Goal: Task Accomplishment & Management: Manage account settings

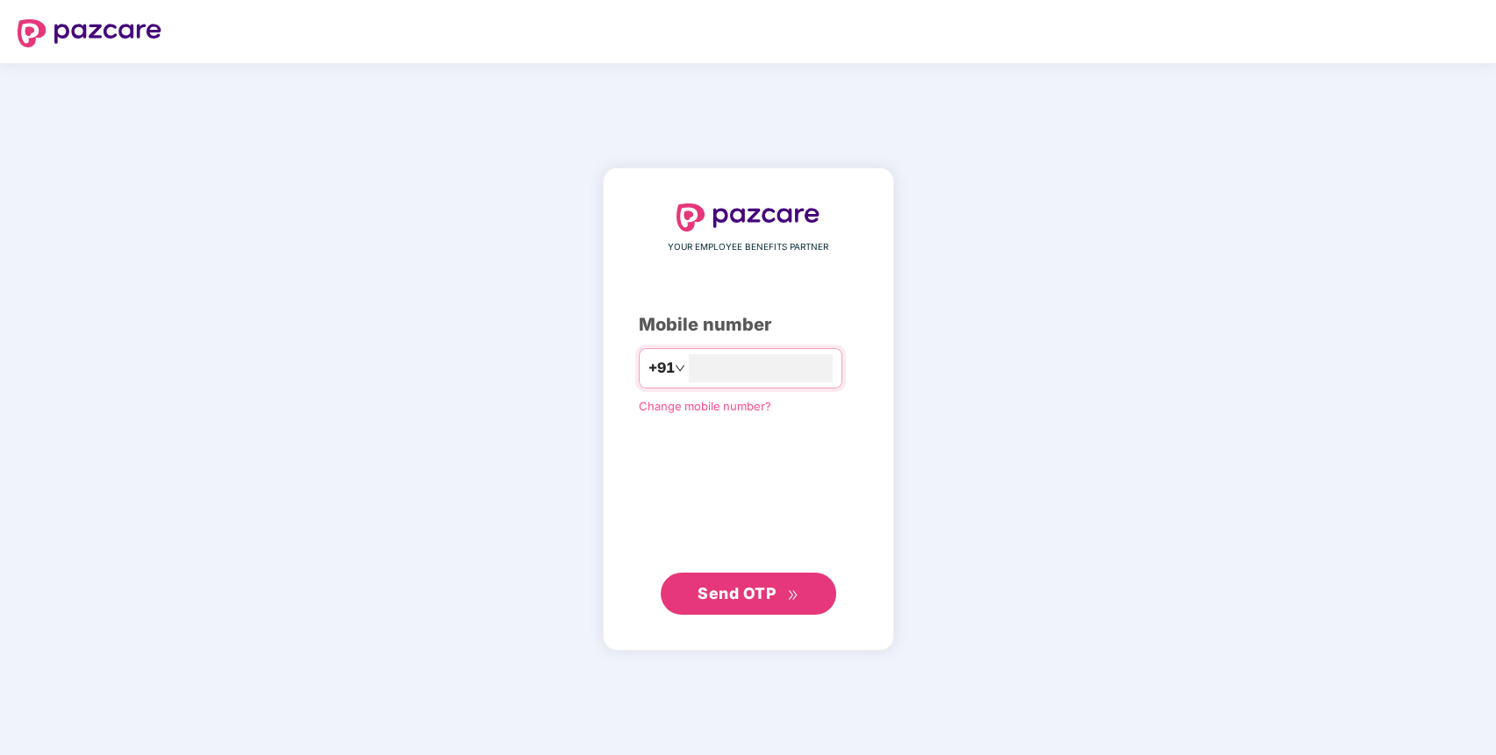
type input "**********"
click at [711, 595] on span "Send OTP" at bounding box center [737, 592] width 78 height 18
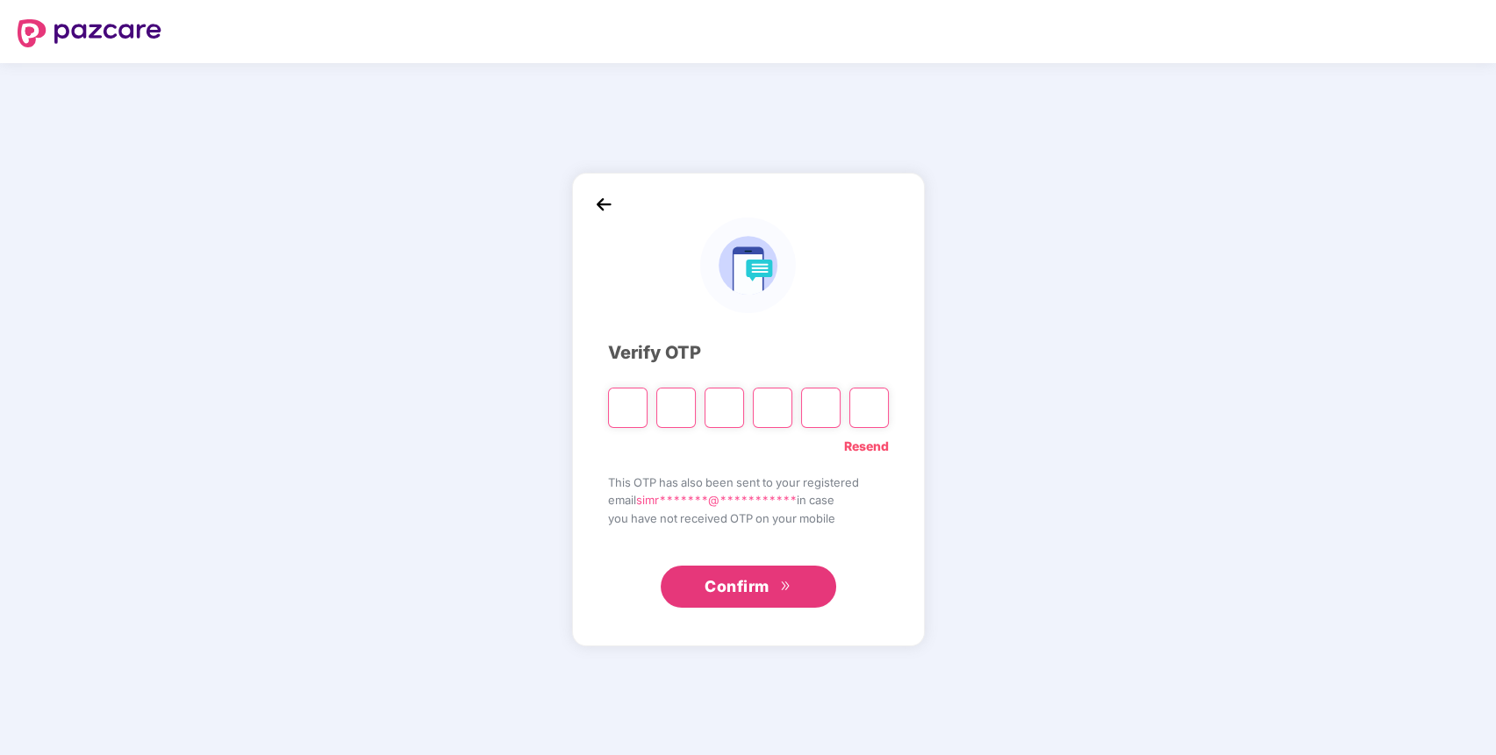
paste input "*"
type input "*"
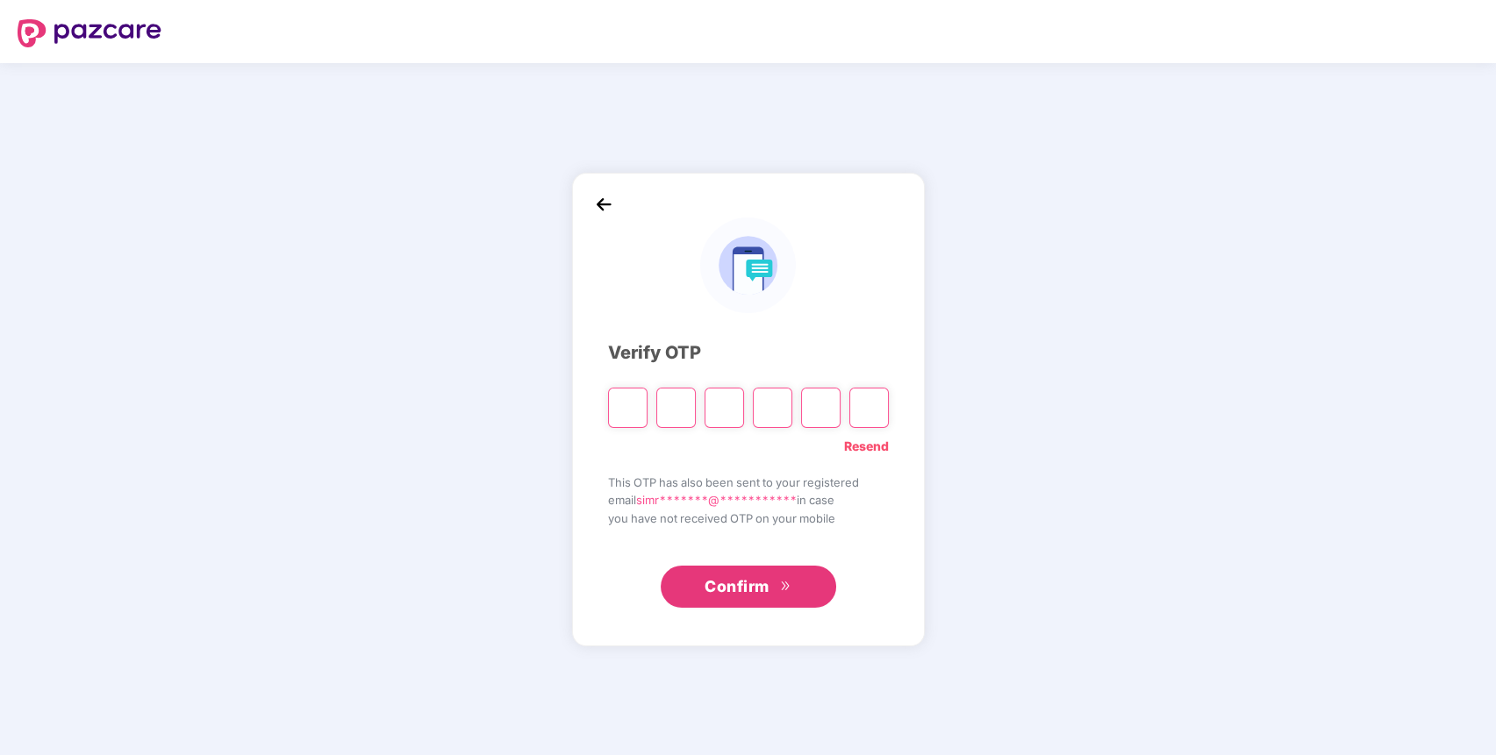
type input "*"
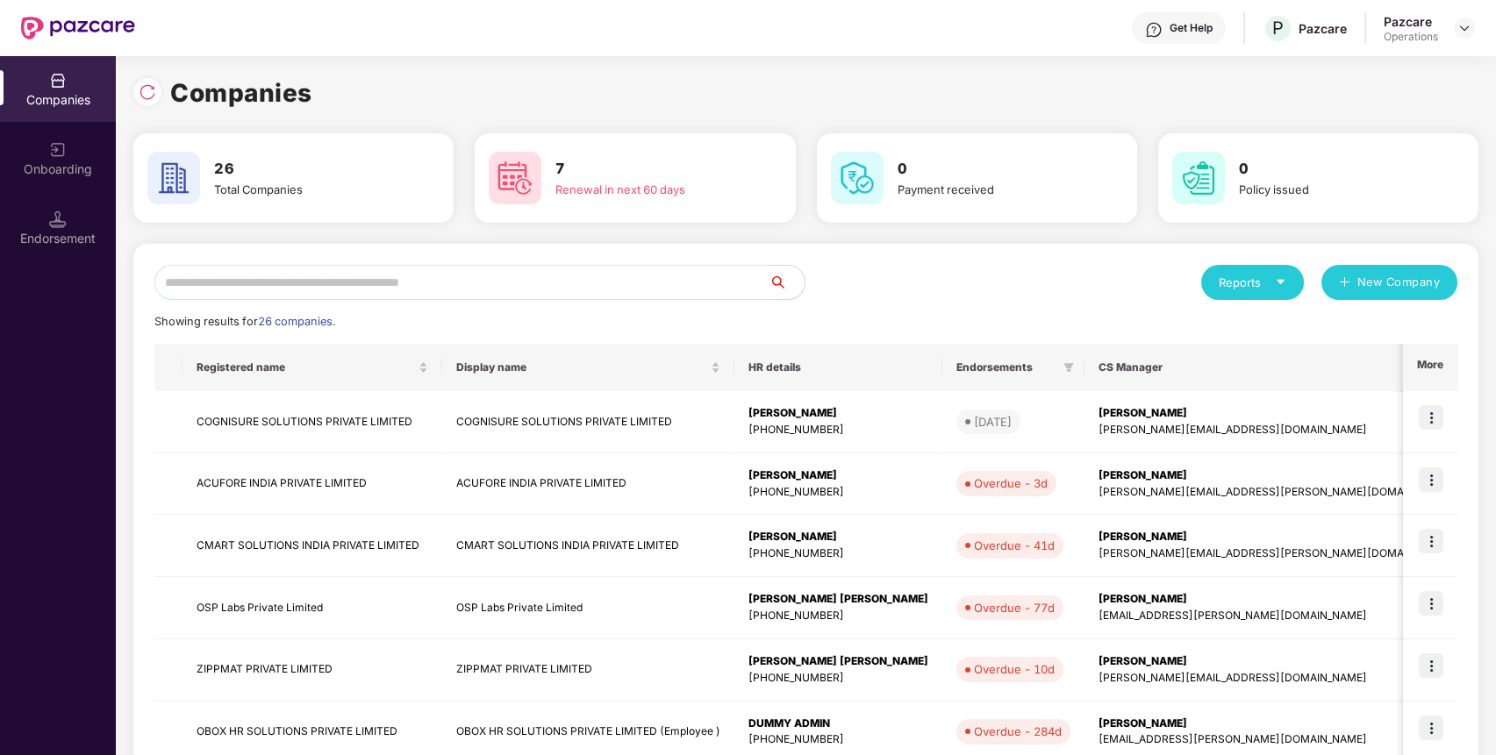
click at [512, 268] on input "text" at bounding box center [461, 282] width 615 height 35
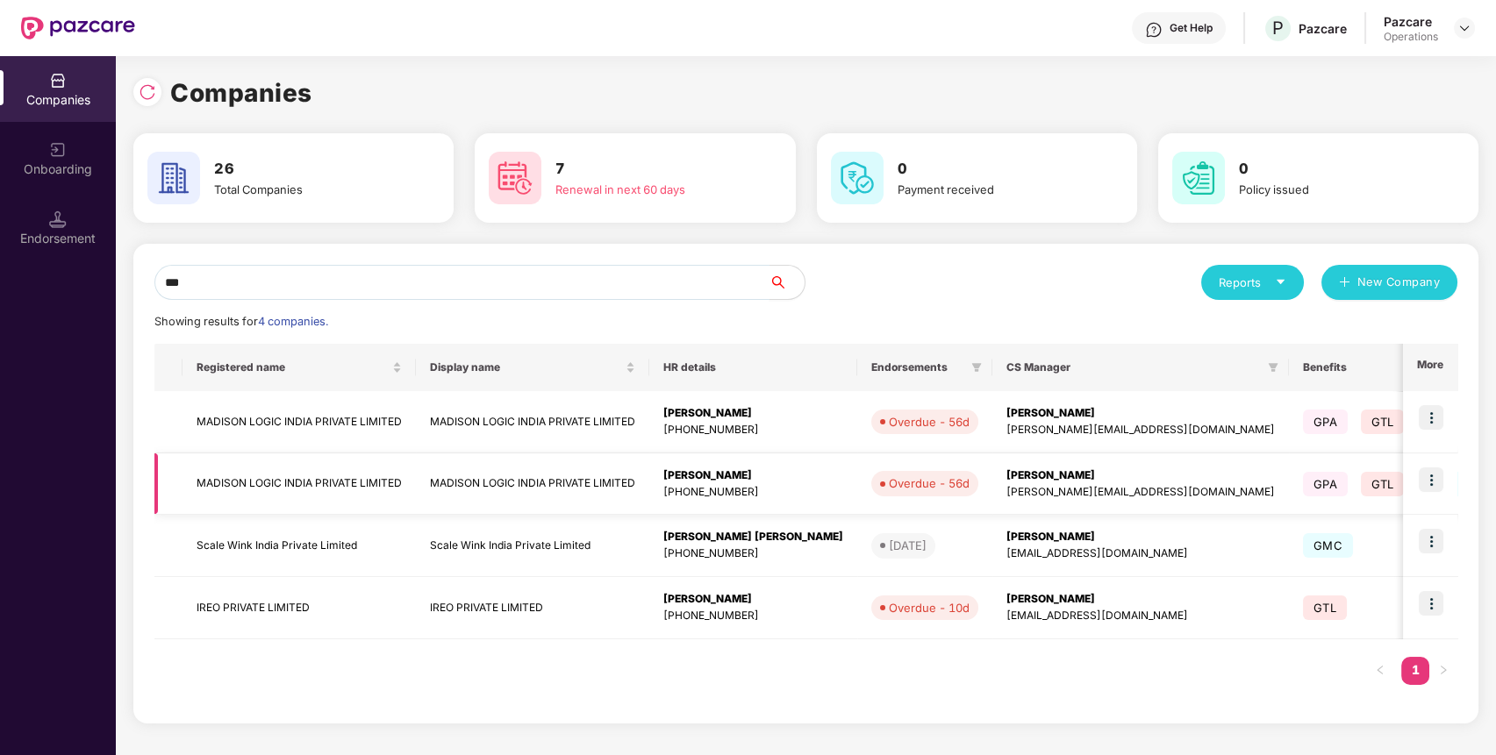
type input "***"
click at [1429, 473] on img at bounding box center [1431, 480] width 25 height 25
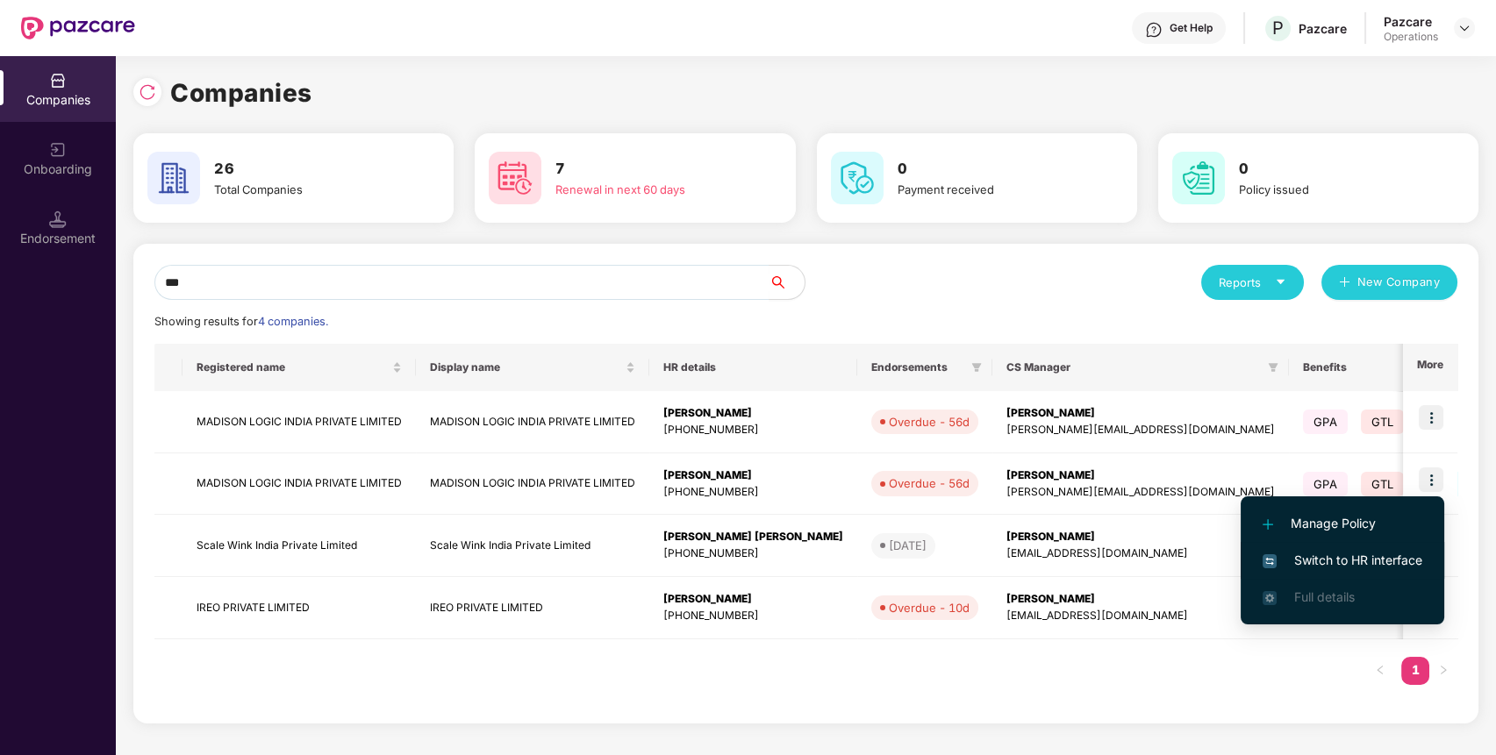
click at [1406, 551] on span "Switch to HR interface" at bounding box center [1343, 560] width 160 height 19
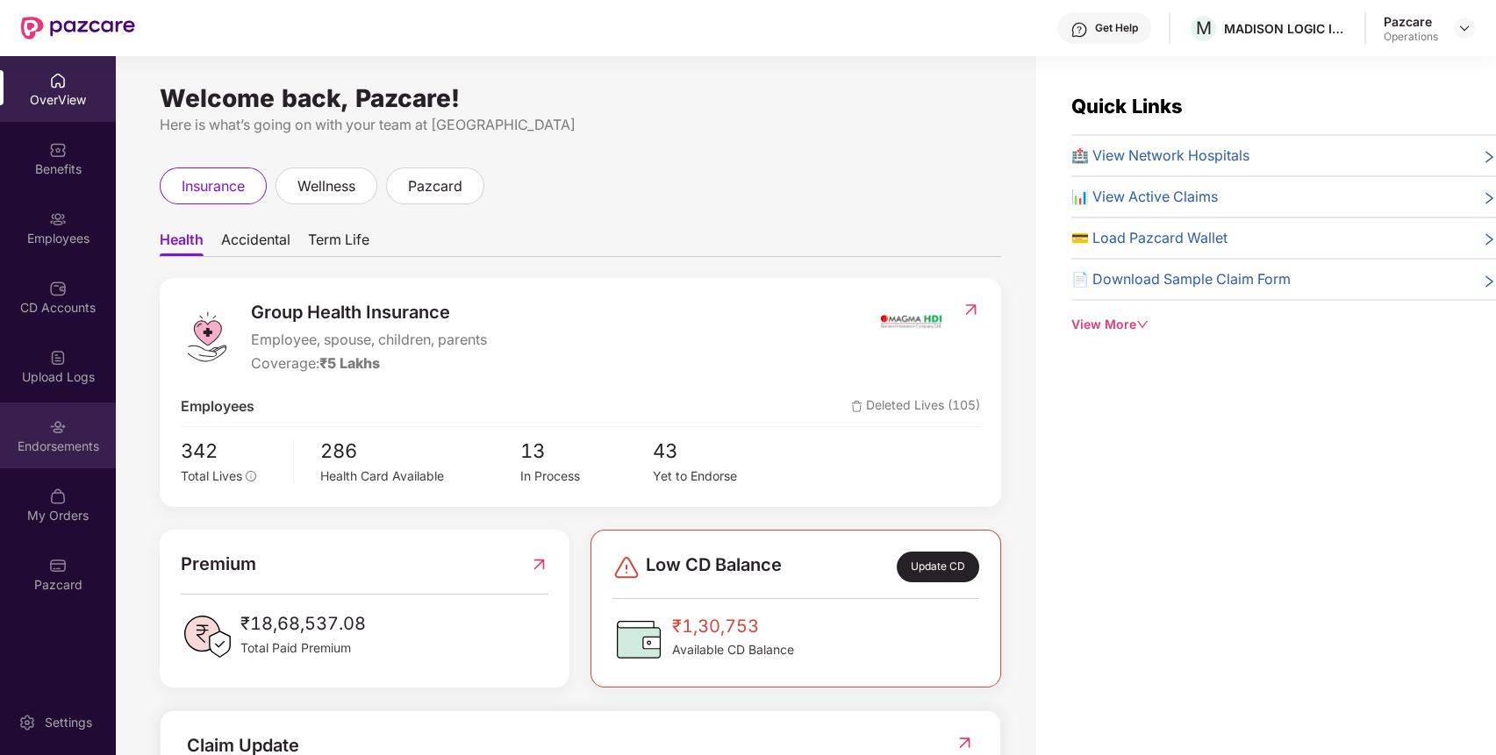
click at [46, 438] on div "Endorsements" at bounding box center [58, 447] width 116 height 18
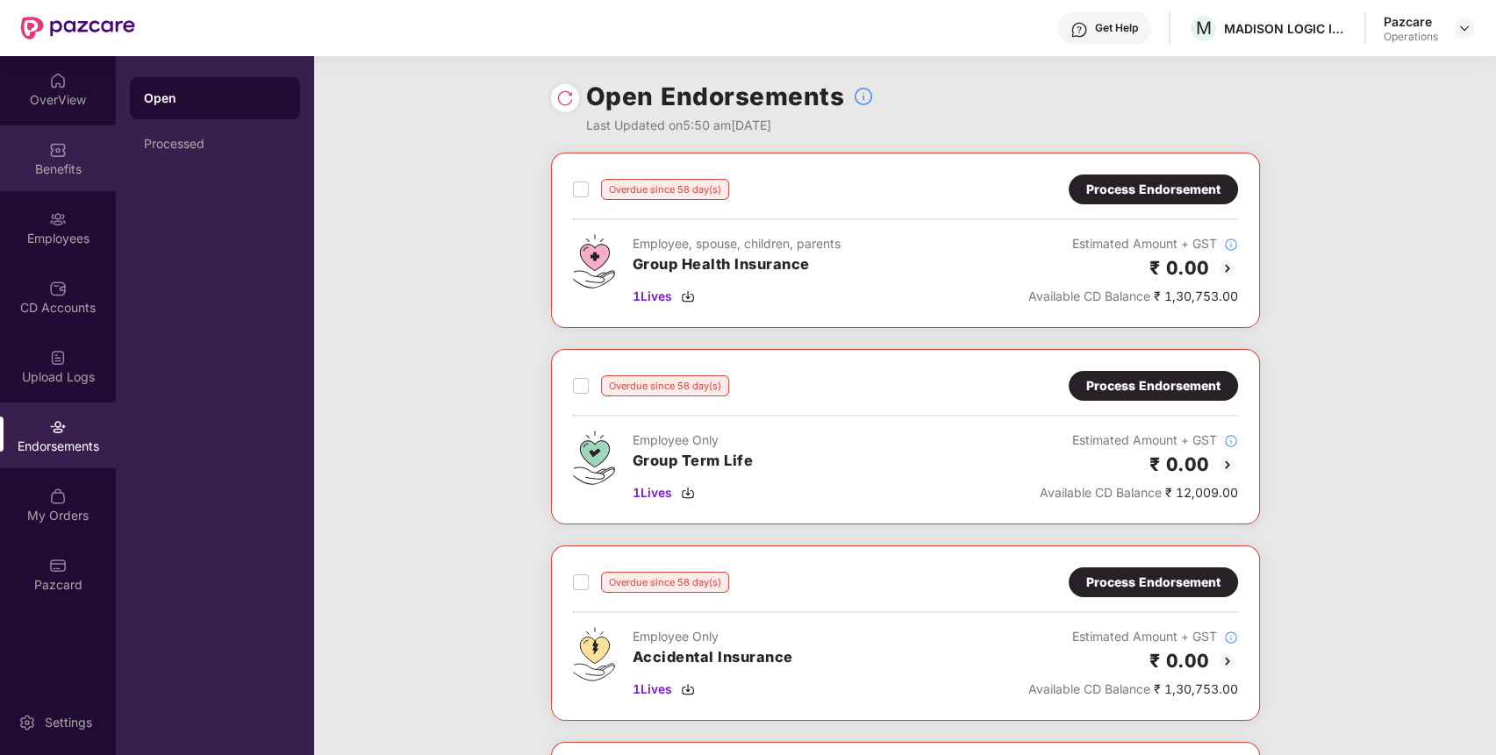
click at [77, 145] on div "Benefits" at bounding box center [58, 158] width 116 height 66
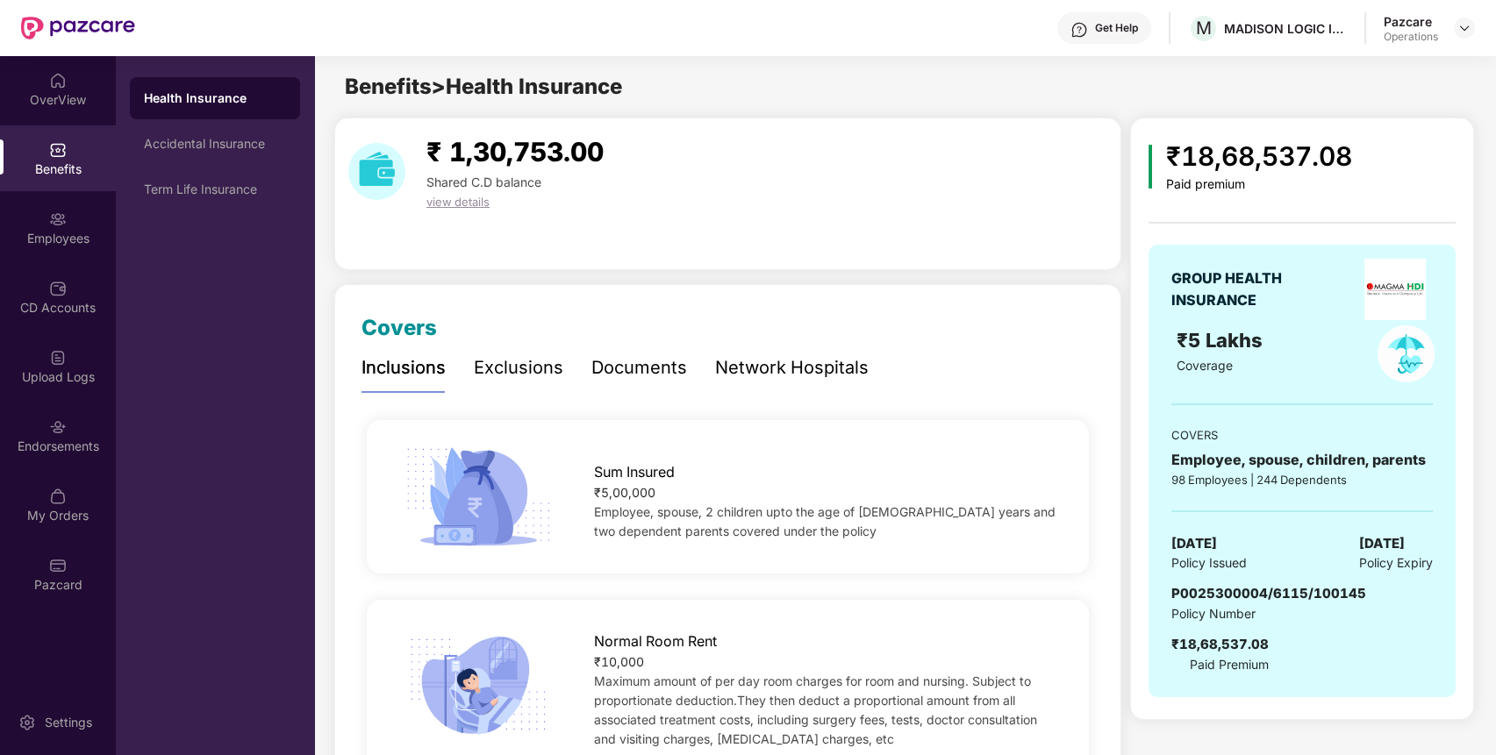
click at [1250, 593] on span "P0025300004/6115/100145" at bounding box center [1268, 593] width 195 height 17
copy span "P0025300004/6115/100145"
click at [1250, 593] on span "P0025300004/6115/100145" at bounding box center [1268, 593] width 195 height 17
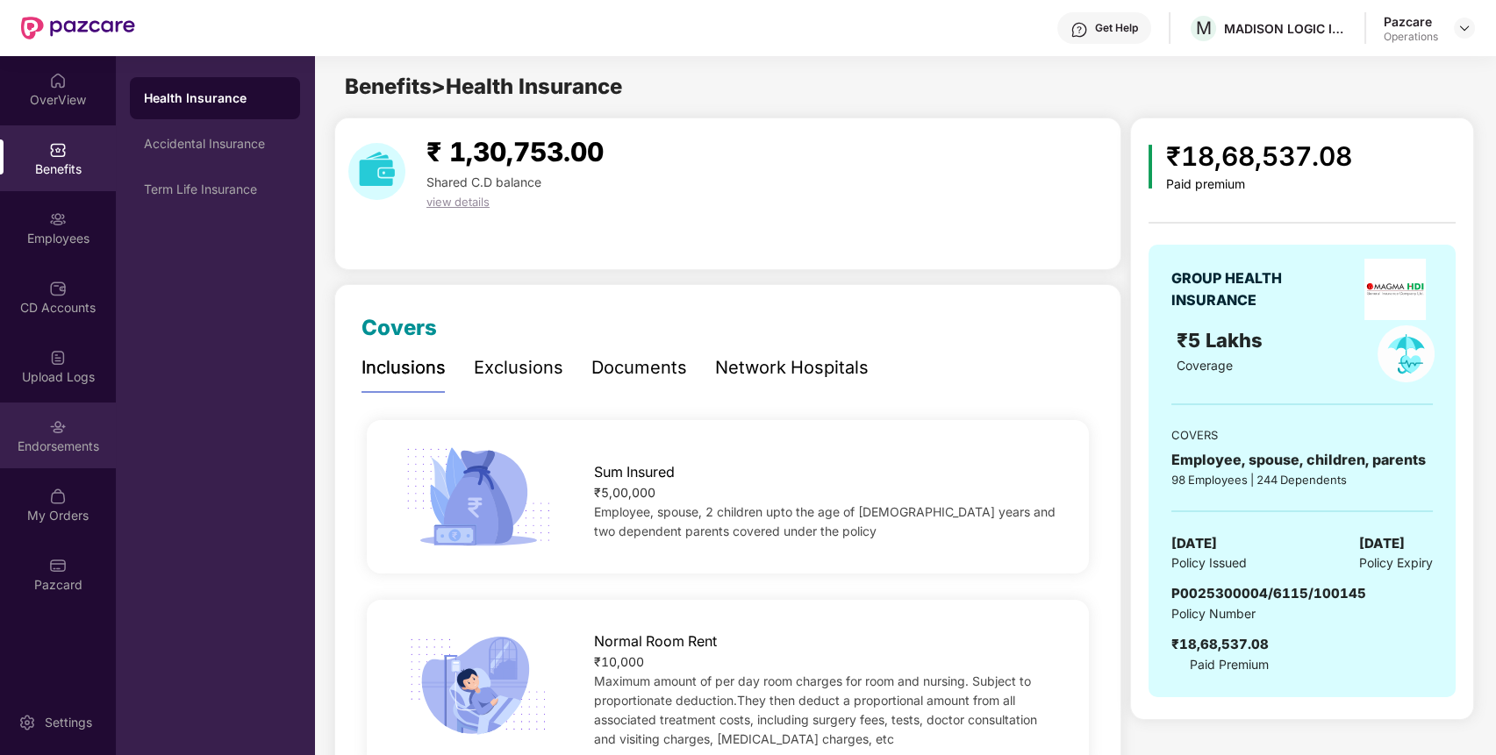
click at [17, 435] on div "Endorsements" at bounding box center [58, 436] width 116 height 66
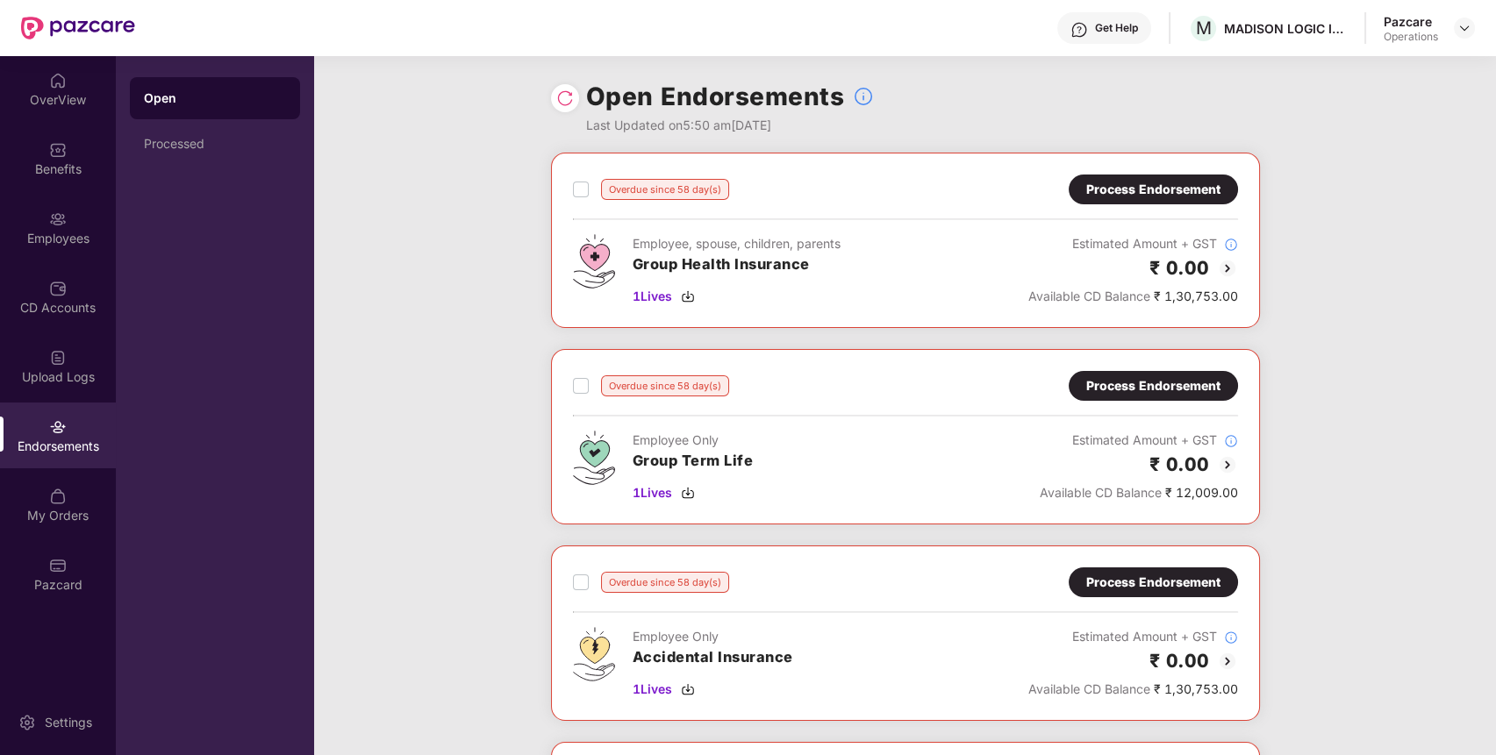
click at [1150, 181] on div "Process Endorsement" at bounding box center [1153, 189] width 134 height 19
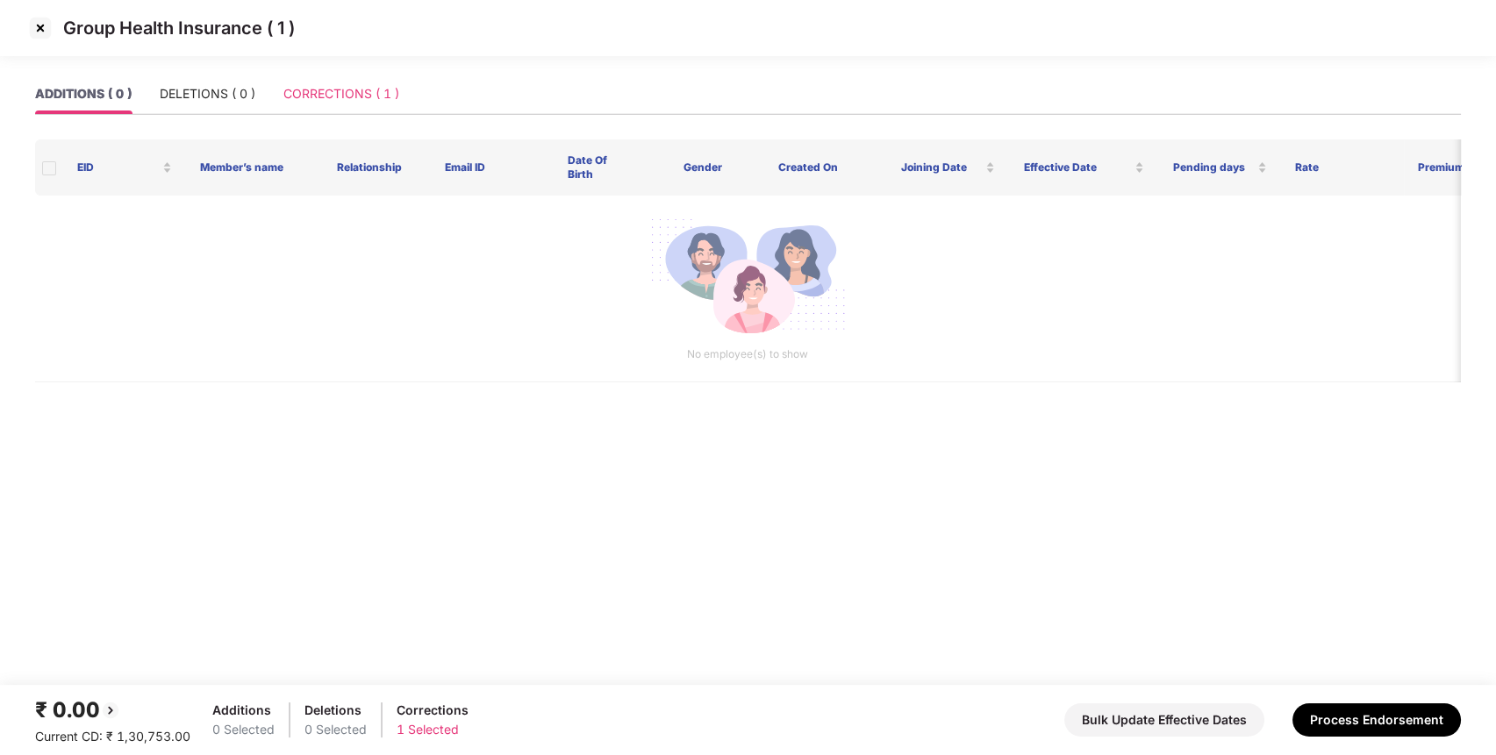
click at [343, 105] on div "CORRECTIONS ( 1 )" at bounding box center [341, 94] width 116 height 40
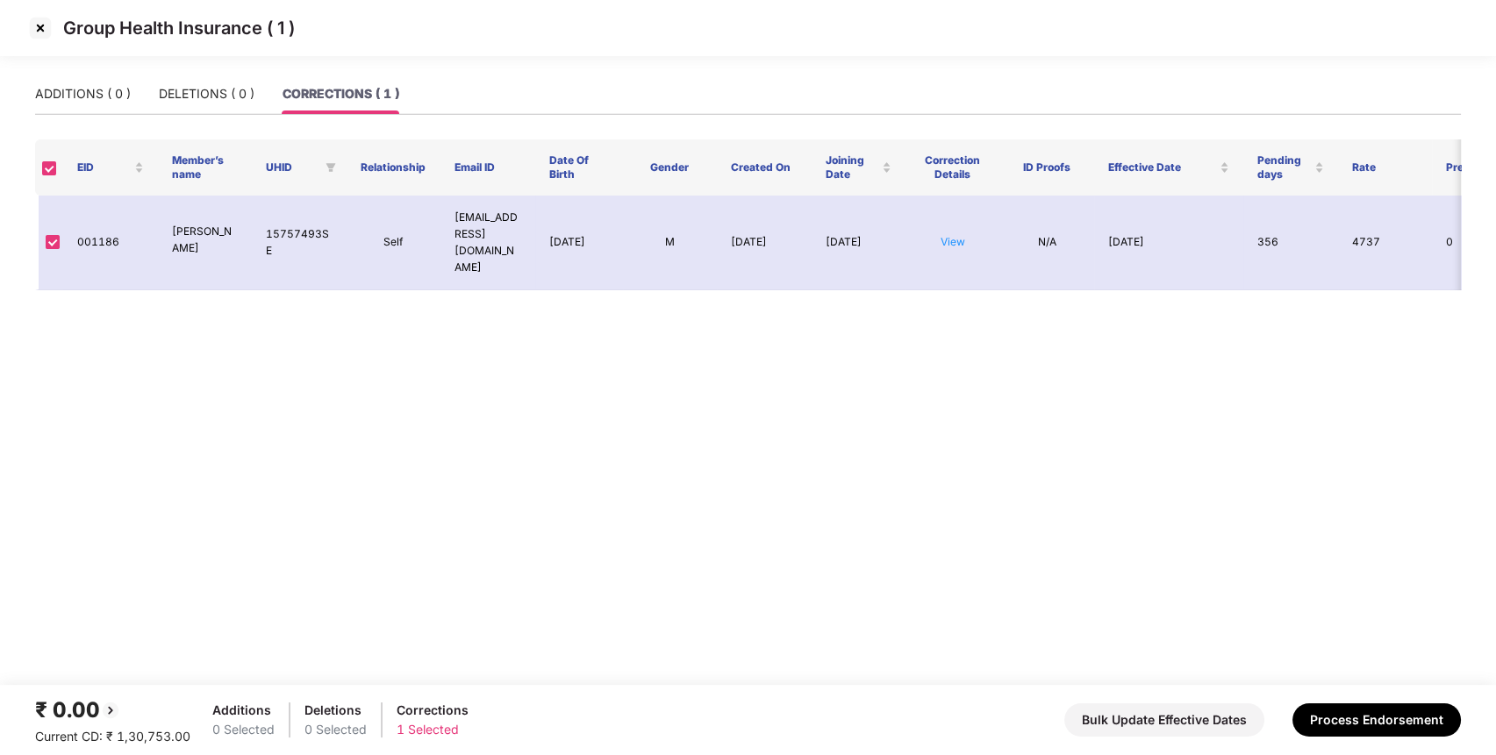
click at [38, 25] on img at bounding box center [40, 28] width 28 height 28
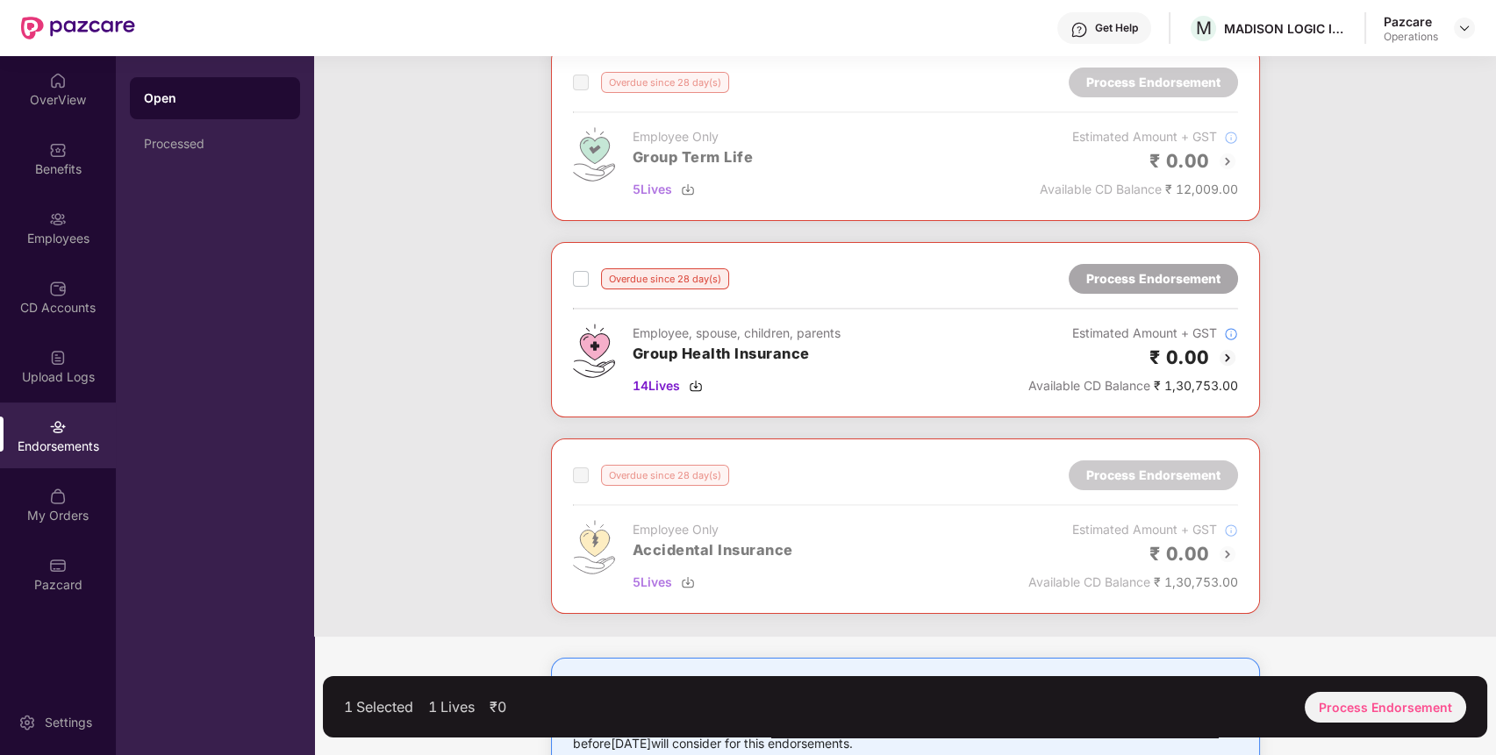
scroll to position [698, 0]
click at [1355, 704] on div "Process Endorsement" at bounding box center [1385, 707] width 161 height 31
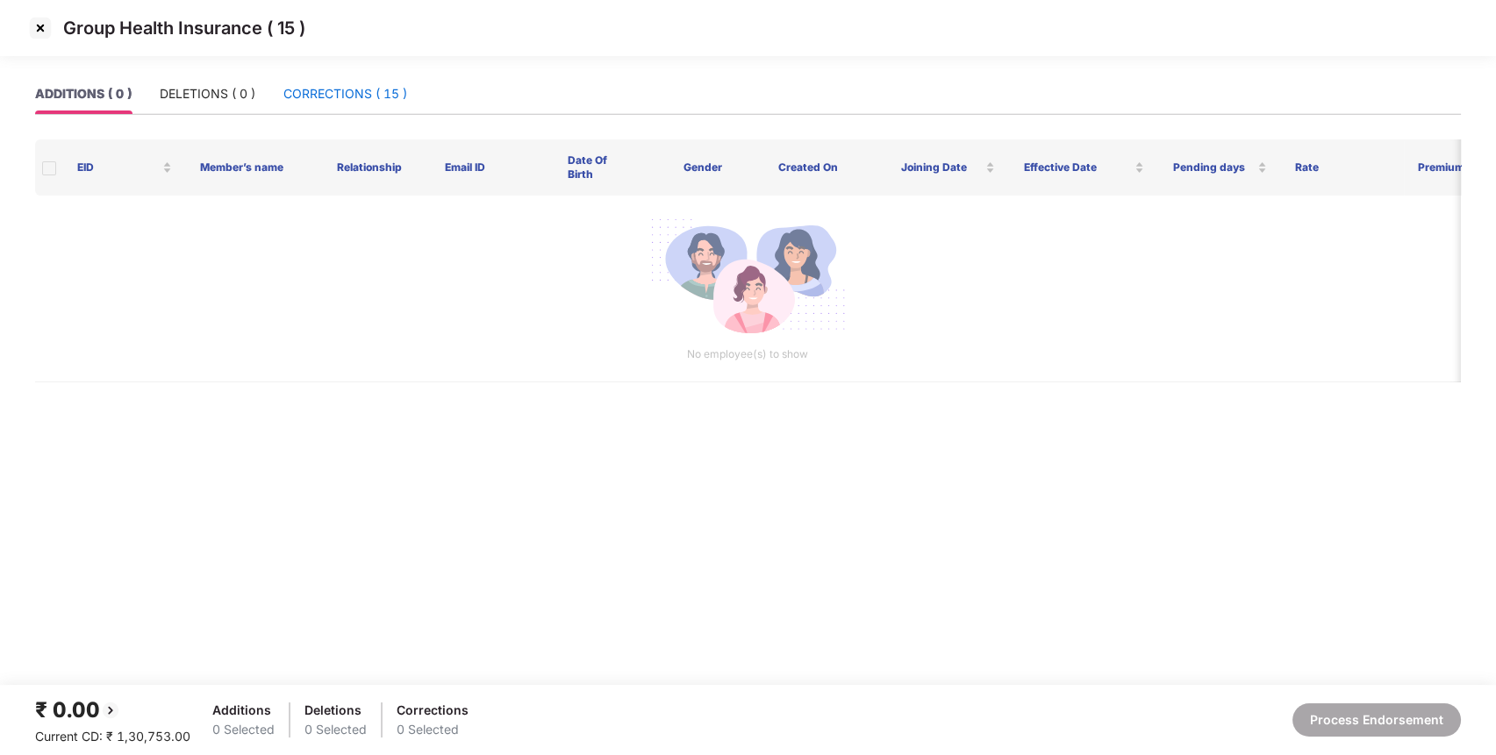
click at [365, 97] on div "CORRECTIONS ( 15 )" at bounding box center [345, 93] width 124 height 19
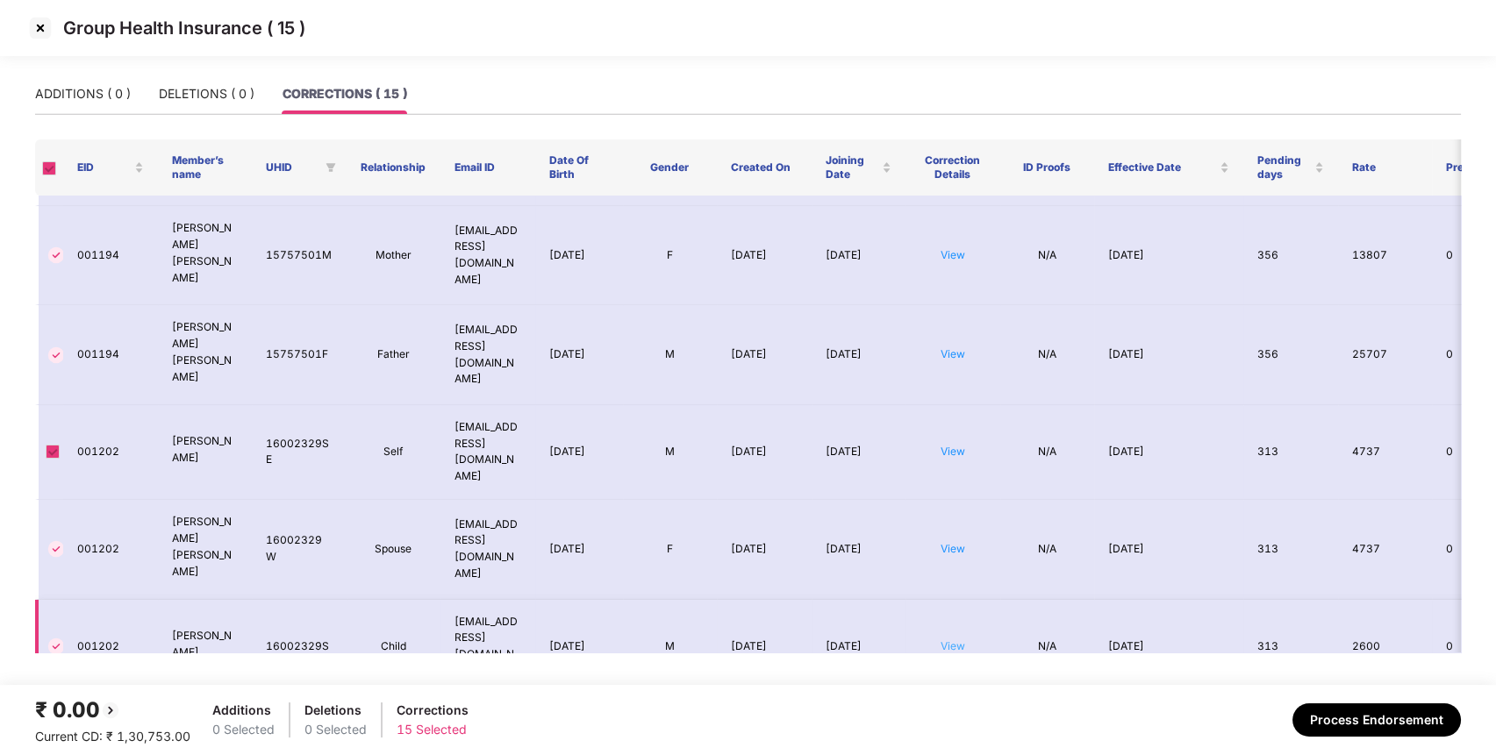
scroll to position [0, 0]
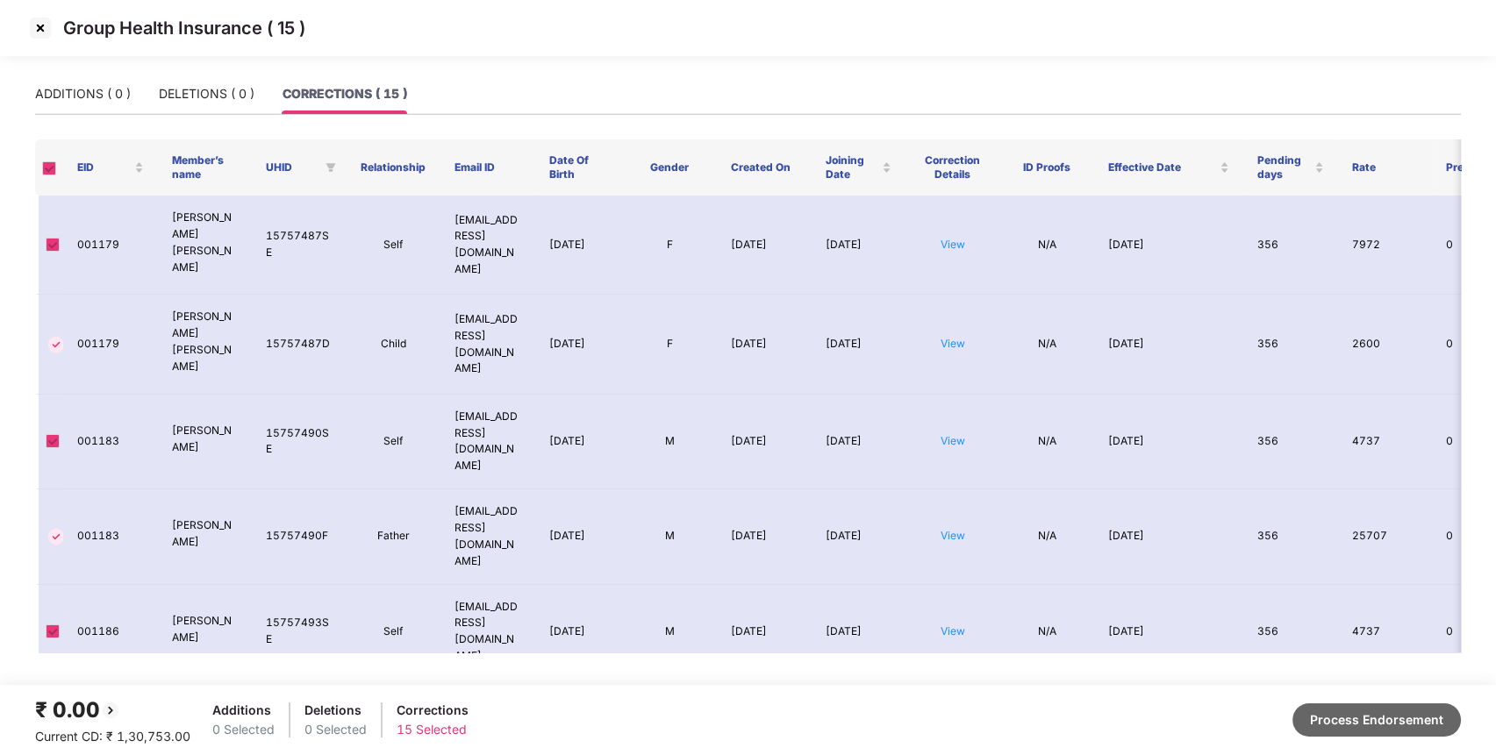
click at [1365, 723] on button "Process Endorsement" at bounding box center [1376, 720] width 168 height 33
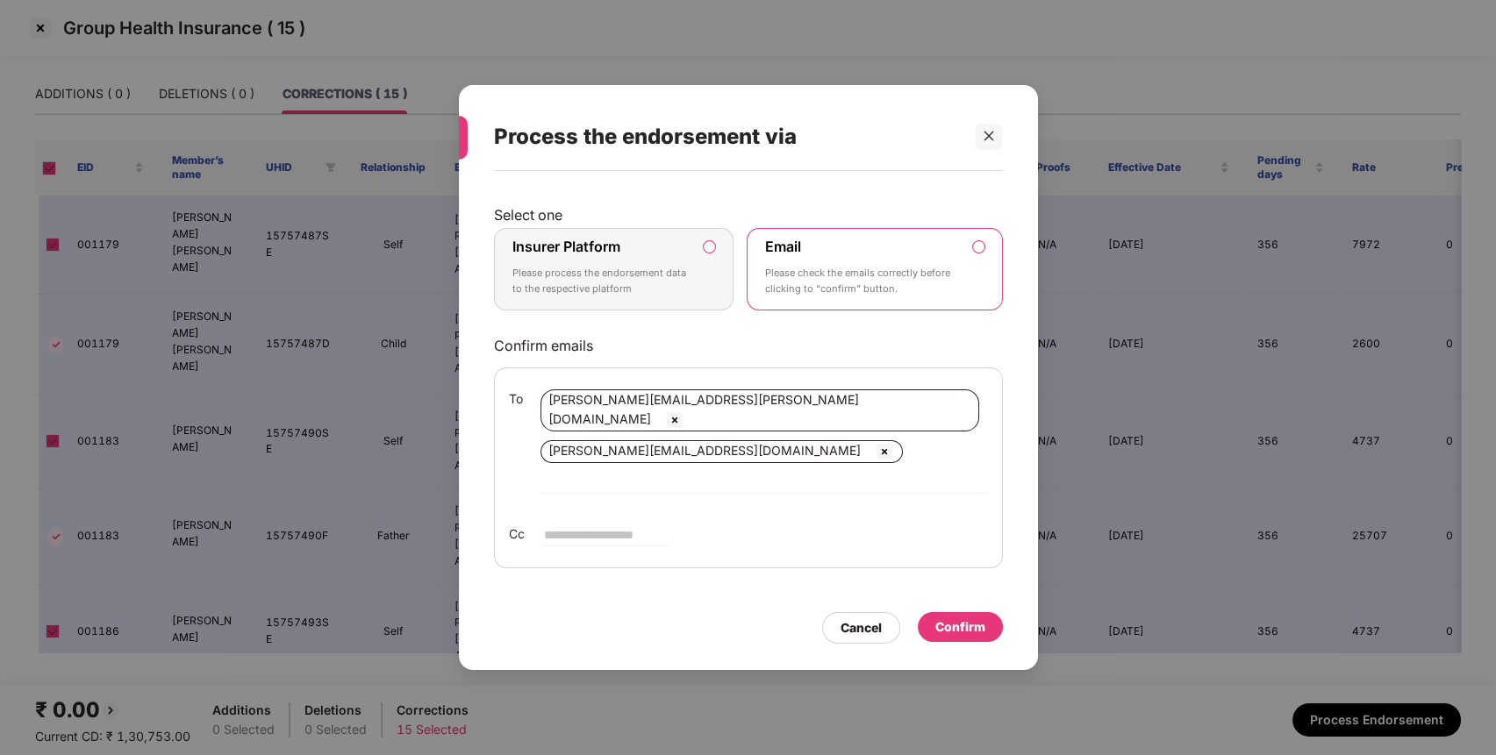
click at [644, 288] on p "Please process the endorsement data to the respective platform" at bounding box center [601, 281] width 179 height 31
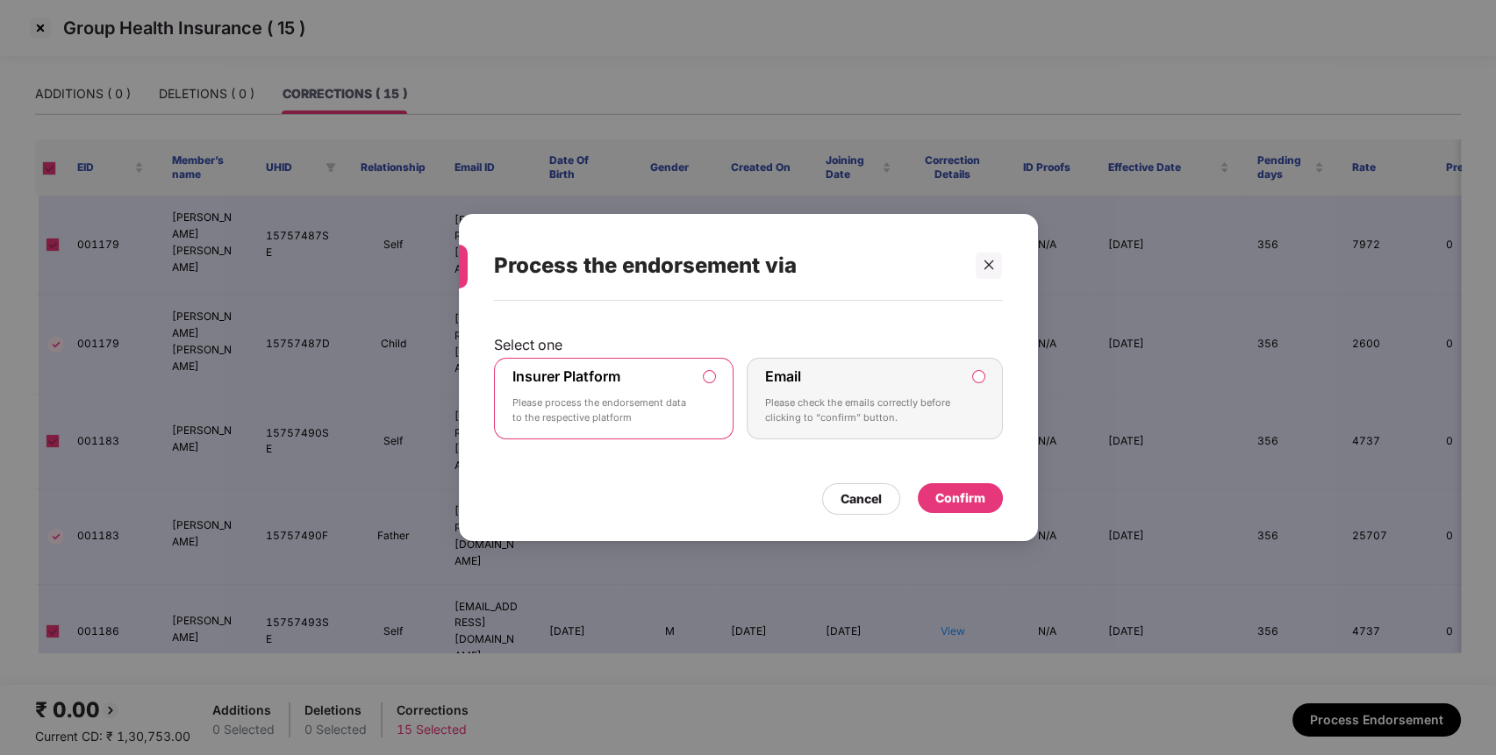
click at [976, 499] on div "Confirm" at bounding box center [960, 498] width 50 height 19
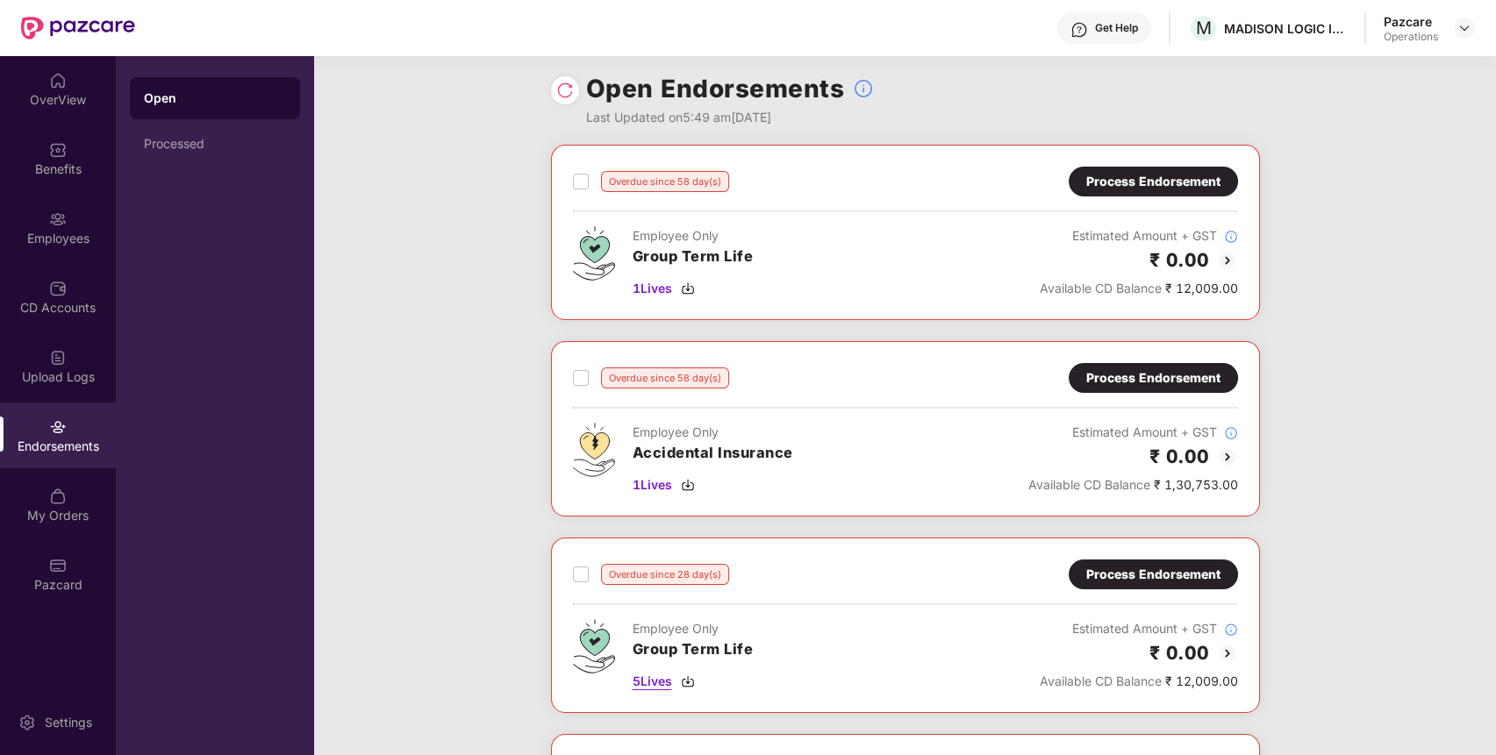
scroll to position [2, 0]
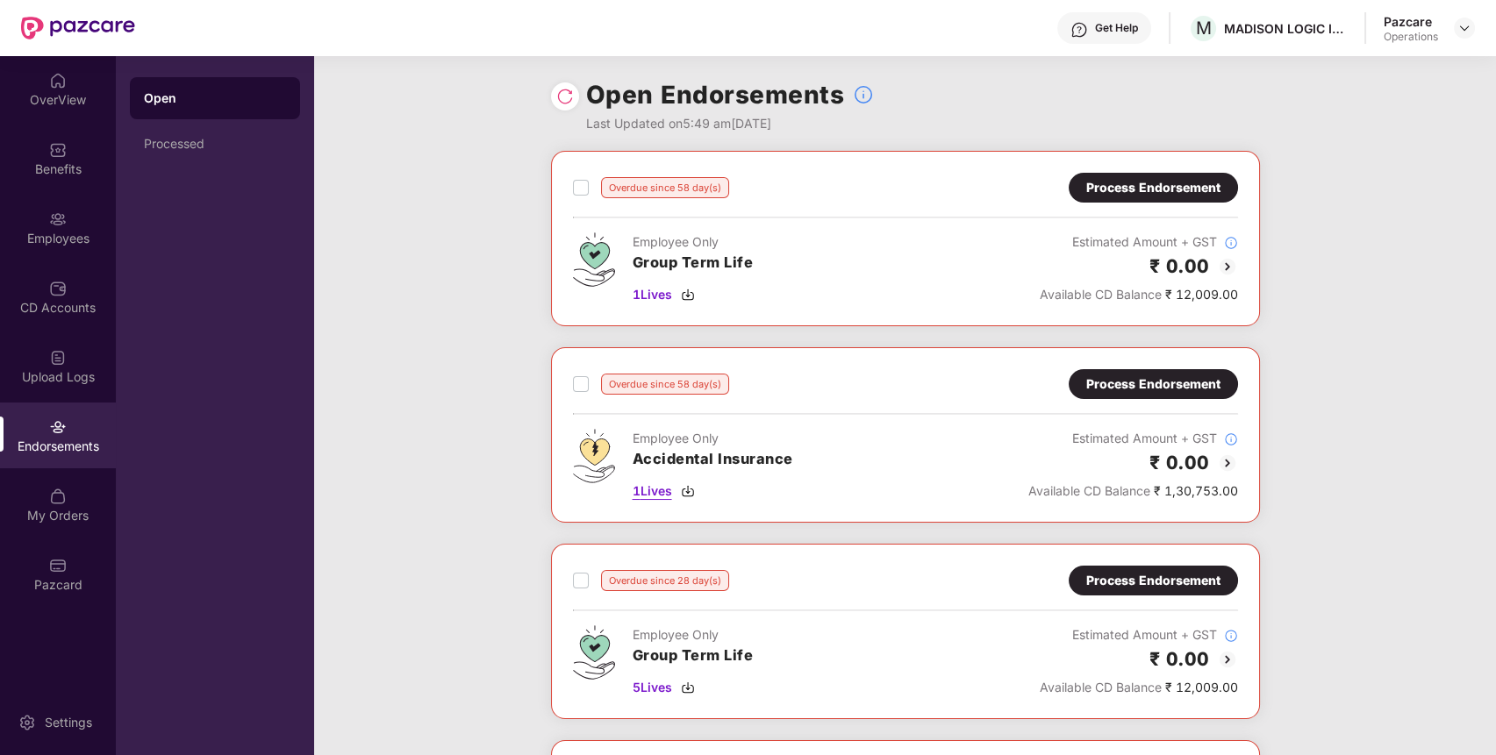
click at [641, 493] on span "1 Lives" at bounding box center [652, 491] width 39 height 19
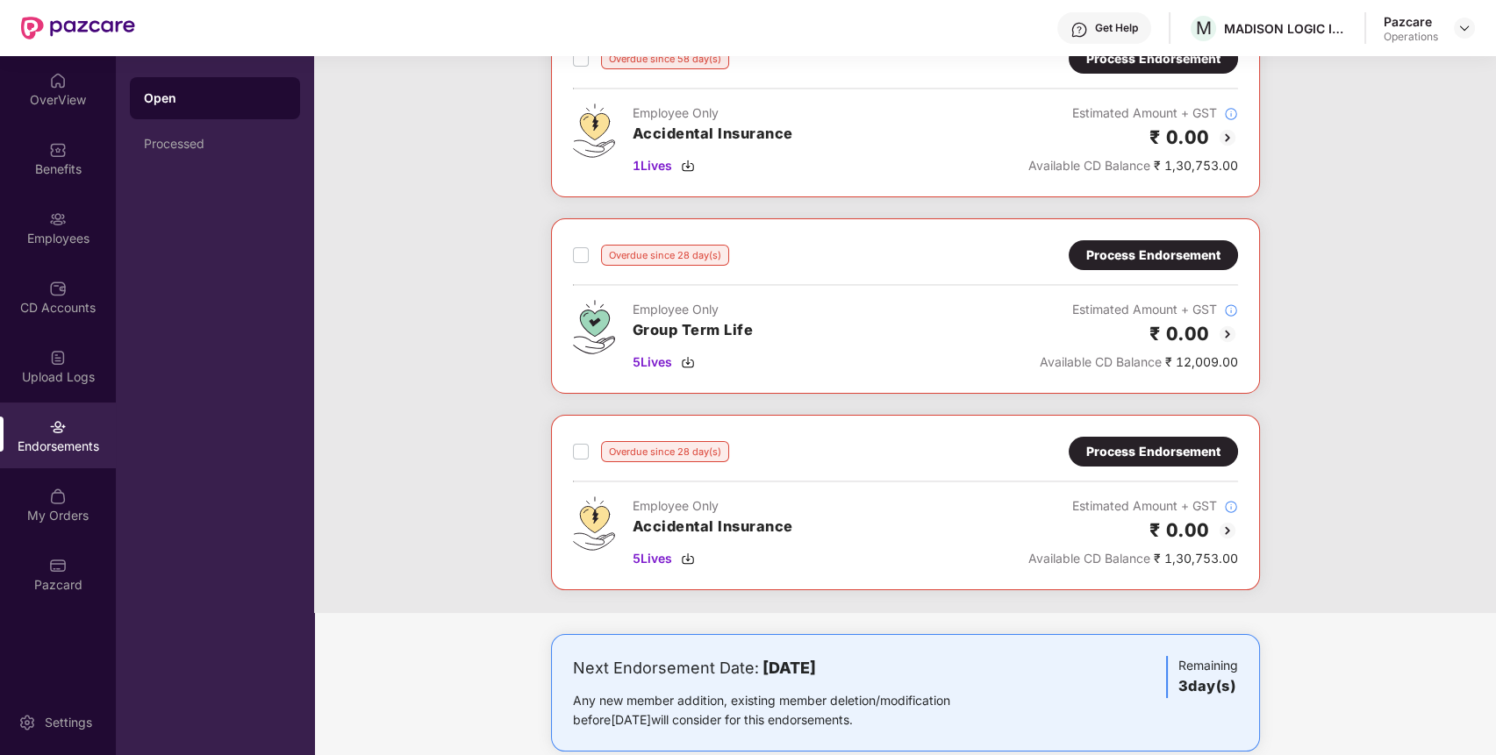
scroll to position [333, 0]
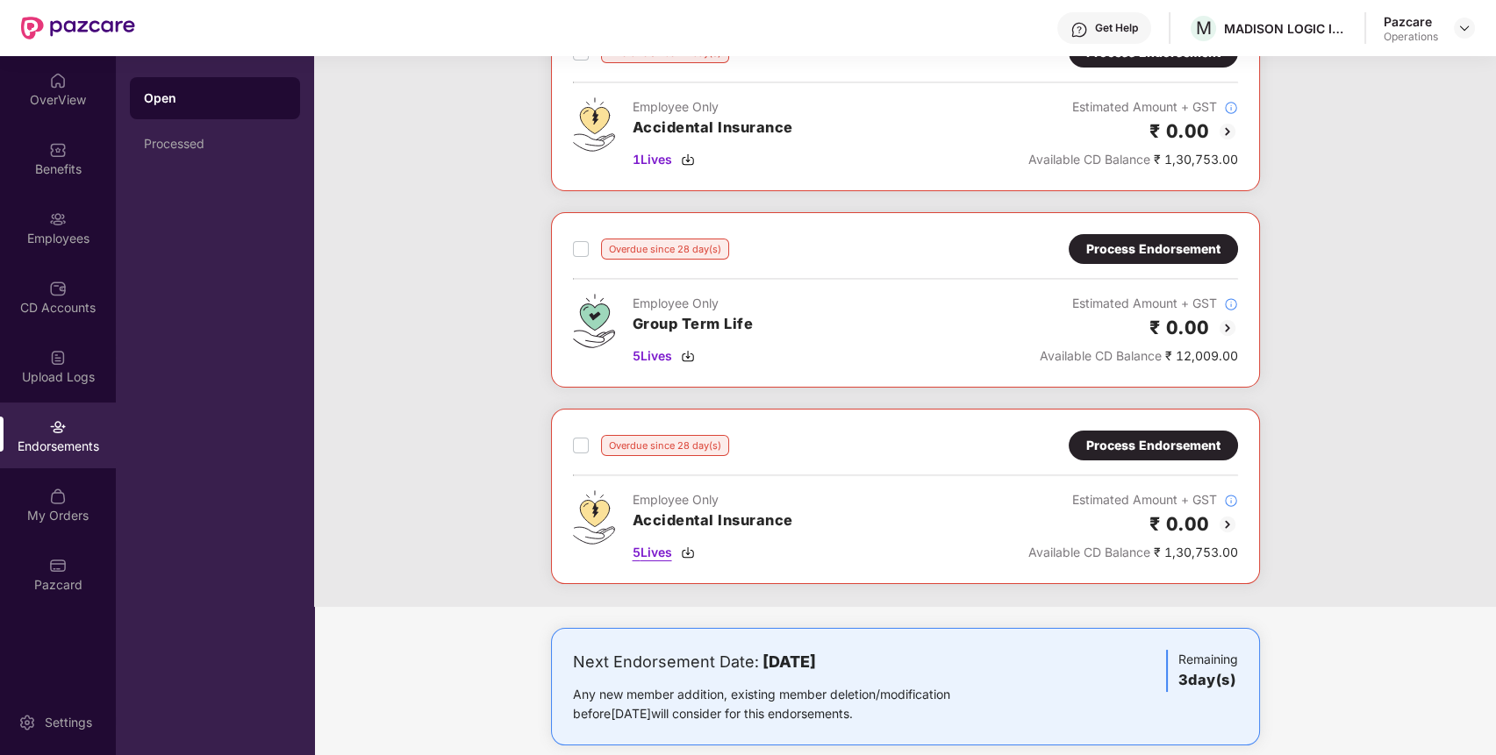
click at [658, 549] on span "5 Lives" at bounding box center [652, 552] width 39 height 19
click at [72, 166] on div "Benefits" at bounding box center [58, 170] width 116 height 18
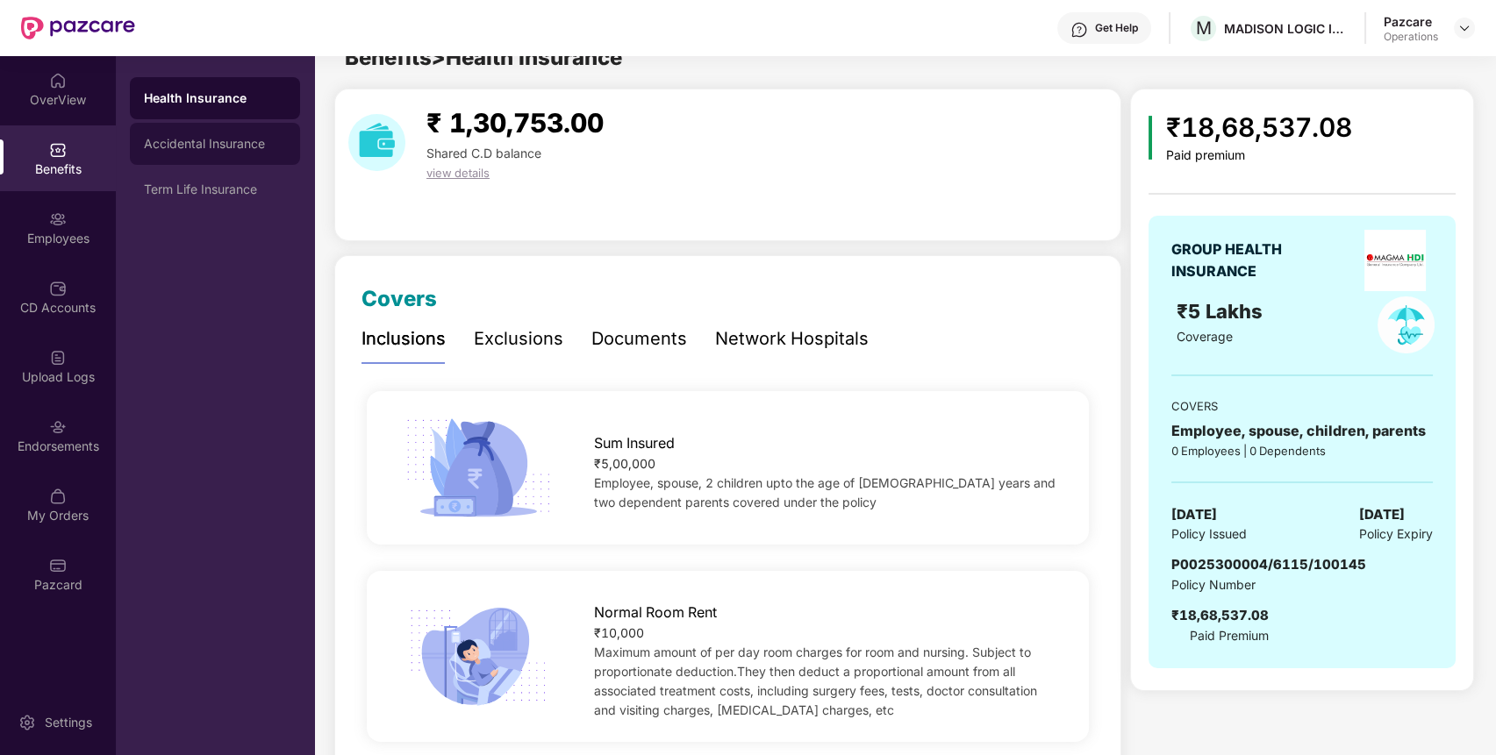
click at [200, 145] on div "Accidental Insurance" at bounding box center [215, 144] width 142 height 14
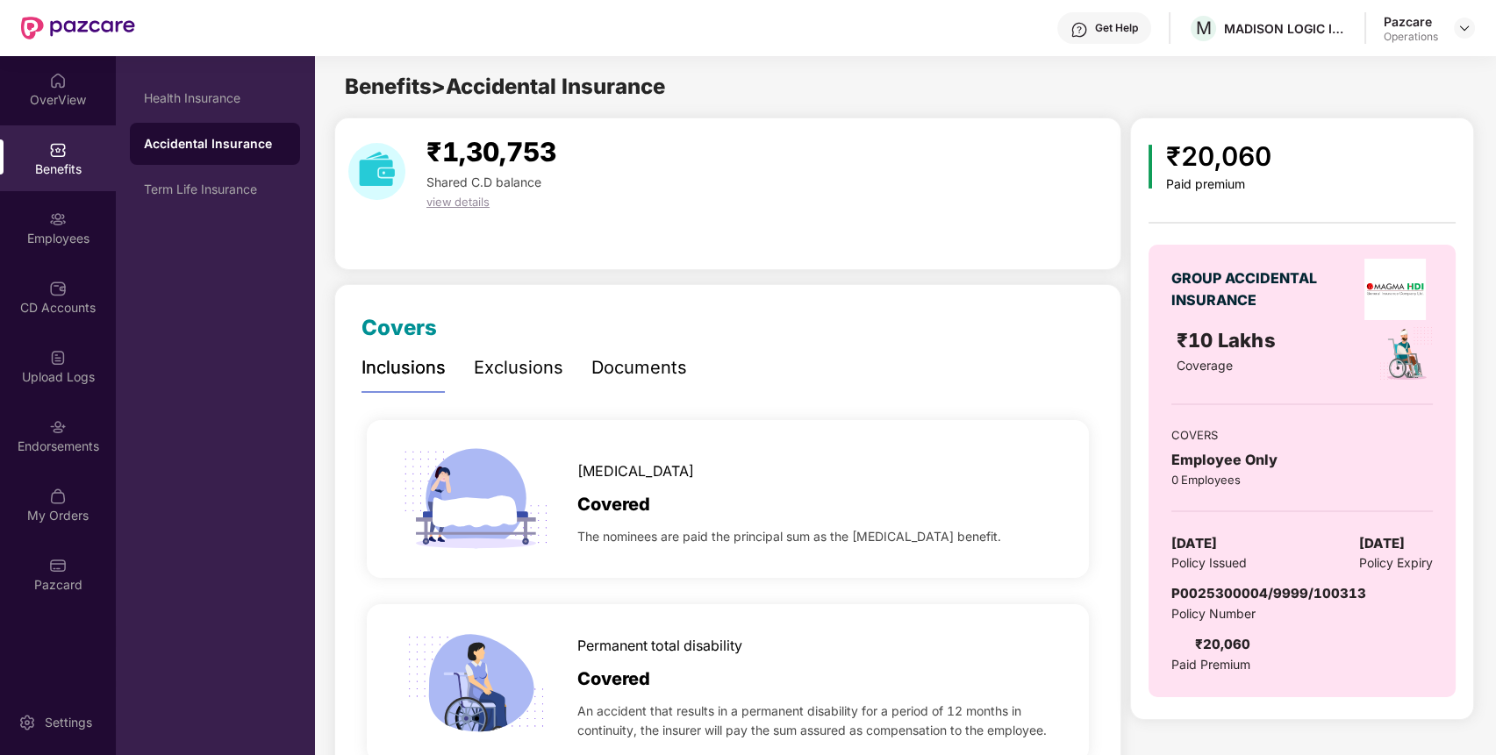
scroll to position [0, 0]
click at [1292, 590] on span "P0025300004/9999/100313" at bounding box center [1268, 593] width 195 height 17
copy span "P0025300004/9999/100313"
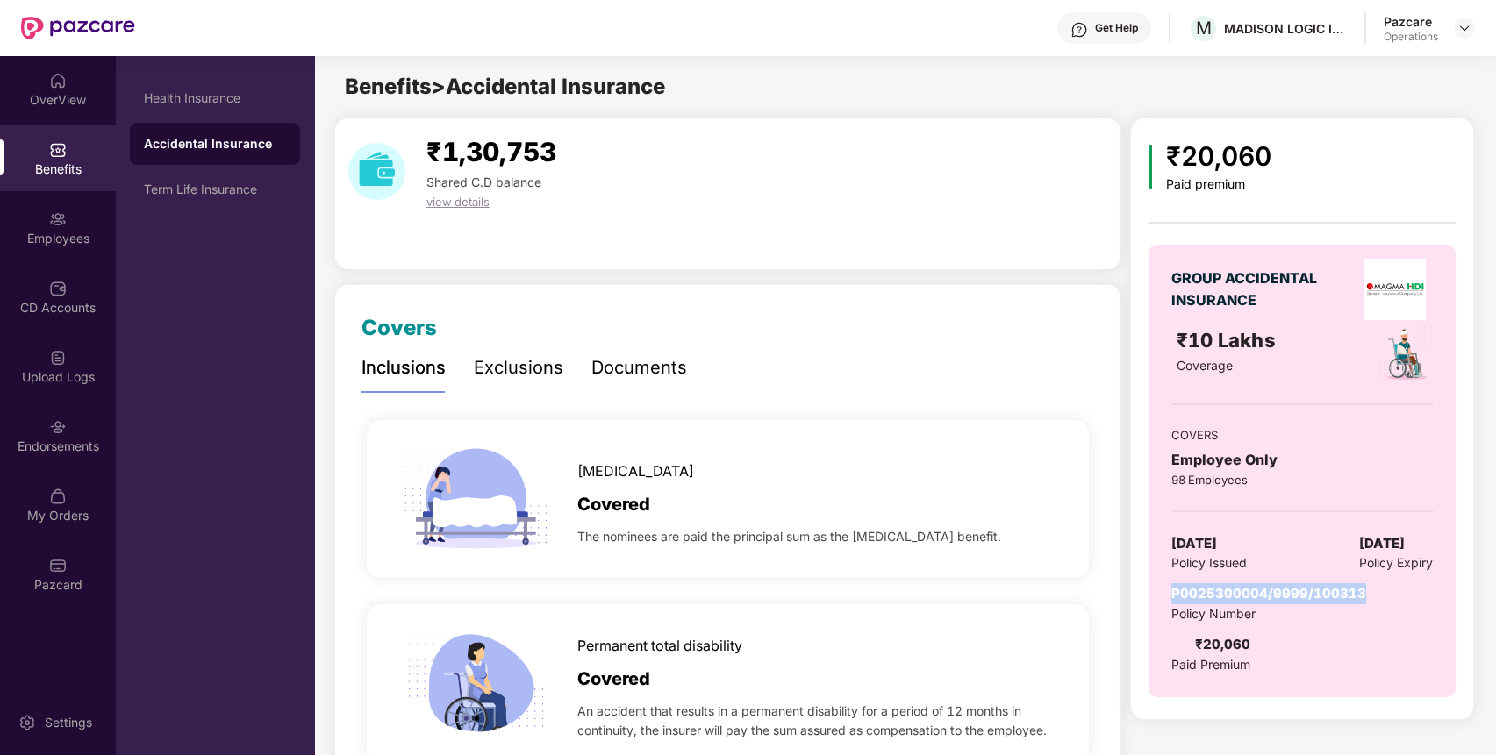
copy span "P0025300004/9999/100313"
click at [87, 435] on div "Endorsements" at bounding box center [58, 436] width 116 height 66
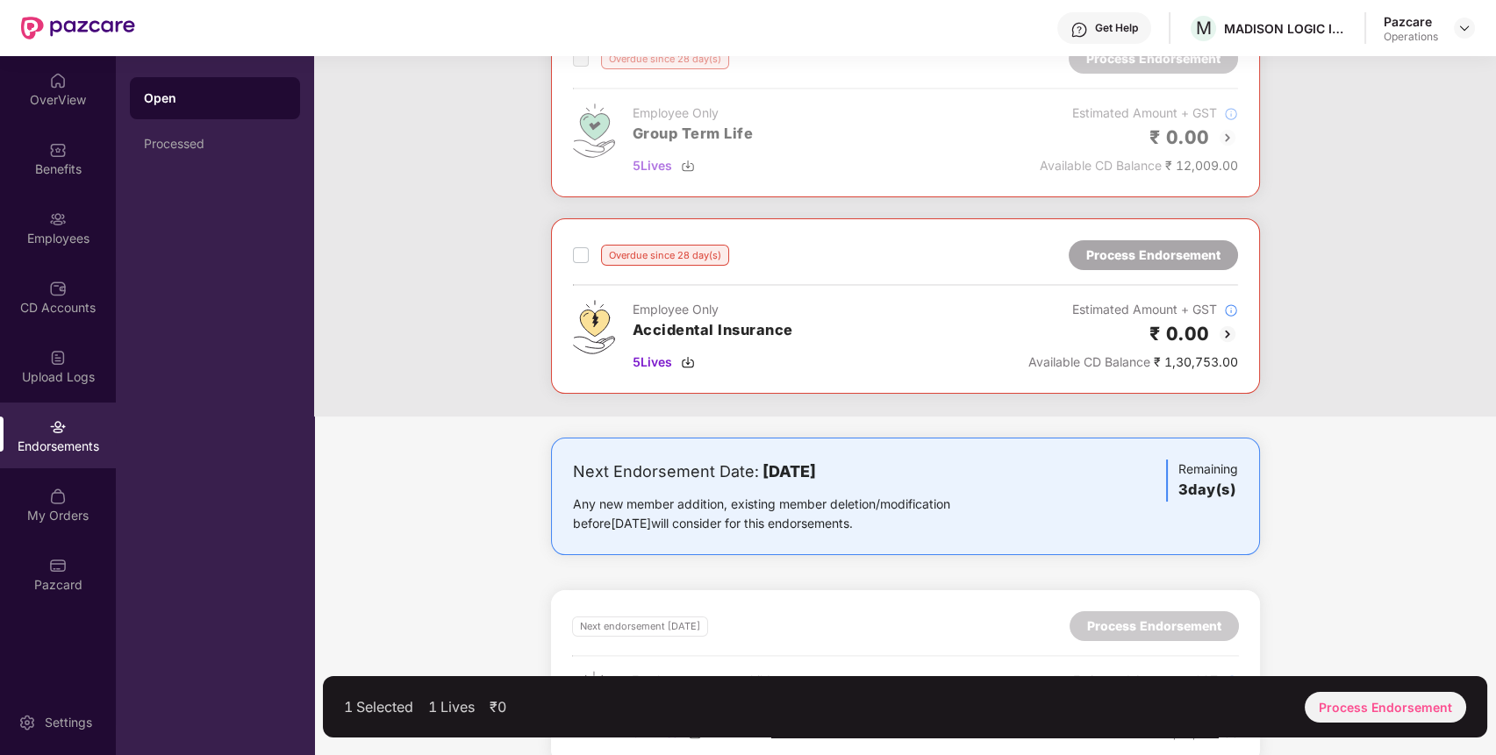
scroll to position [526, 0]
click at [1403, 709] on div "Process Endorsement" at bounding box center [1385, 707] width 161 height 31
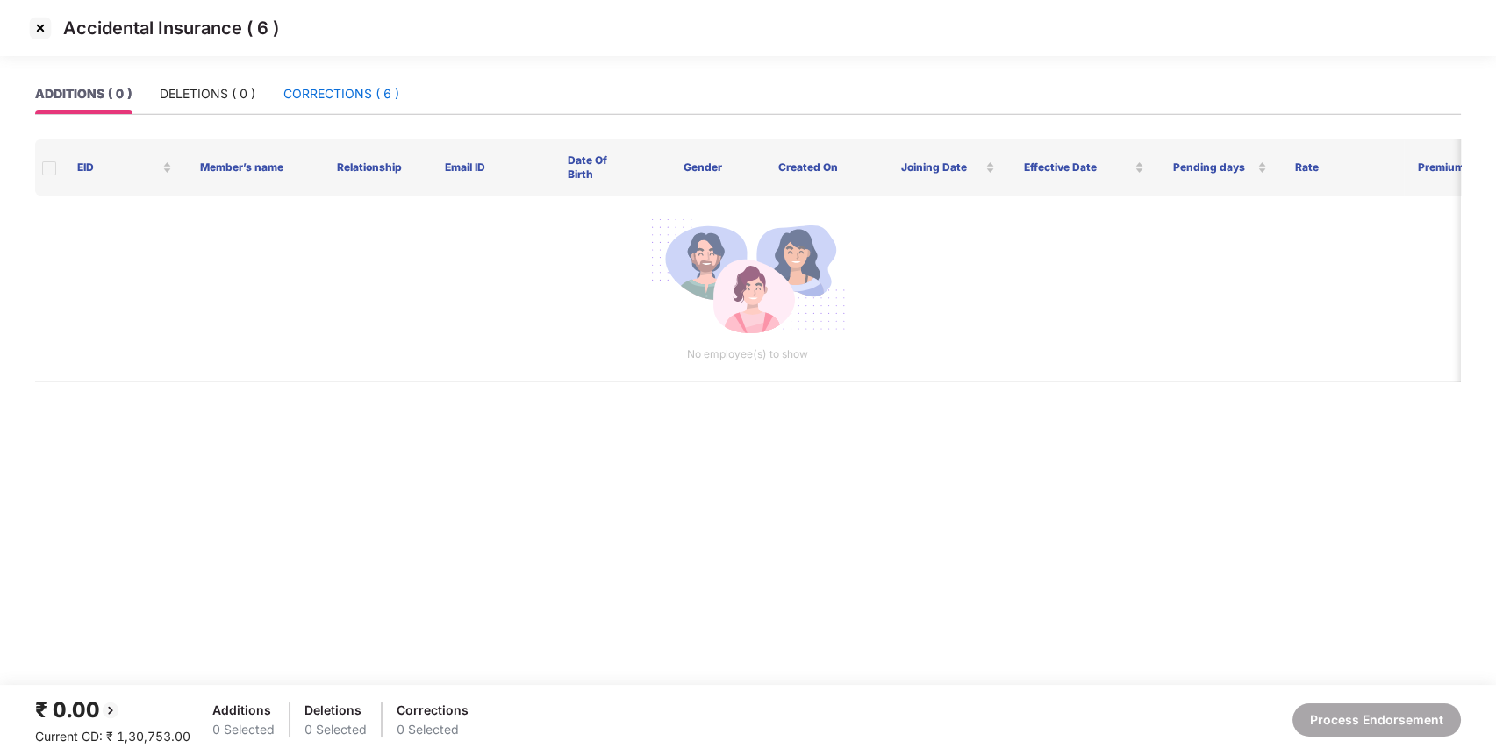
click at [385, 100] on div "CORRECTIONS ( 6 )" at bounding box center [341, 93] width 116 height 19
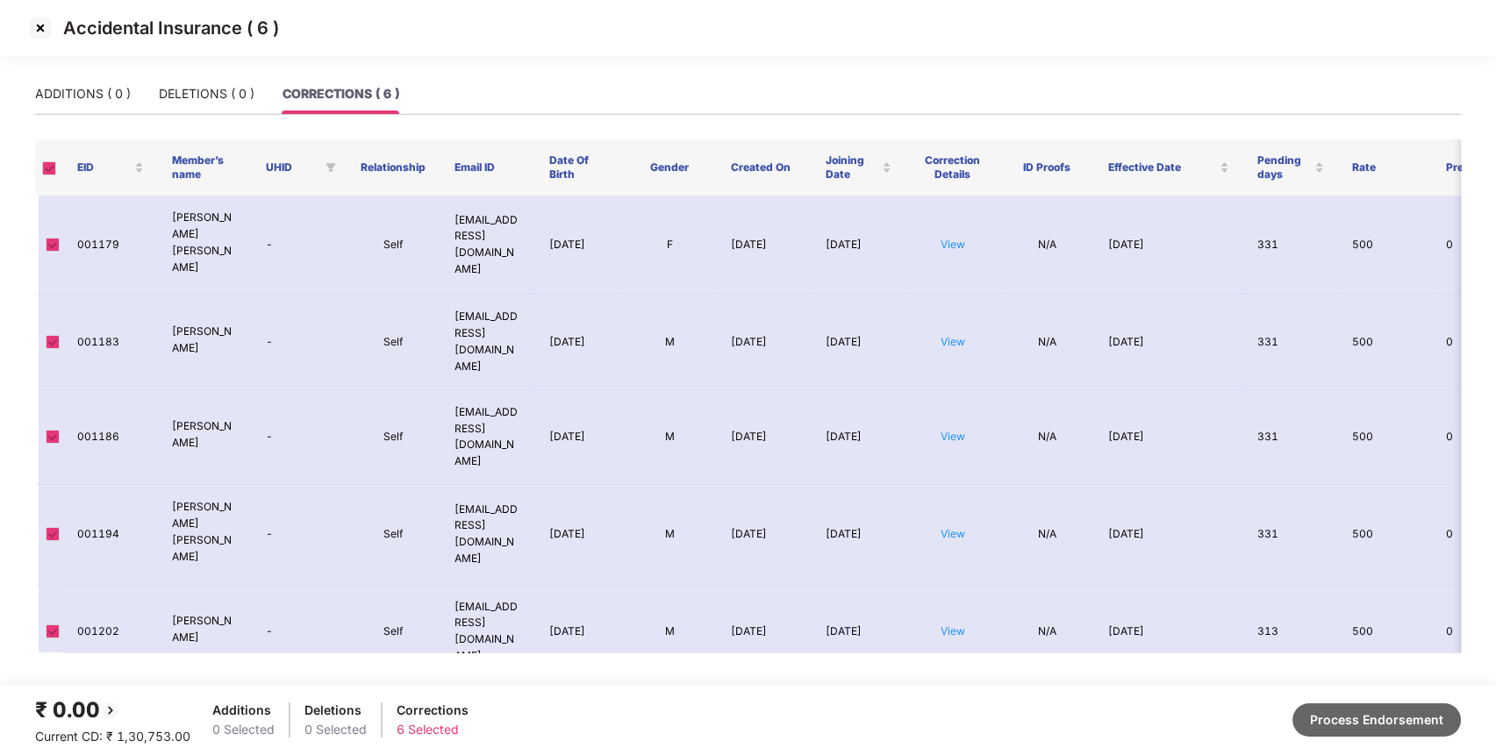
click at [1384, 712] on button "Process Endorsement" at bounding box center [1376, 720] width 168 height 33
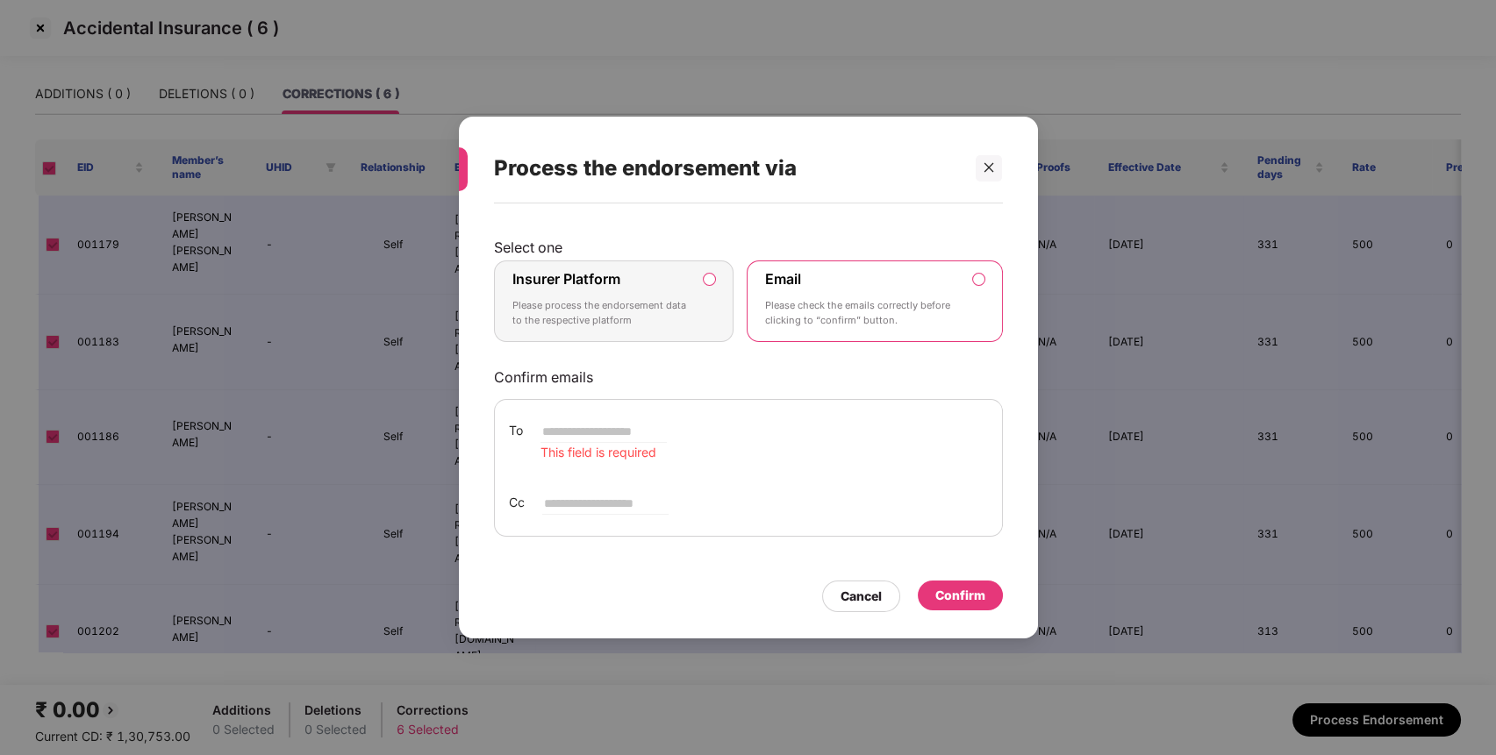
click at [664, 310] on p "Please process the endorsement data to the respective platform" at bounding box center [601, 313] width 179 height 31
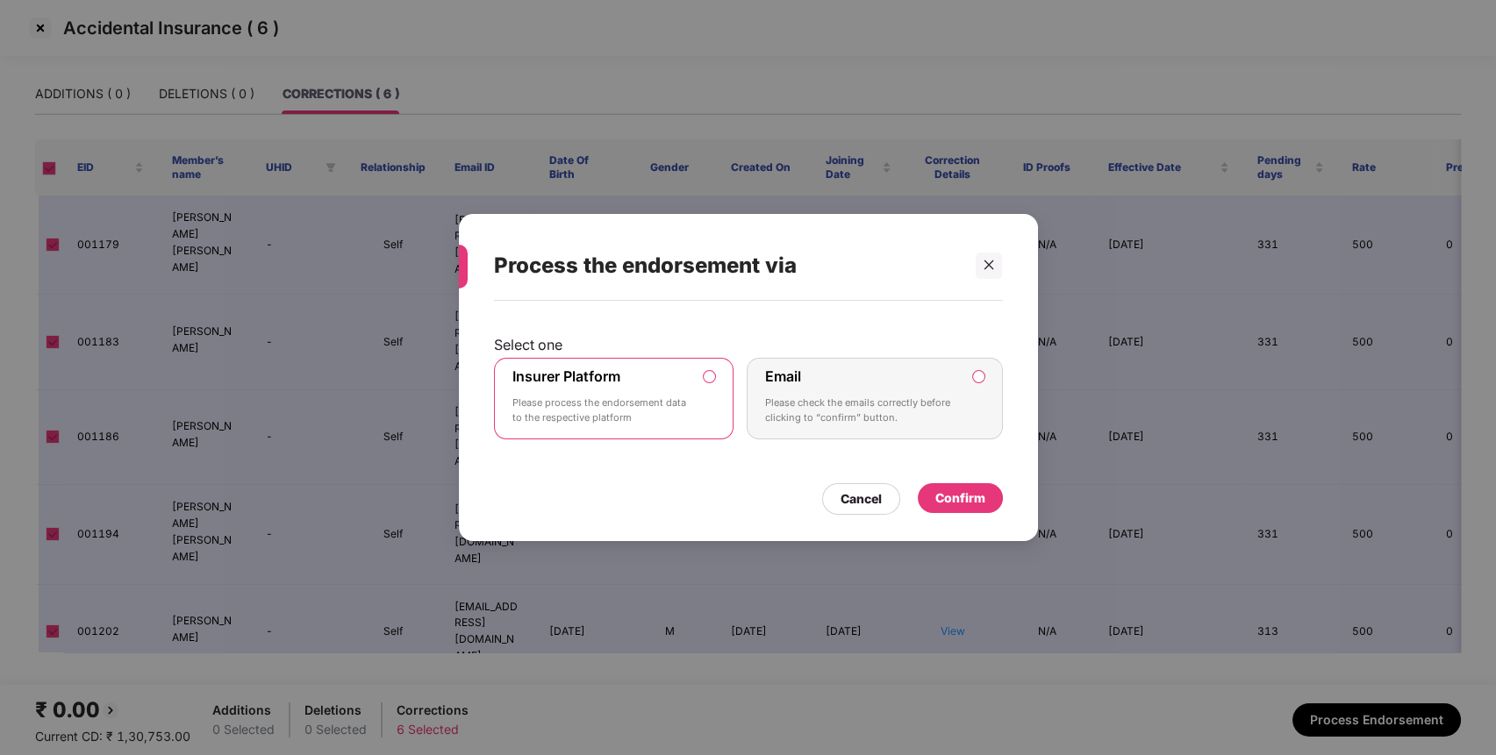
click at [962, 503] on div "Confirm" at bounding box center [960, 498] width 50 height 19
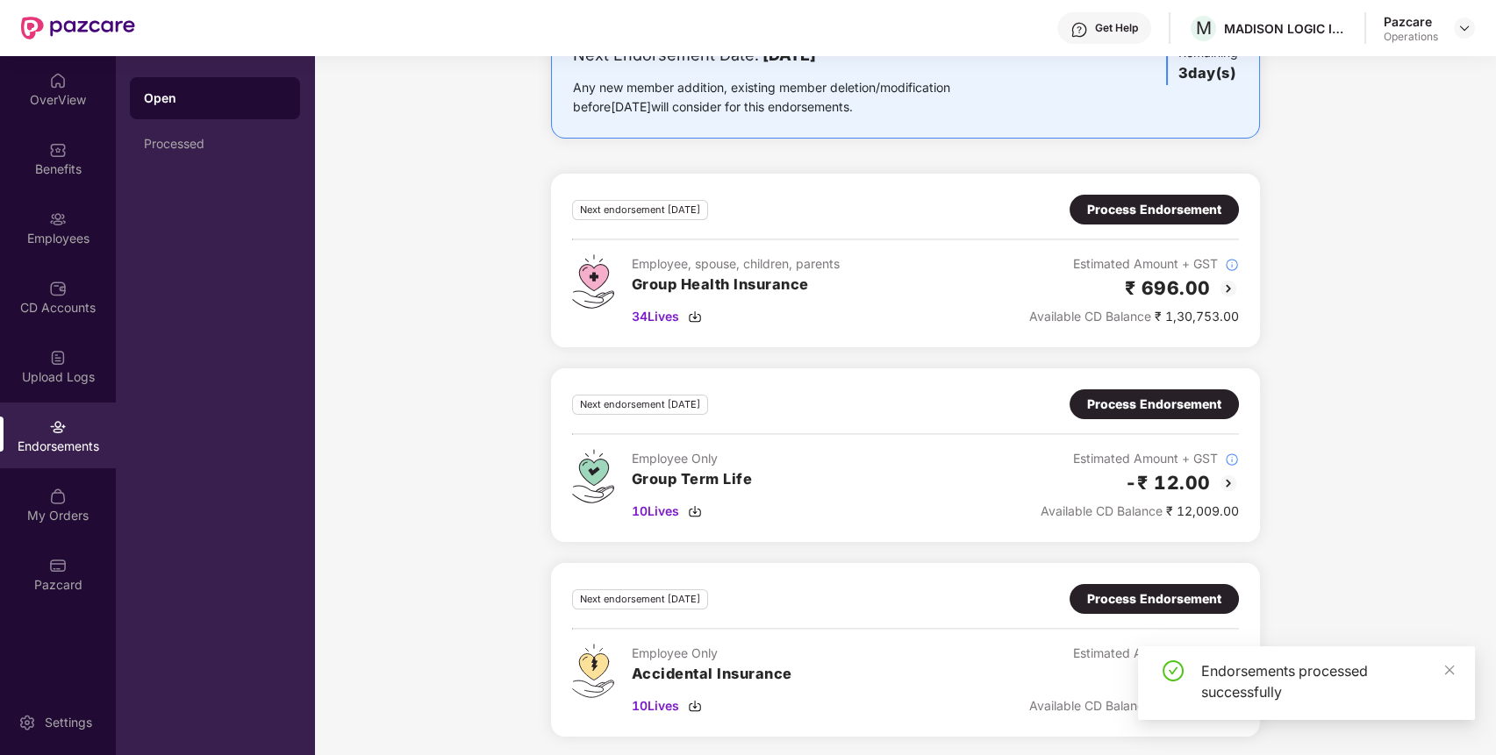
scroll to position [0, 0]
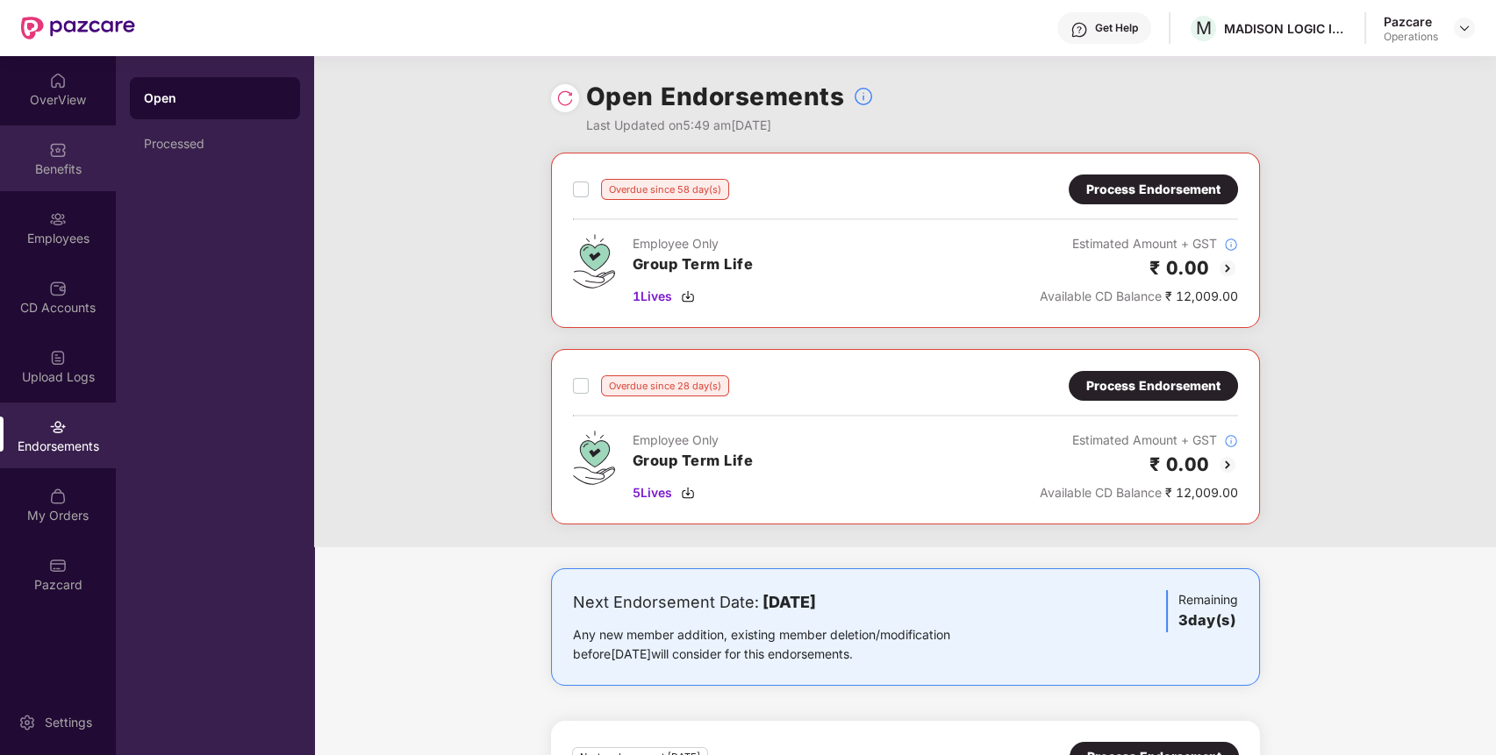
click at [63, 155] on img at bounding box center [58, 150] width 18 height 18
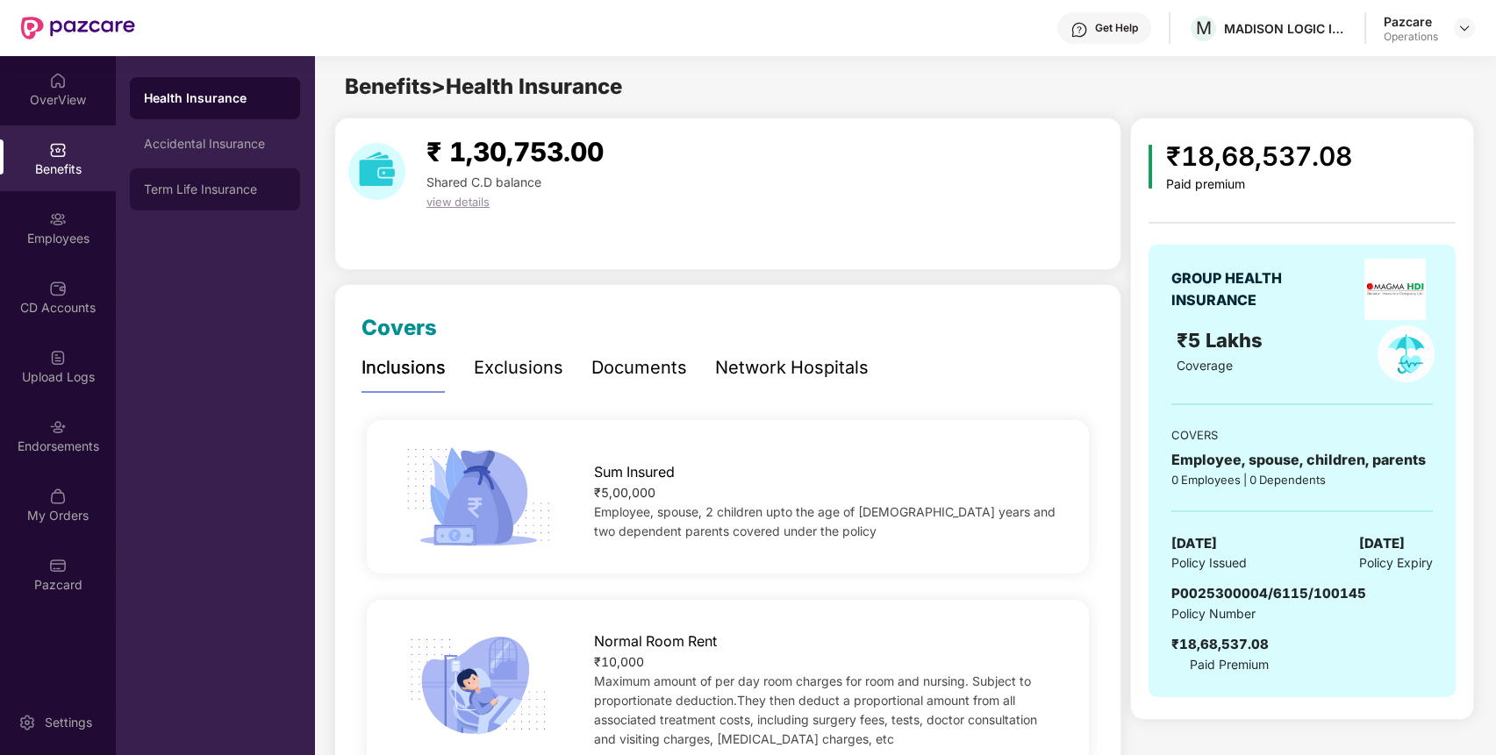
click at [219, 196] on div "Term Life Insurance" at bounding box center [215, 189] width 142 height 14
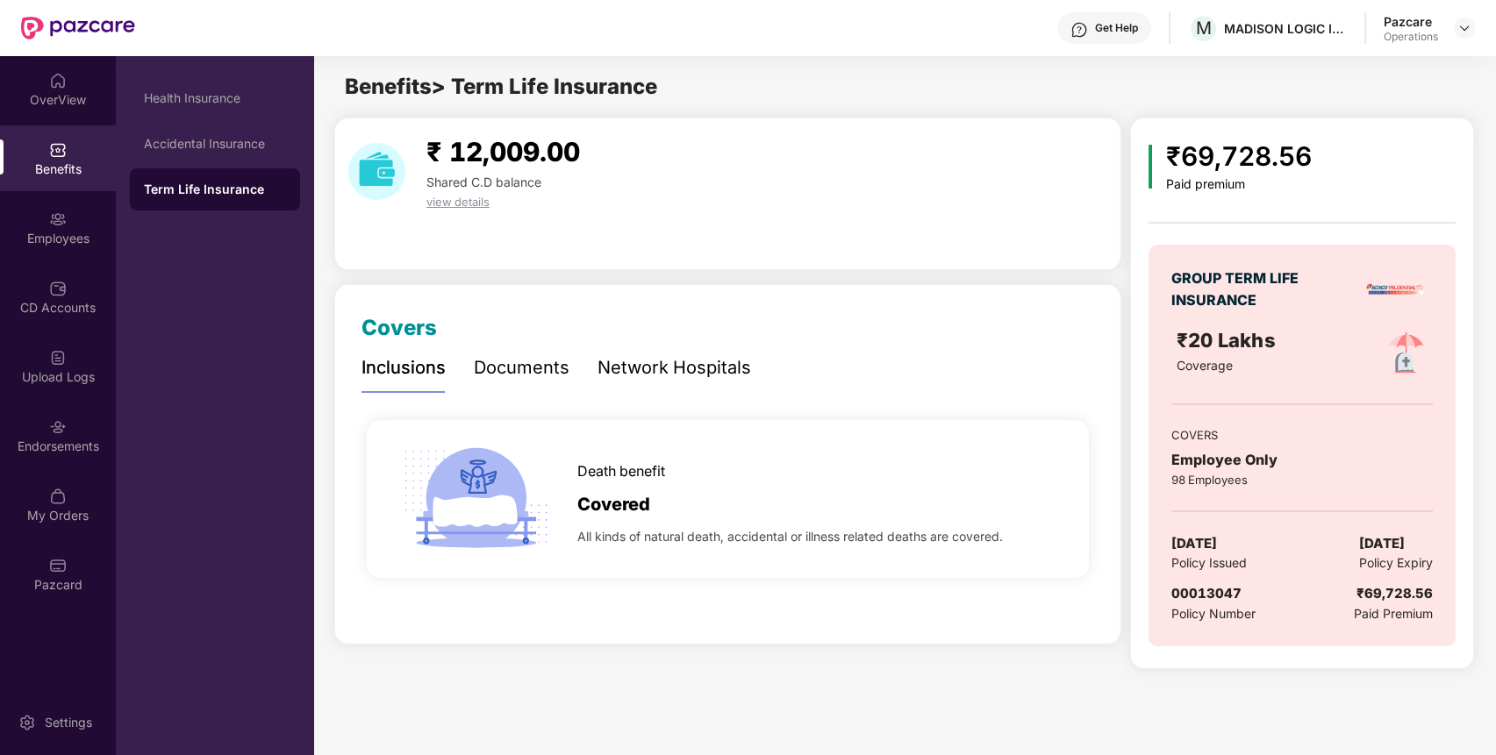
click at [1191, 587] on span "00013047" at bounding box center [1206, 593] width 70 height 17
copy span "00013047"
click at [1191, 587] on span "00013047" at bounding box center [1206, 593] width 70 height 17
click at [68, 428] on div "Endorsements" at bounding box center [58, 436] width 116 height 66
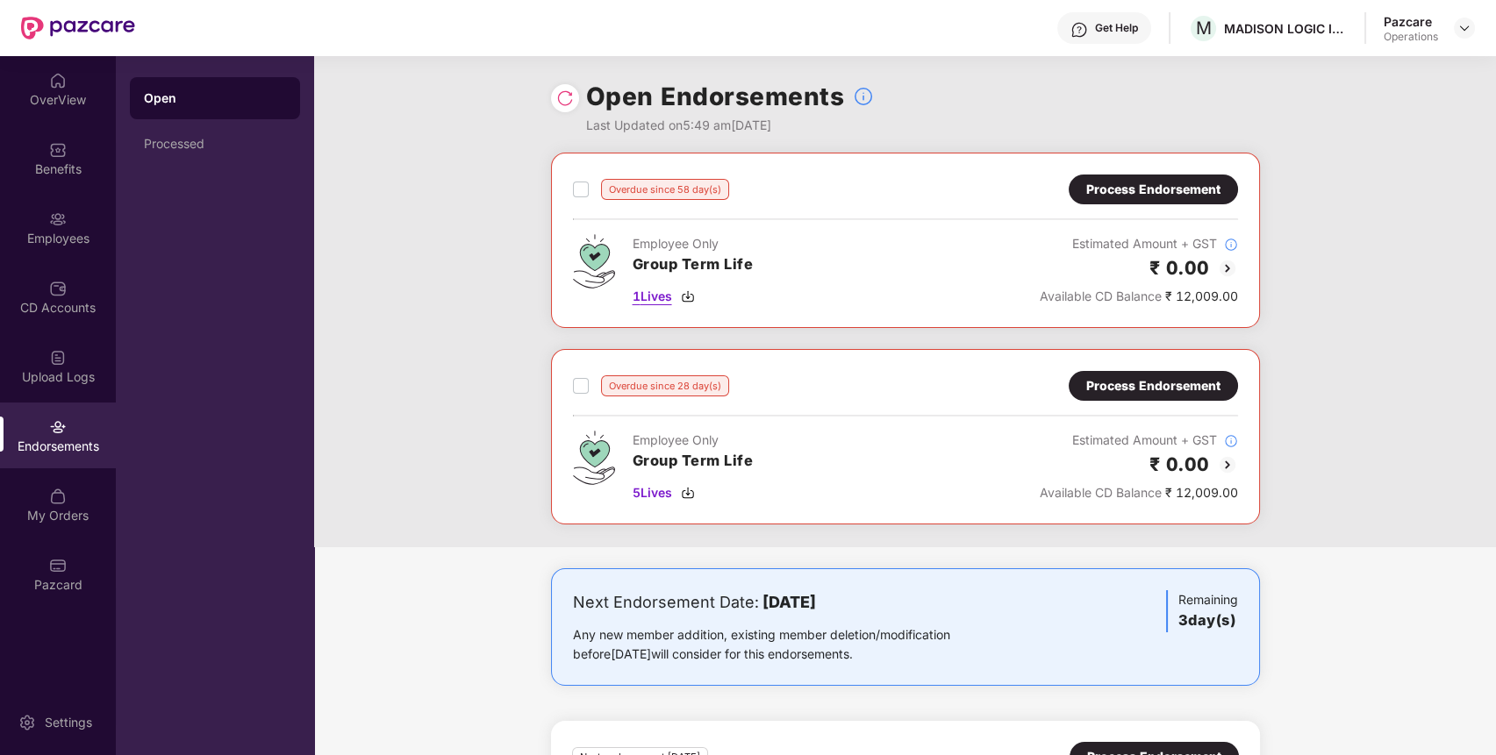
click at [646, 291] on span "1 Lives" at bounding box center [652, 296] width 39 height 19
click at [646, 484] on span "5 Lives" at bounding box center [652, 492] width 39 height 19
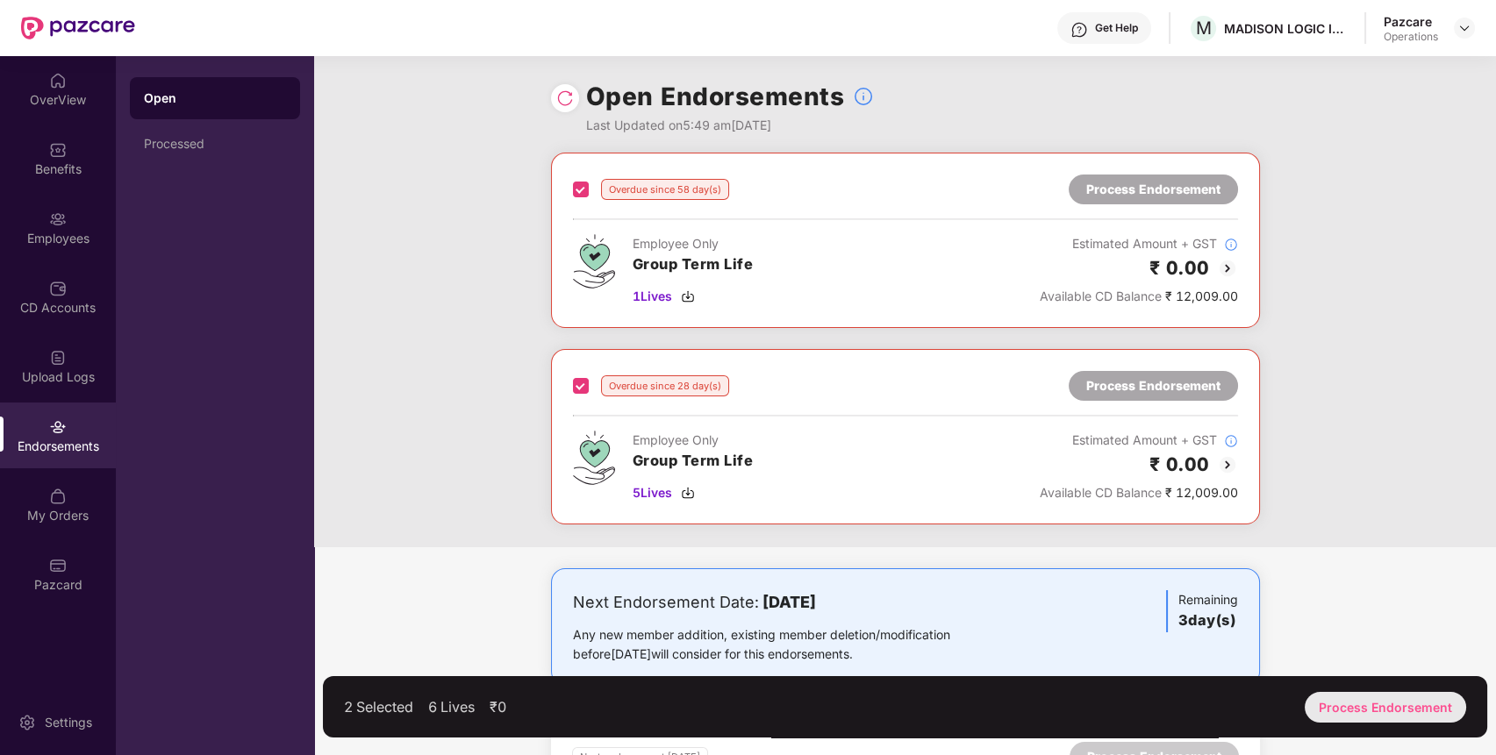
click at [1389, 711] on div "Process Endorsement" at bounding box center [1385, 707] width 161 height 31
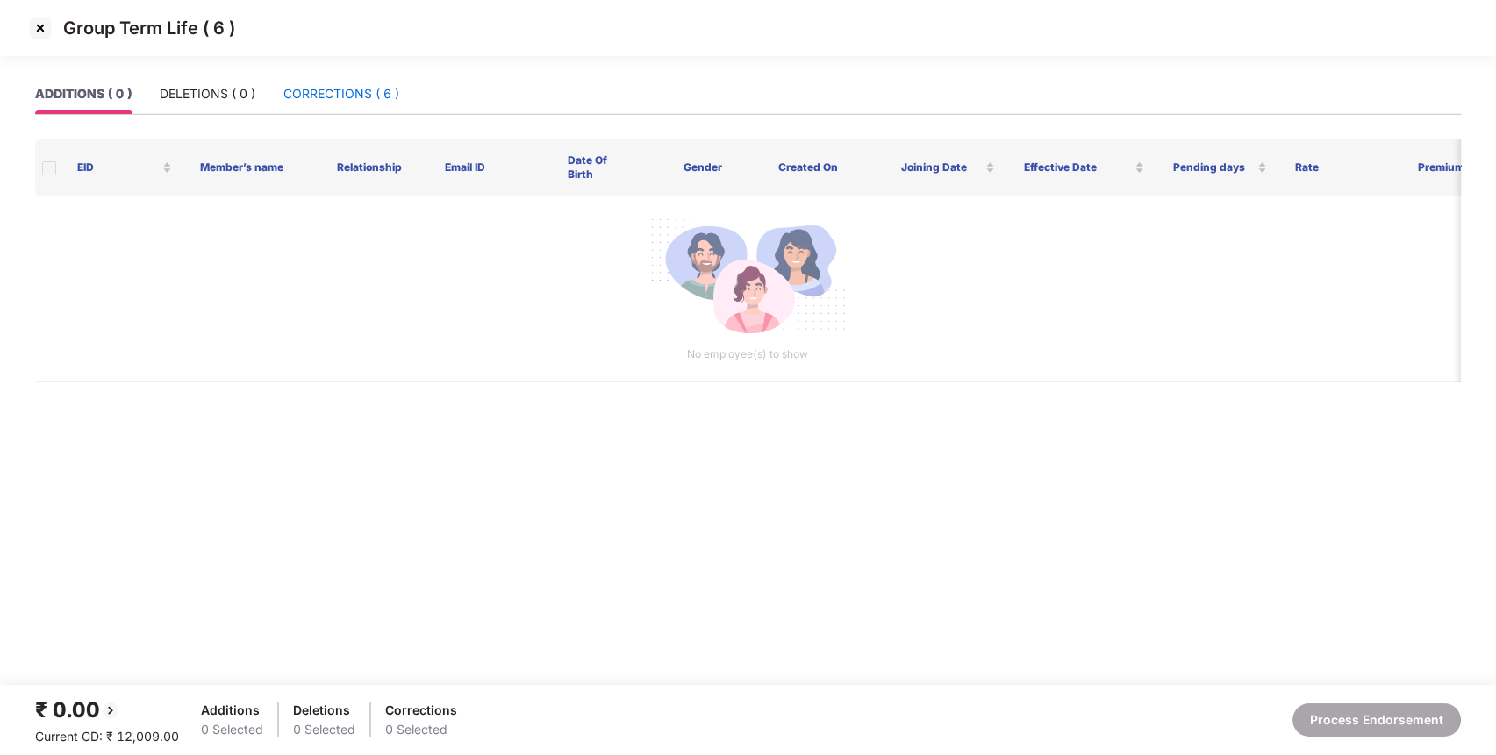
click at [322, 90] on div "CORRECTIONS ( 6 )" at bounding box center [341, 93] width 116 height 19
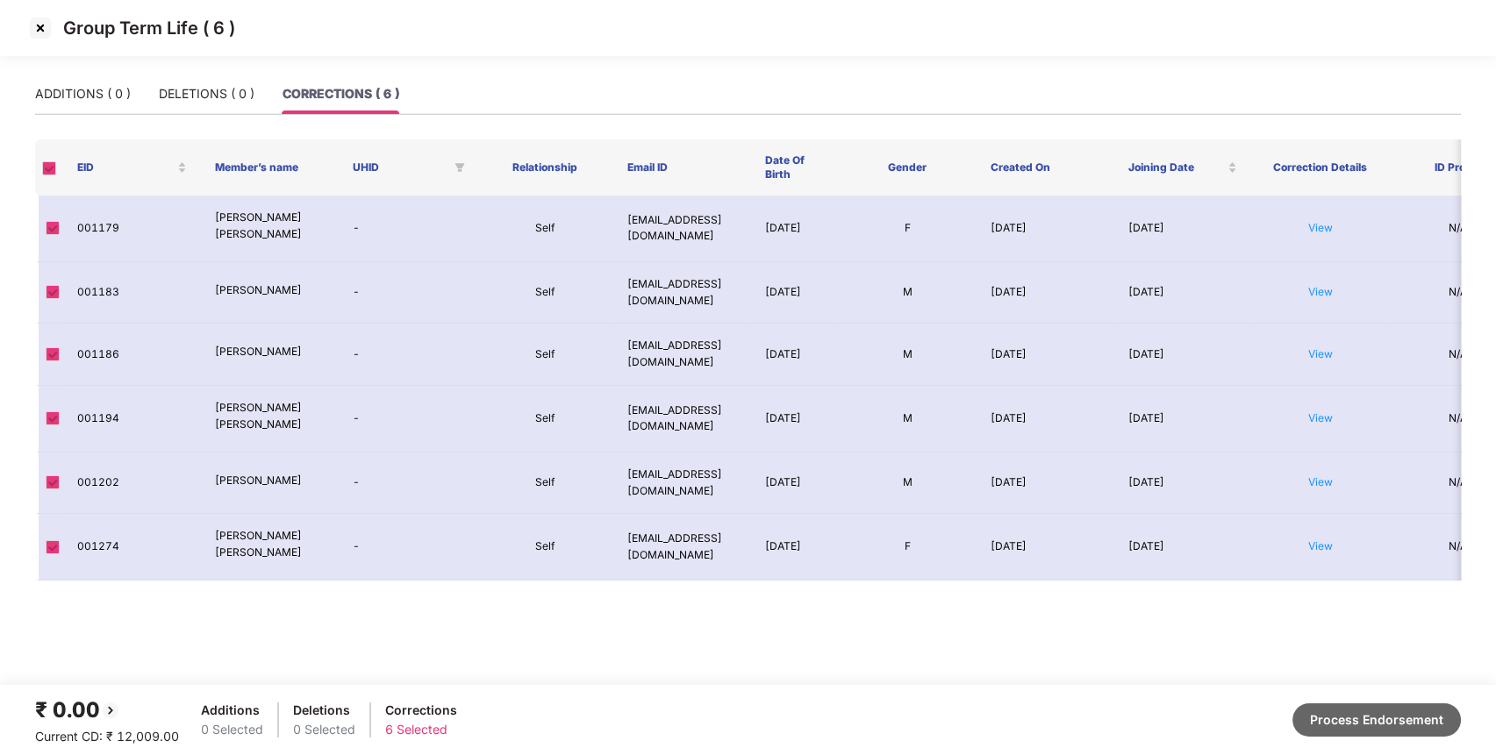
click at [1361, 712] on button "Process Endorsement" at bounding box center [1376, 720] width 168 height 33
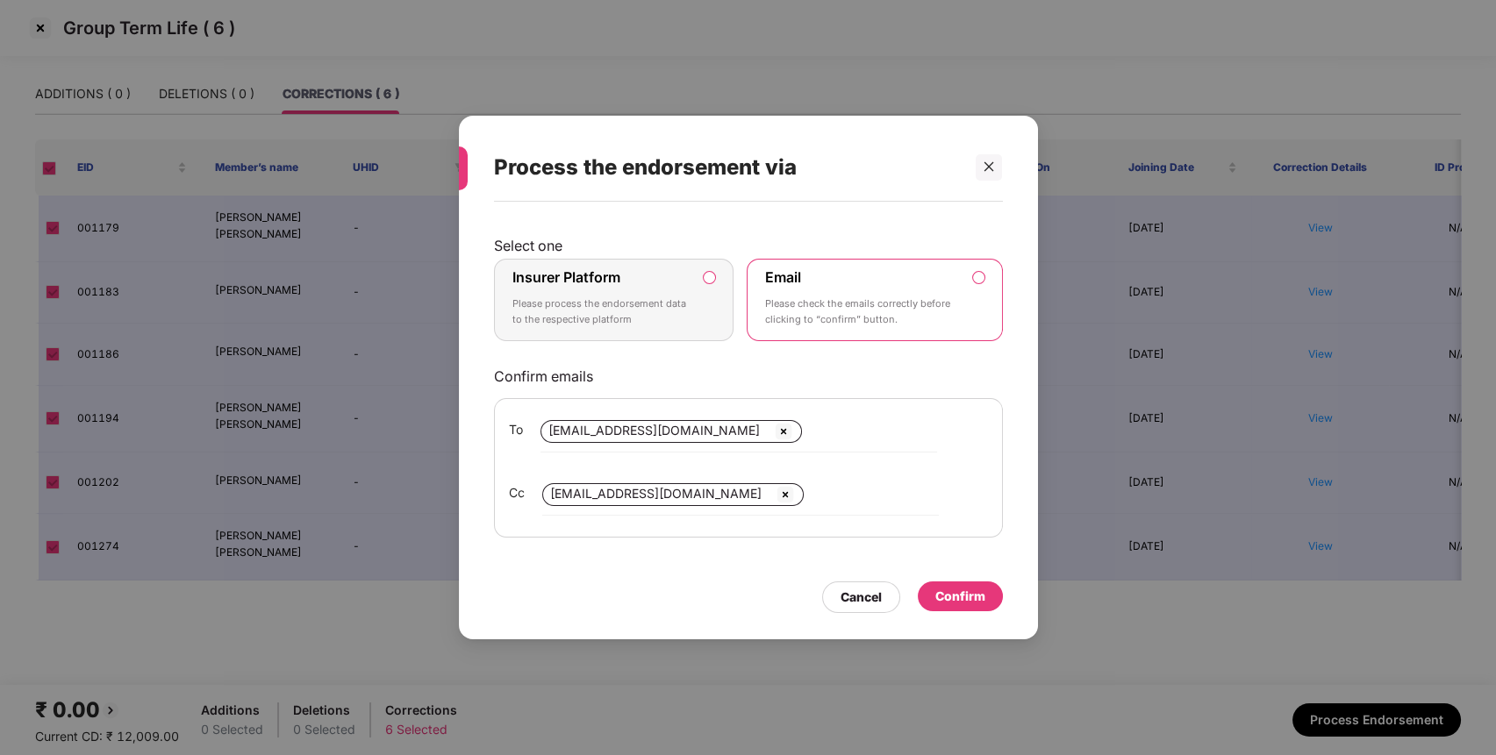
click at [685, 275] on div "Insurer Platform Please process the endorsement data to the respective platform" at bounding box center [601, 299] width 179 height 63
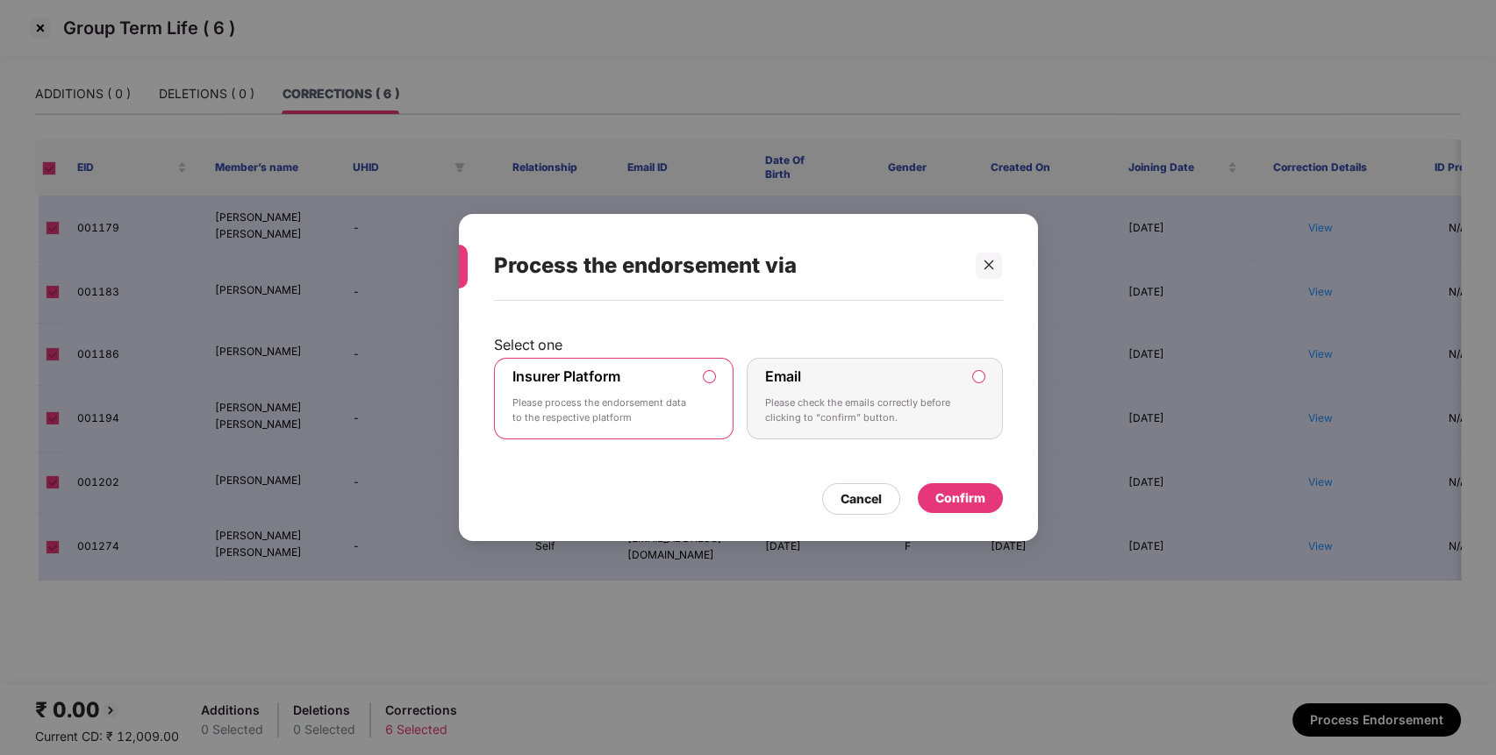
click at [949, 493] on div "Confirm" at bounding box center [960, 498] width 50 height 19
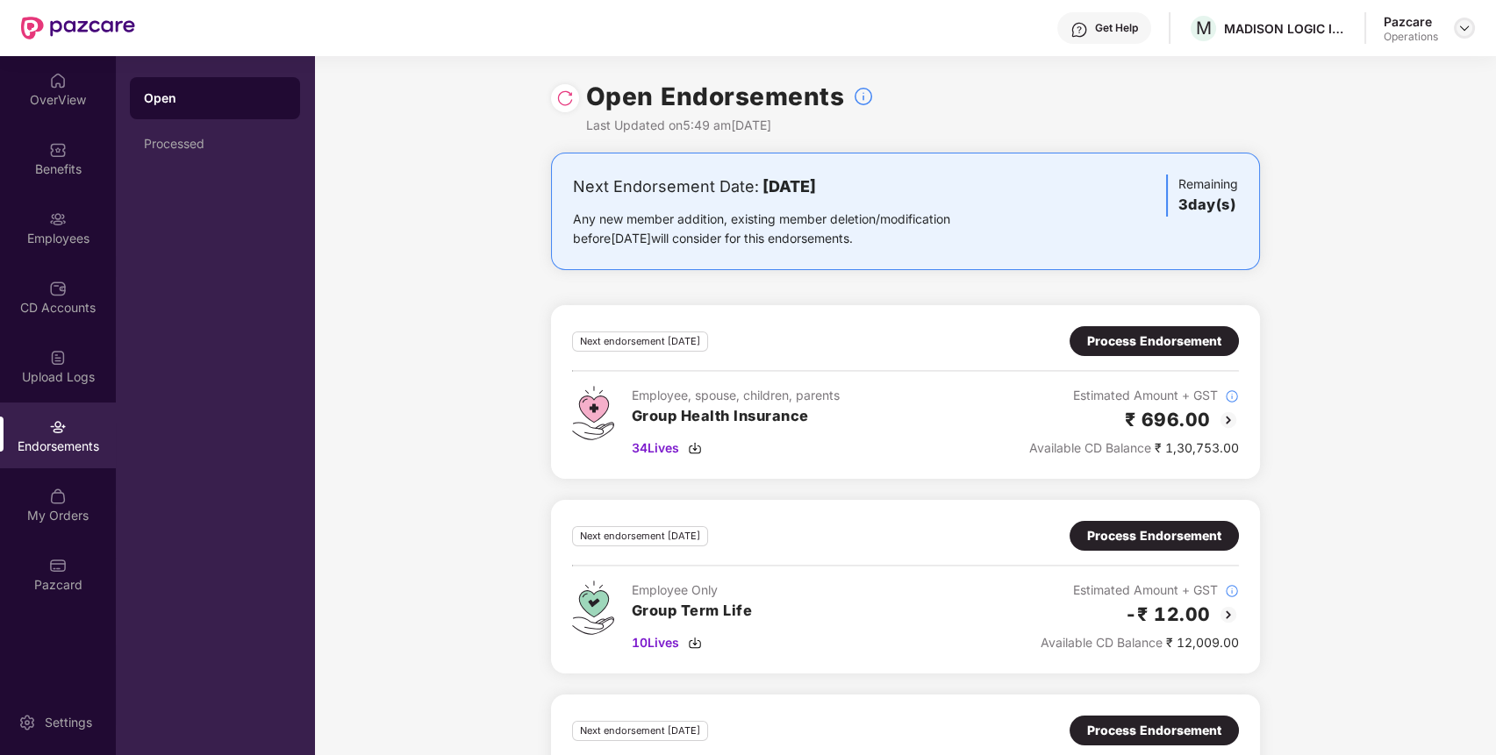
click at [1468, 28] on img at bounding box center [1464, 28] width 14 height 14
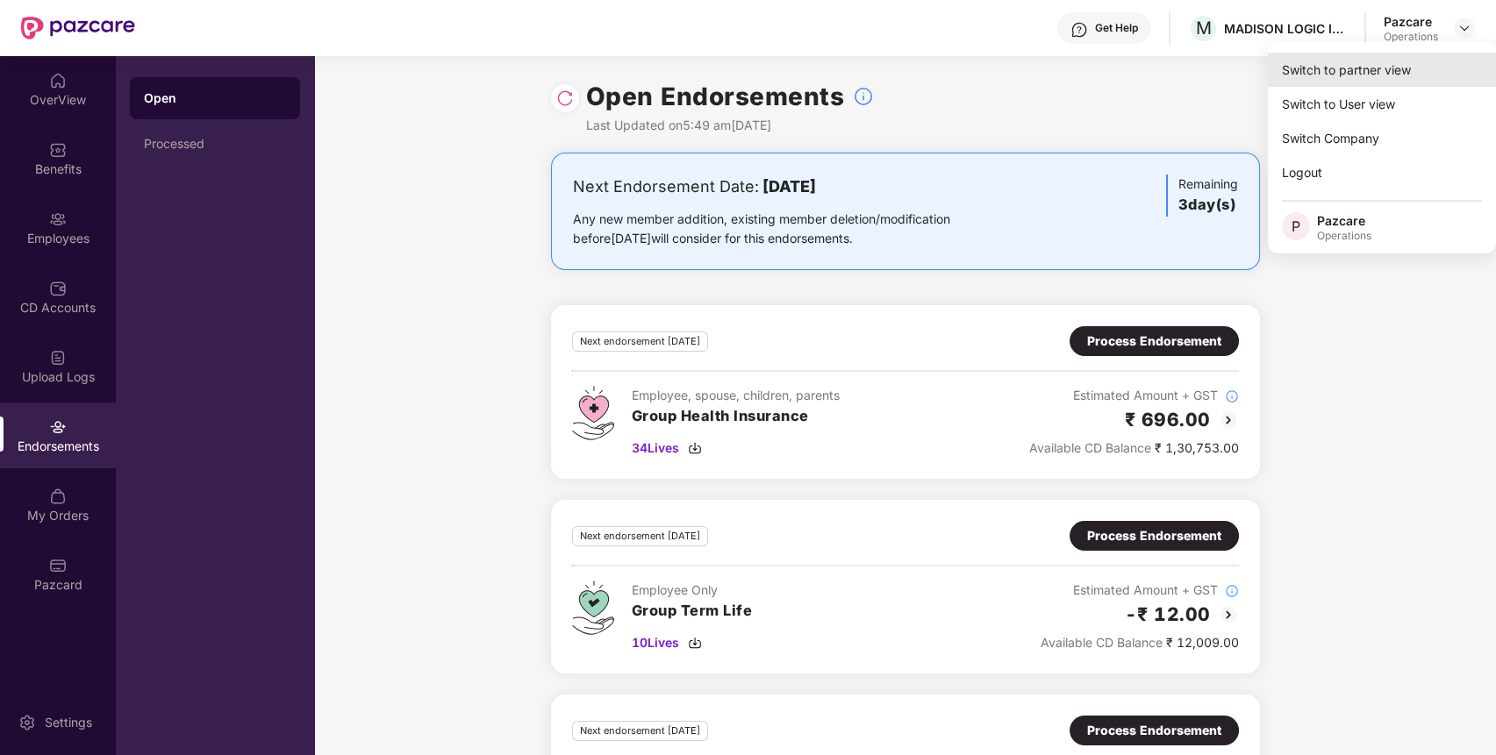
click at [1359, 59] on div "Switch to partner view" at bounding box center [1382, 70] width 228 height 34
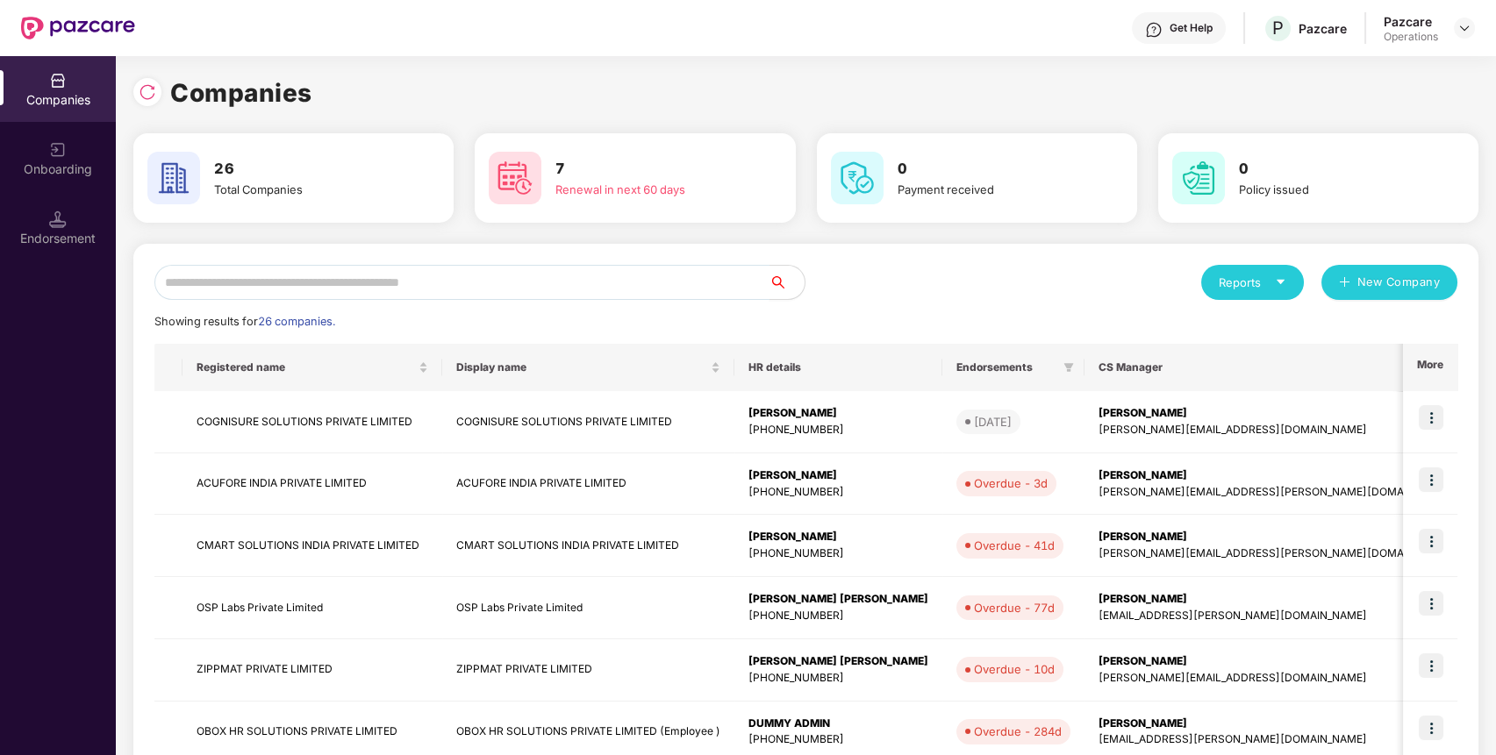
click at [675, 275] on input "text" at bounding box center [461, 282] width 615 height 35
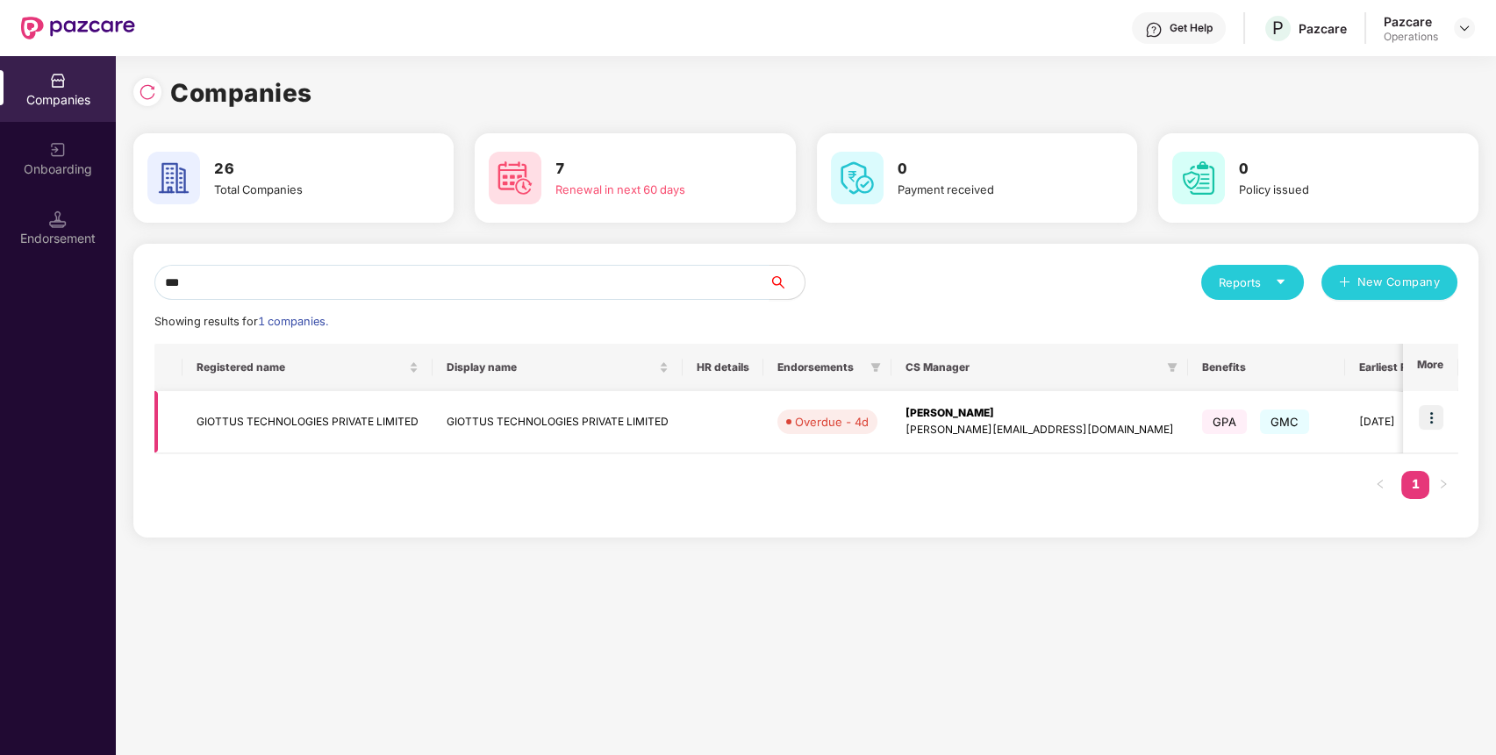
type input "***"
click at [1439, 414] on img at bounding box center [1431, 417] width 25 height 25
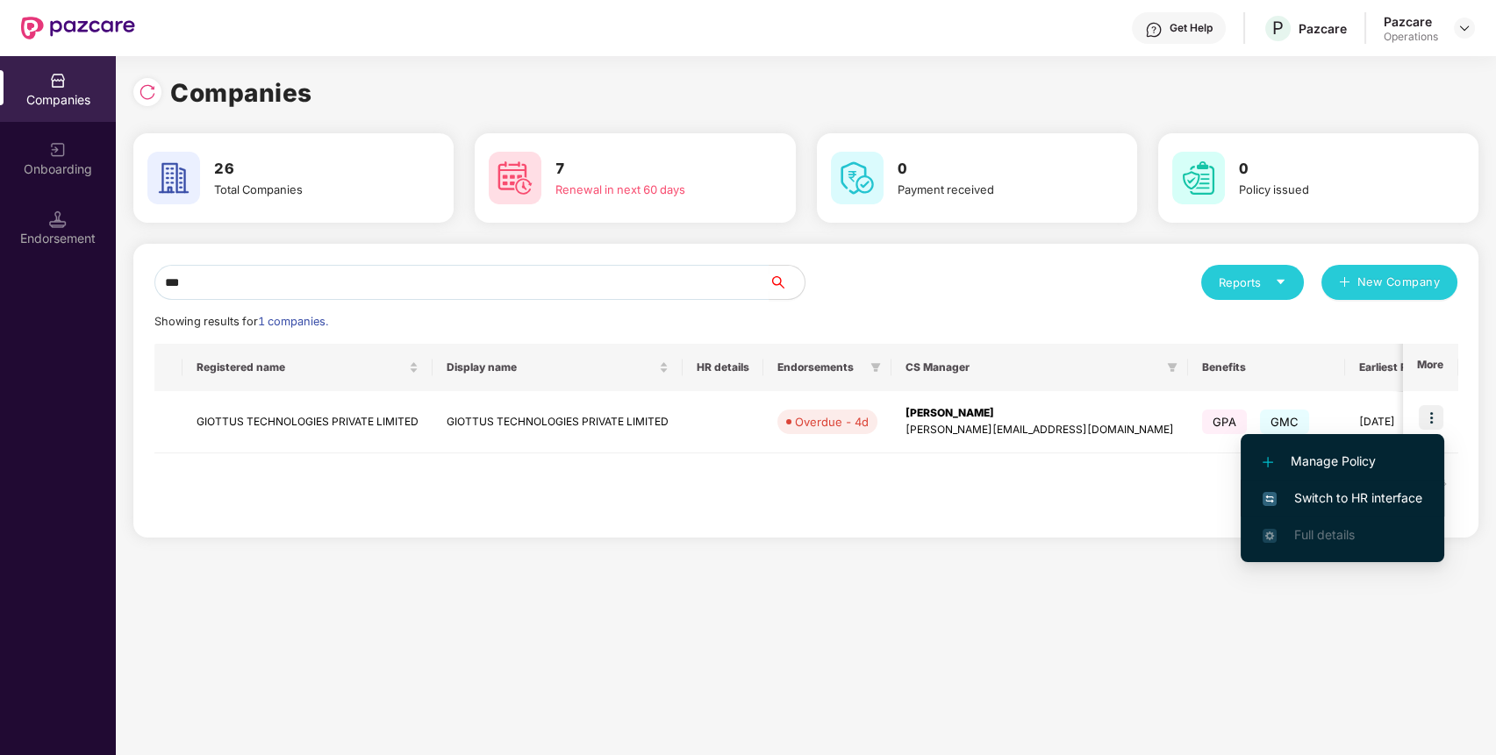
click at [1334, 486] on li "Switch to HR interface" at bounding box center [1343, 498] width 204 height 37
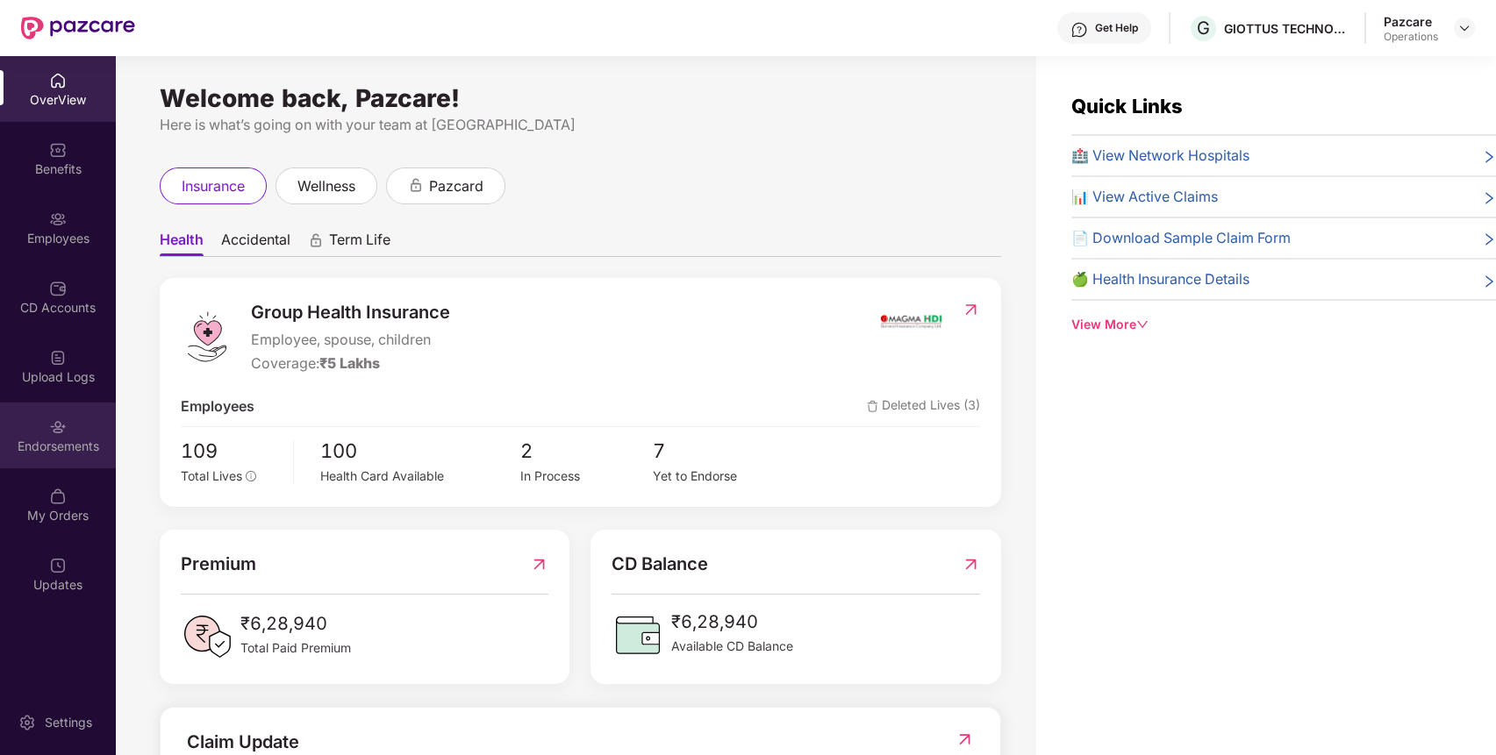
click at [45, 440] on div "Endorsements" at bounding box center [58, 447] width 116 height 18
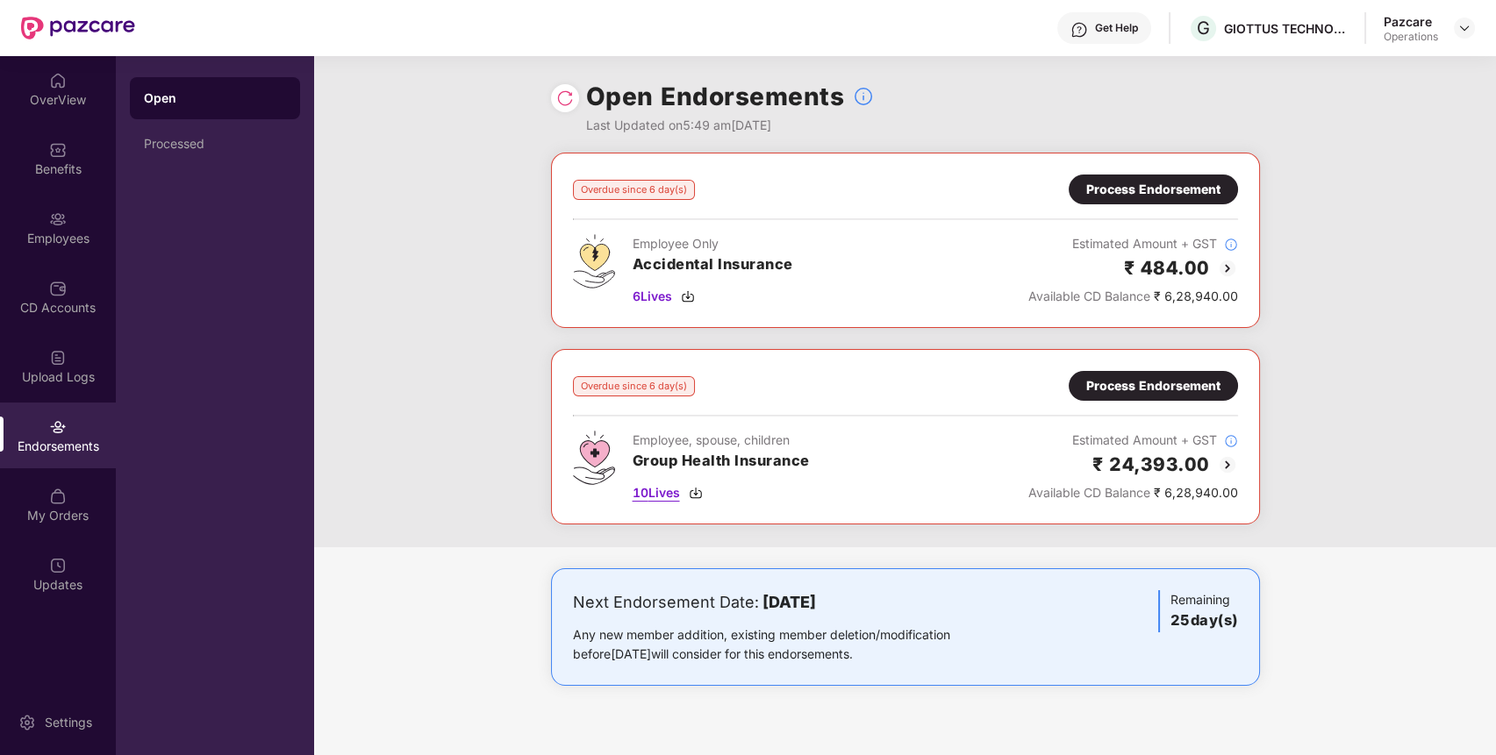
click at [653, 498] on span "10 Lives" at bounding box center [656, 492] width 47 height 19
click at [58, 147] on img at bounding box center [58, 150] width 18 height 18
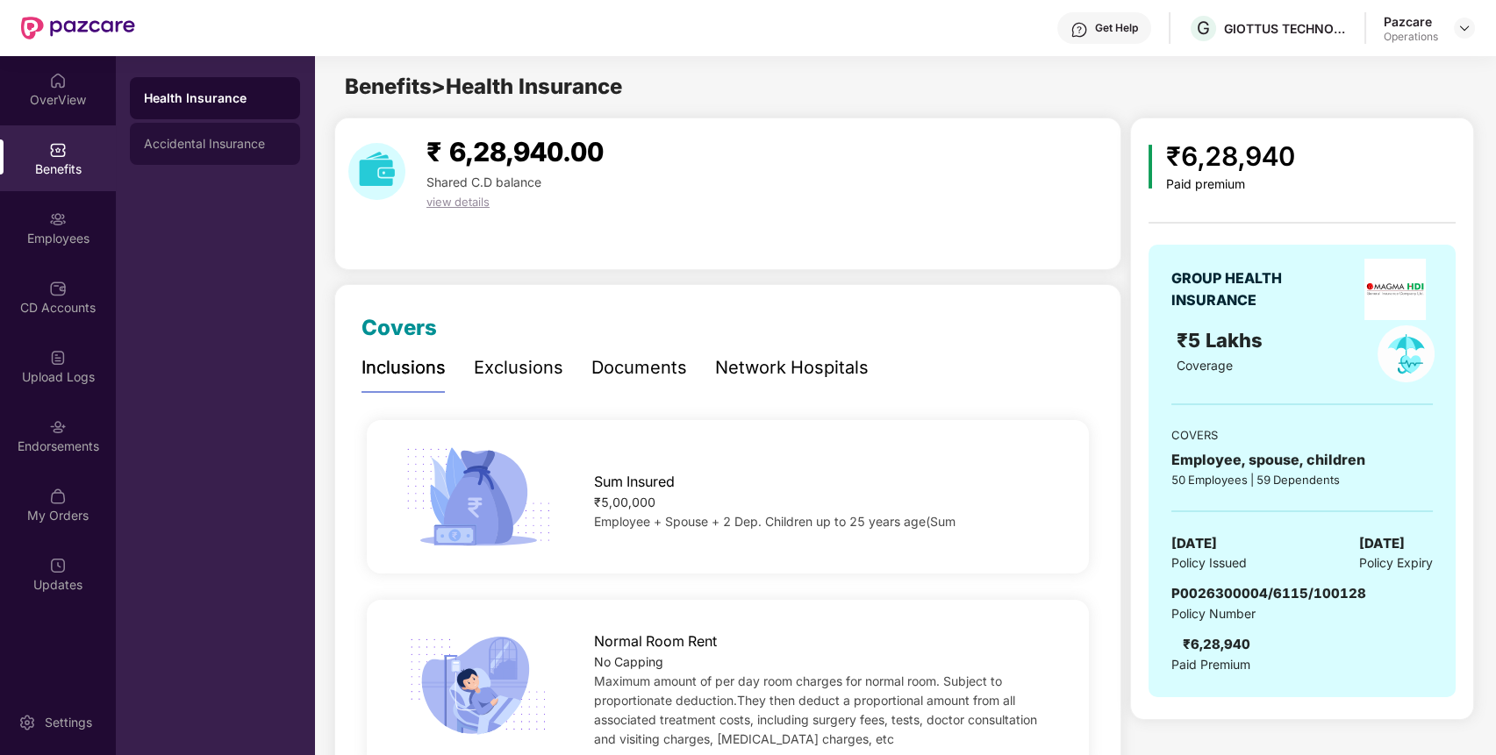
click at [204, 146] on div "Accidental Insurance" at bounding box center [215, 144] width 142 height 14
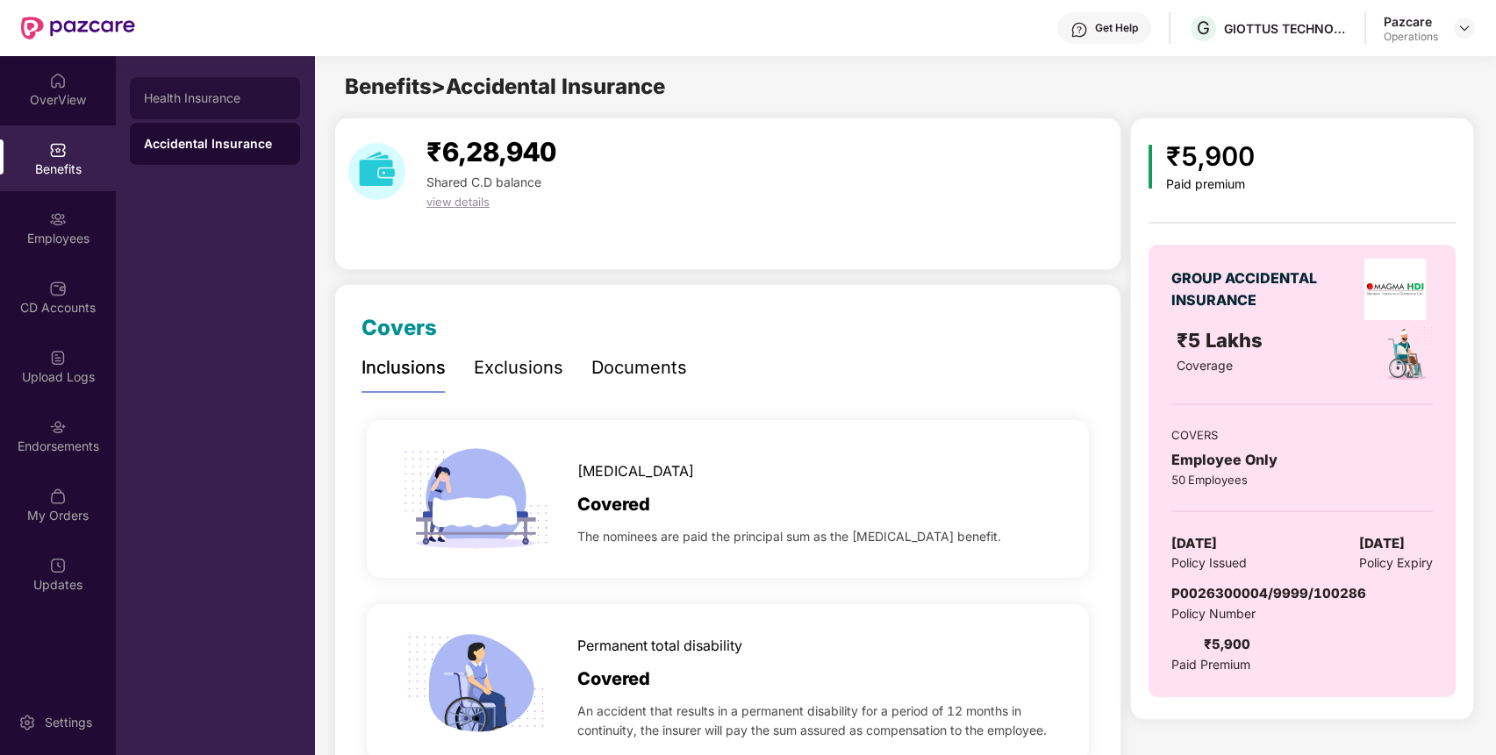
click at [211, 109] on div "Health Insurance" at bounding box center [215, 98] width 170 height 42
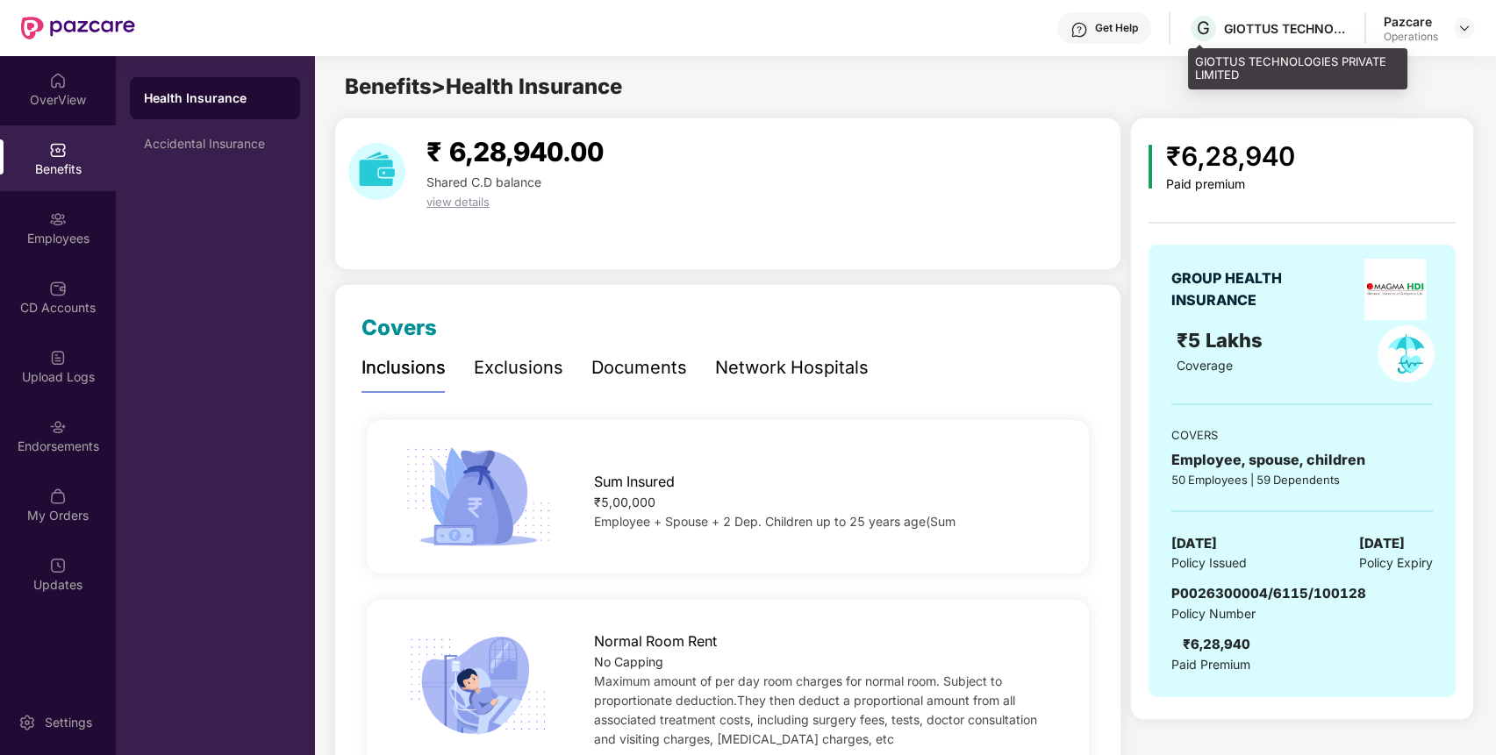
click at [1290, 18] on div "G GIOTTUS TECHNOLOGIES PRIVATE LIMITED" at bounding box center [1267, 28] width 159 height 31
copy div "GIOTTUS TECHNOLOGIES PRIVATE LIMITED"
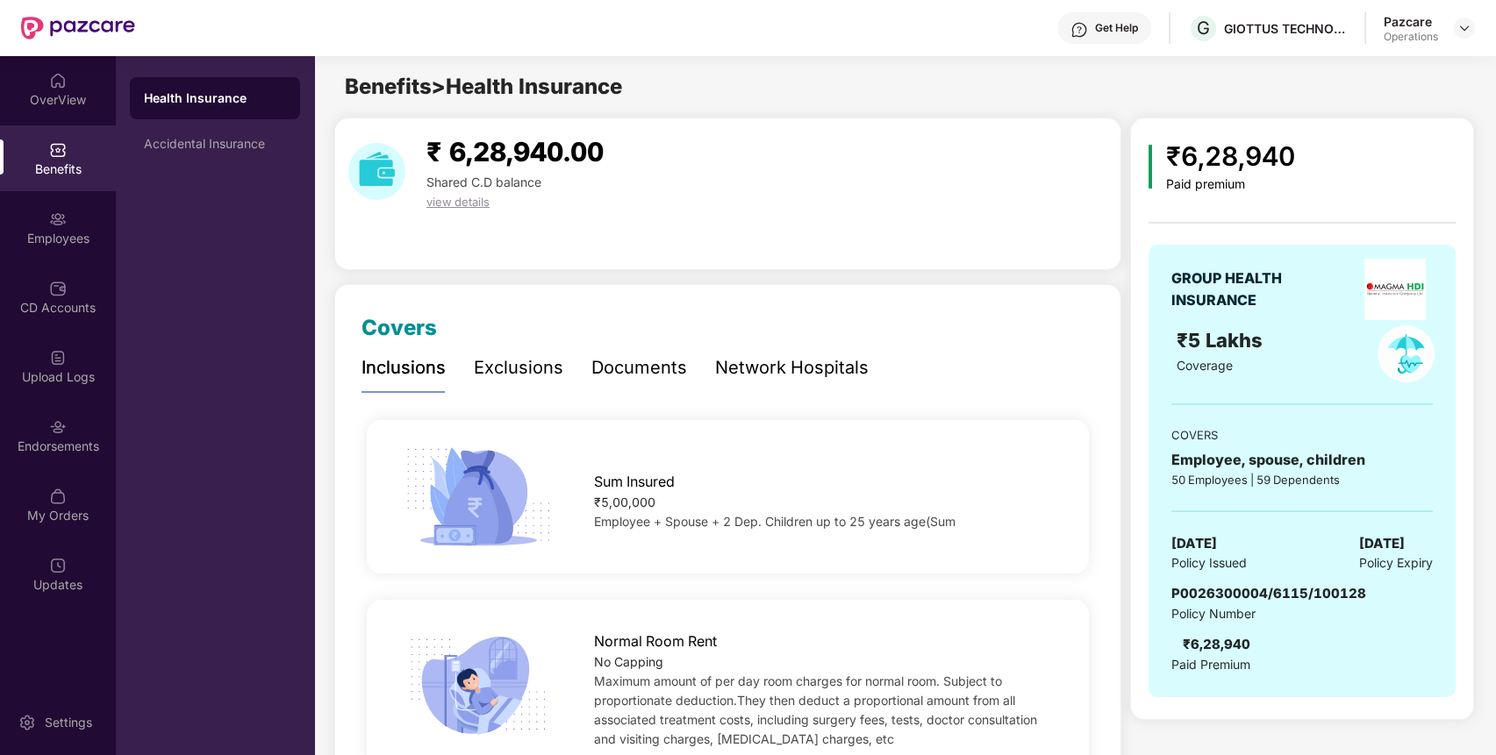
click at [1257, 590] on span "P0026300004/6115/100128" at bounding box center [1268, 593] width 195 height 17
copy span "P0026300004/6115/100128"
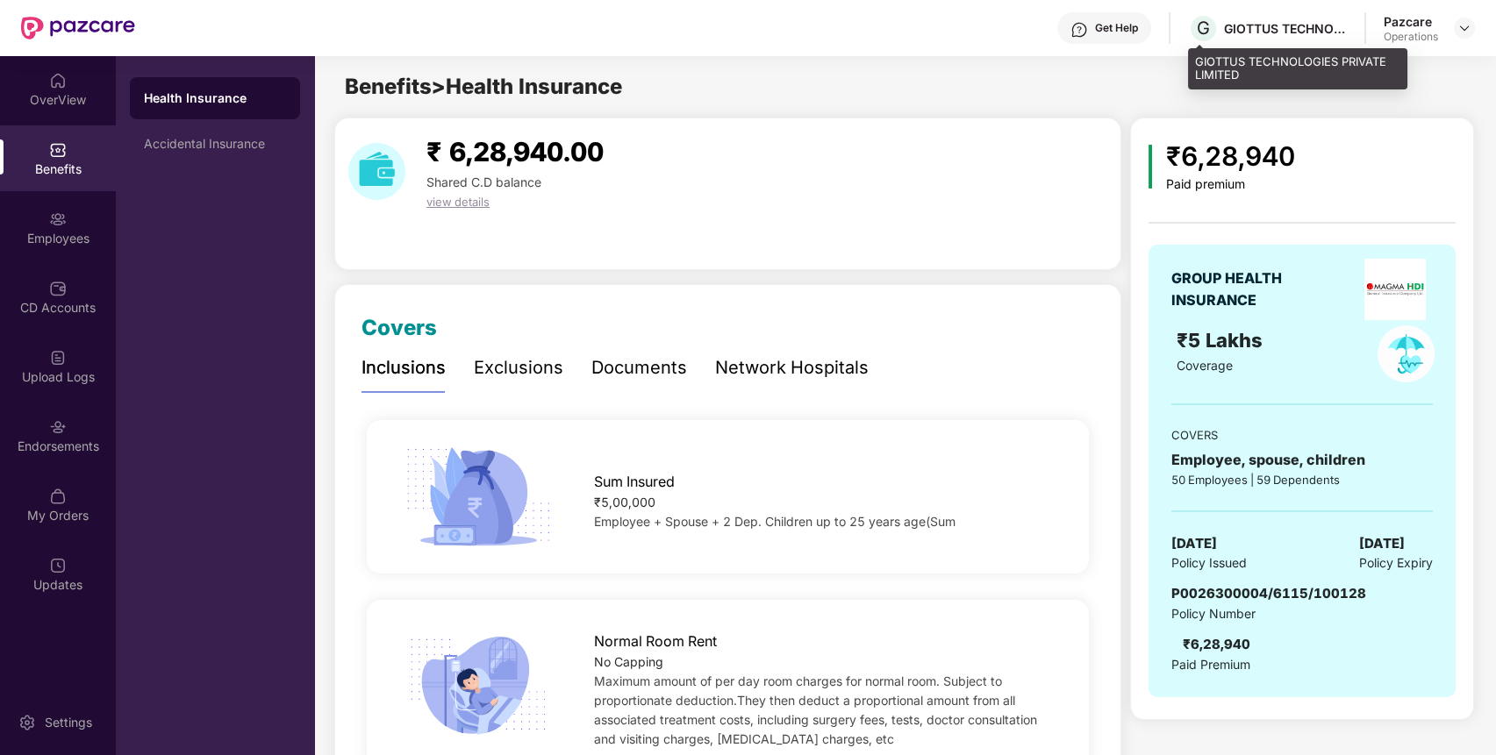
click at [1310, 30] on div "GIOTTUS TECHNOLOGIES PRIVATE LIMITED" at bounding box center [1285, 28] width 123 height 17
copy div "GIOTTUS TECHNOLOGIES PRIVATE LIMITED"
click at [1310, 30] on div "GIOTTUS TECHNOLOGIES PRIVATE LIMITED" at bounding box center [1285, 28] width 123 height 17
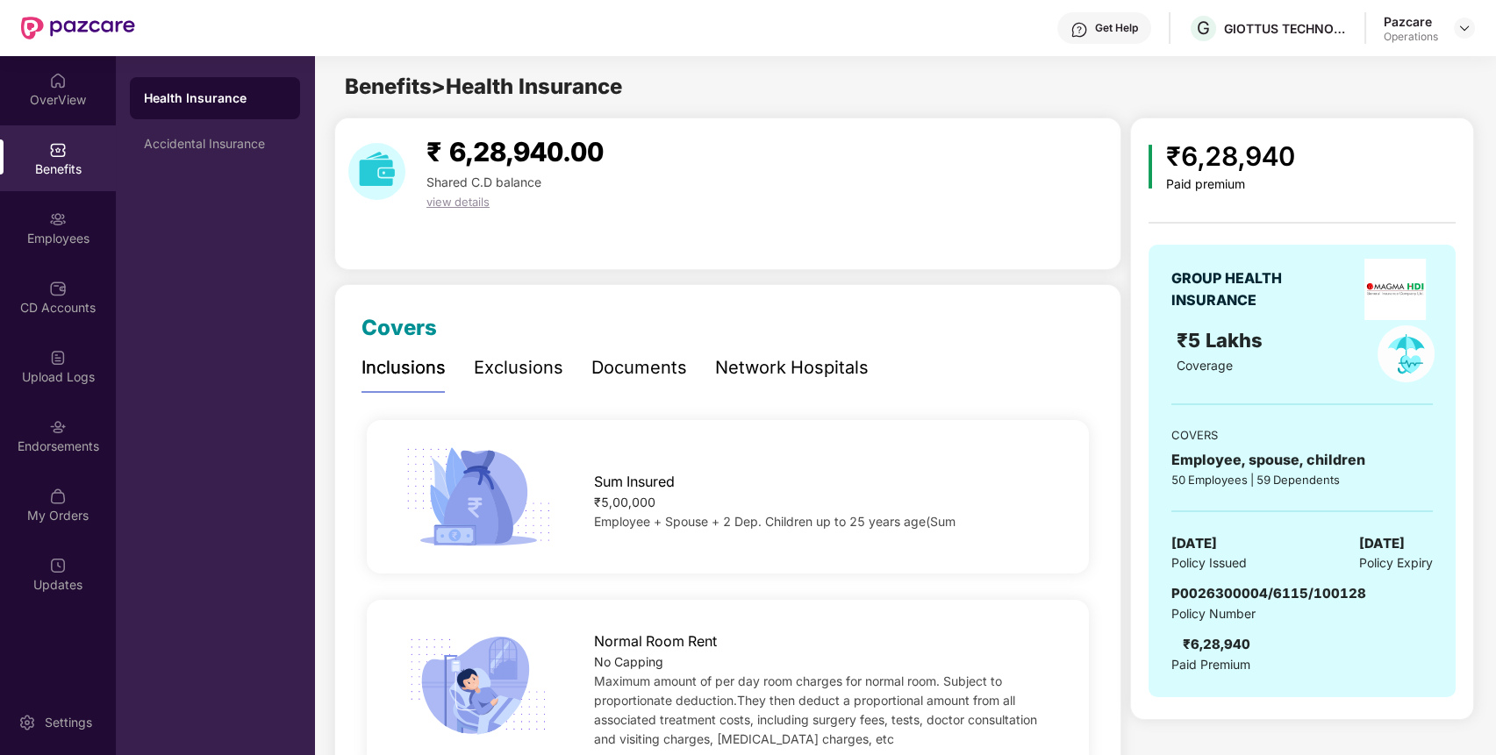
click at [1240, 597] on span "P0026300004/6115/100128" at bounding box center [1268, 593] width 195 height 17
copy span "P0026300004/6115/100128"
click at [1240, 597] on span "P0026300004/6115/100128" at bounding box center [1268, 593] width 195 height 17
copy span "P0026300004/6115/100128"
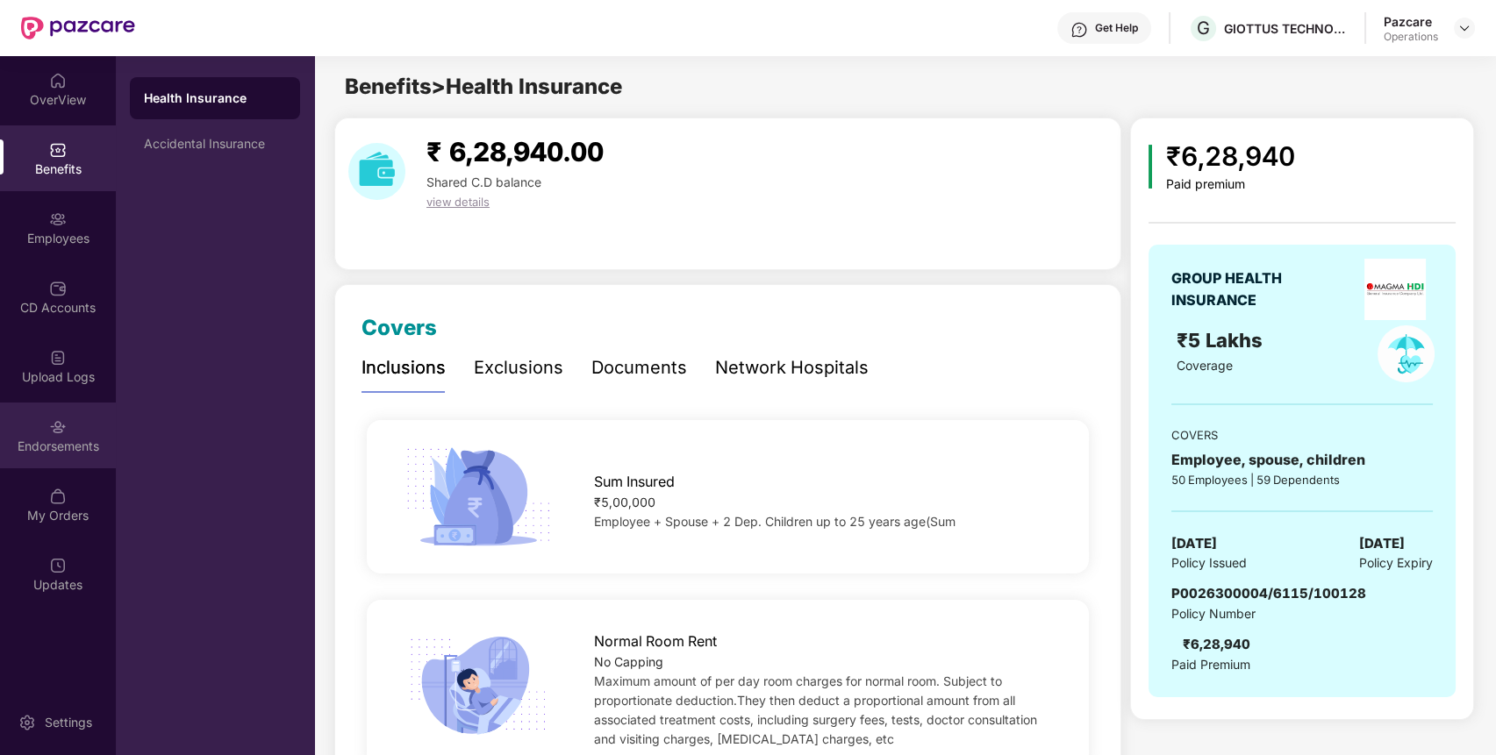
click at [54, 454] on div "Endorsements" at bounding box center [58, 447] width 116 height 18
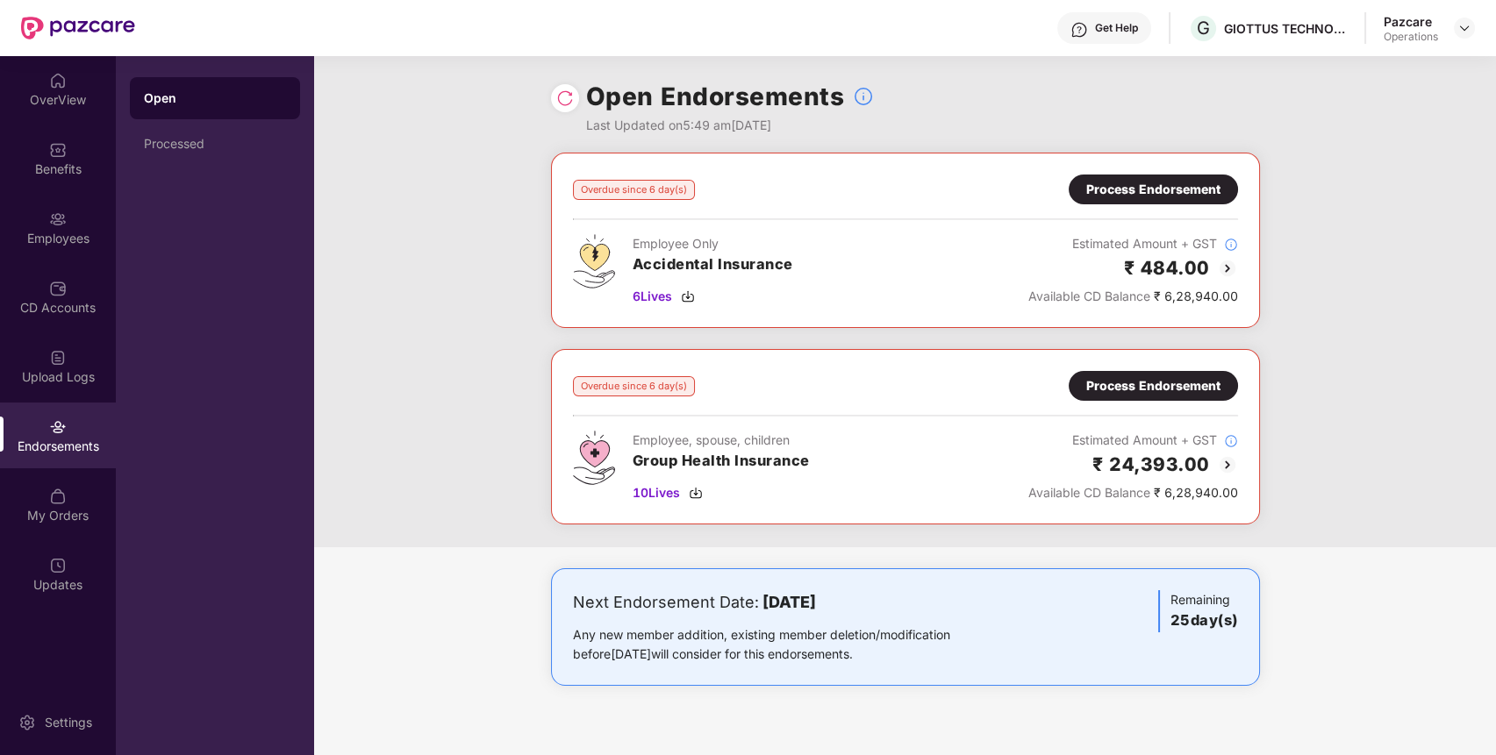
click at [1128, 376] on div "Process Endorsement" at bounding box center [1153, 385] width 134 height 19
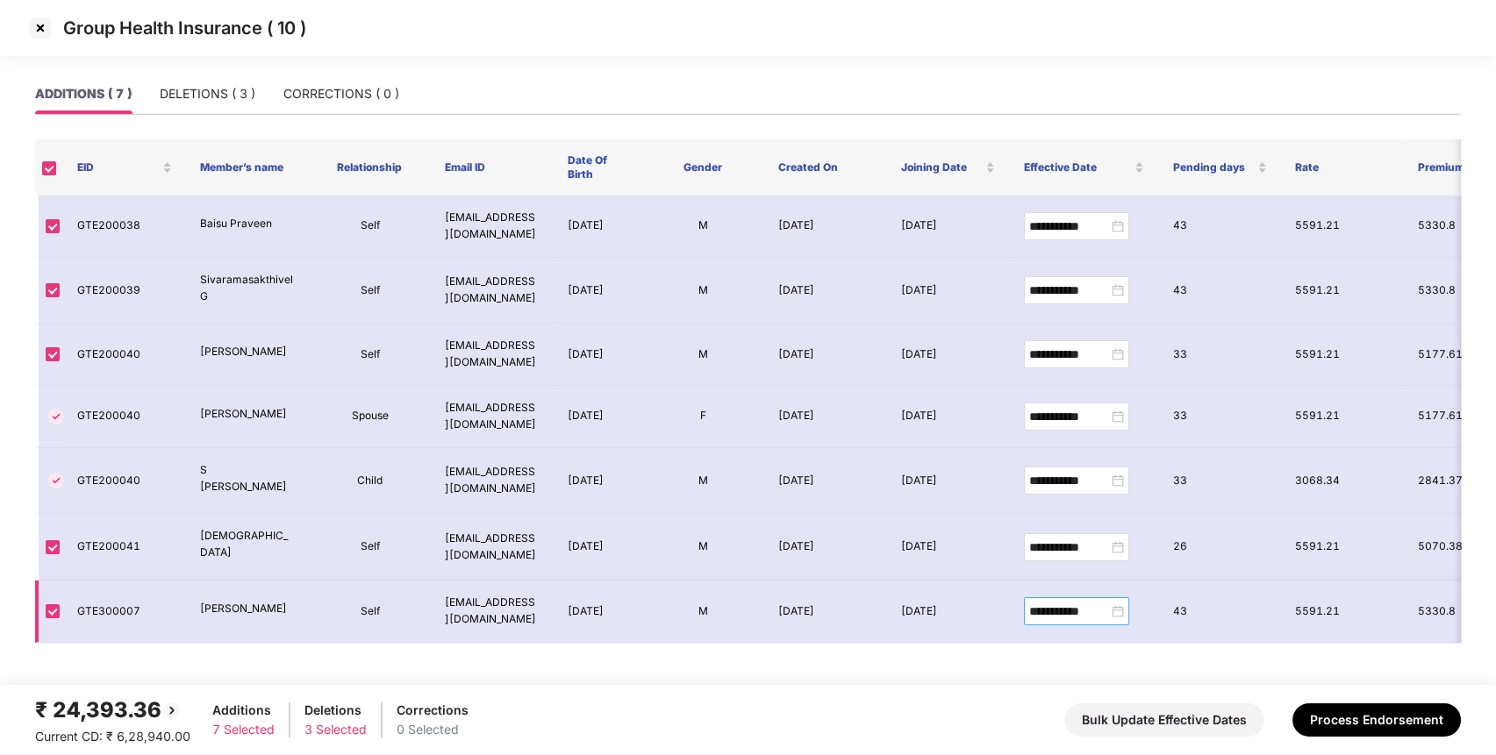
click at [1116, 604] on div "**********" at bounding box center [1076, 611] width 95 height 19
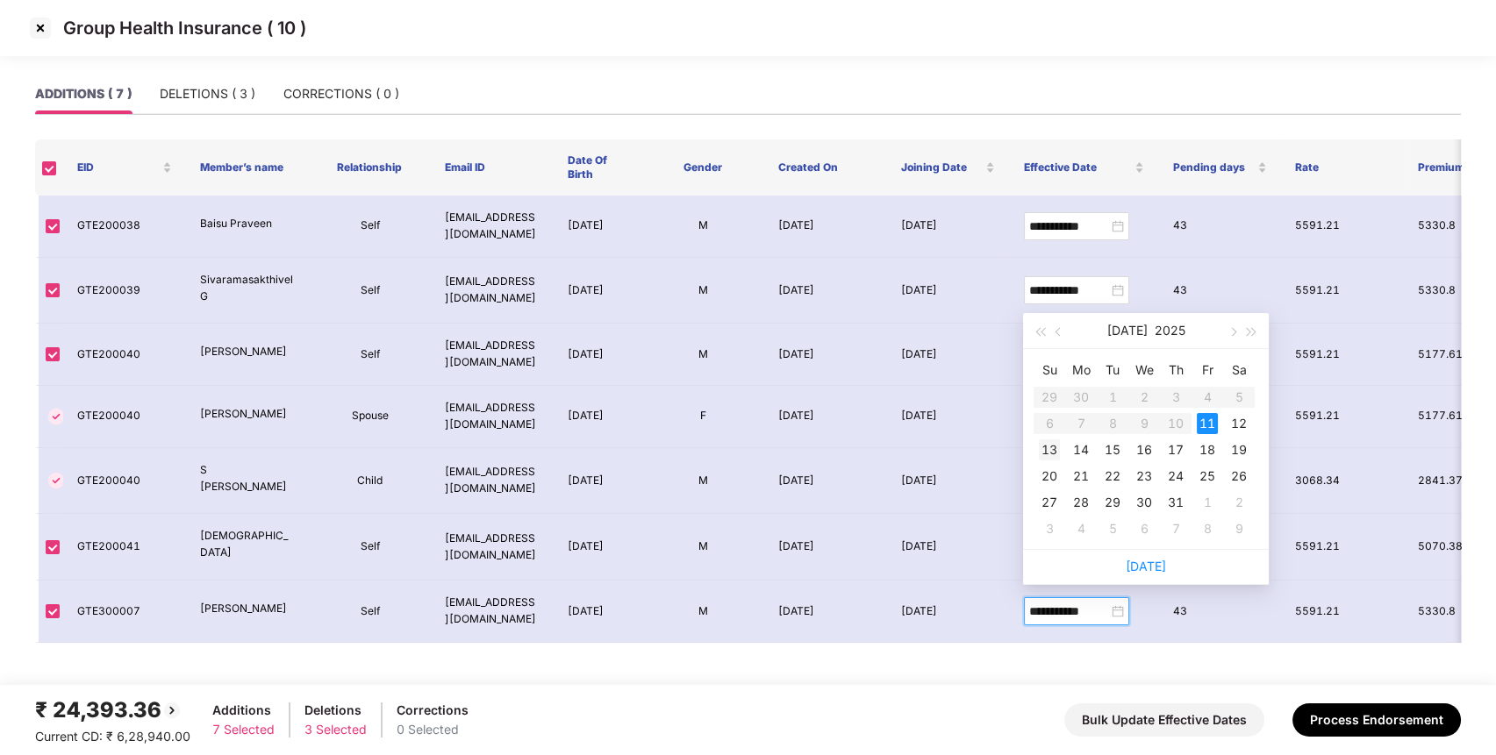
type input "**********"
click at [1049, 447] on div "13" at bounding box center [1049, 450] width 21 height 21
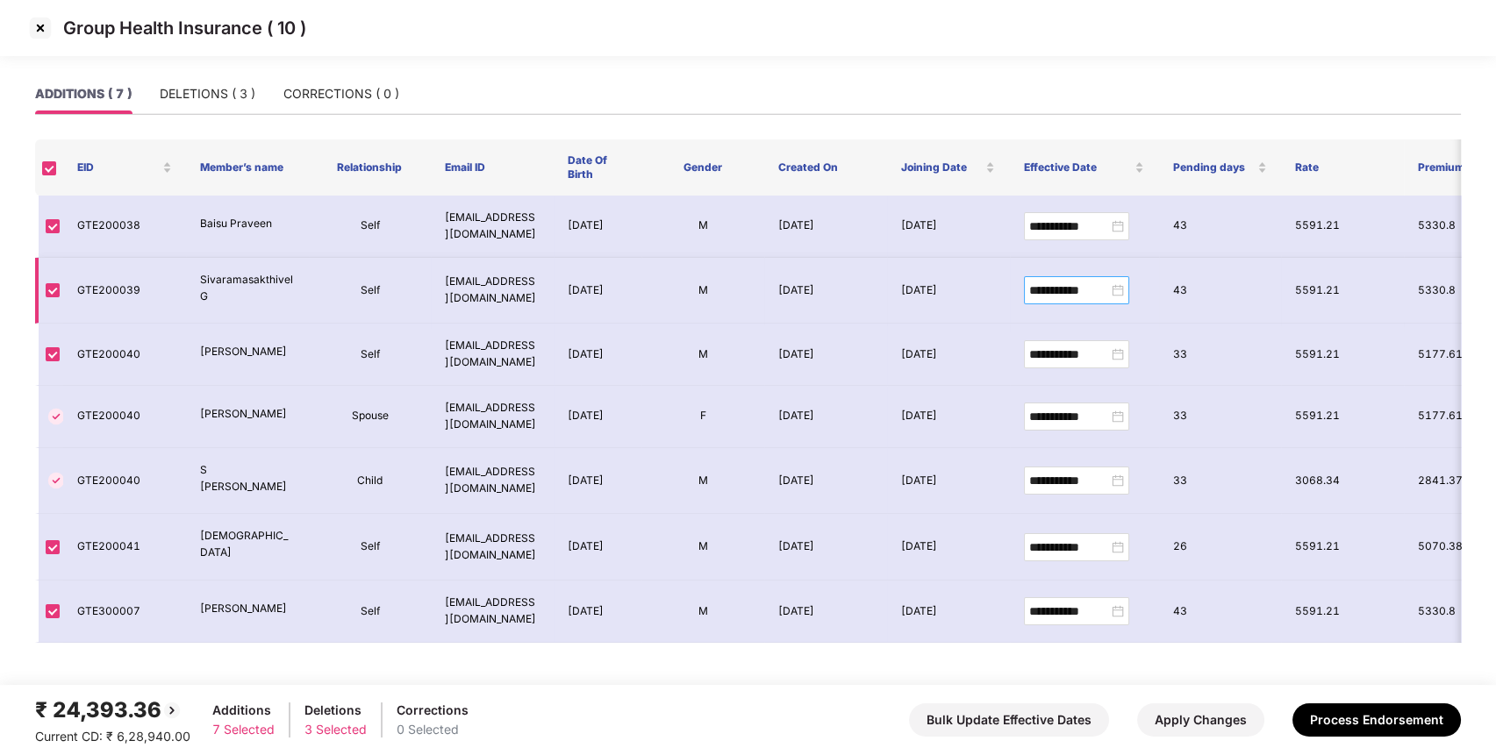
click at [1120, 290] on div "**********" at bounding box center [1076, 290] width 95 height 19
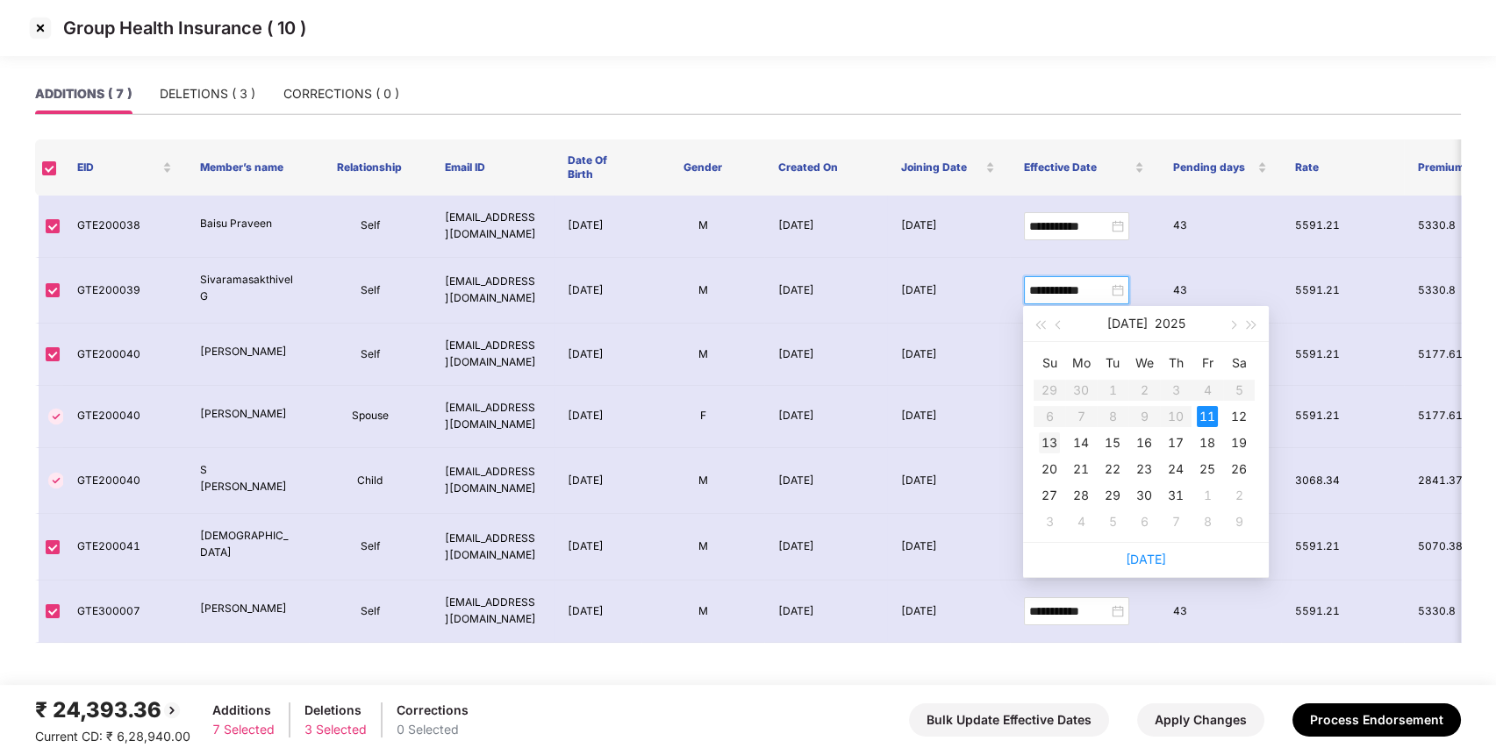
type input "**********"
click at [1042, 440] on div "13" at bounding box center [1049, 443] width 21 height 21
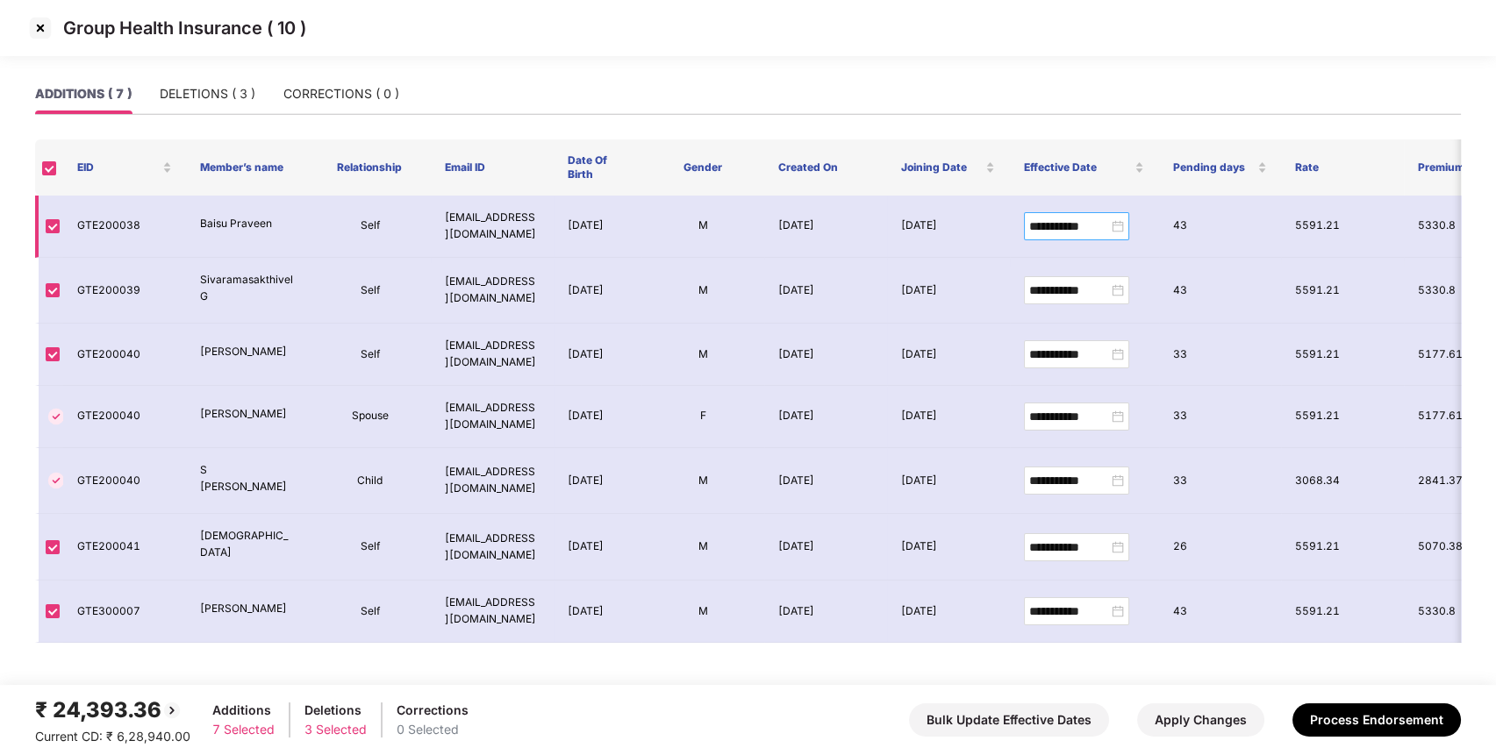
click at [1120, 219] on div "**********" at bounding box center [1076, 226] width 95 height 19
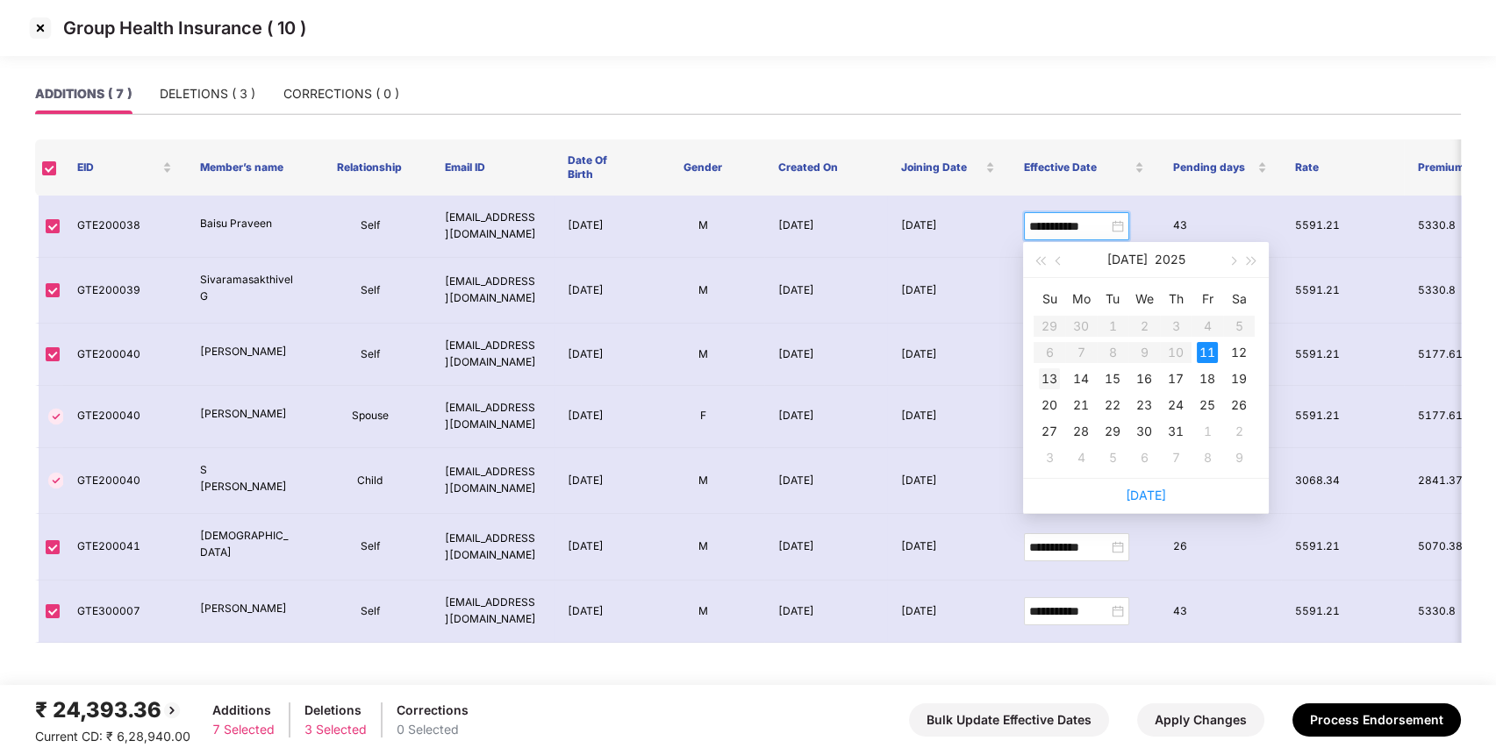
type input "**********"
click at [1050, 374] on div "13" at bounding box center [1049, 378] width 21 height 21
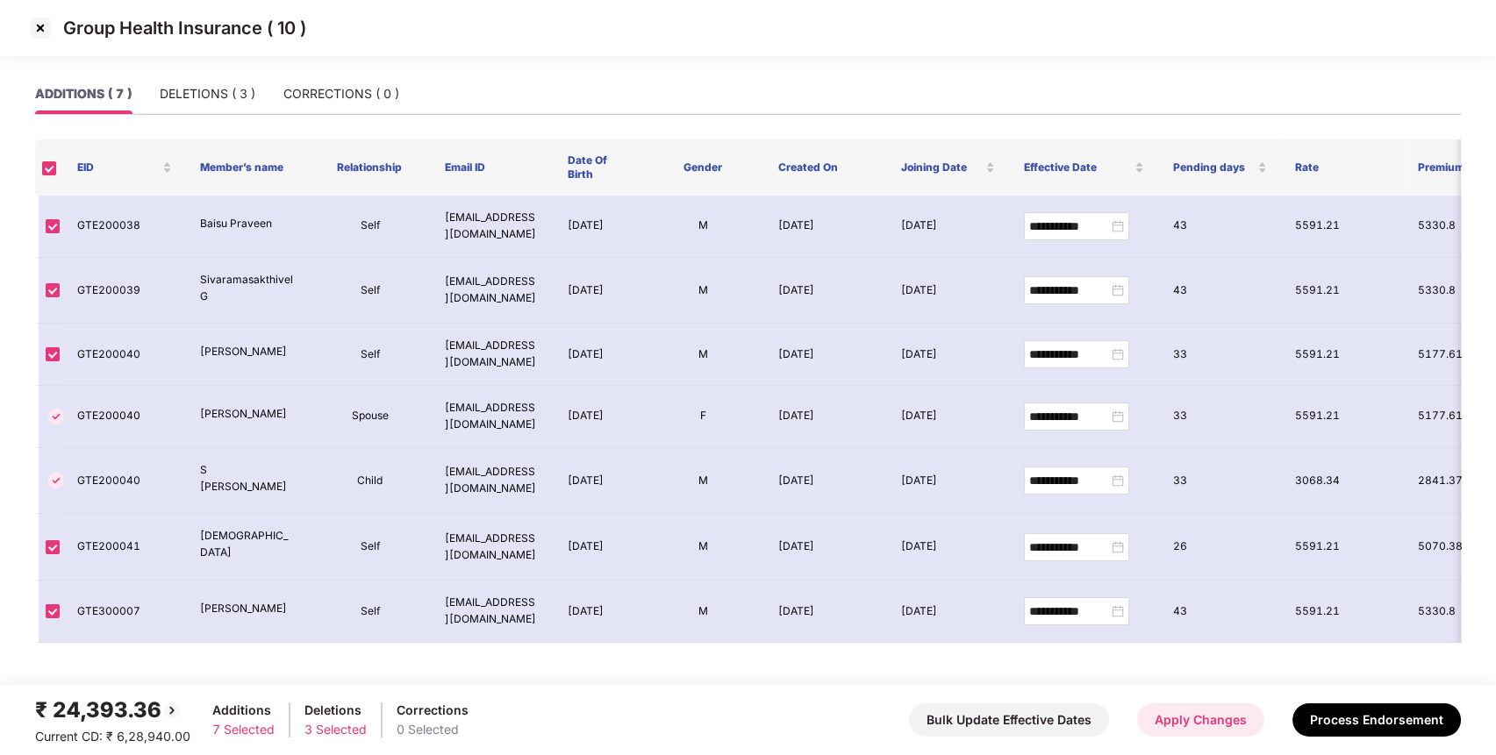
click at [1237, 723] on button "Apply Changes" at bounding box center [1200, 720] width 127 height 33
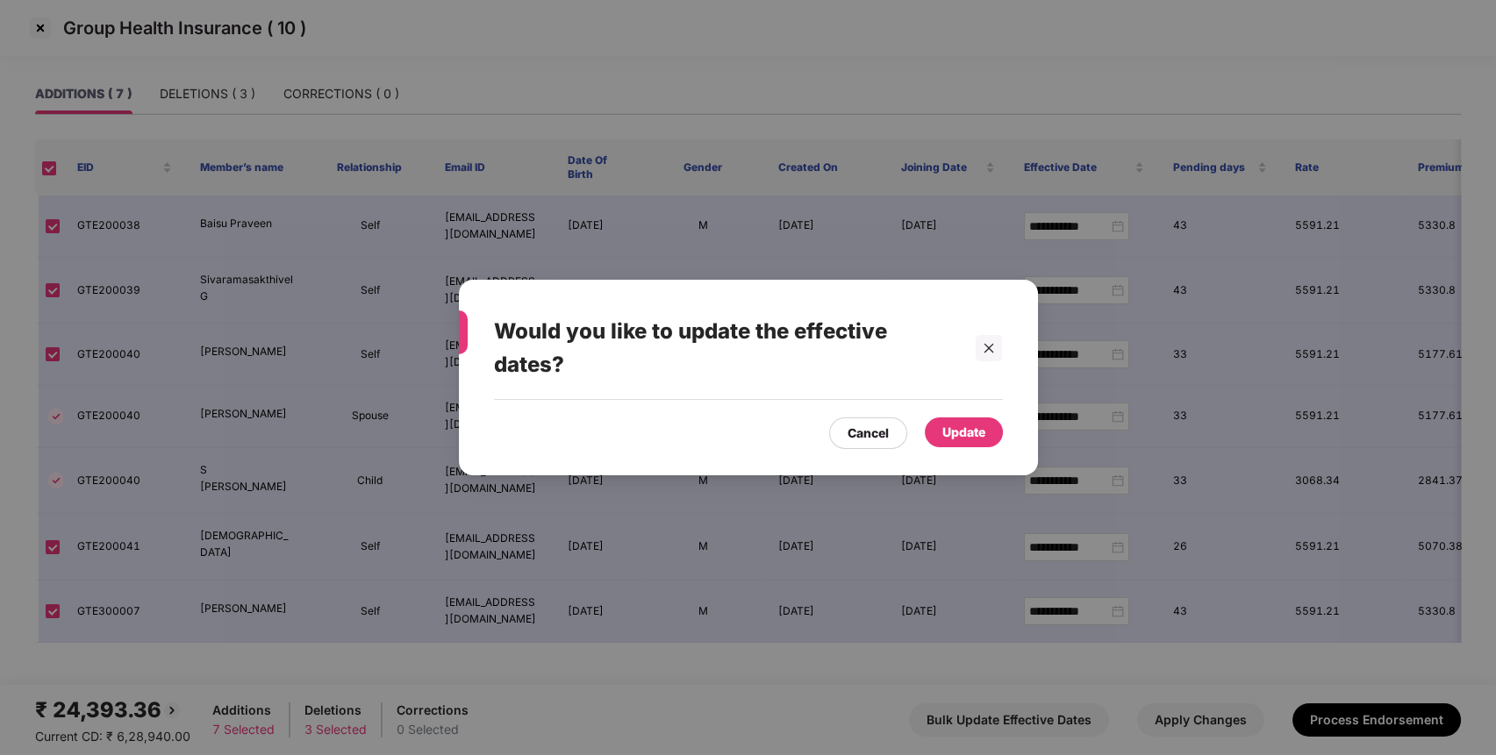
click at [955, 430] on div "Update" at bounding box center [963, 432] width 43 height 19
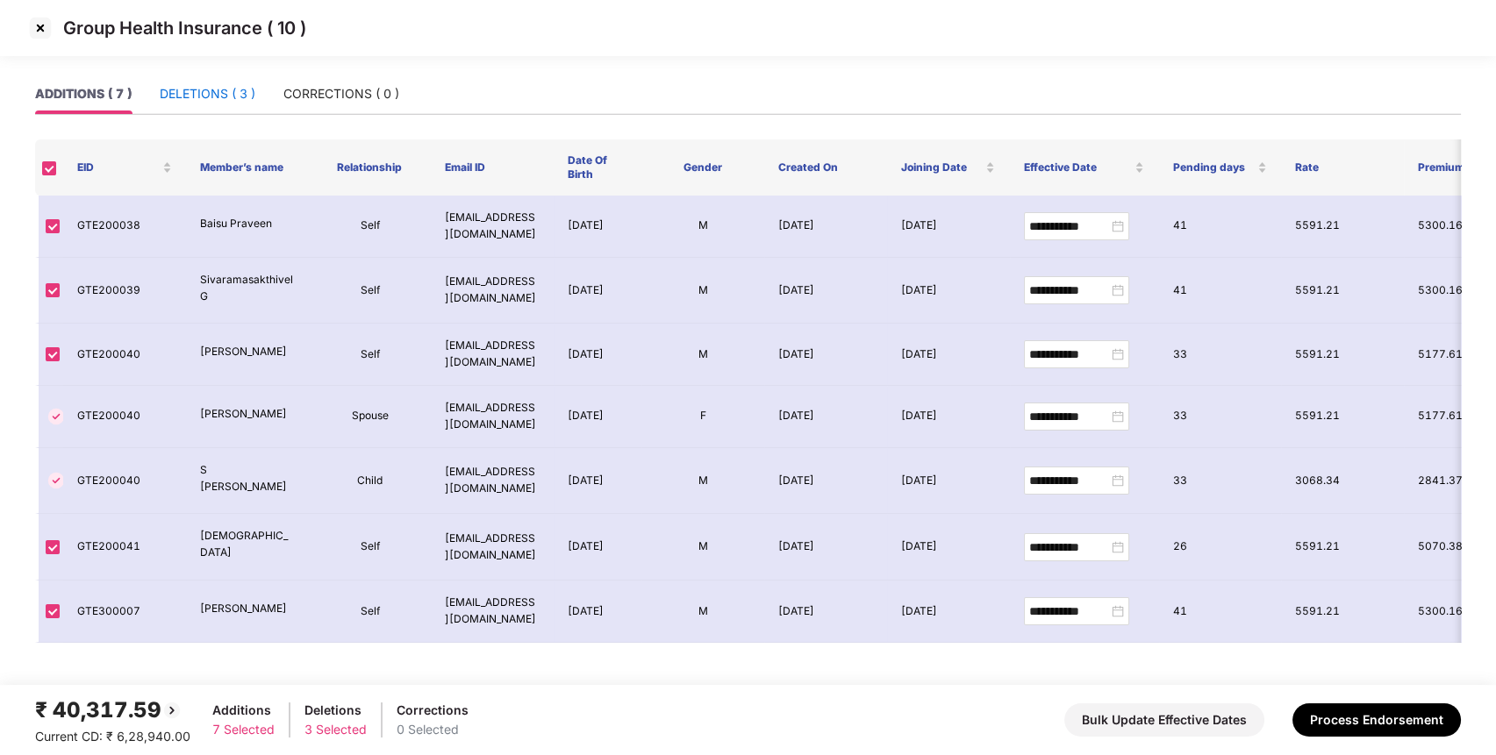
click at [239, 91] on div "DELETIONS ( 3 )" at bounding box center [208, 93] width 96 height 19
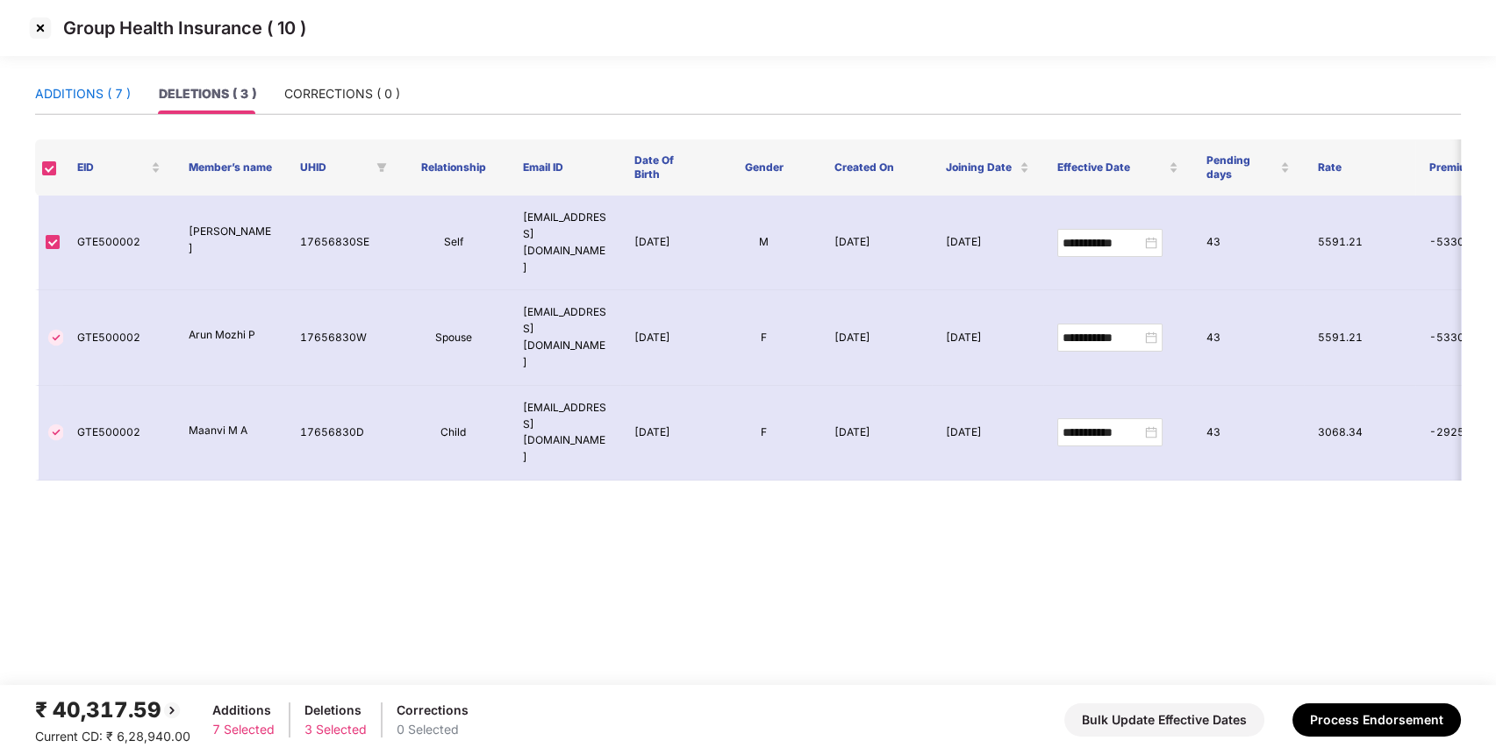
click at [99, 91] on div "ADDITIONS ( 7 )" at bounding box center [83, 93] width 96 height 19
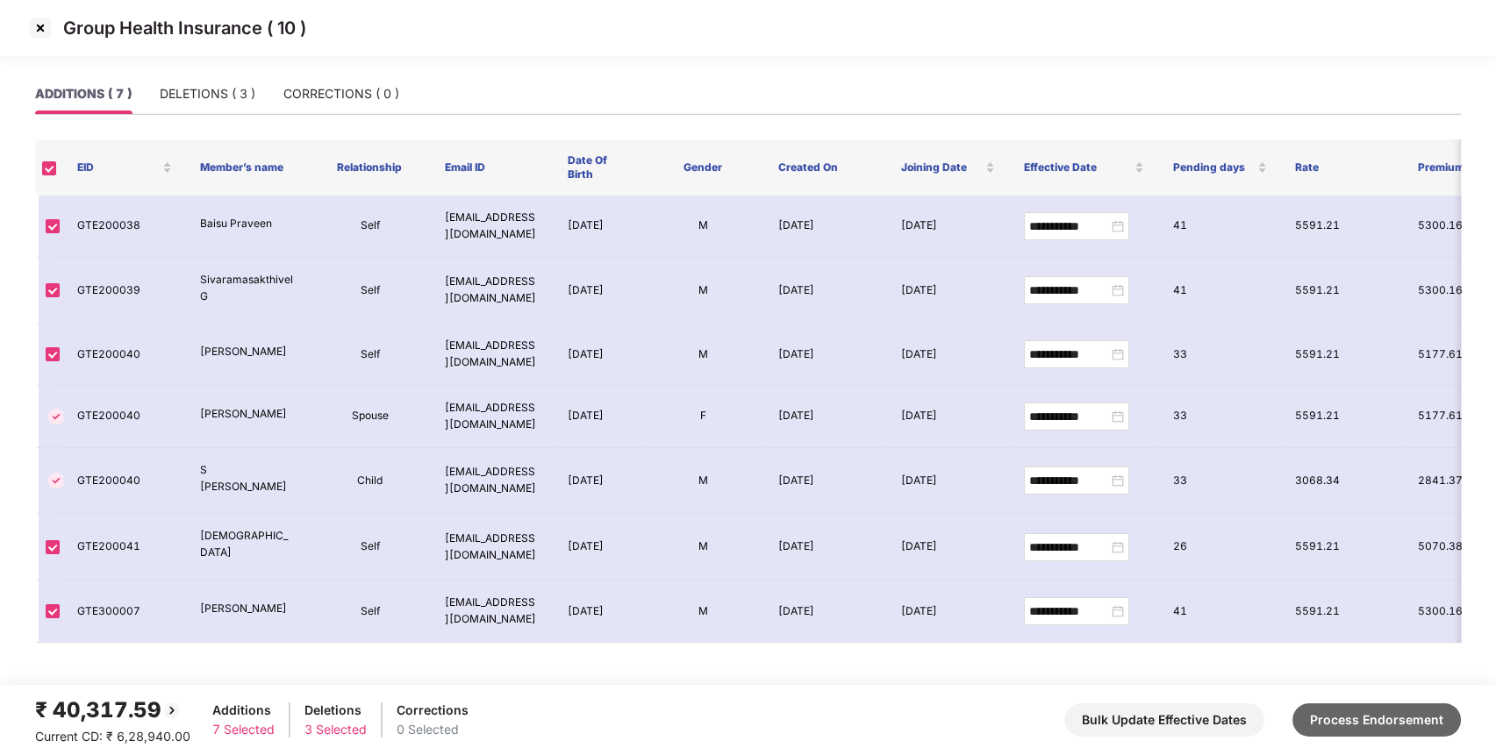
click at [1345, 719] on button "Process Endorsement" at bounding box center [1376, 720] width 168 height 33
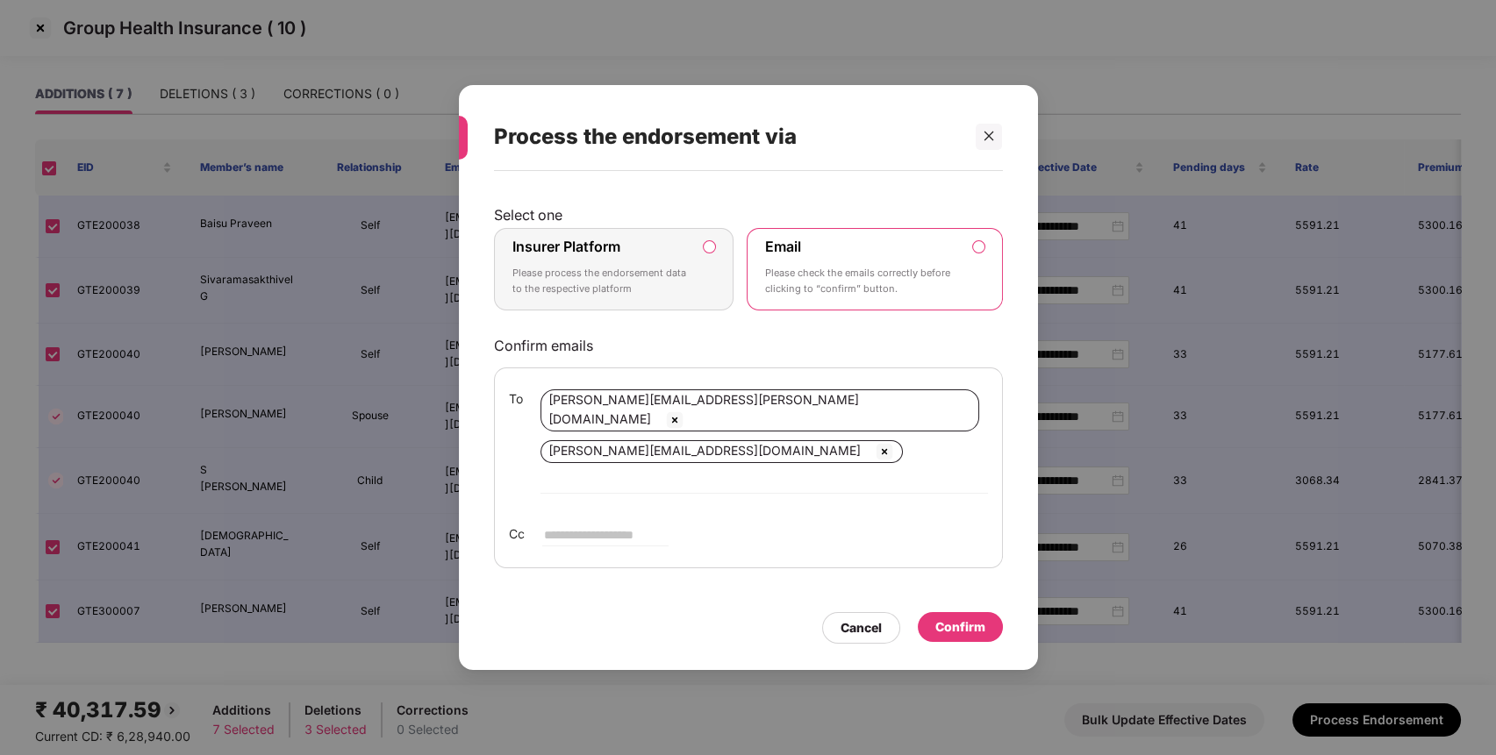
click at [618, 295] on p "Please process the endorsement data to the respective platform" at bounding box center [601, 281] width 179 height 31
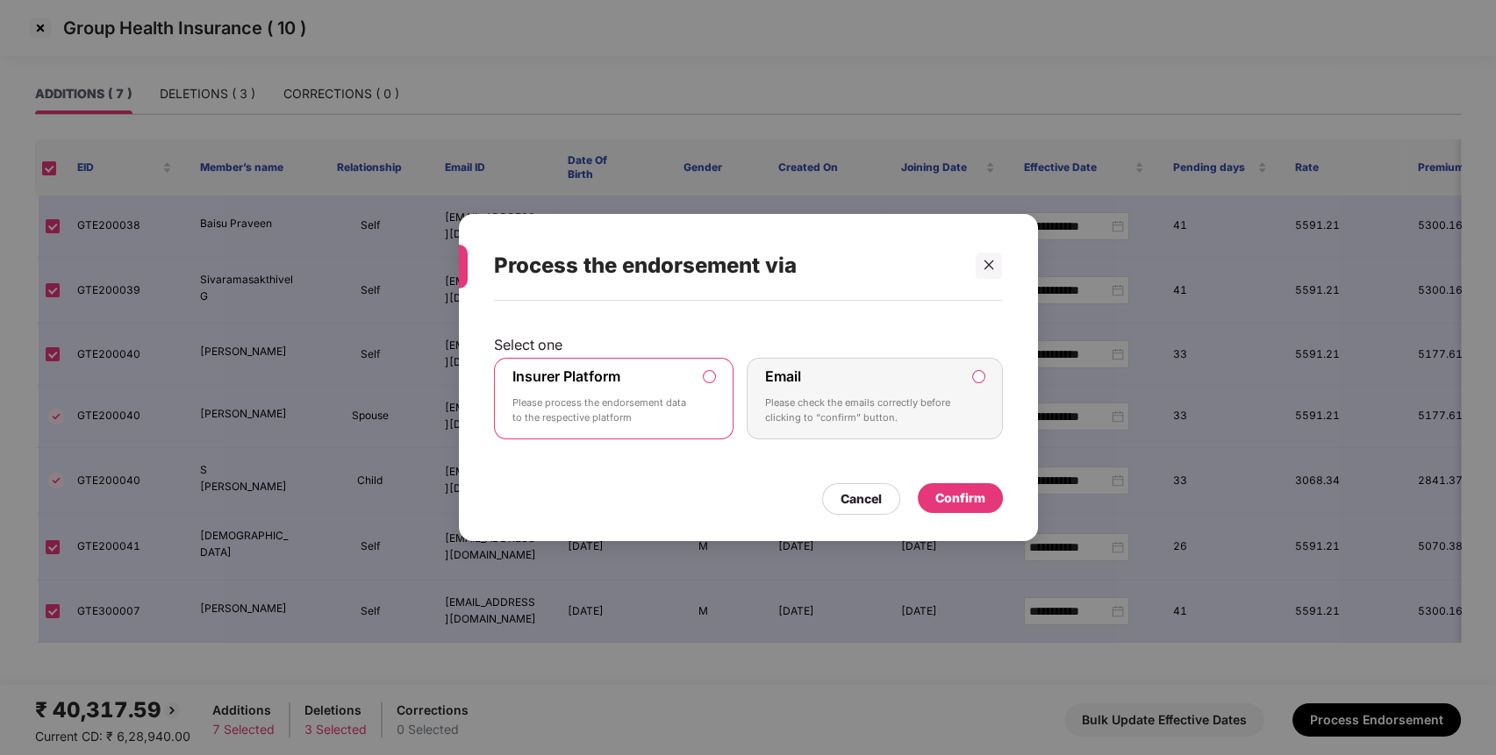
click at [952, 498] on div "Confirm" at bounding box center [960, 498] width 50 height 19
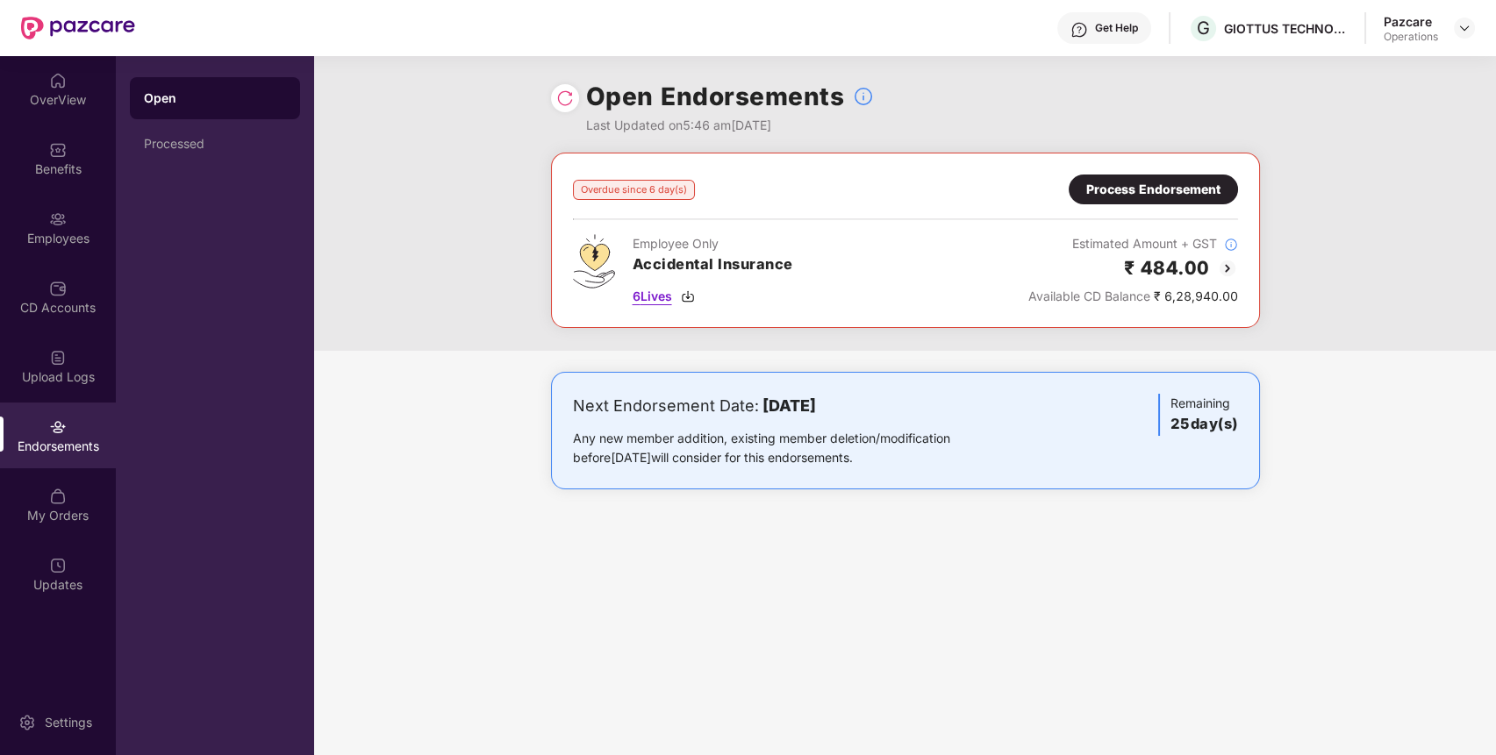
click at [648, 295] on span "6 Lives" at bounding box center [652, 296] width 39 height 19
click at [91, 142] on div "Benefits" at bounding box center [58, 158] width 116 height 66
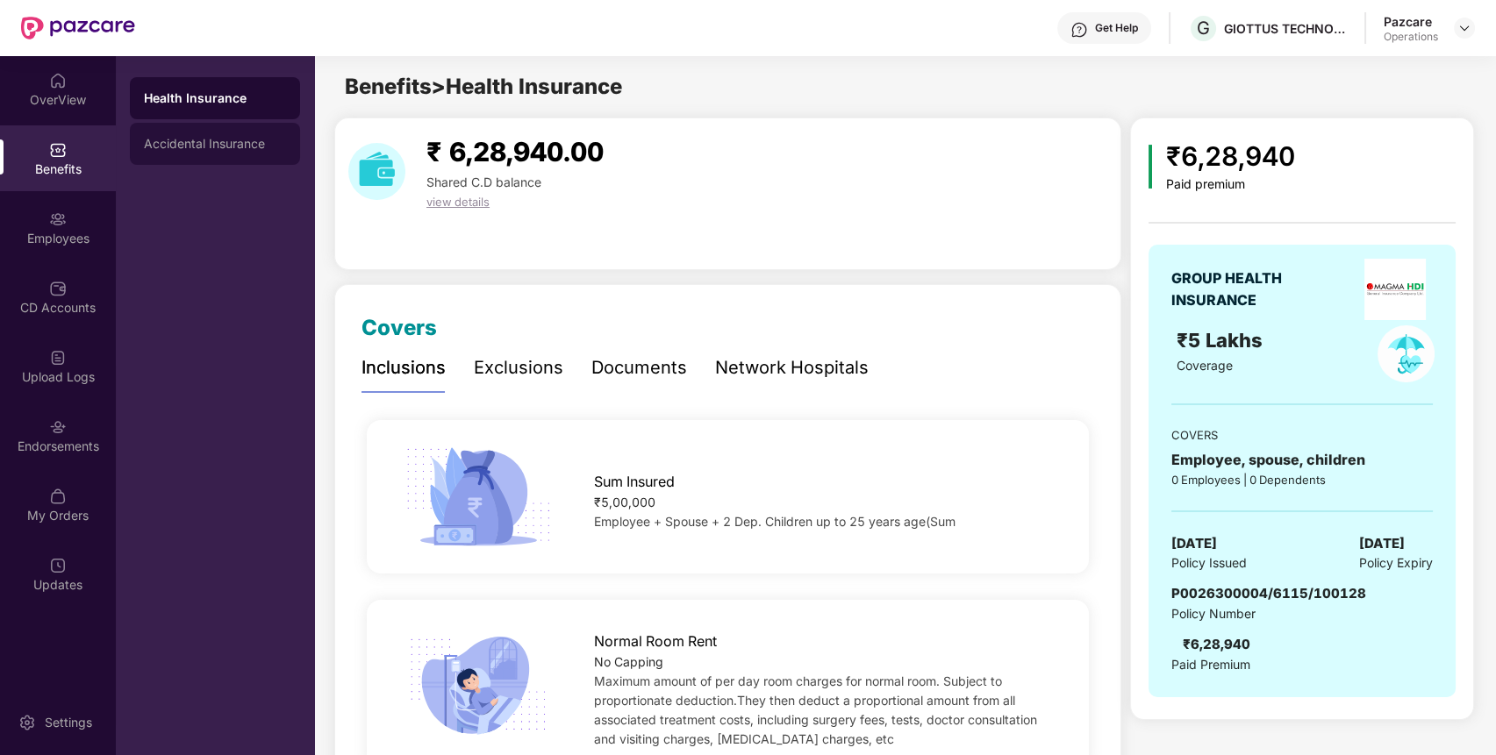
click at [218, 152] on div "Accidental Insurance" at bounding box center [215, 144] width 170 height 42
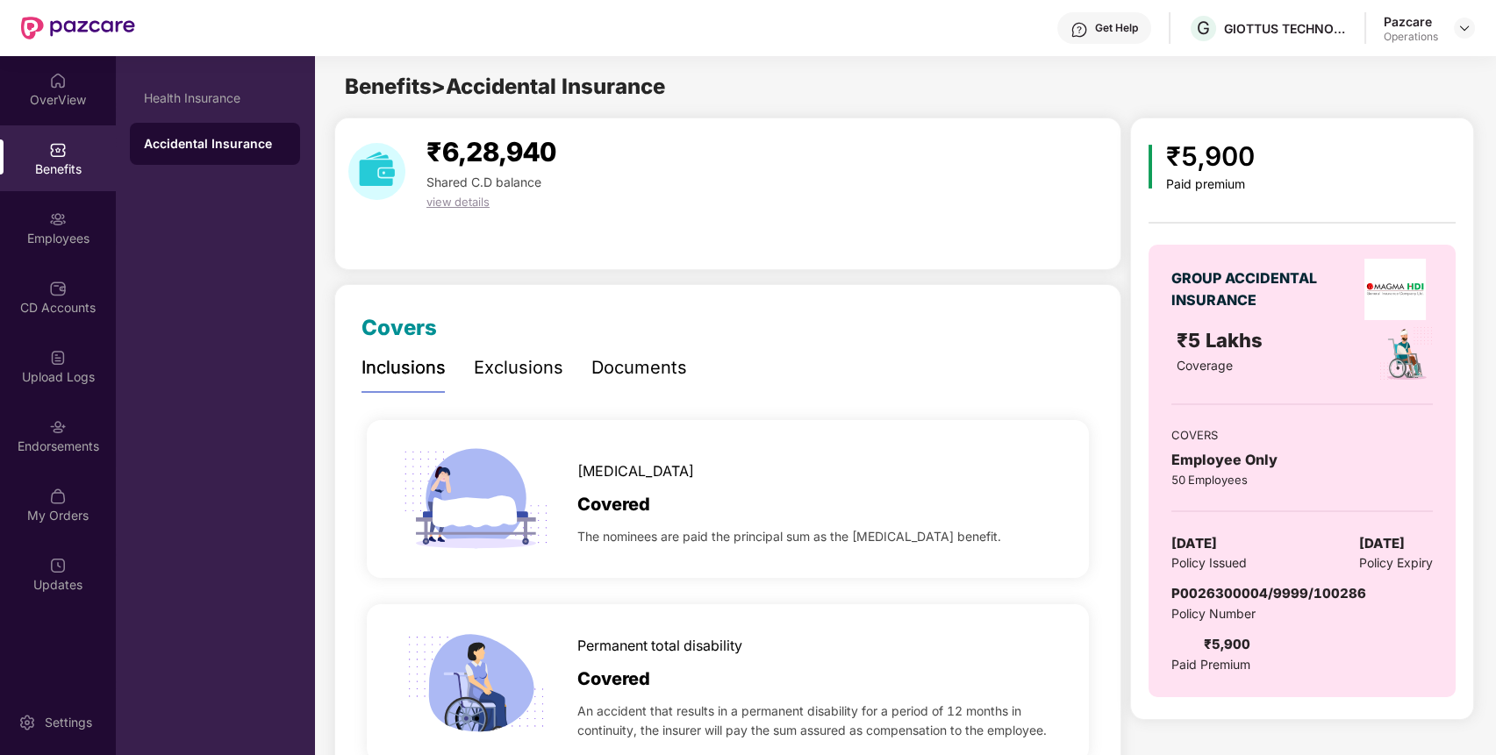
click at [1256, 590] on span "P0026300004/9999/100286" at bounding box center [1268, 593] width 195 height 17
copy span "P0026300004/9999/100286"
click at [1256, 590] on span "P0026300004/9999/100286" at bounding box center [1268, 593] width 195 height 17
click at [62, 451] on div "Endorsements" at bounding box center [58, 447] width 116 height 18
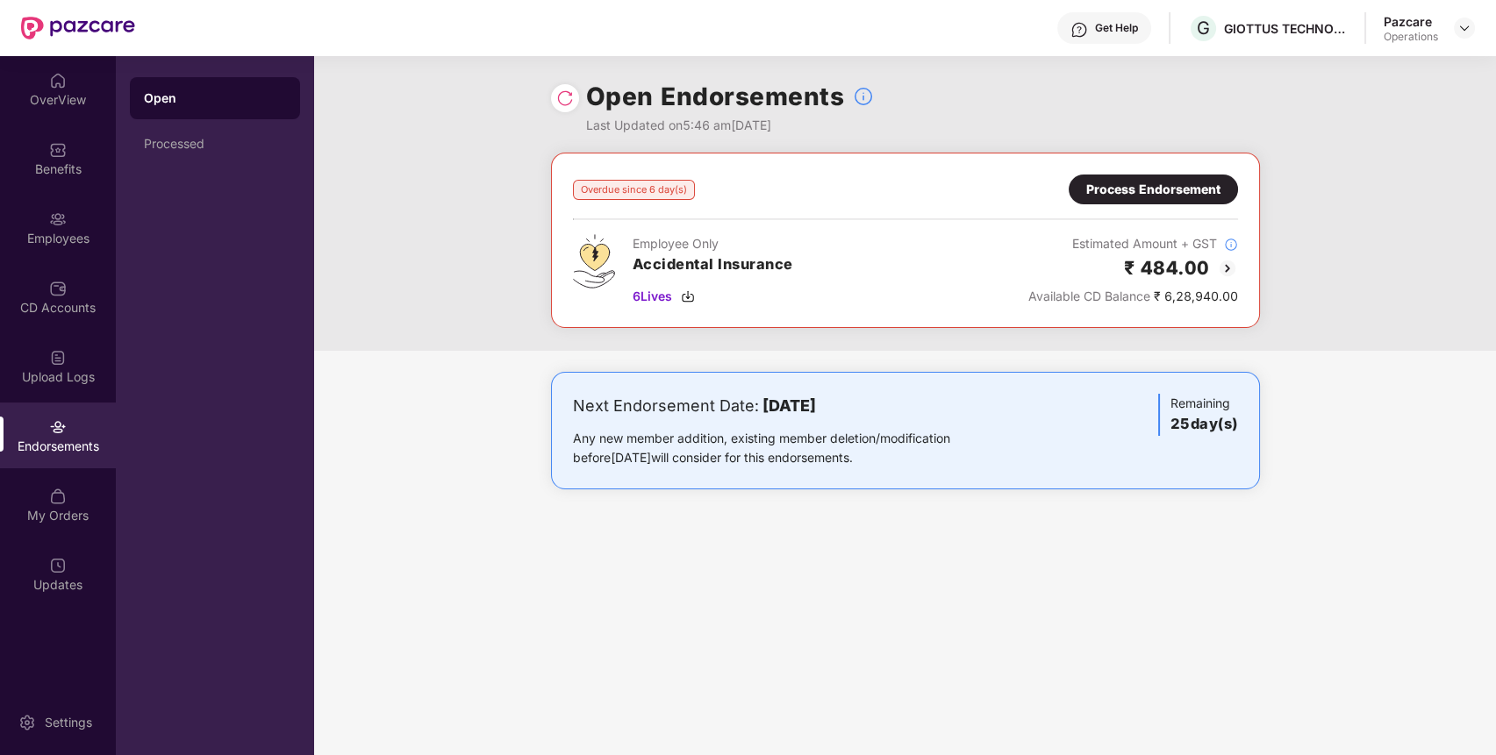
click at [1180, 203] on div "Process Endorsement" at bounding box center [1153, 190] width 169 height 30
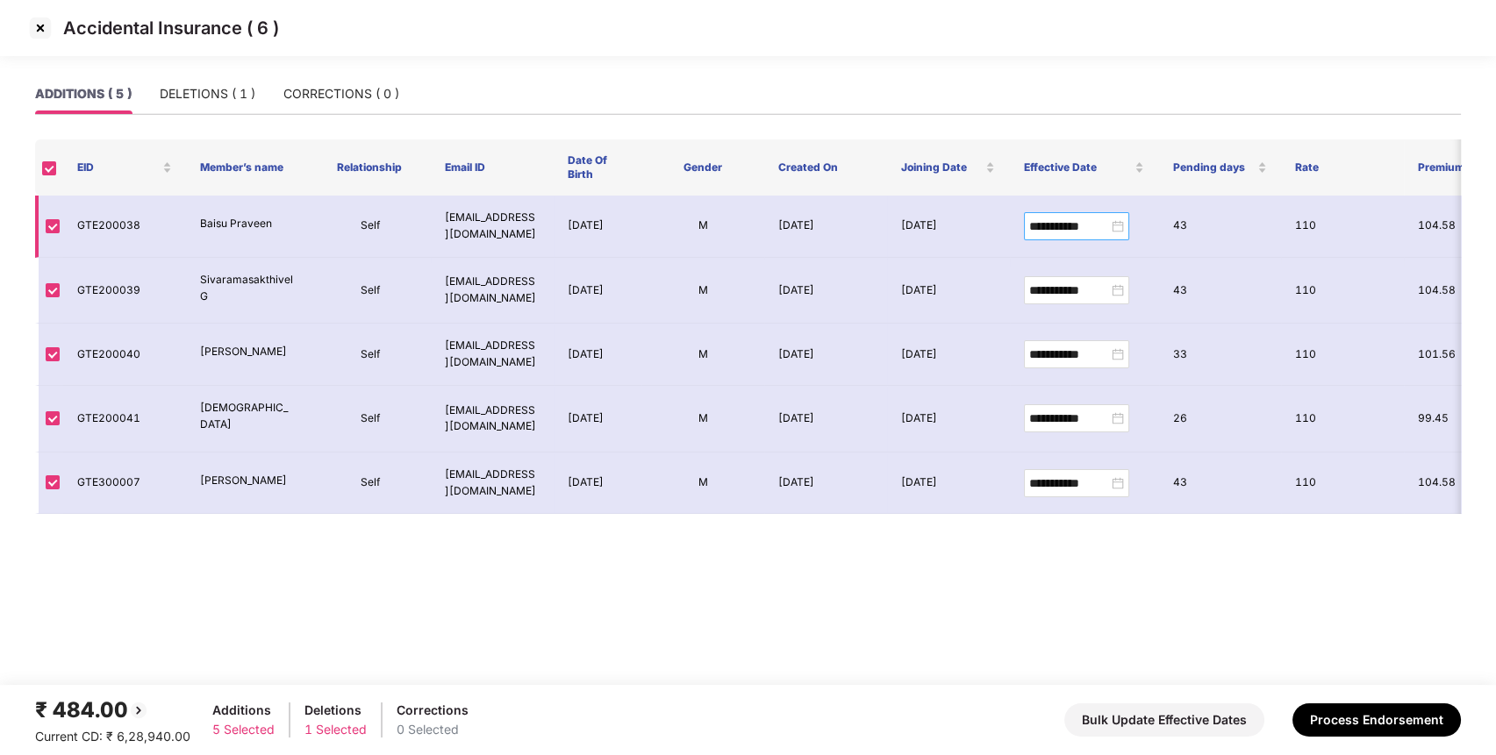
click at [1116, 225] on div "**********" at bounding box center [1076, 226] width 95 height 19
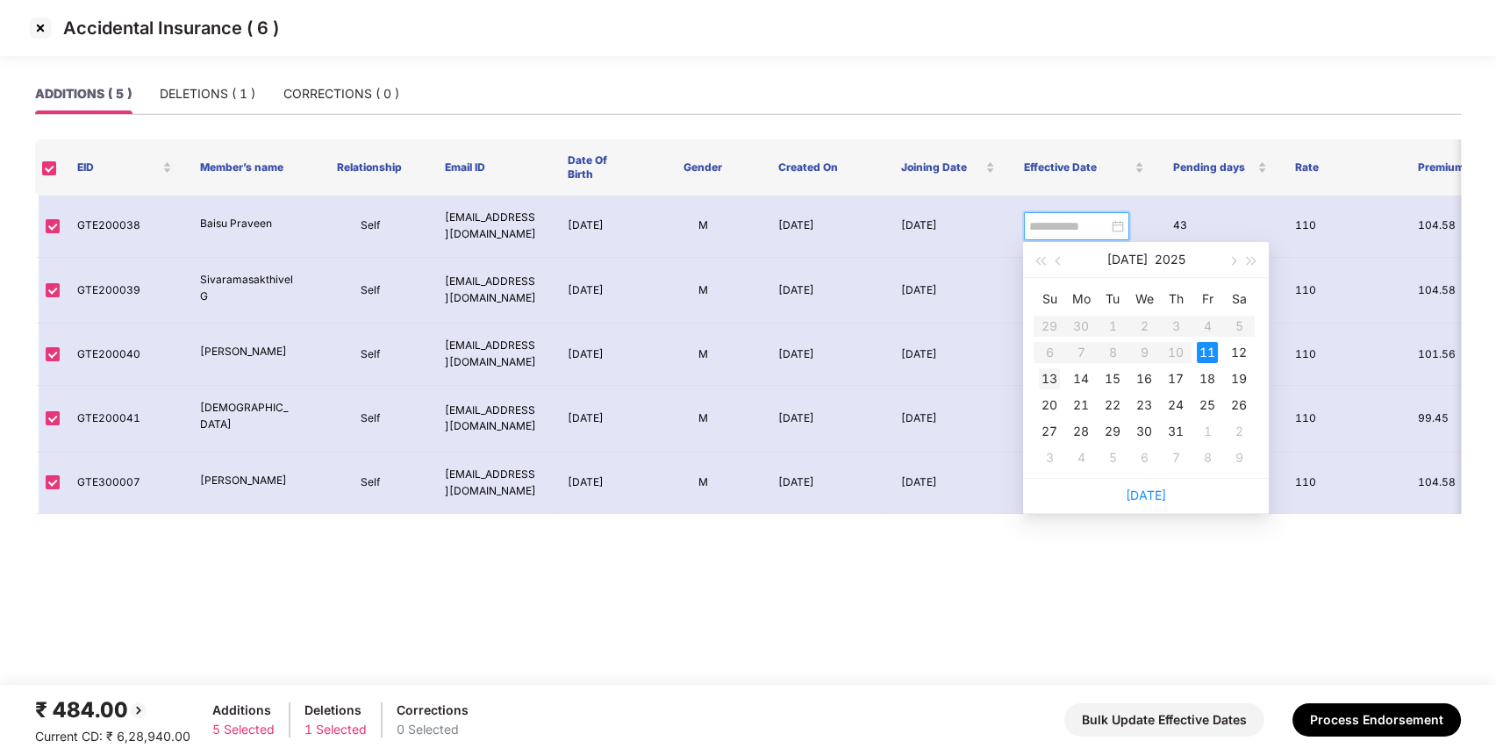
type input "**********"
click at [1046, 386] on div "13" at bounding box center [1049, 378] width 21 height 21
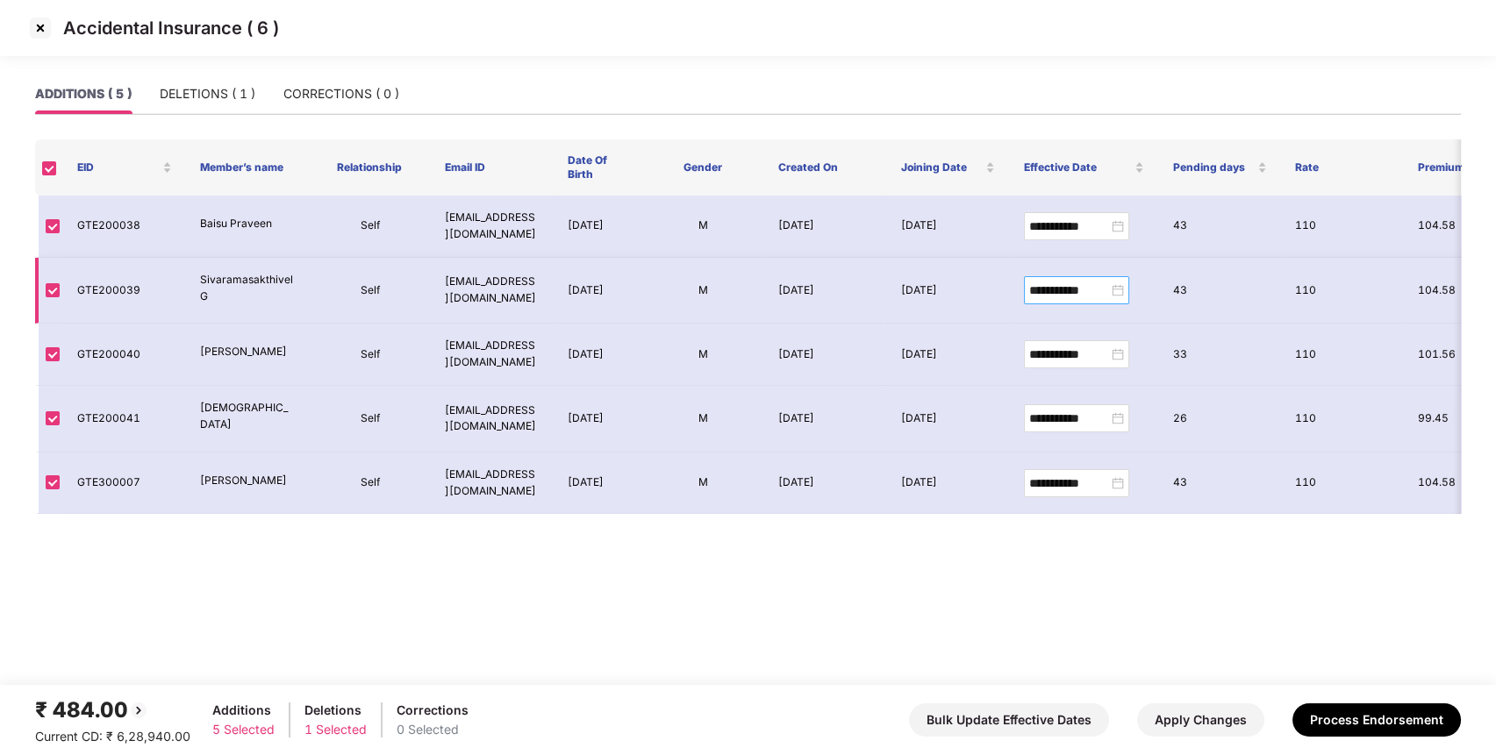
click at [1117, 288] on div "**********" at bounding box center [1076, 290] width 95 height 19
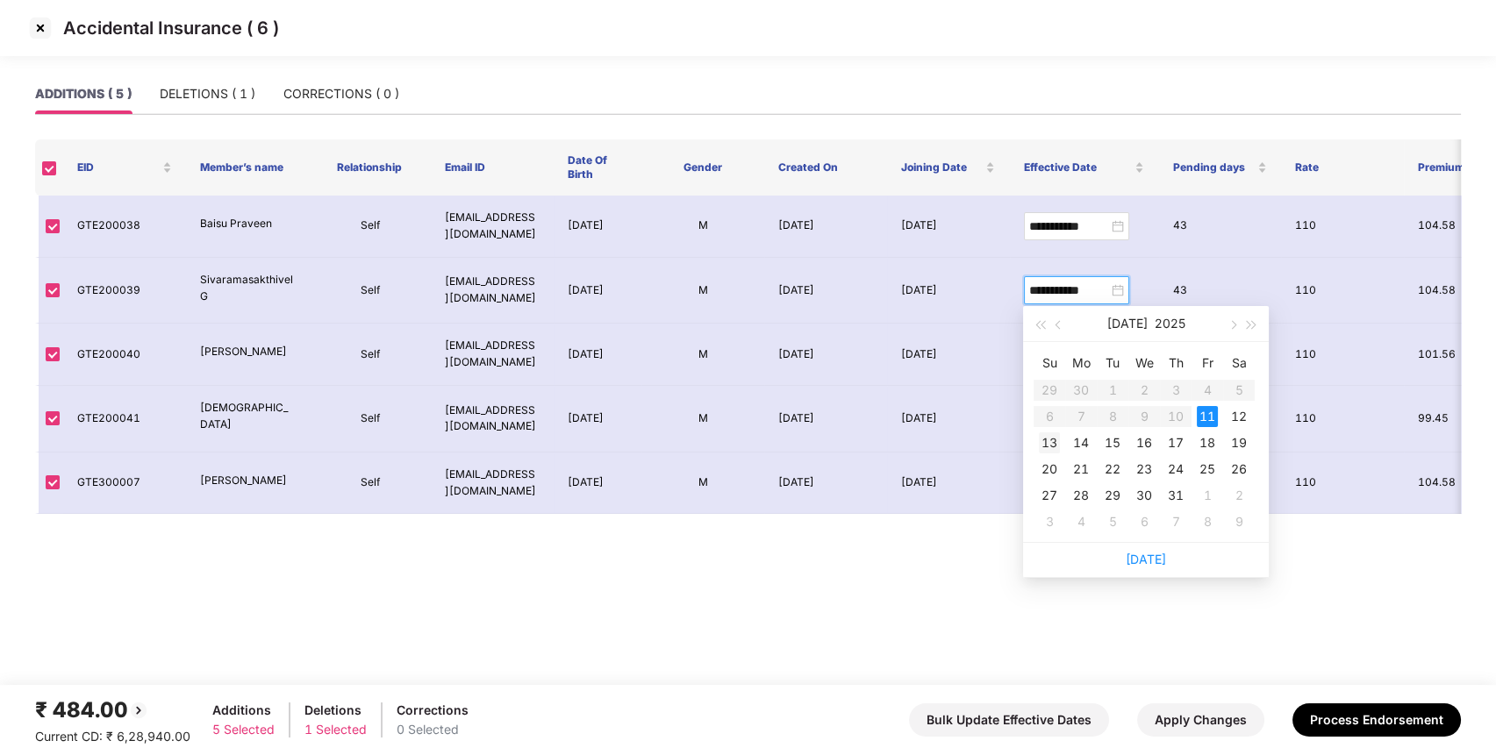
type input "**********"
click at [1051, 440] on div "13" at bounding box center [1049, 443] width 21 height 21
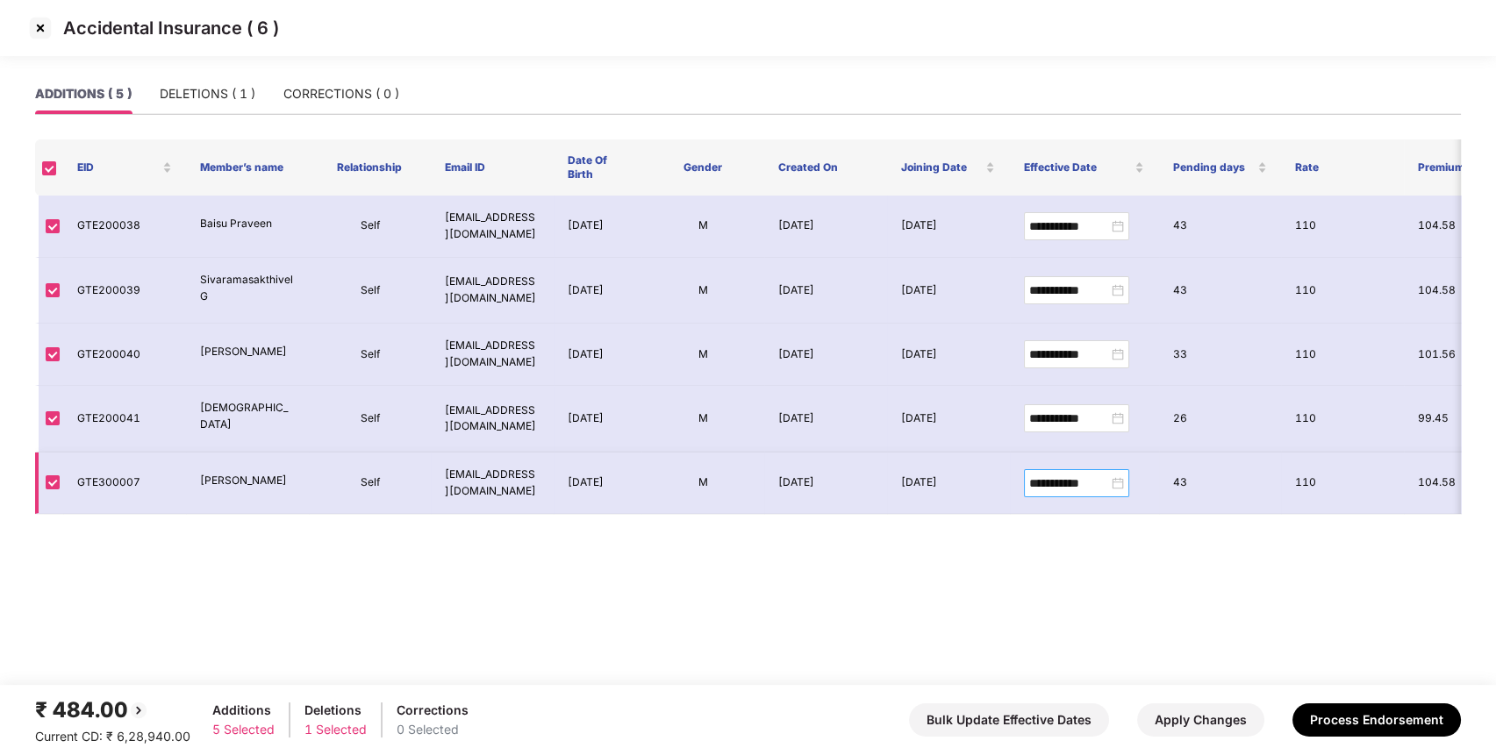
click at [1119, 474] on div "**********" at bounding box center [1076, 483] width 95 height 19
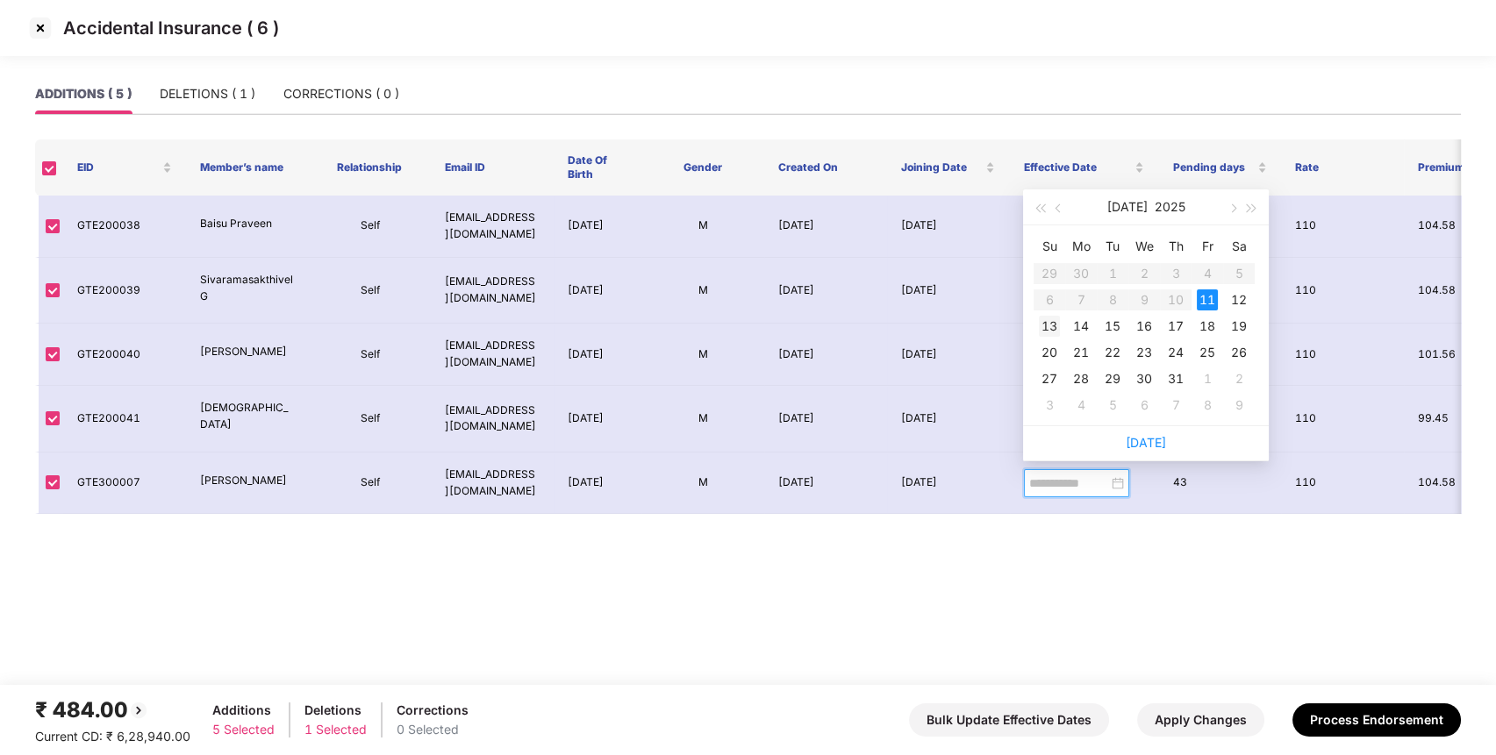
type input "**********"
click at [1048, 324] on div "13" at bounding box center [1049, 326] width 21 height 21
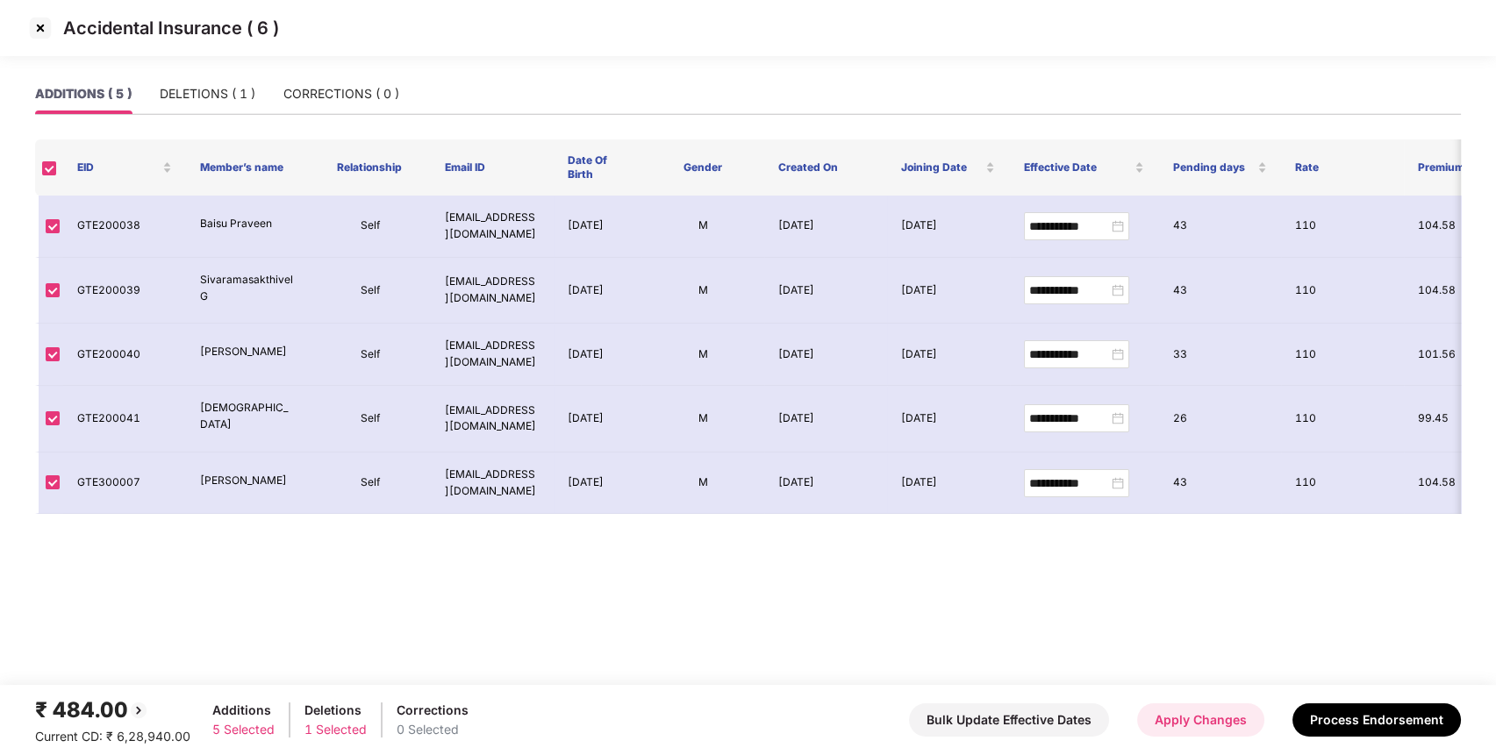
click at [1224, 718] on button "Apply Changes" at bounding box center [1200, 720] width 127 height 33
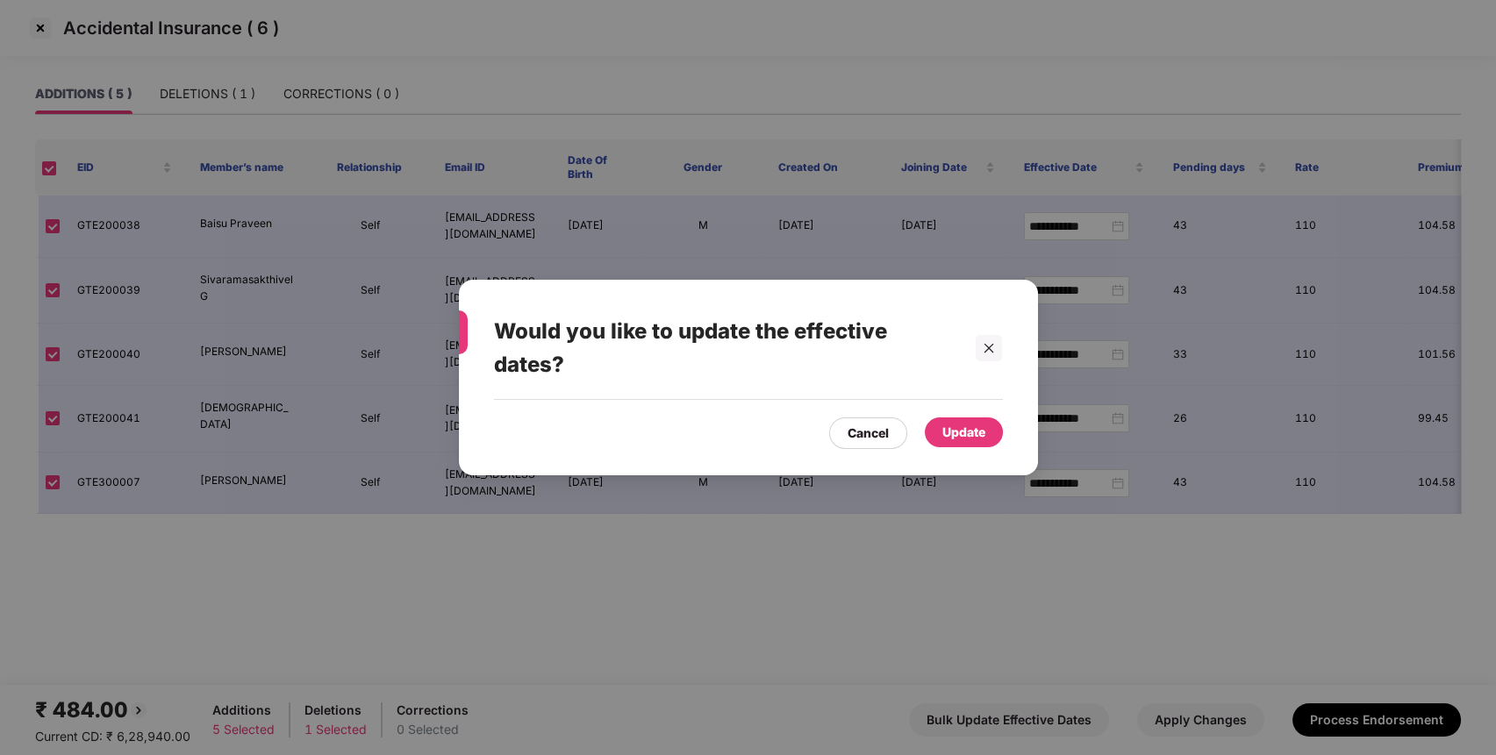
click at [995, 428] on div "Update" at bounding box center [964, 433] width 78 height 30
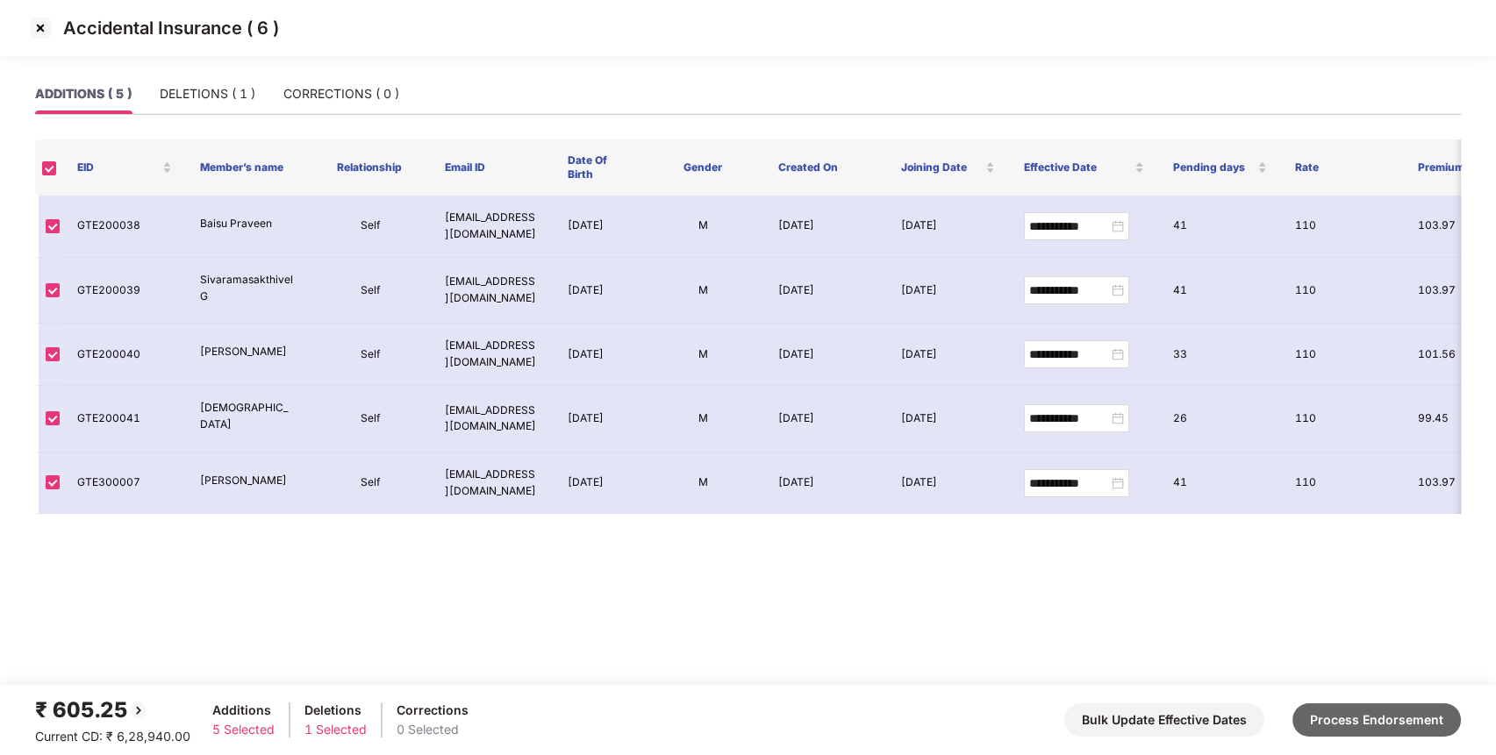
click at [1324, 718] on button "Process Endorsement" at bounding box center [1376, 720] width 168 height 33
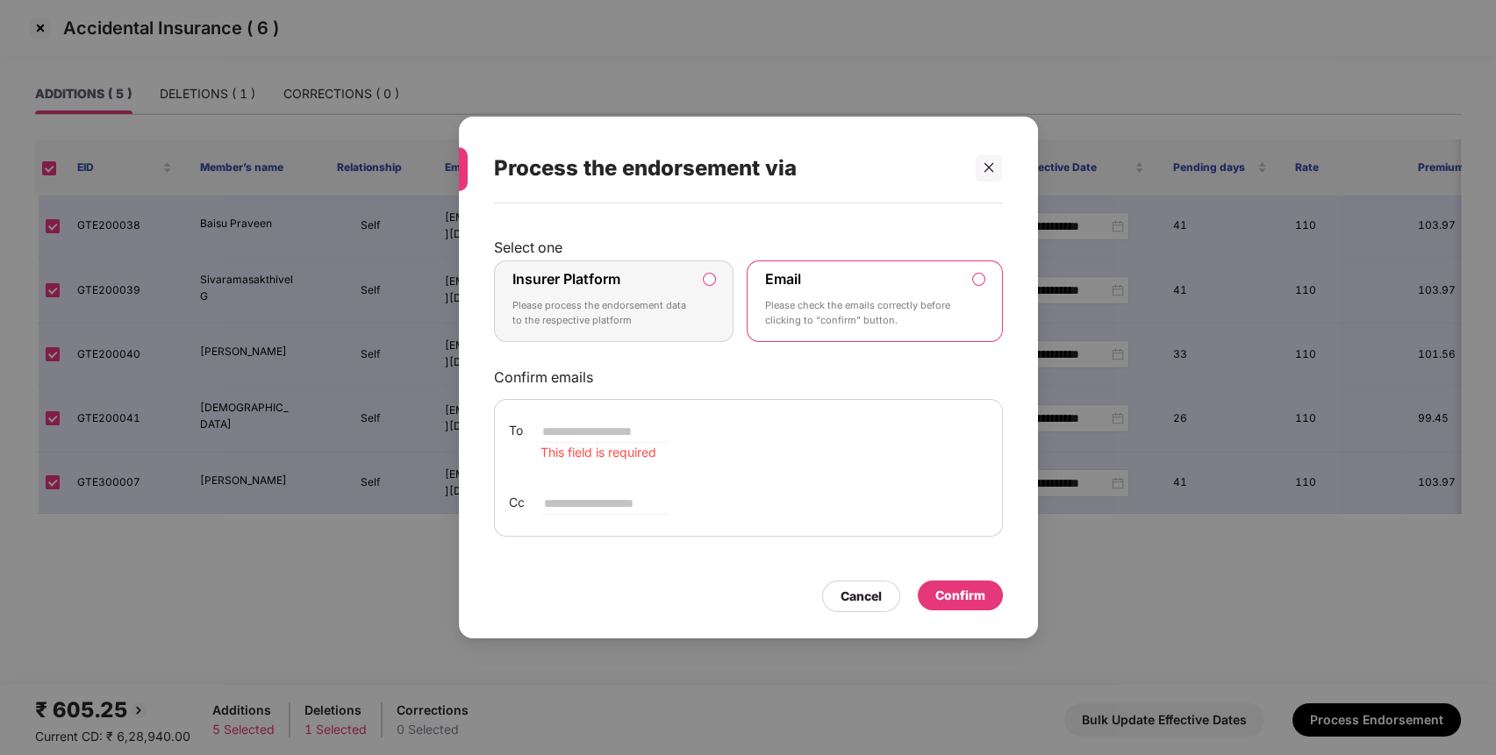
click at [709, 293] on label "Insurer Platform Please process the endorsement data to the respective platform" at bounding box center [614, 302] width 240 height 82
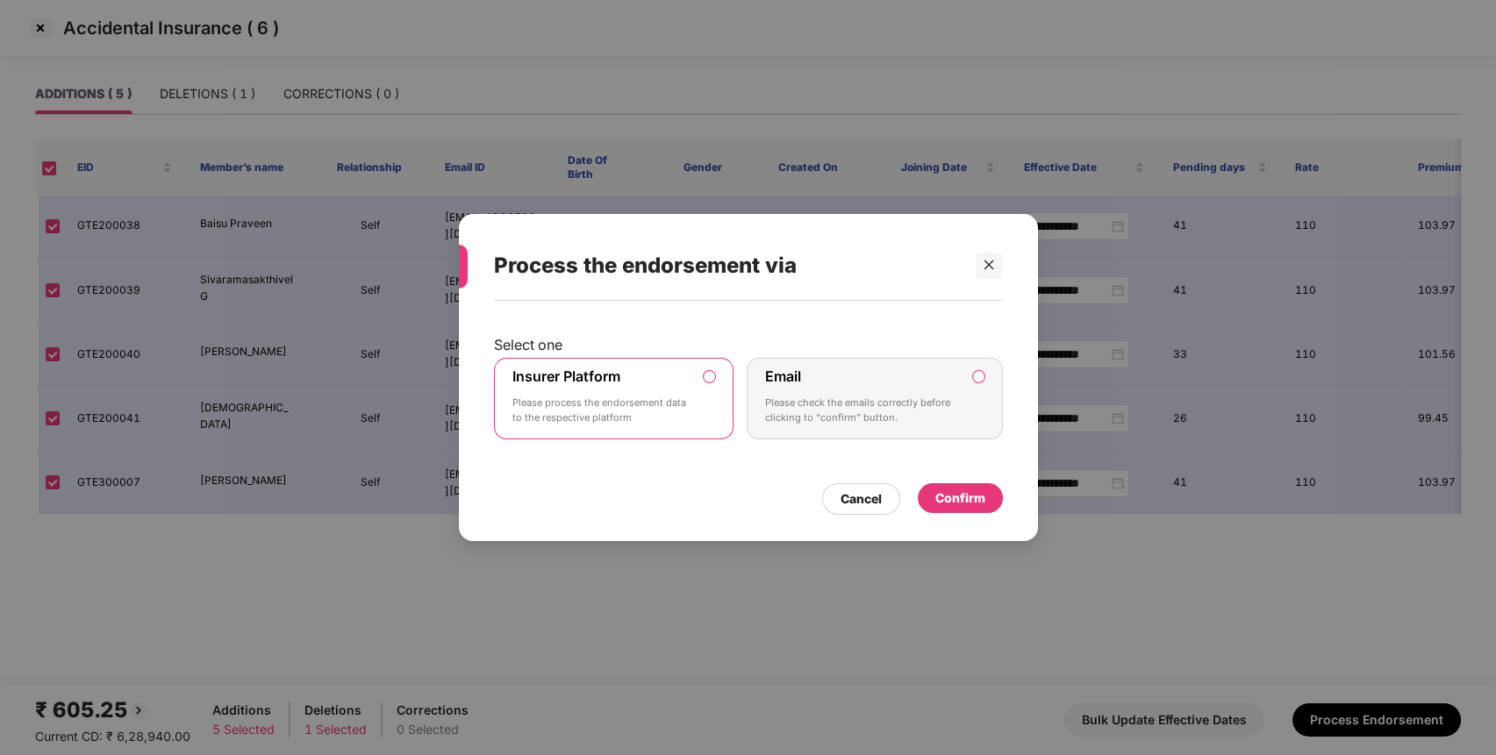
click at [944, 499] on div "Confirm" at bounding box center [960, 498] width 50 height 19
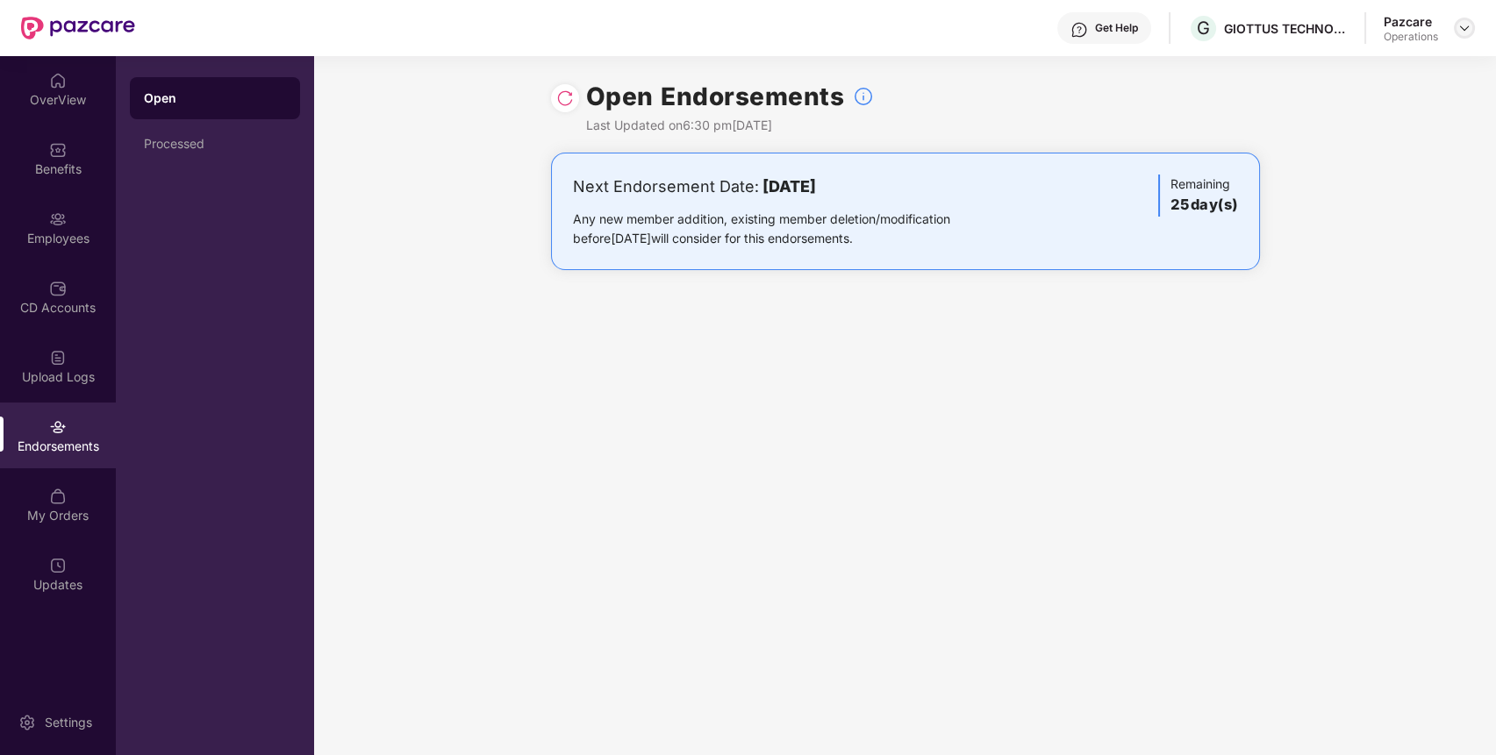
click at [1460, 32] on img at bounding box center [1464, 28] width 14 height 14
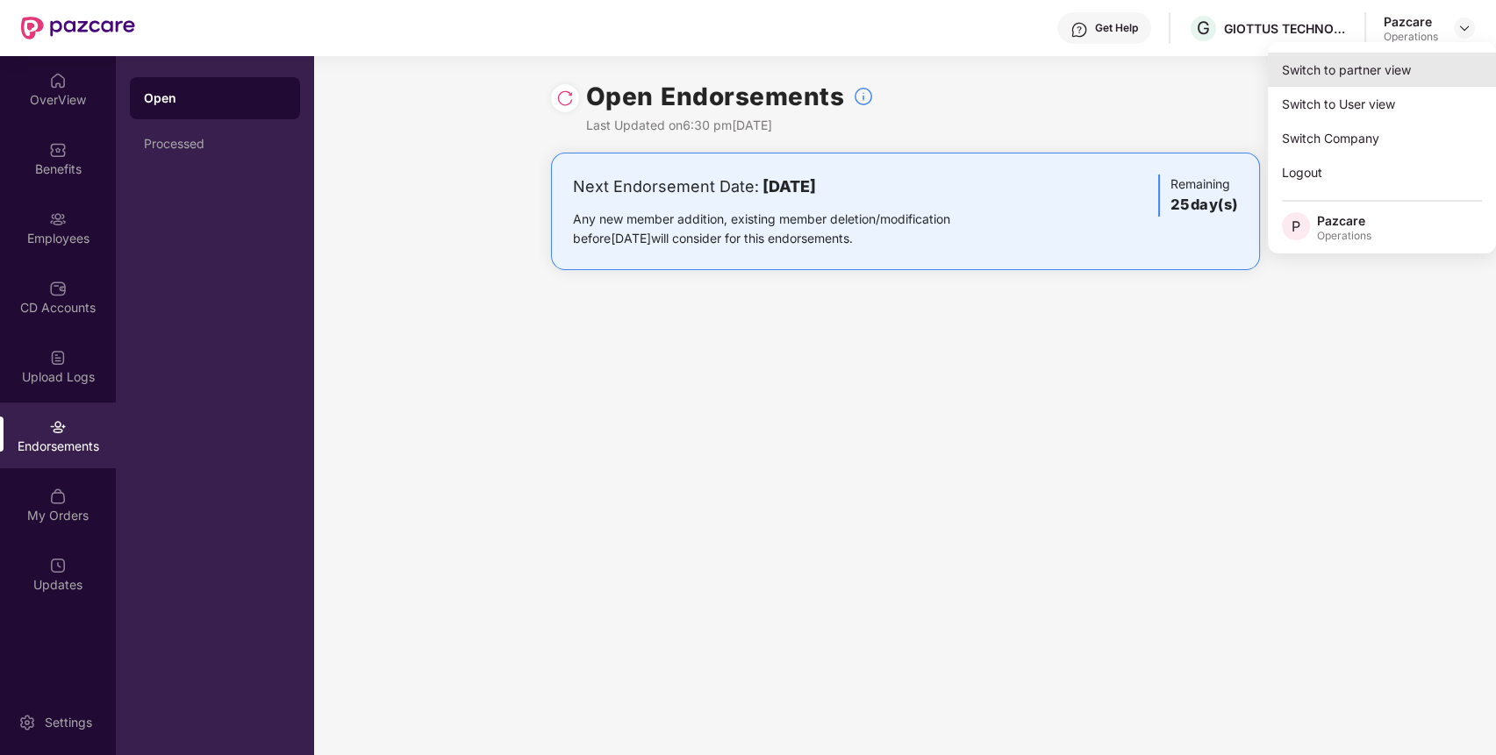
click at [1406, 68] on div "Switch to partner view" at bounding box center [1382, 70] width 228 height 34
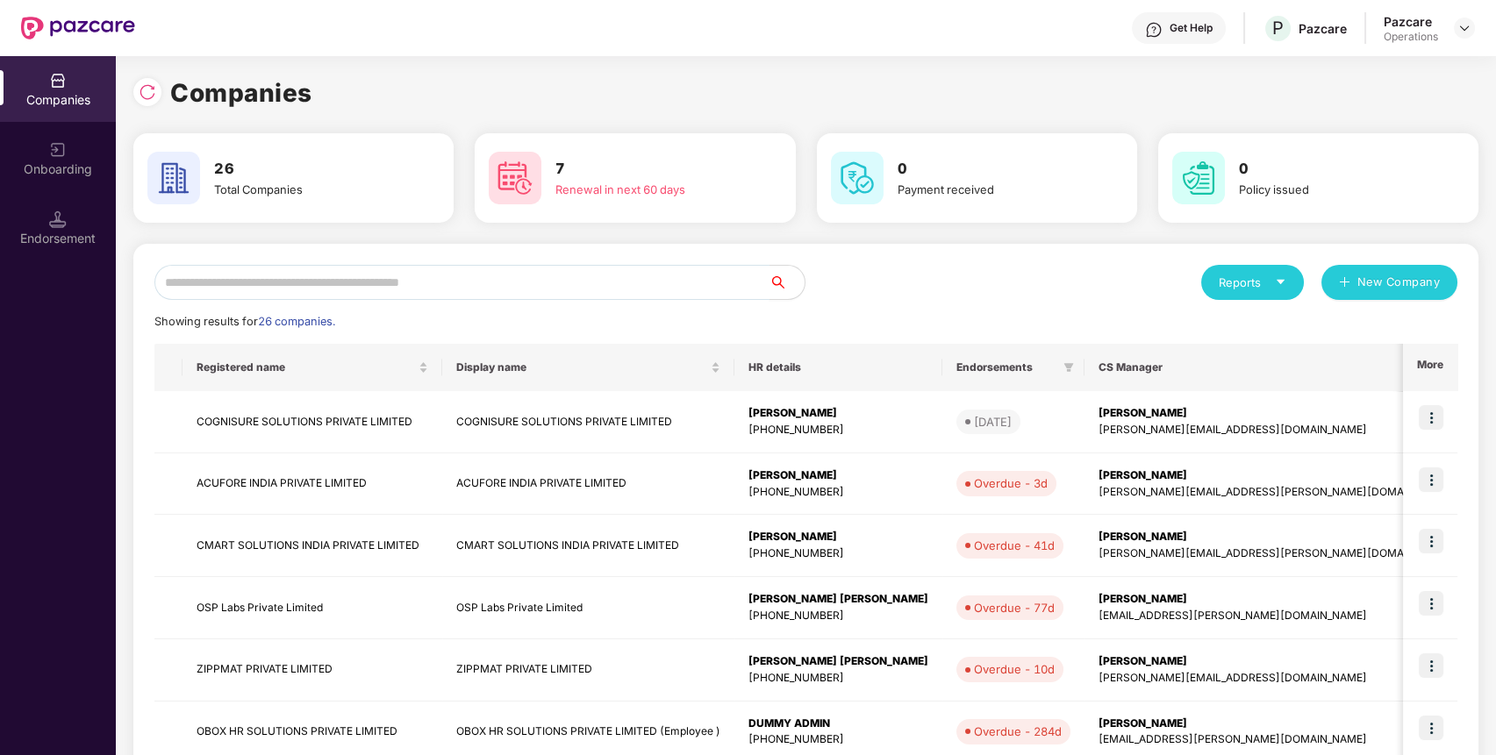
click at [718, 288] on input "text" at bounding box center [461, 282] width 615 height 35
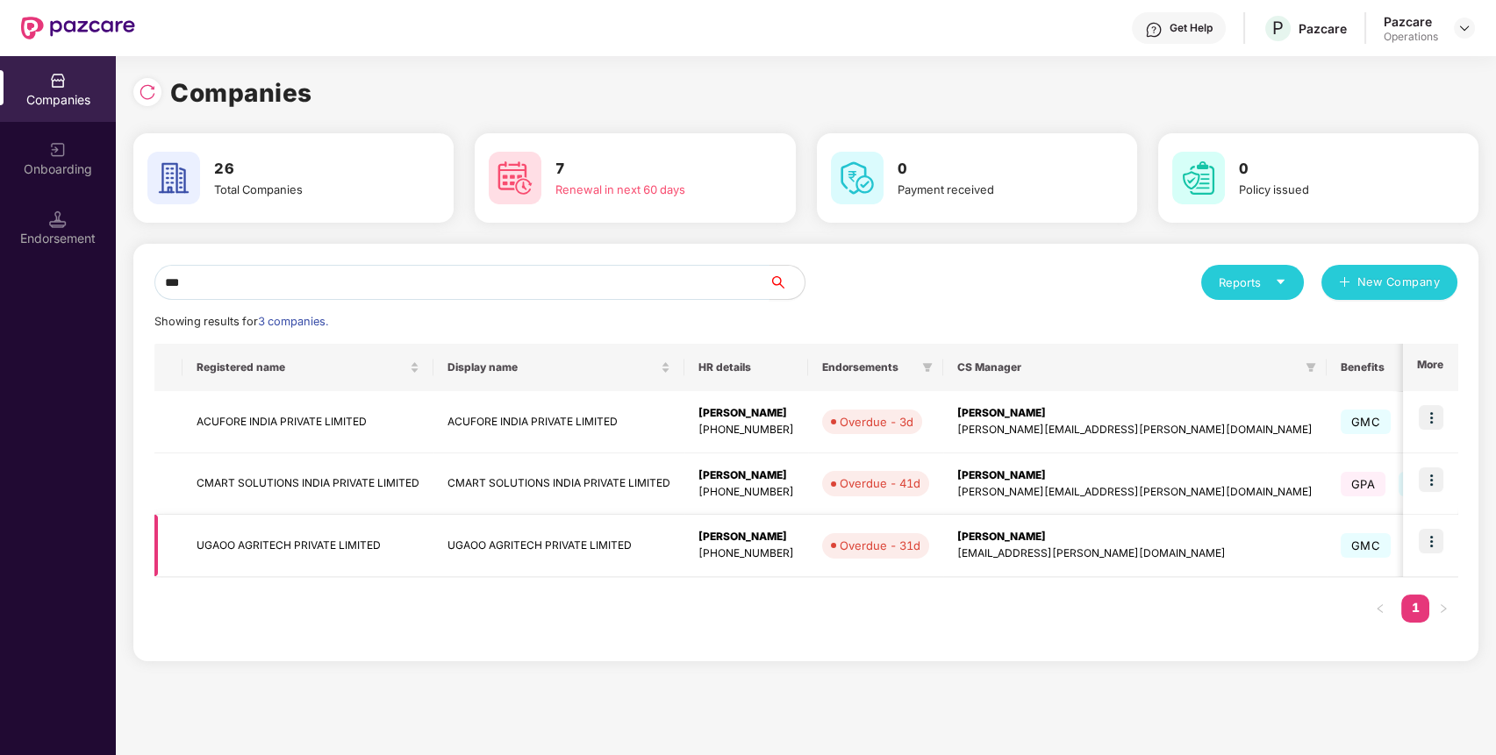
type input "***"
click at [1430, 535] on img at bounding box center [1431, 541] width 25 height 25
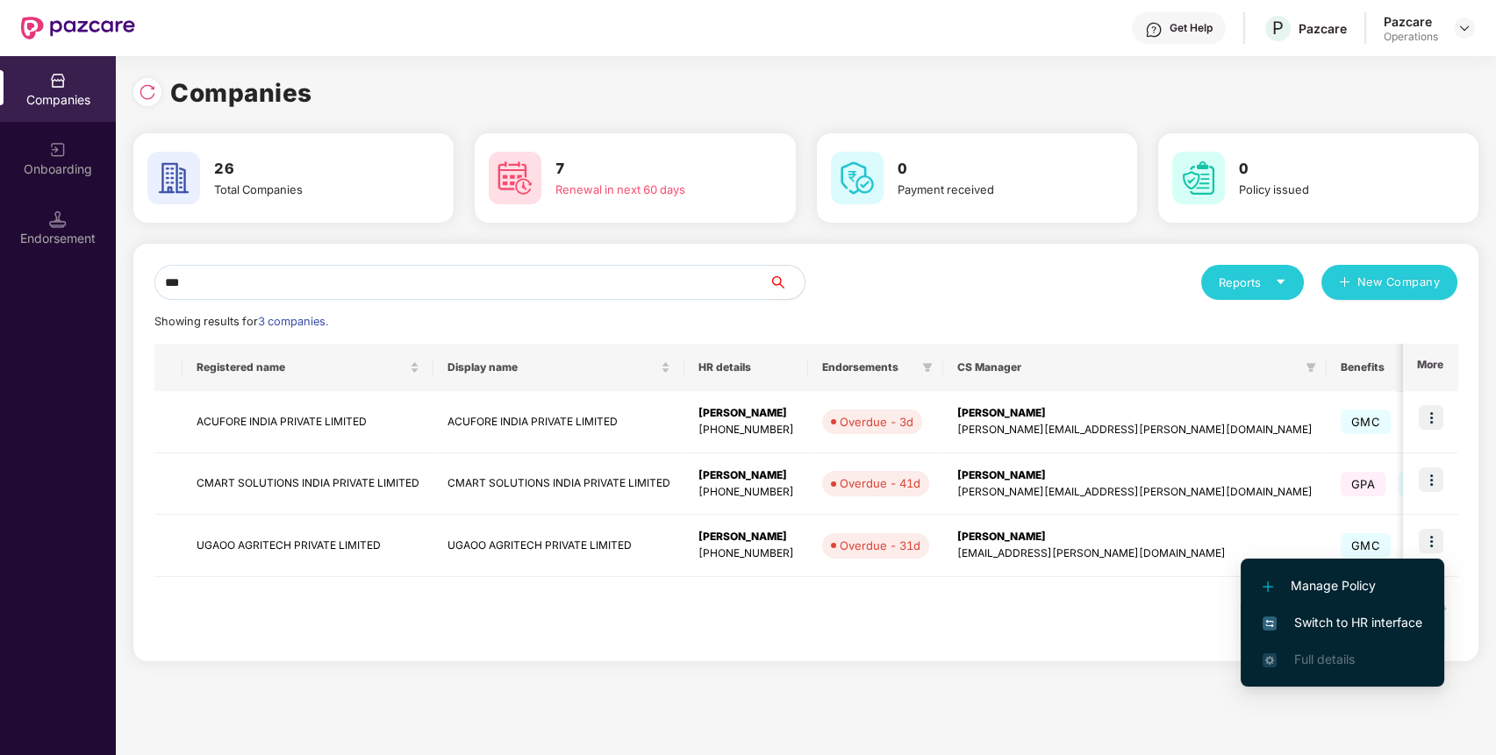
click at [1354, 614] on span "Switch to HR interface" at bounding box center [1343, 622] width 160 height 19
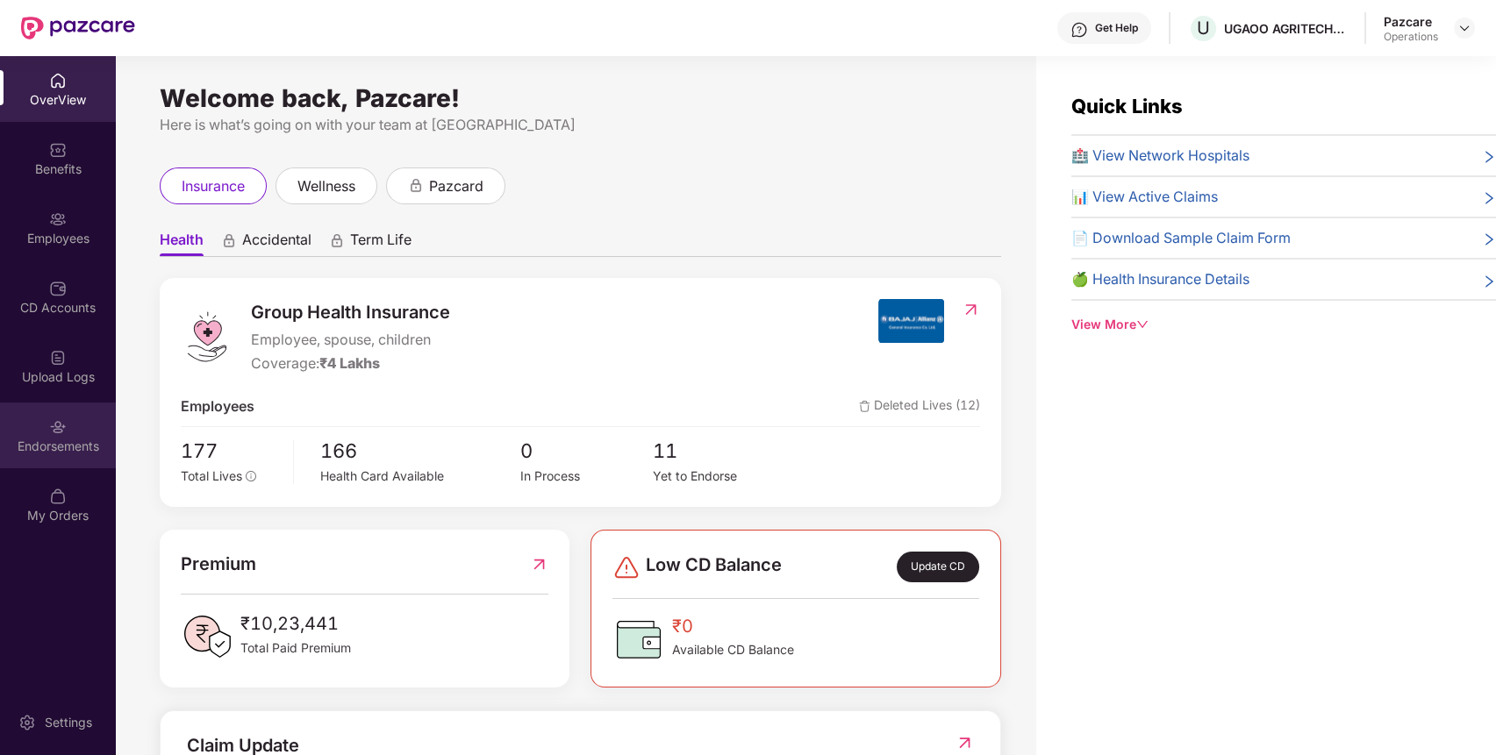
click at [71, 461] on div "Endorsements" at bounding box center [58, 436] width 116 height 66
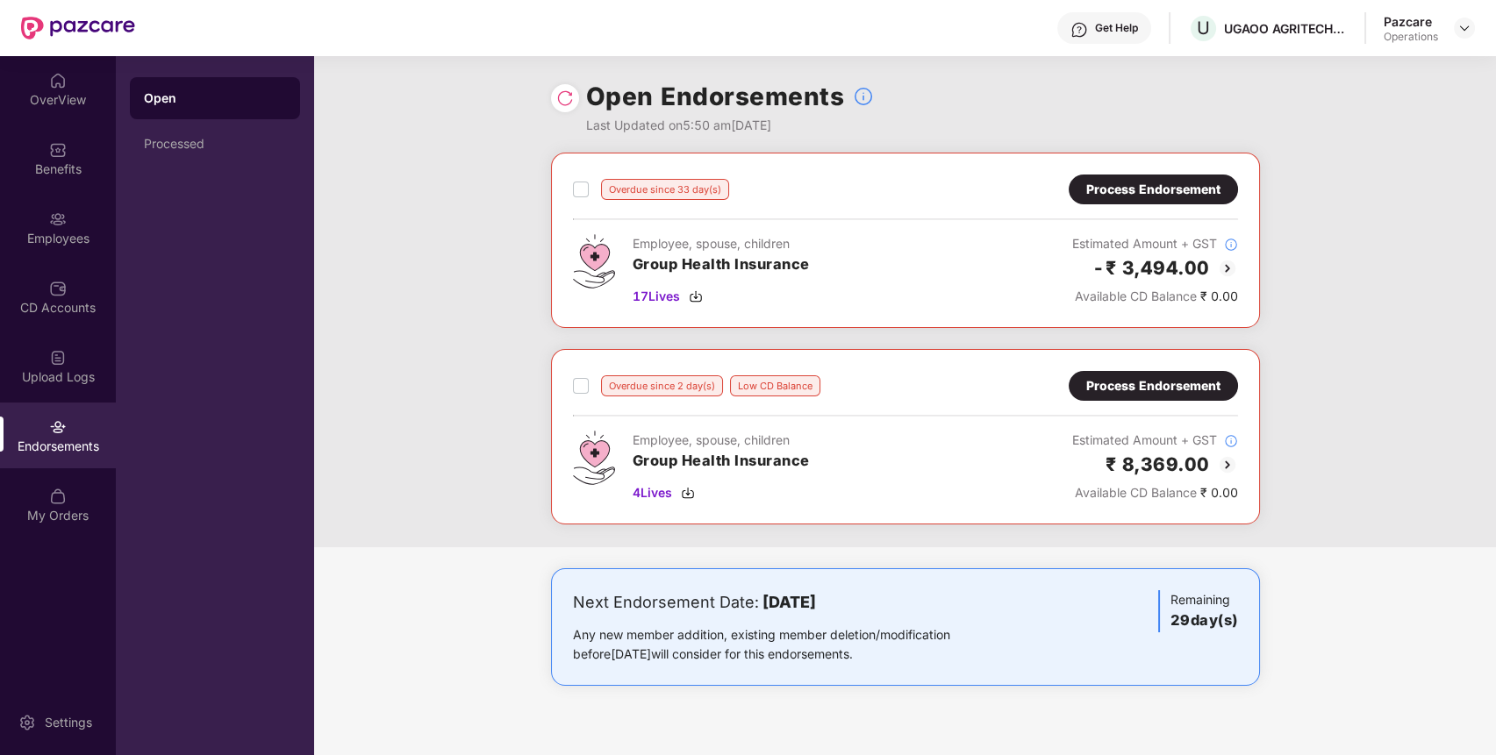
click at [1170, 182] on div "Process Endorsement" at bounding box center [1153, 189] width 134 height 19
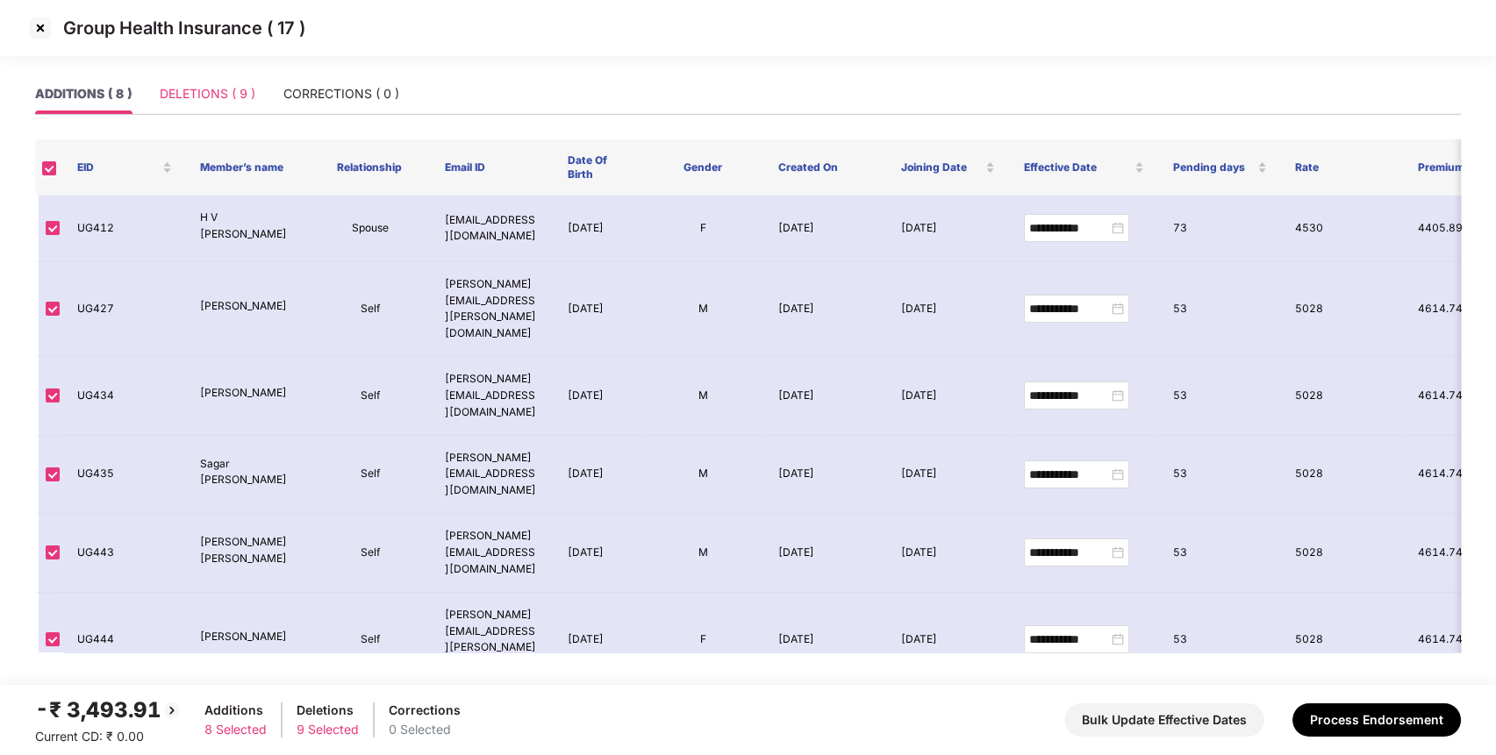
click at [200, 81] on div "DELETIONS ( 9 )" at bounding box center [208, 94] width 96 height 40
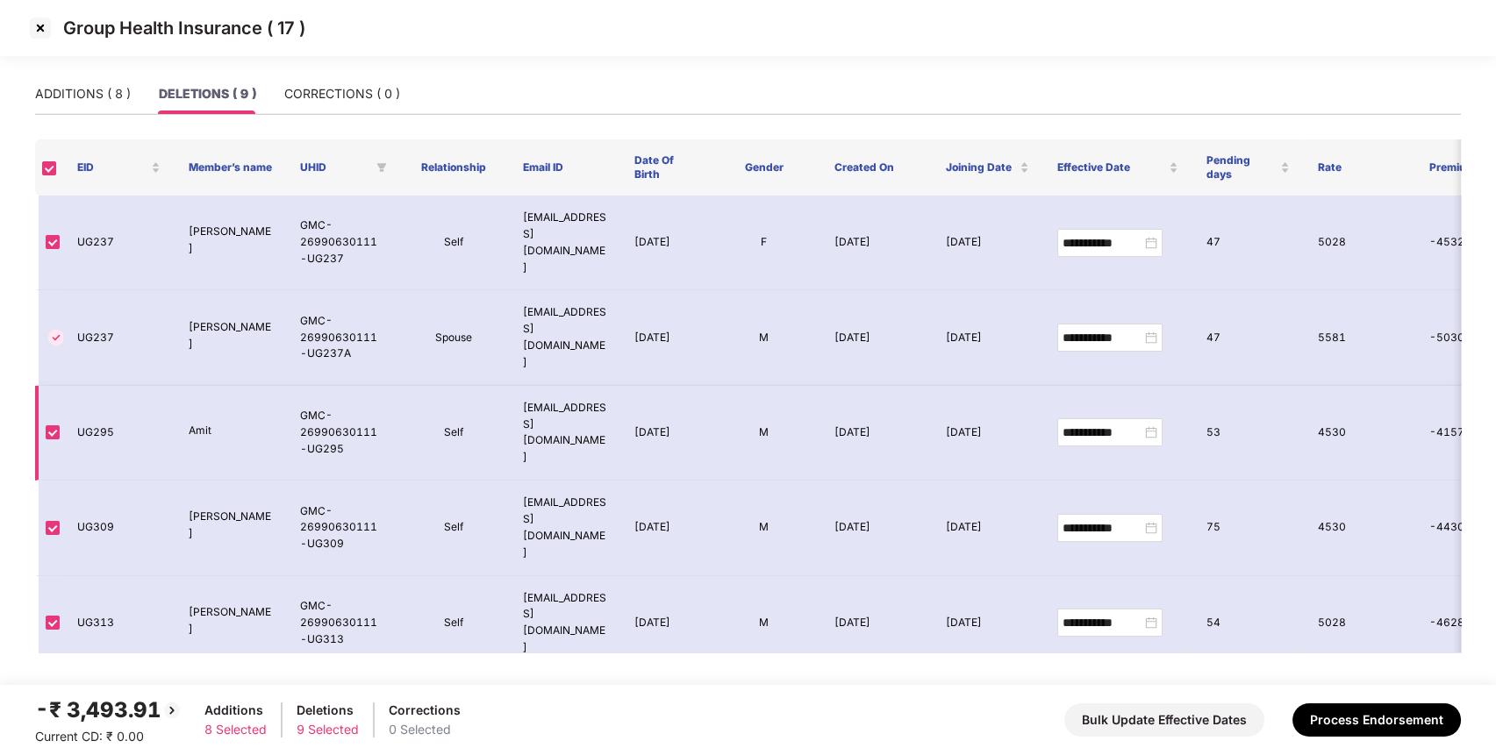
scroll to position [253, 0]
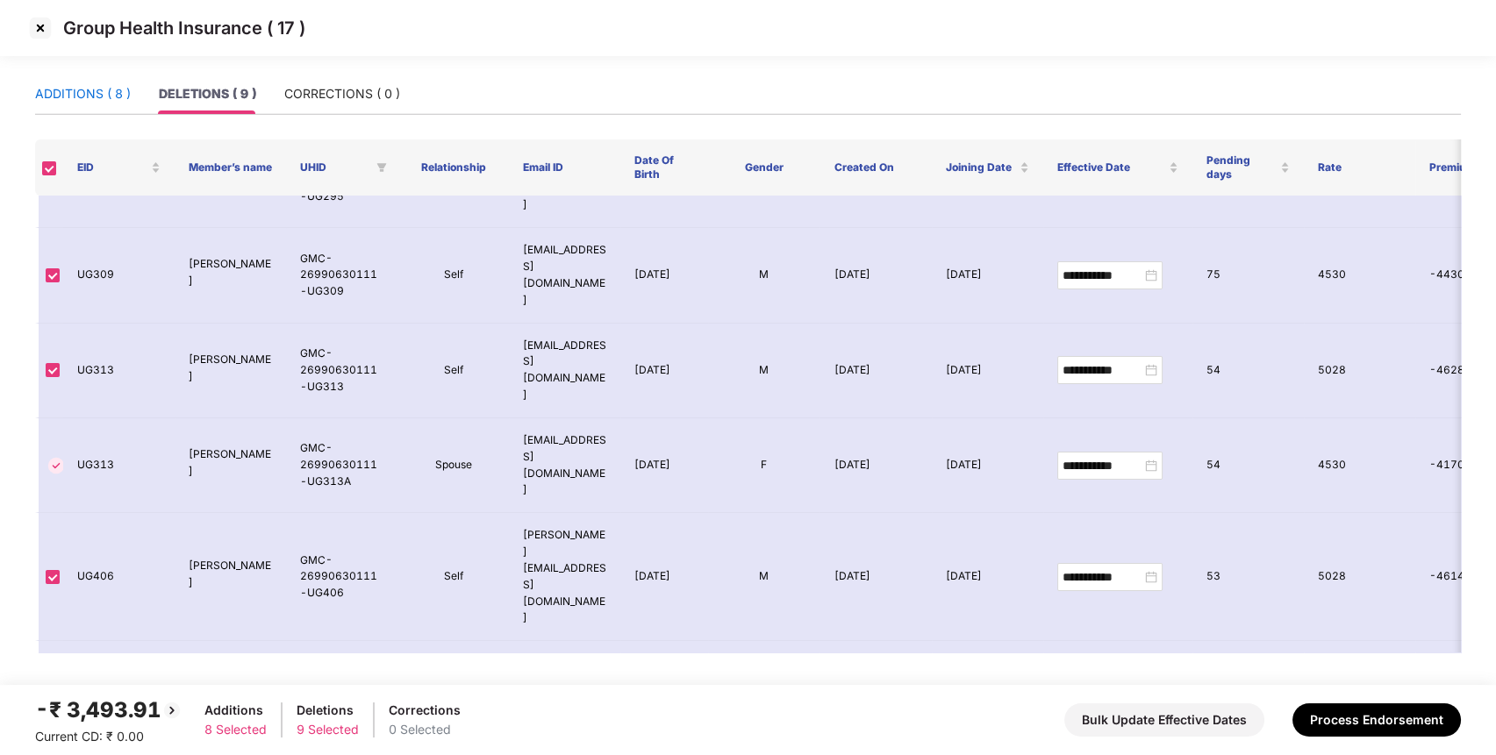
click at [97, 86] on div "ADDITIONS ( 8 )" at bounding box center [83, 93] width 96 height 19
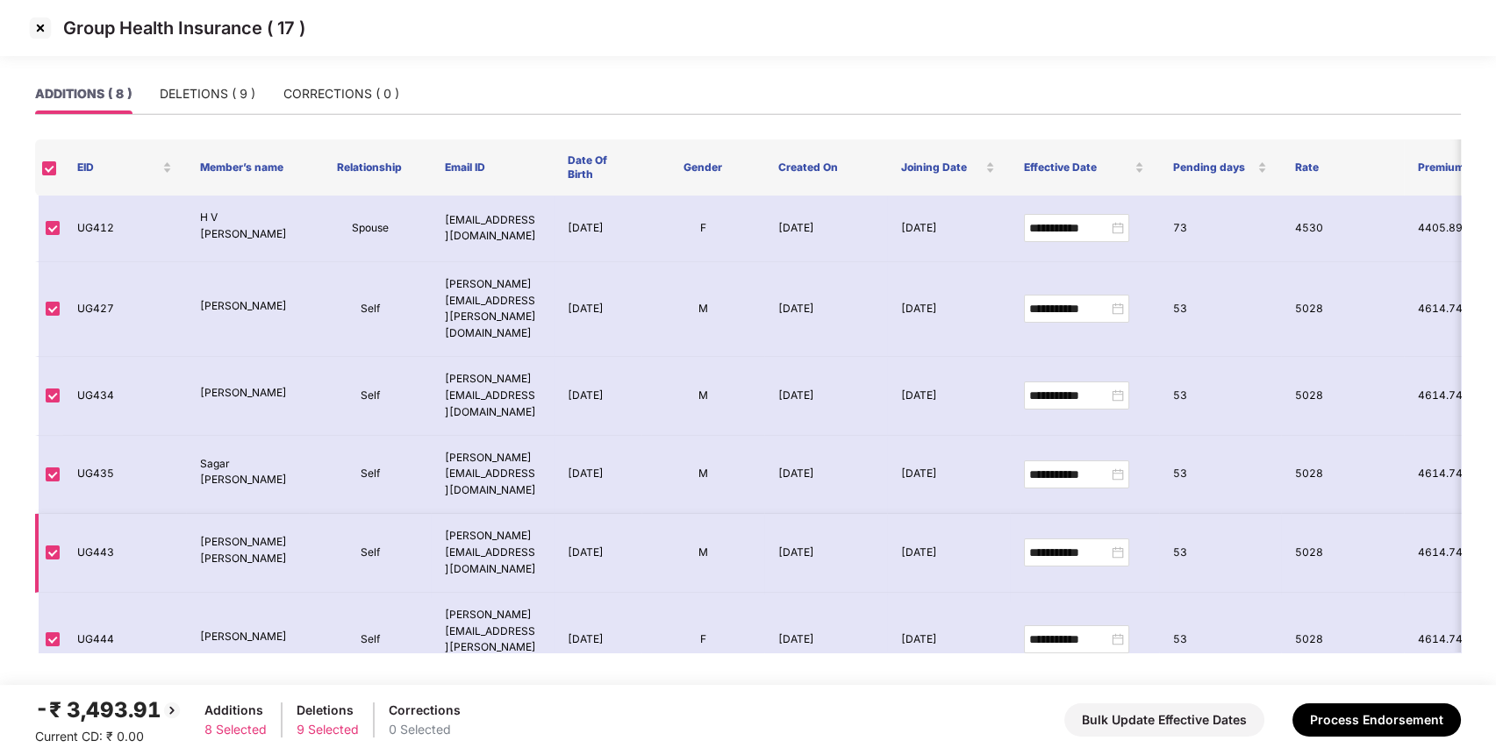
scroll to position [50, 0]
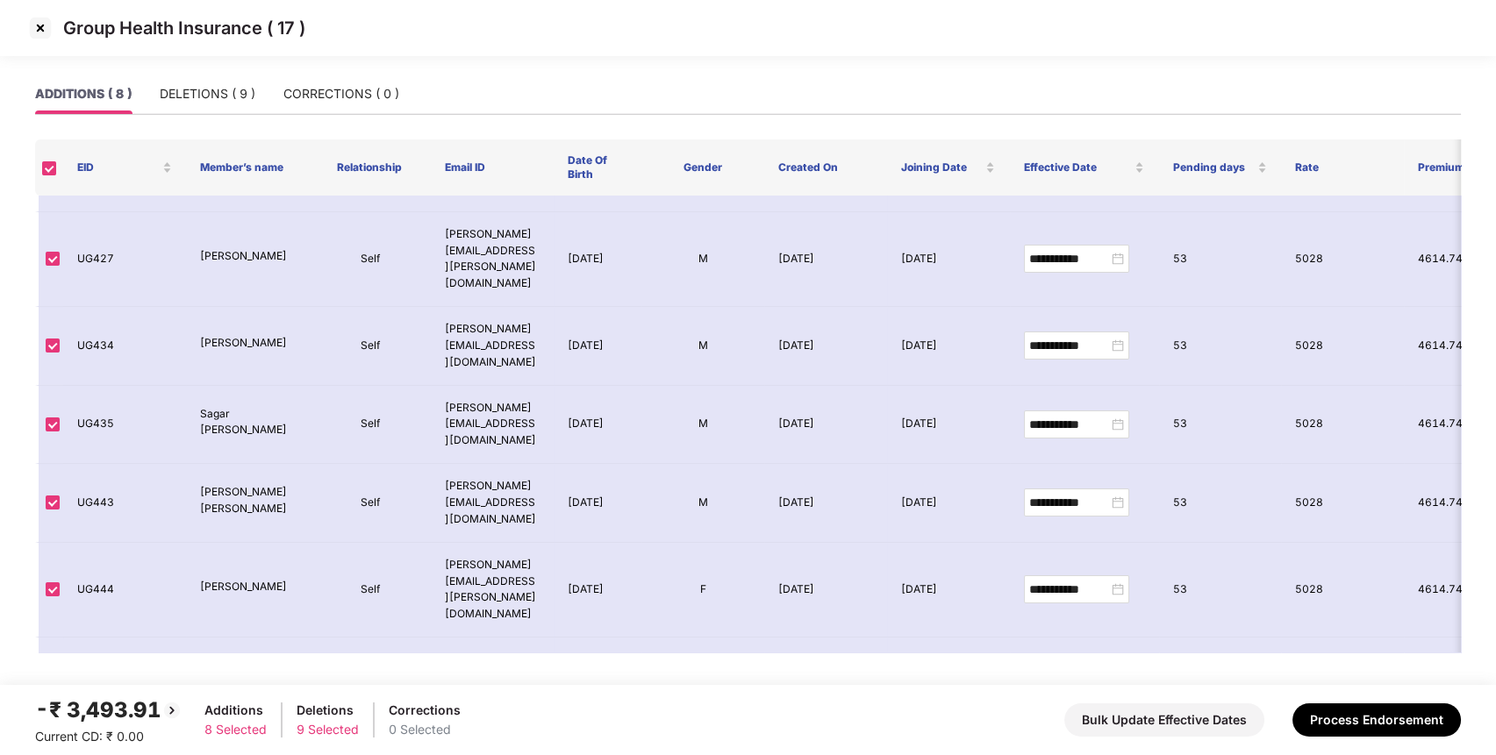
click at [42, 21] on img at bounding box center [40, 28] width 28 height 28
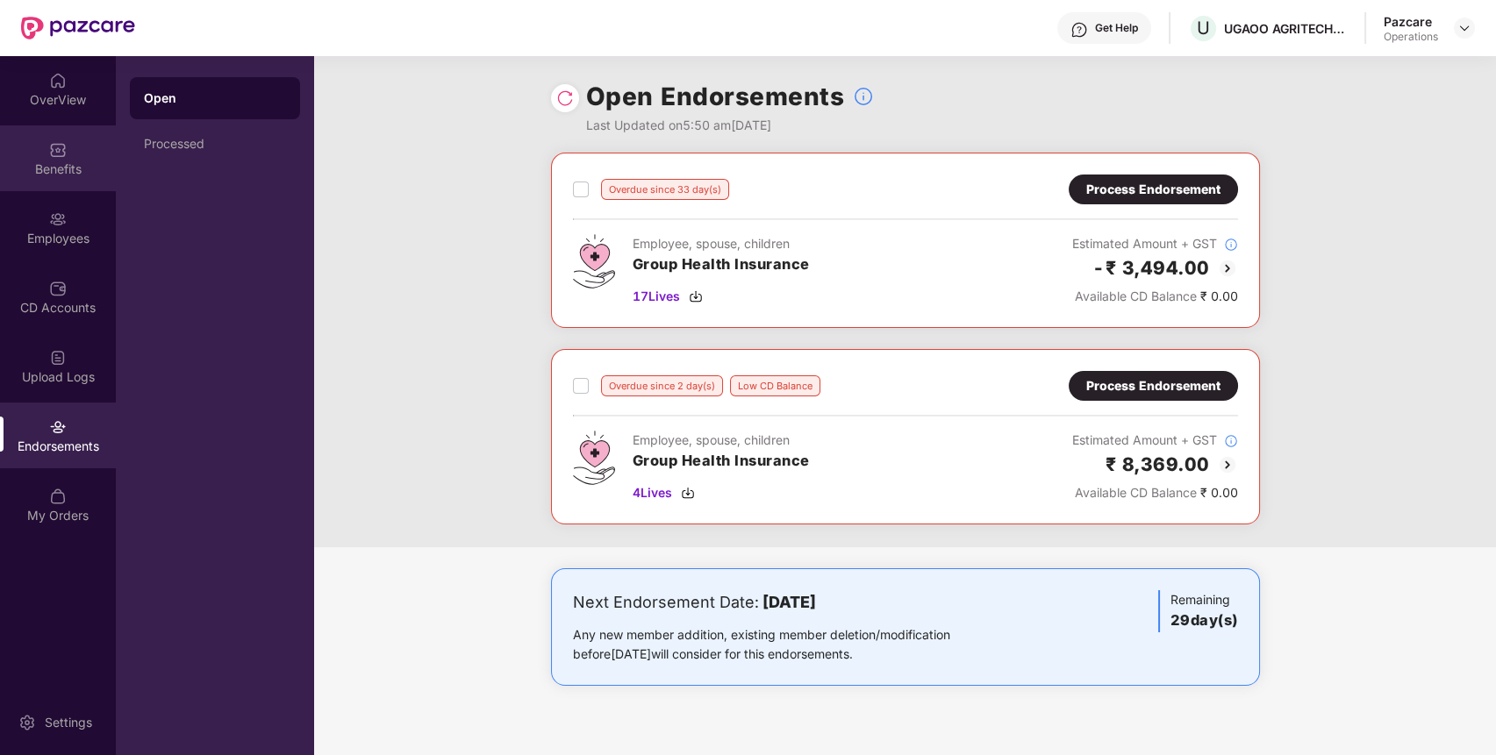
click at [33, 153] on div "Benefits" at bounding box center [58, 158] width 116 height 66
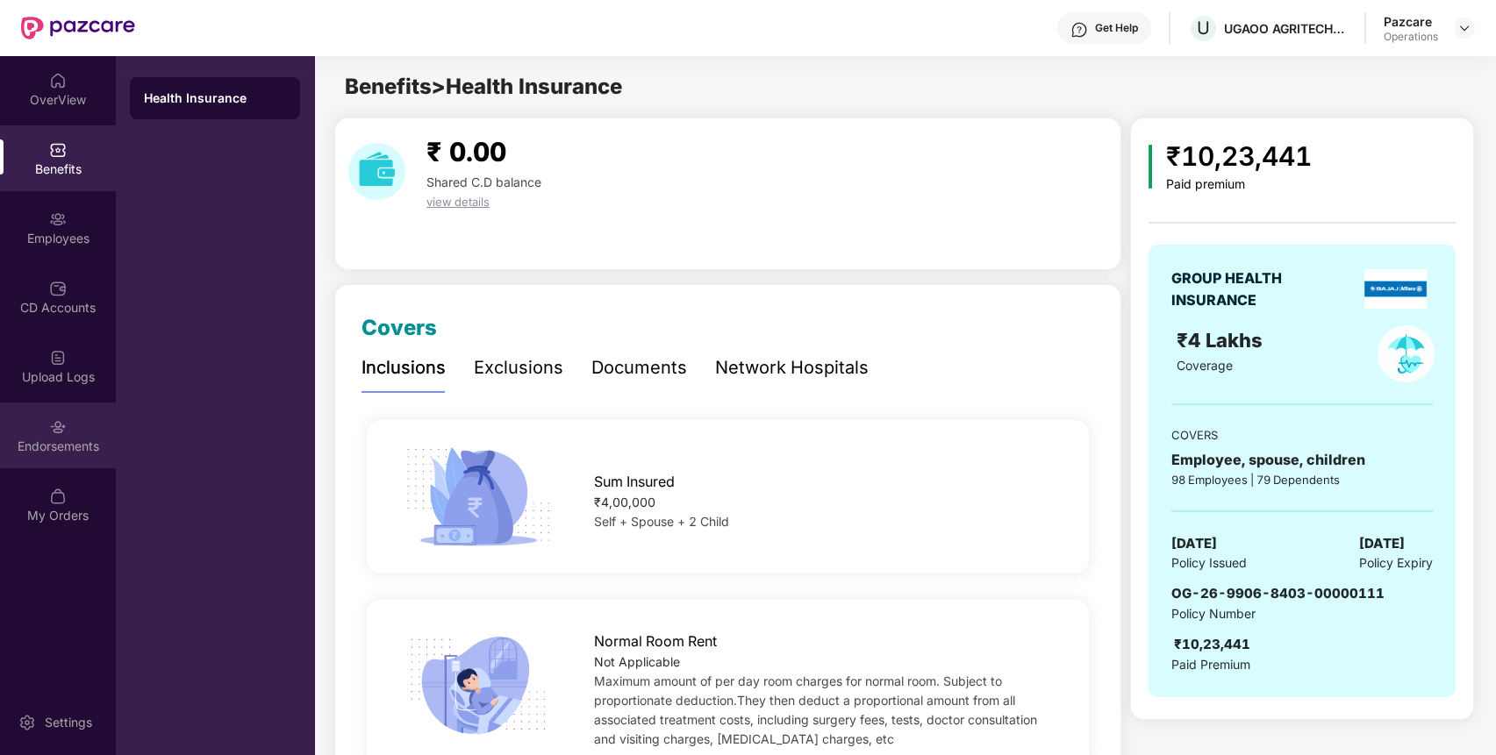
click at [81, 426] on div "Endorsements" at bounding box center [58, 436] width 116 height 66
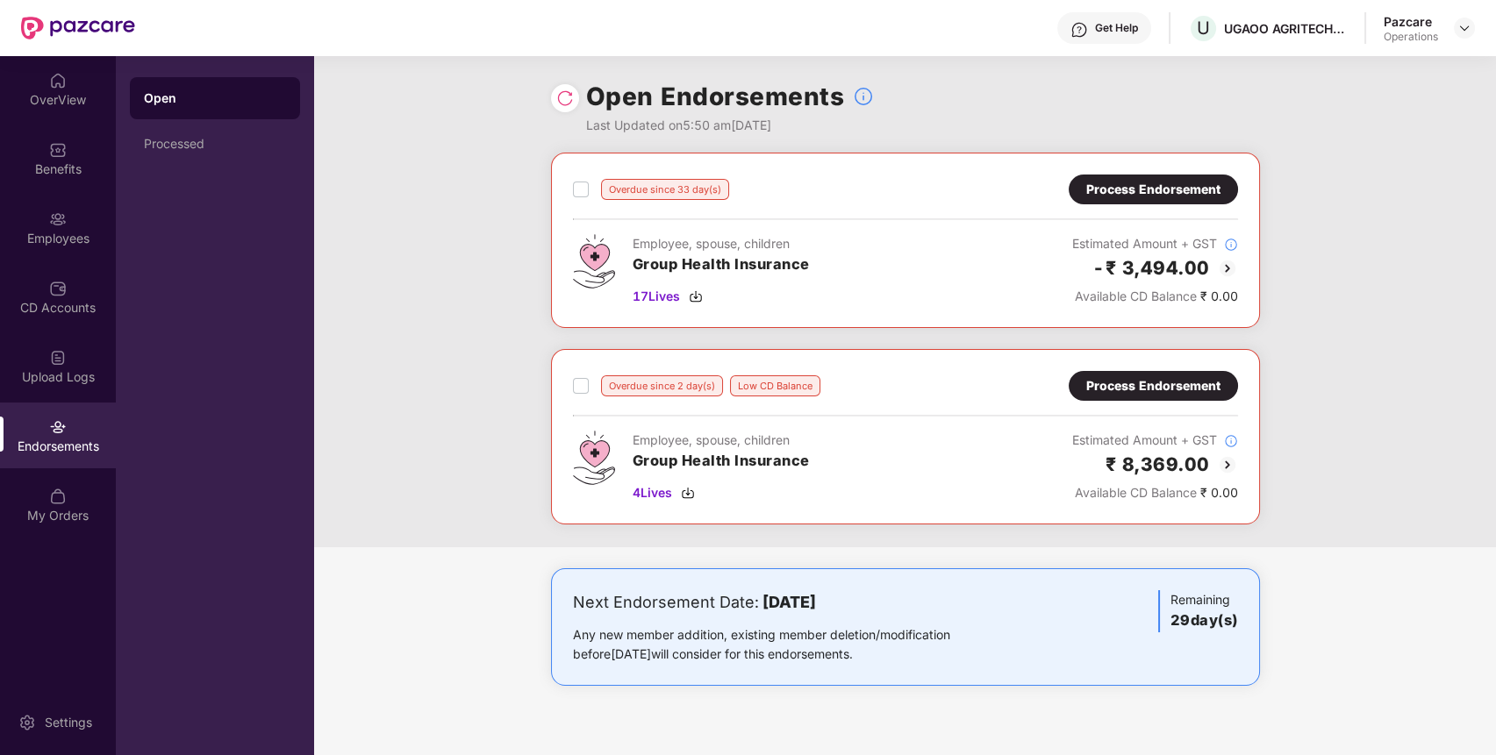
click at [1165, 197] on div "Process Endorsement" at bounding box center [1153, 189] width 134 height 19
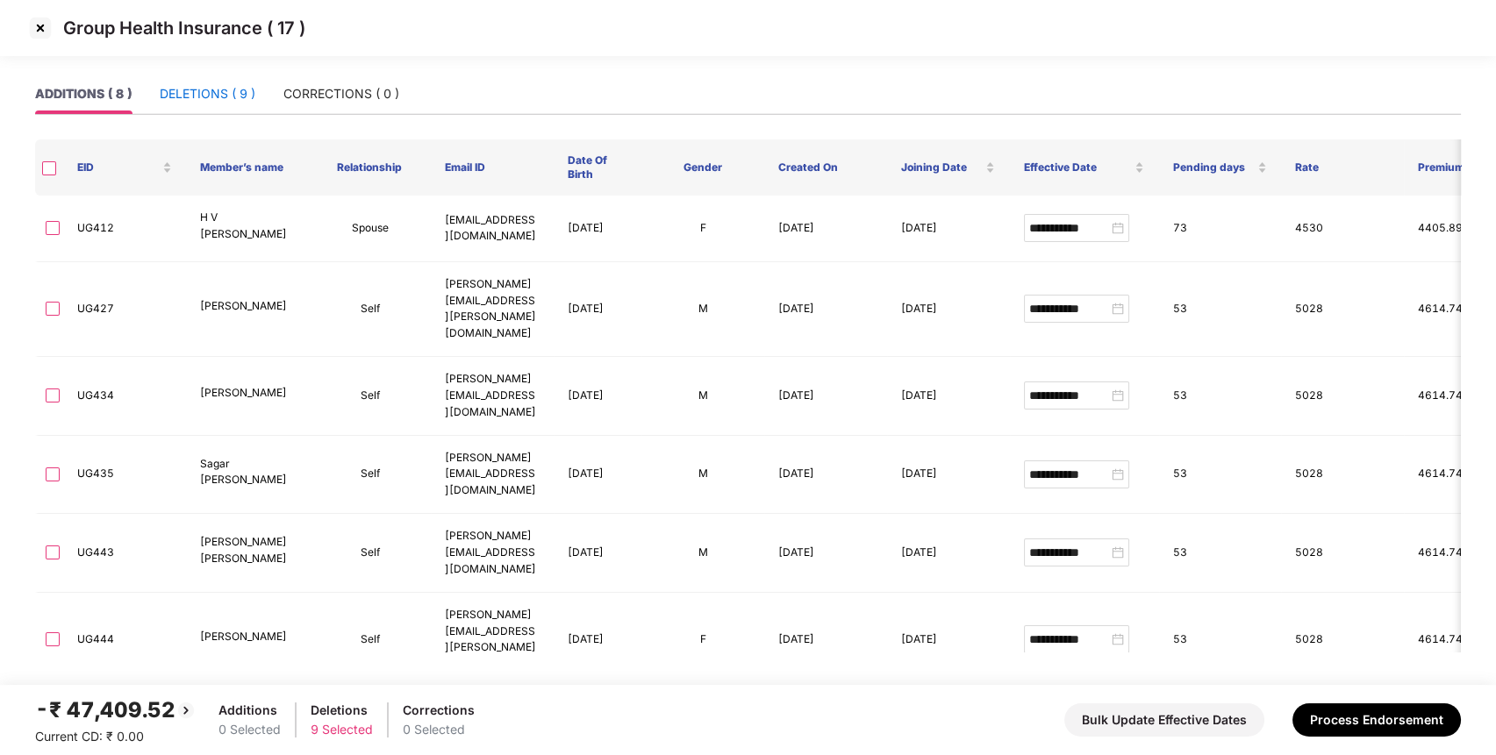
click at [222, 94] on div "DELETIONS ( 9 )" at bounding box center [208, 93] width 96 height 19
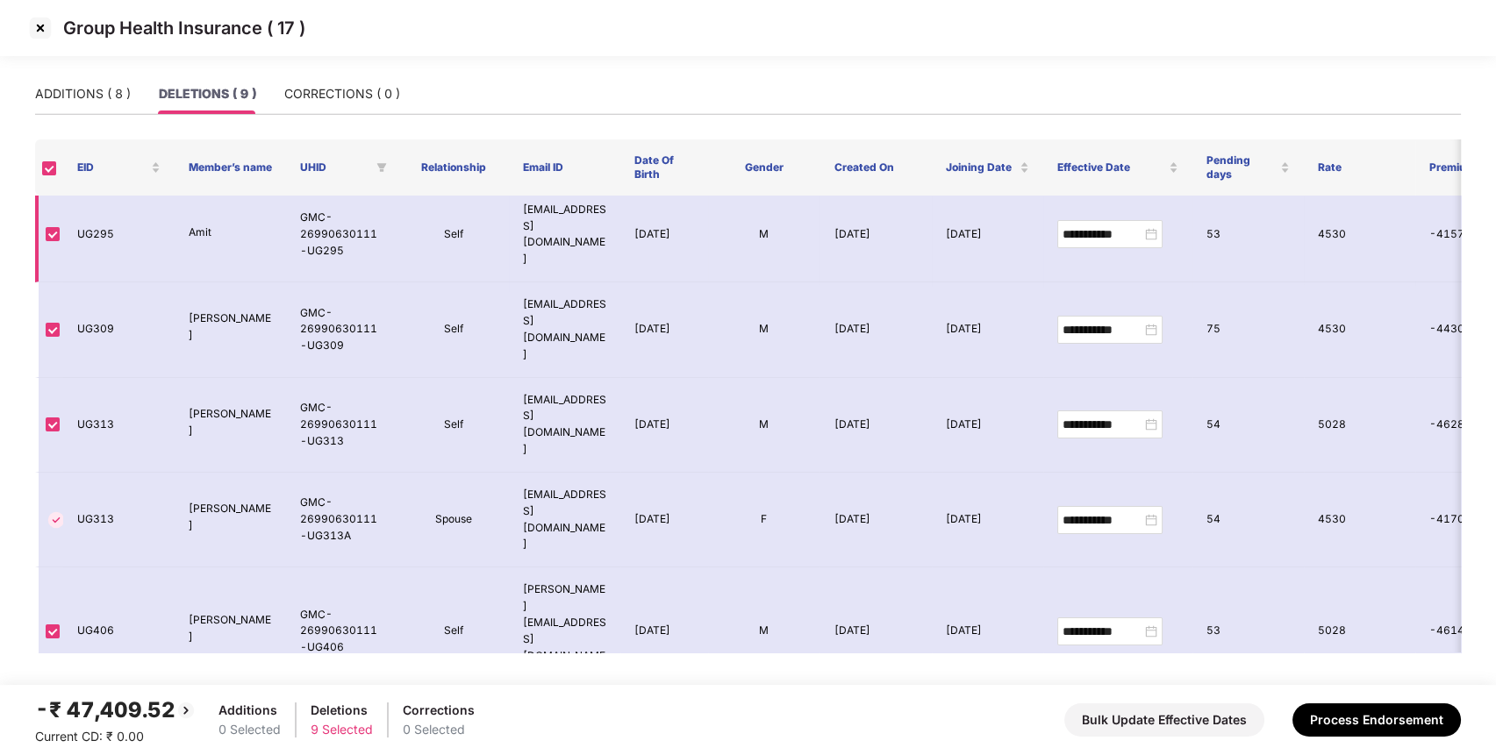
scroll to position [253, 0]
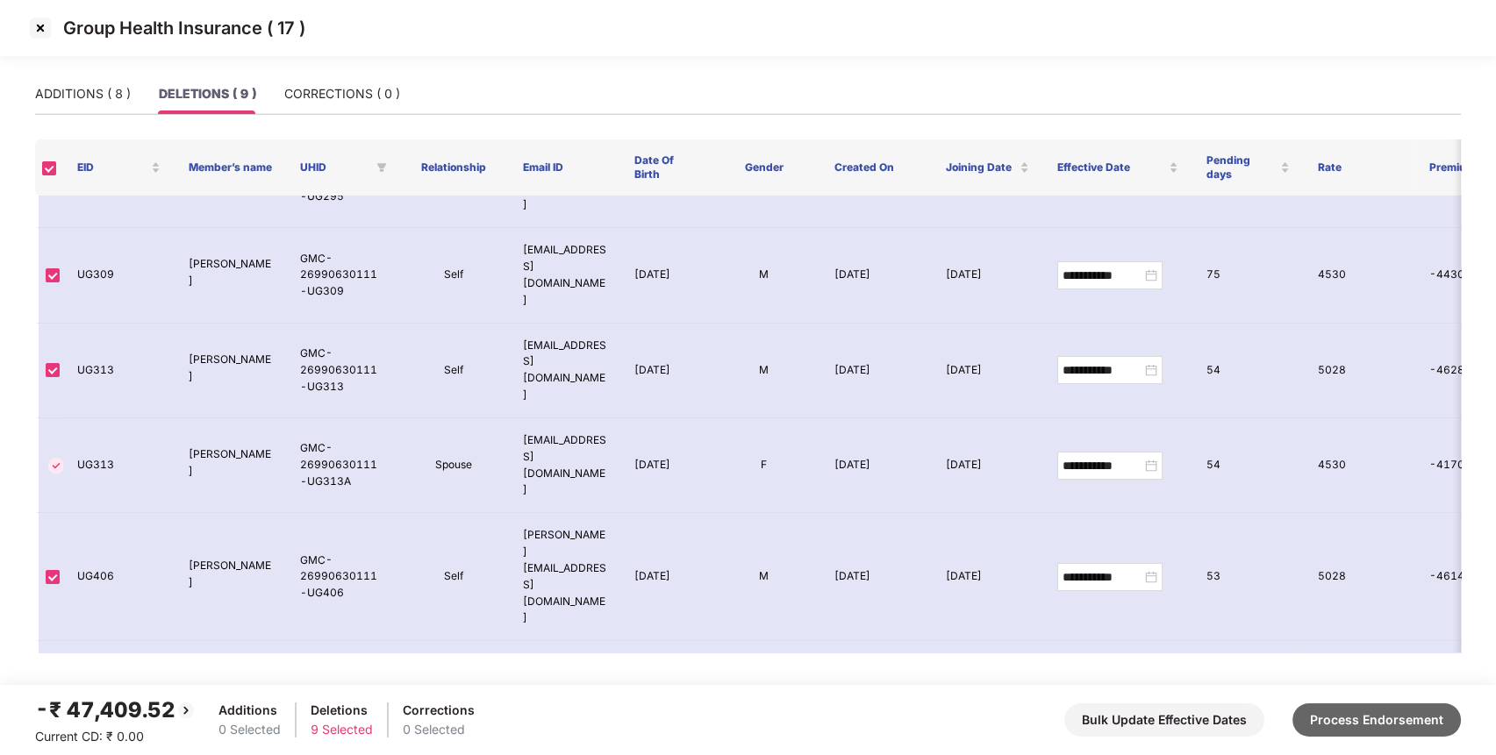
click at [1320, 722] on button "Process Endorsement" at bounding box center [1376, 720] width 168 height 33
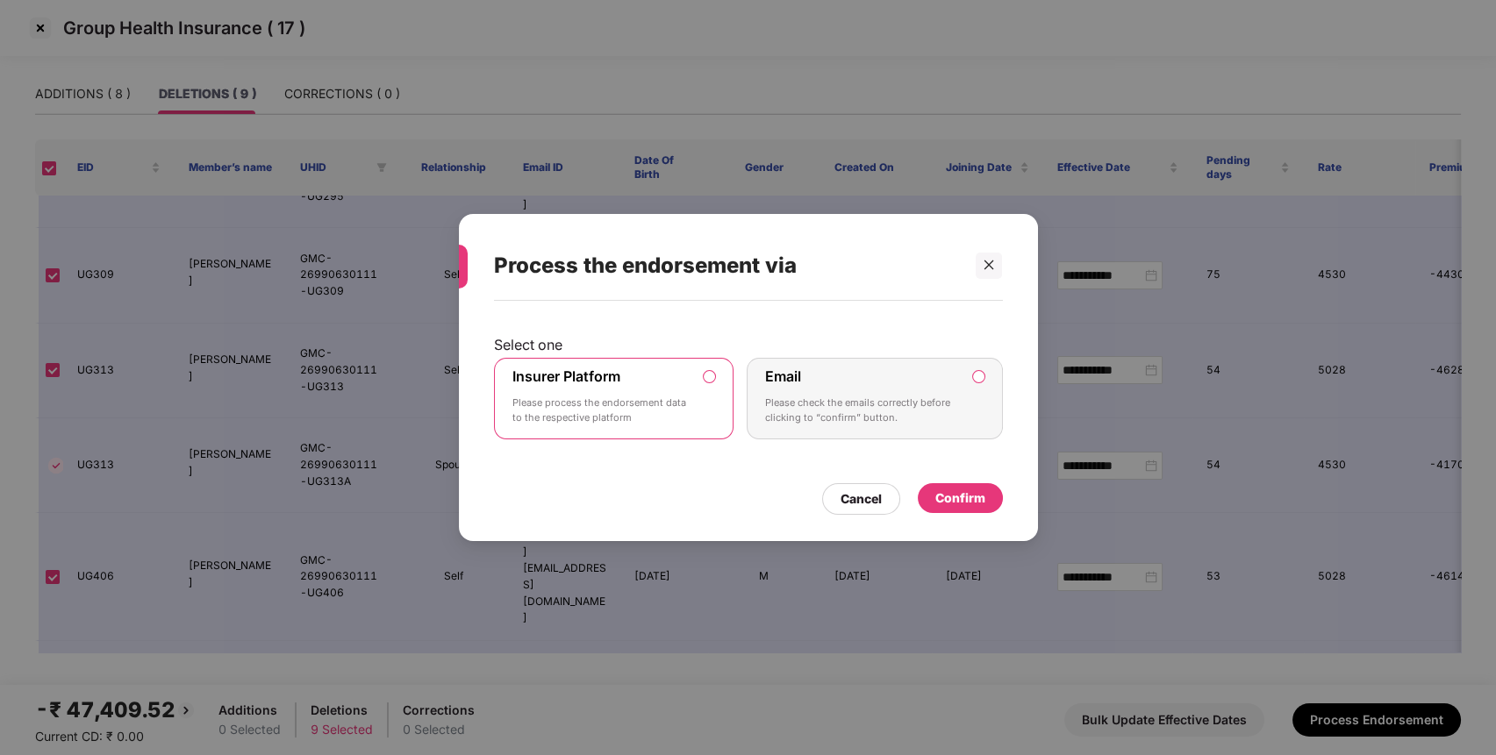
click at [966, 498] on div "Confirm" at bounding box center [960, 498] width 50 height 19
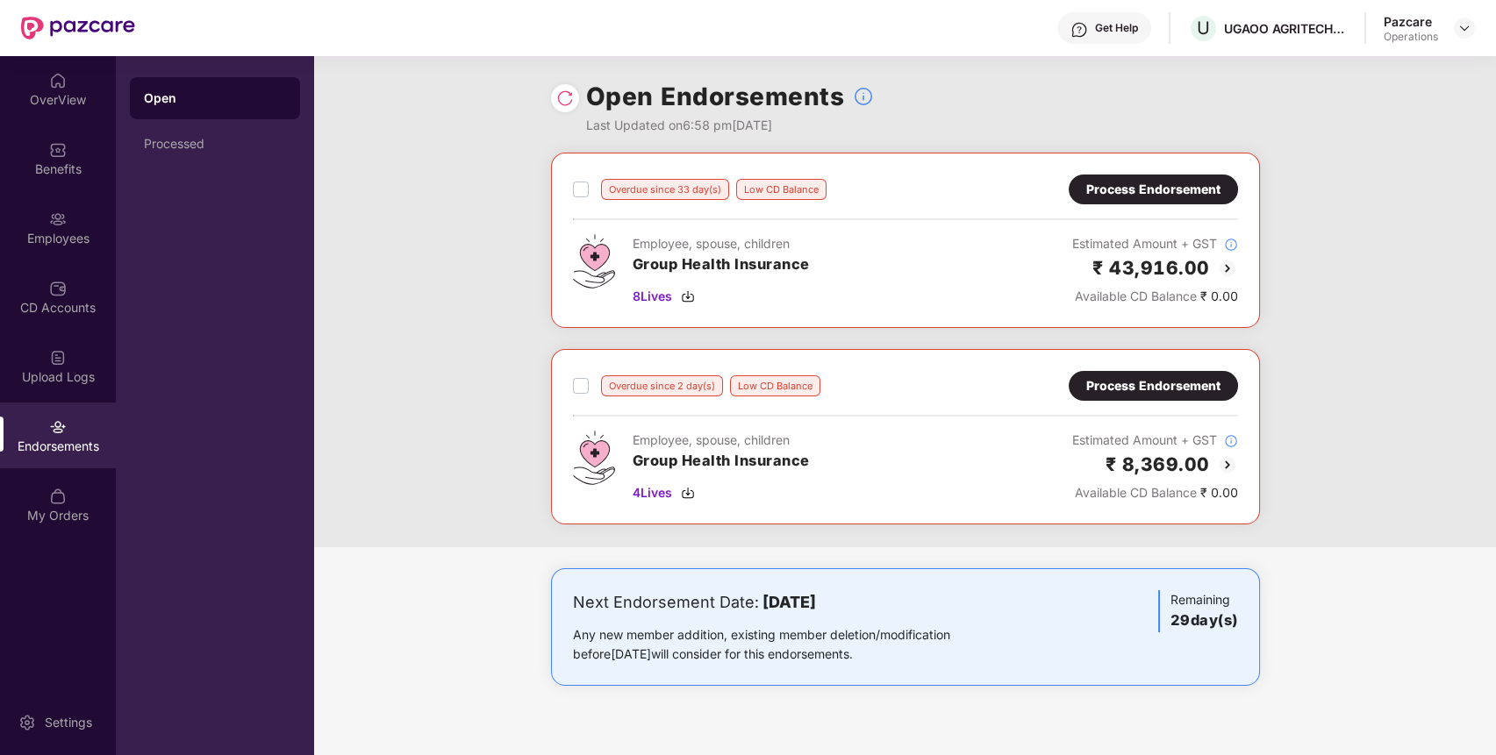
click at [1176, 380] on div "Process Endorsement" at bounding box center [1153, 385] width 134 height 19
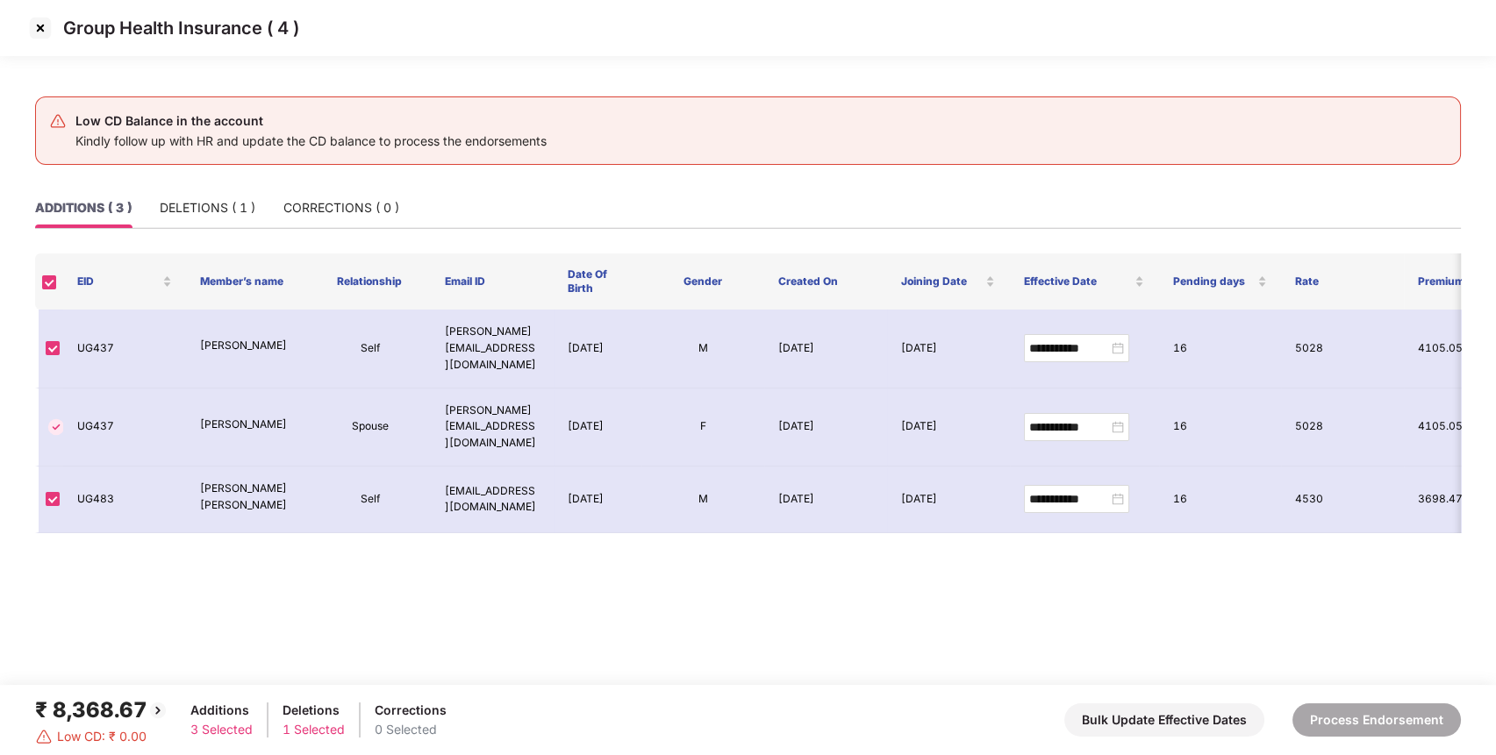
click at [41, 30] on img at bounding box center [40, 28] width 28 height 28
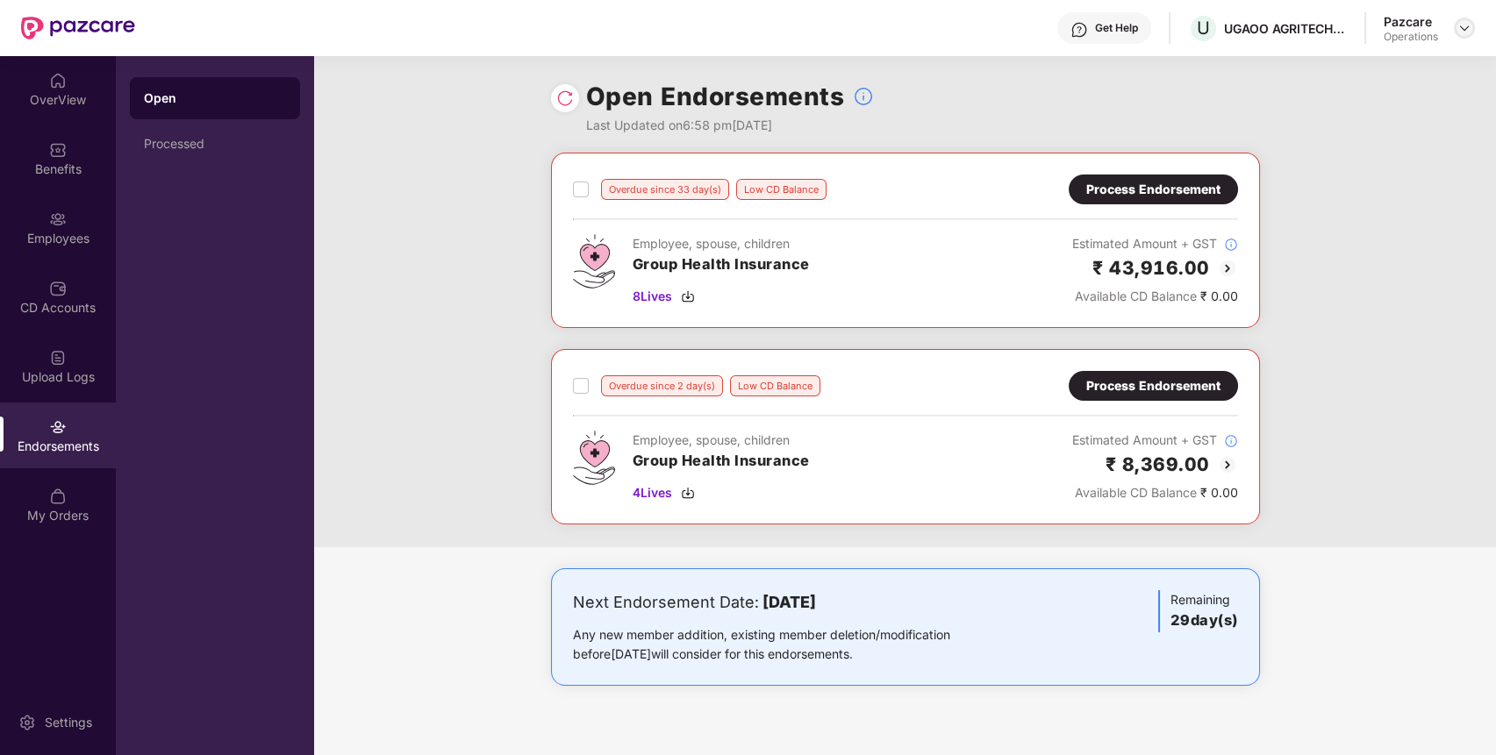
click at [1463, 25] on img at bounding box center [1464, 28] width 14 height 14
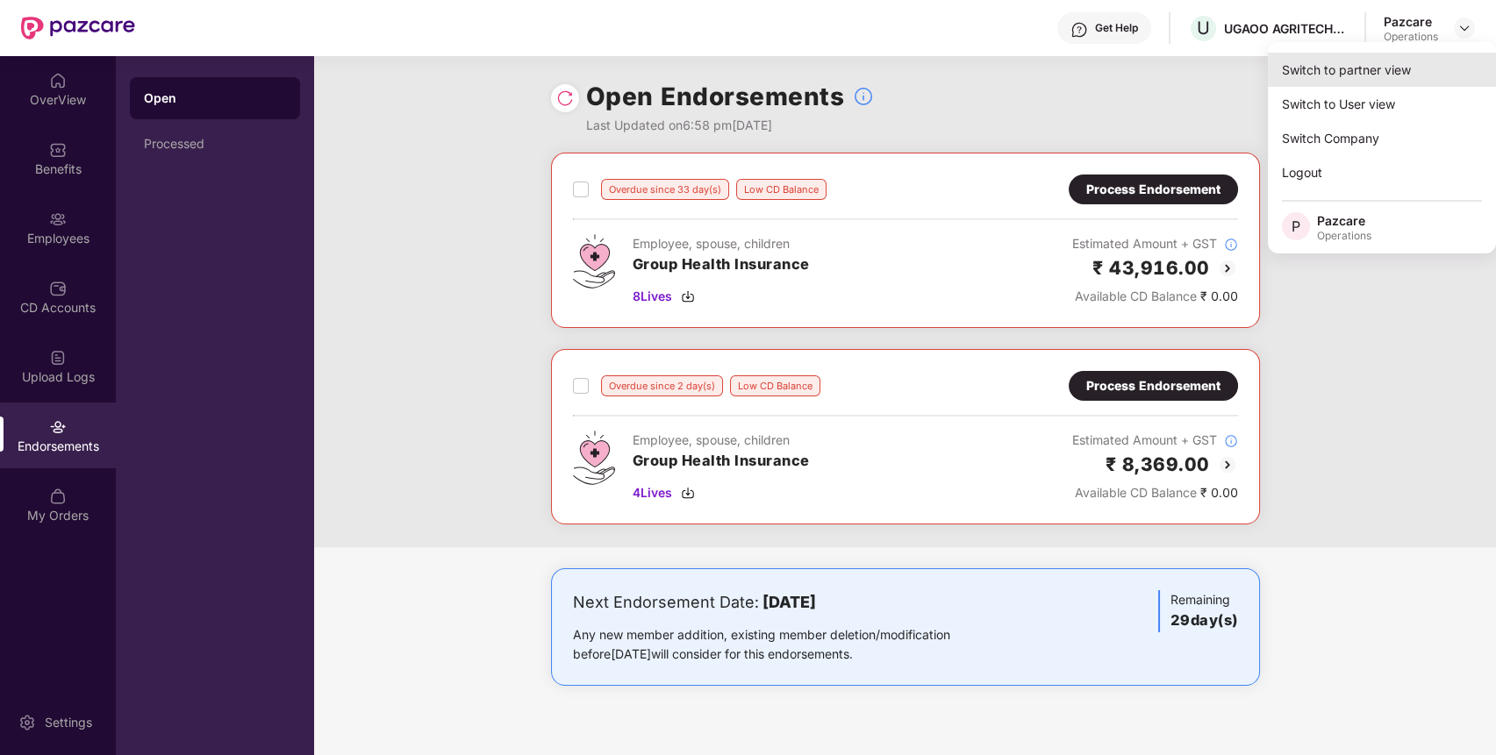
click at [1343, 77] on div "Switch to partner view" at bounding box center [1382, 70] width 228 height 34
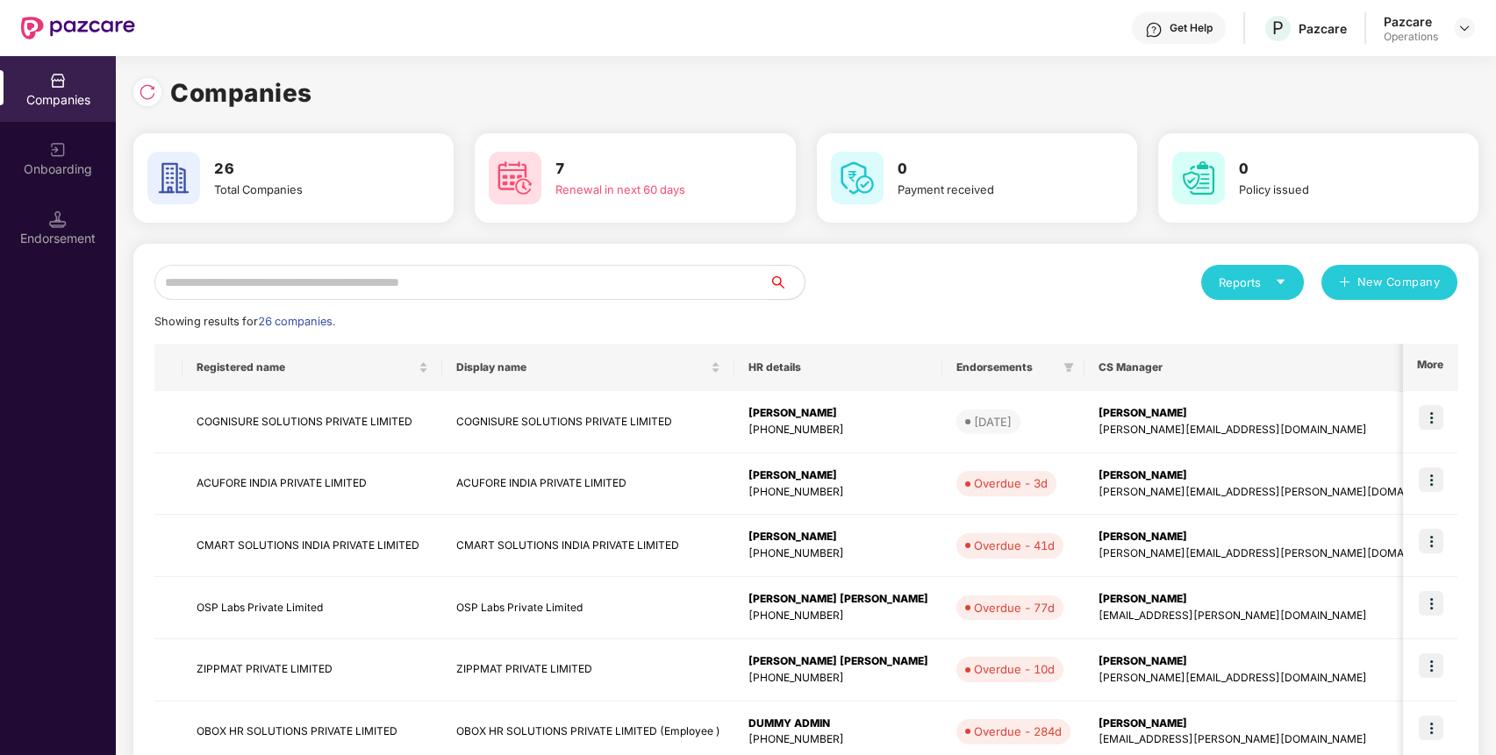
click at [655, 267] on input "text" at bounding box center [461, 282] width 615 height 35
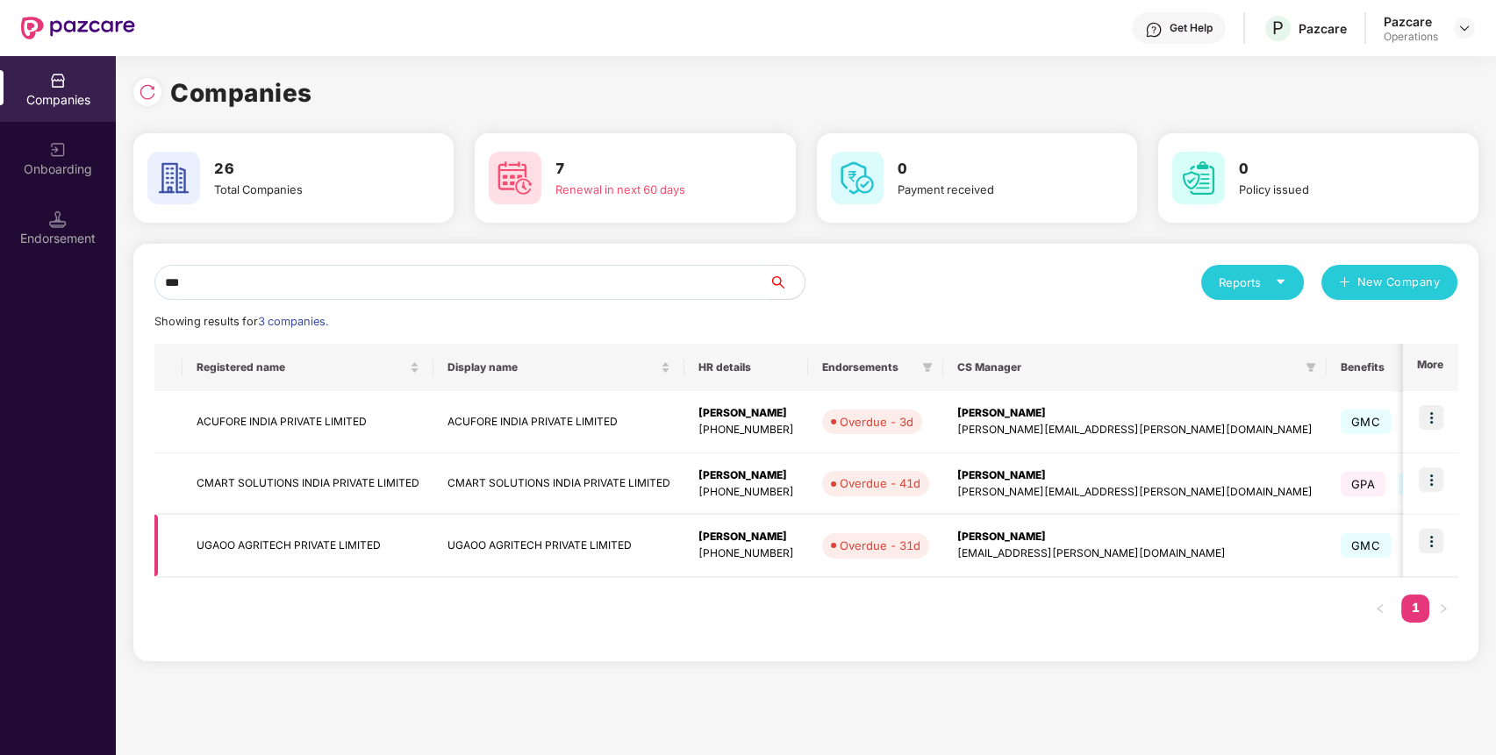
type input "***"
click at [303, 552] on td "UGAOO AGRITECH PRIVATE LIMITED" at bounding box center [307, 546] width 251 height 62
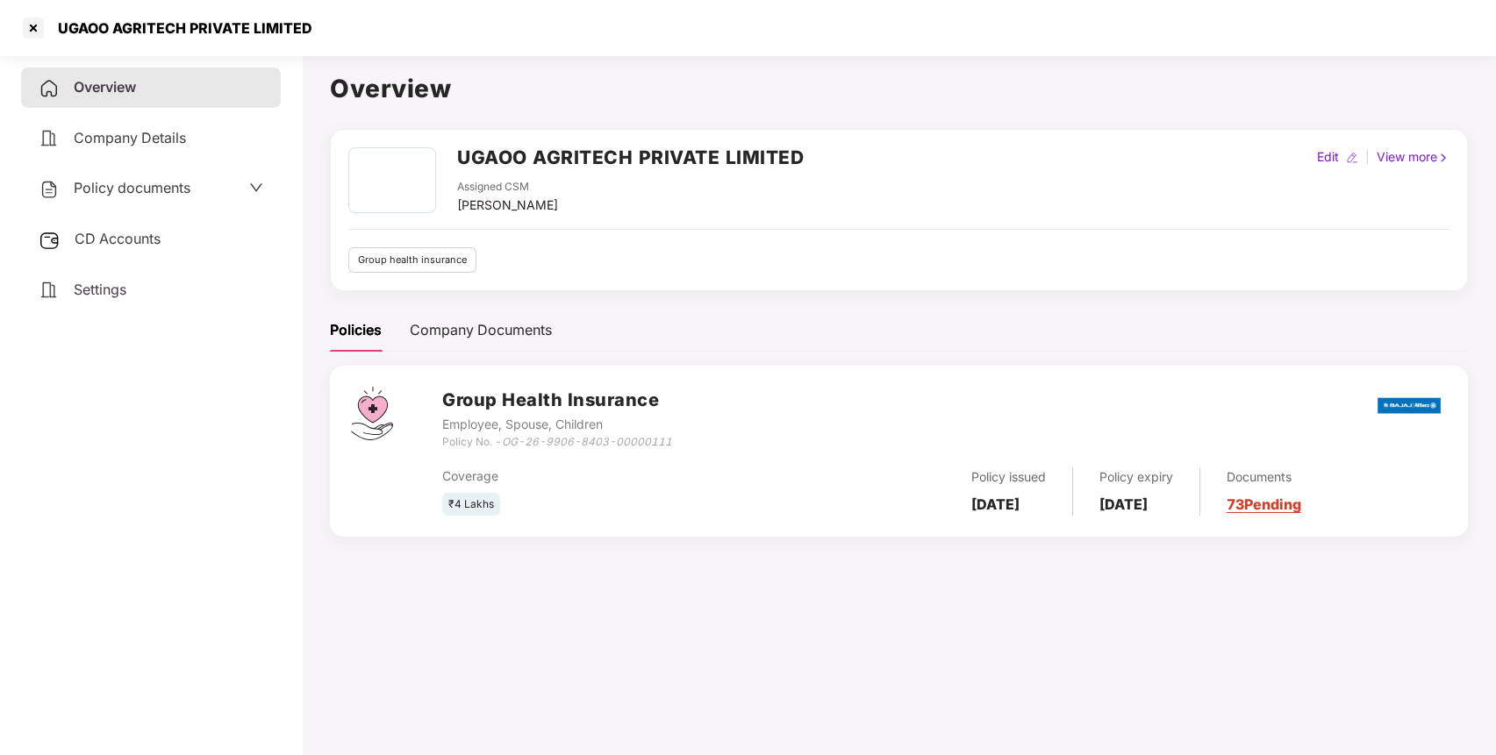
click at [157, 234] on span "CD Accounts" at bounding box center [118, 239] width 86 height 18
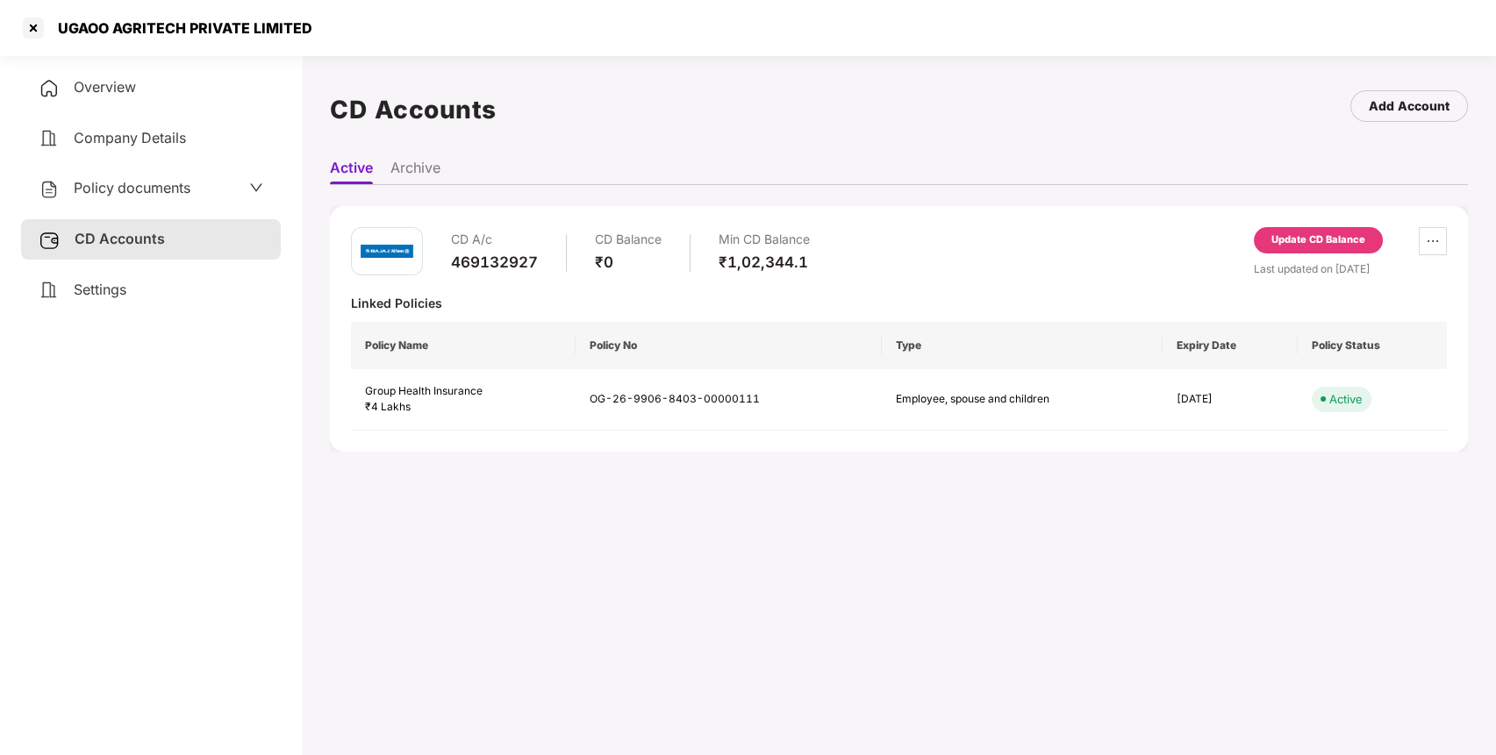
click at [1339, 245] on div "Update CD Balance" at bounding box center [1318, 241] width 94 height 16
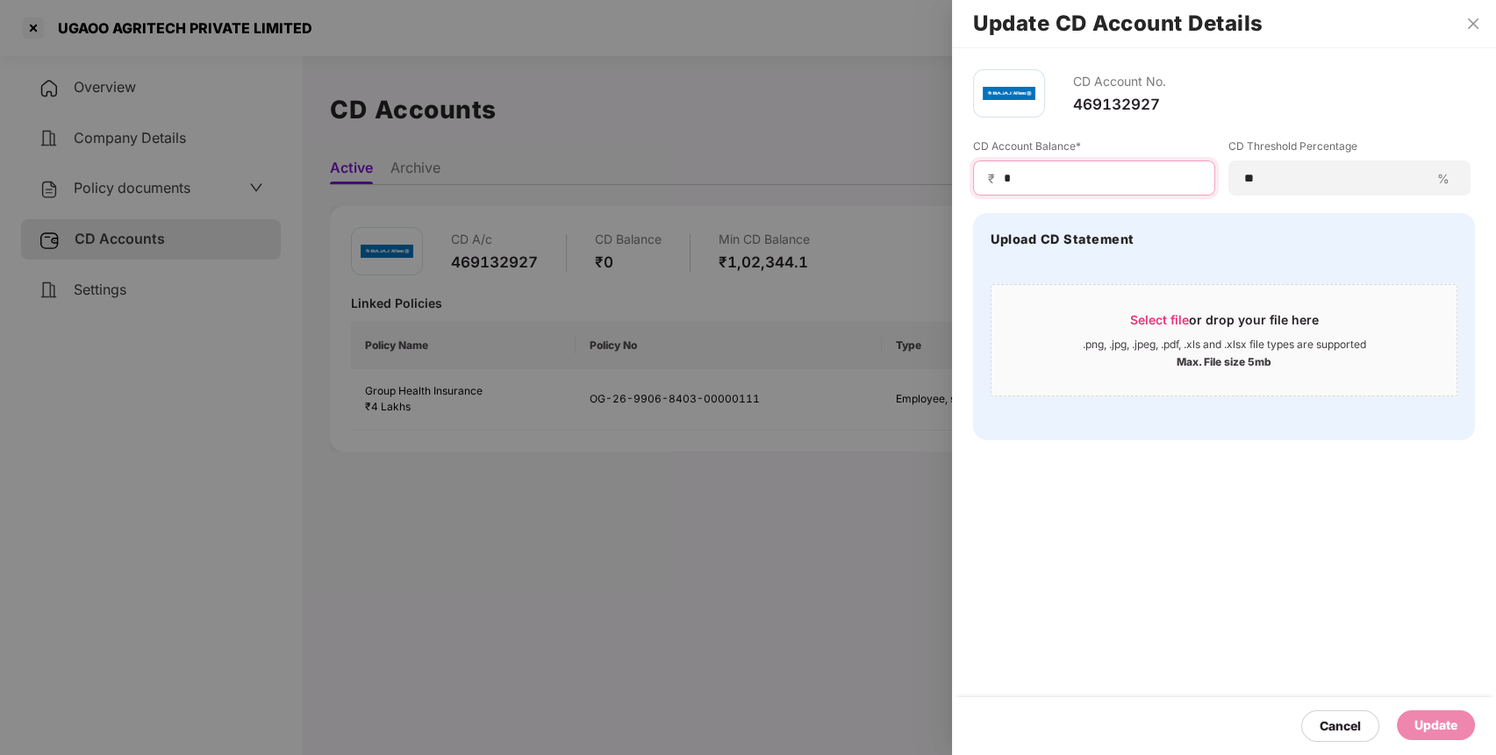
click at [1040, 174] on input "*" at bounding box center [1101, 178] width 198 height 18
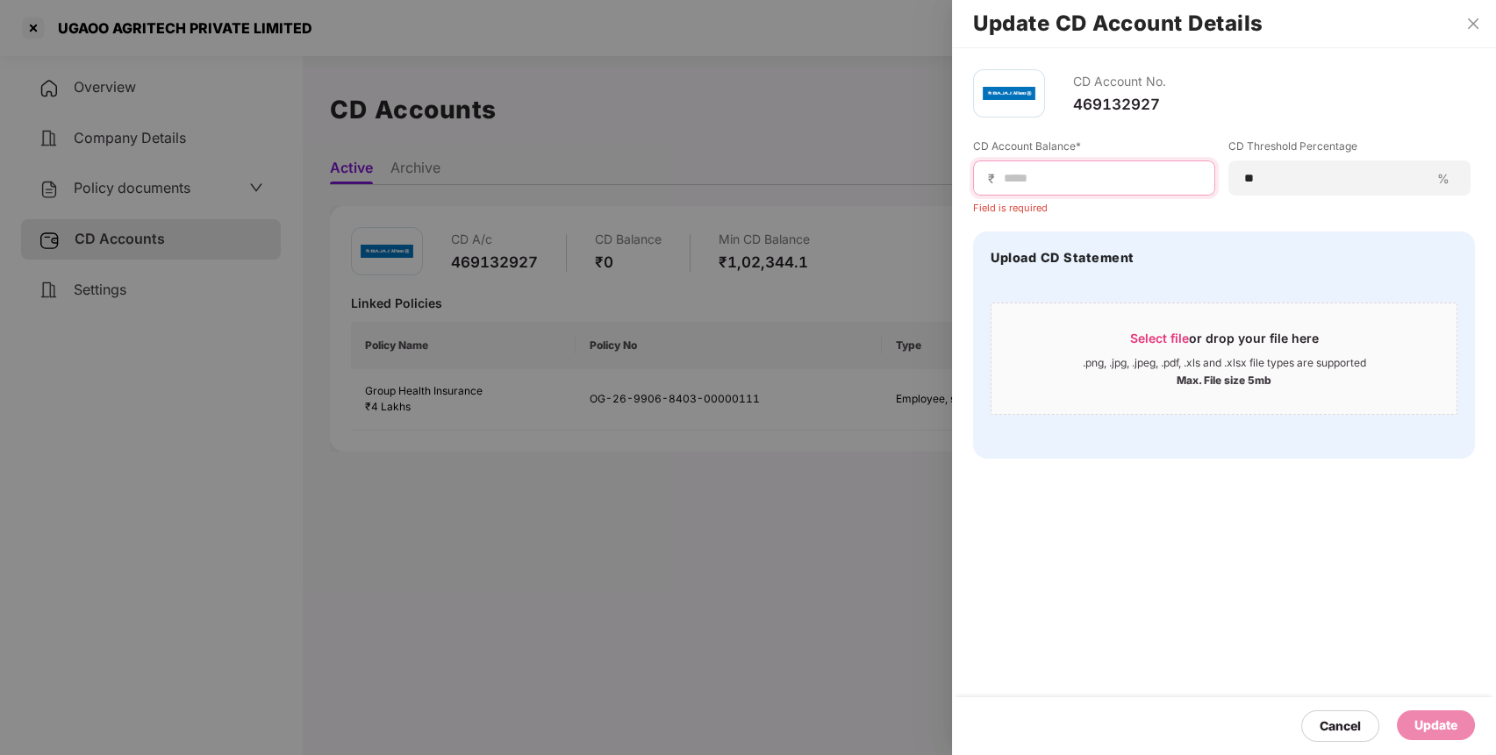
type input "*"
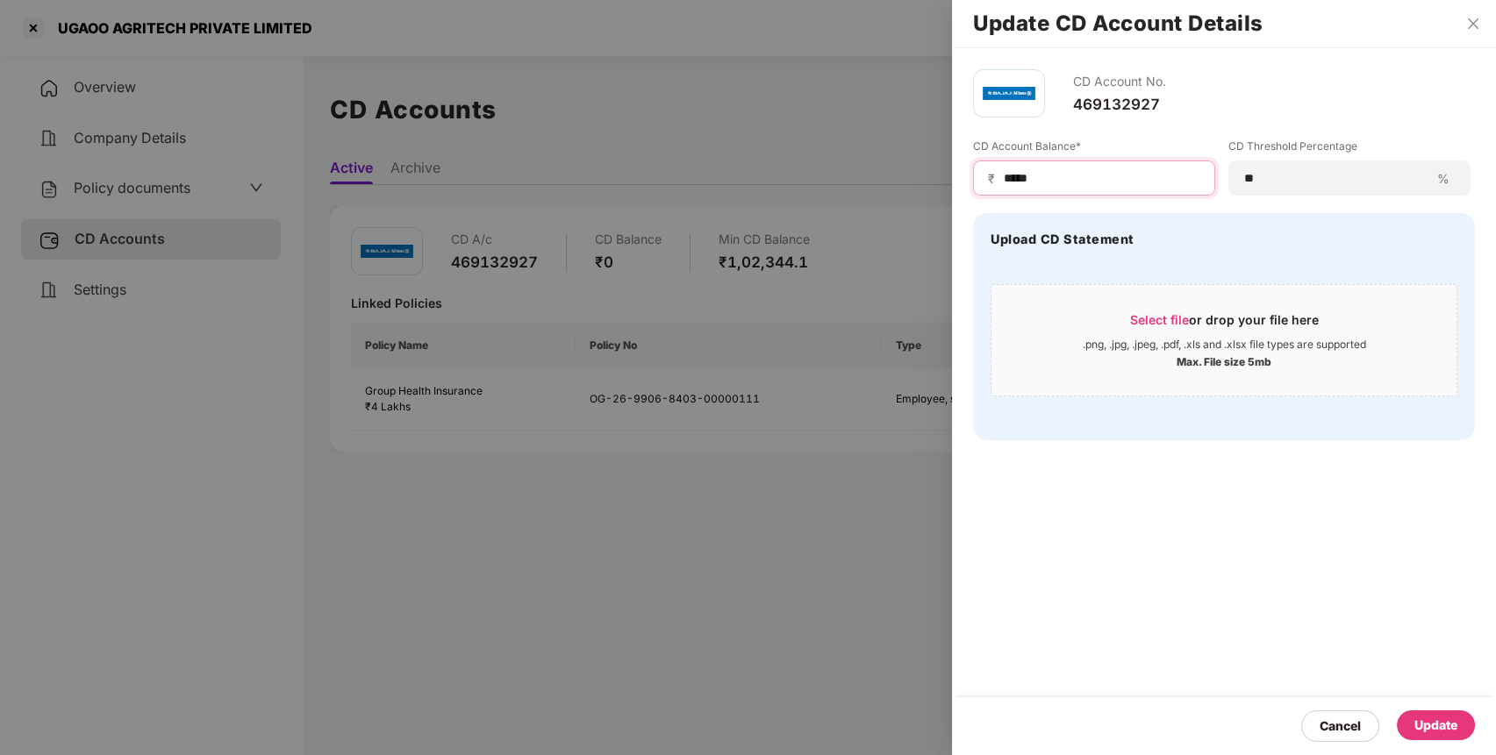
type input "*****"
click at [1411, 726] on div "Update" at bounding box center [1436, 726] width 78 height 30
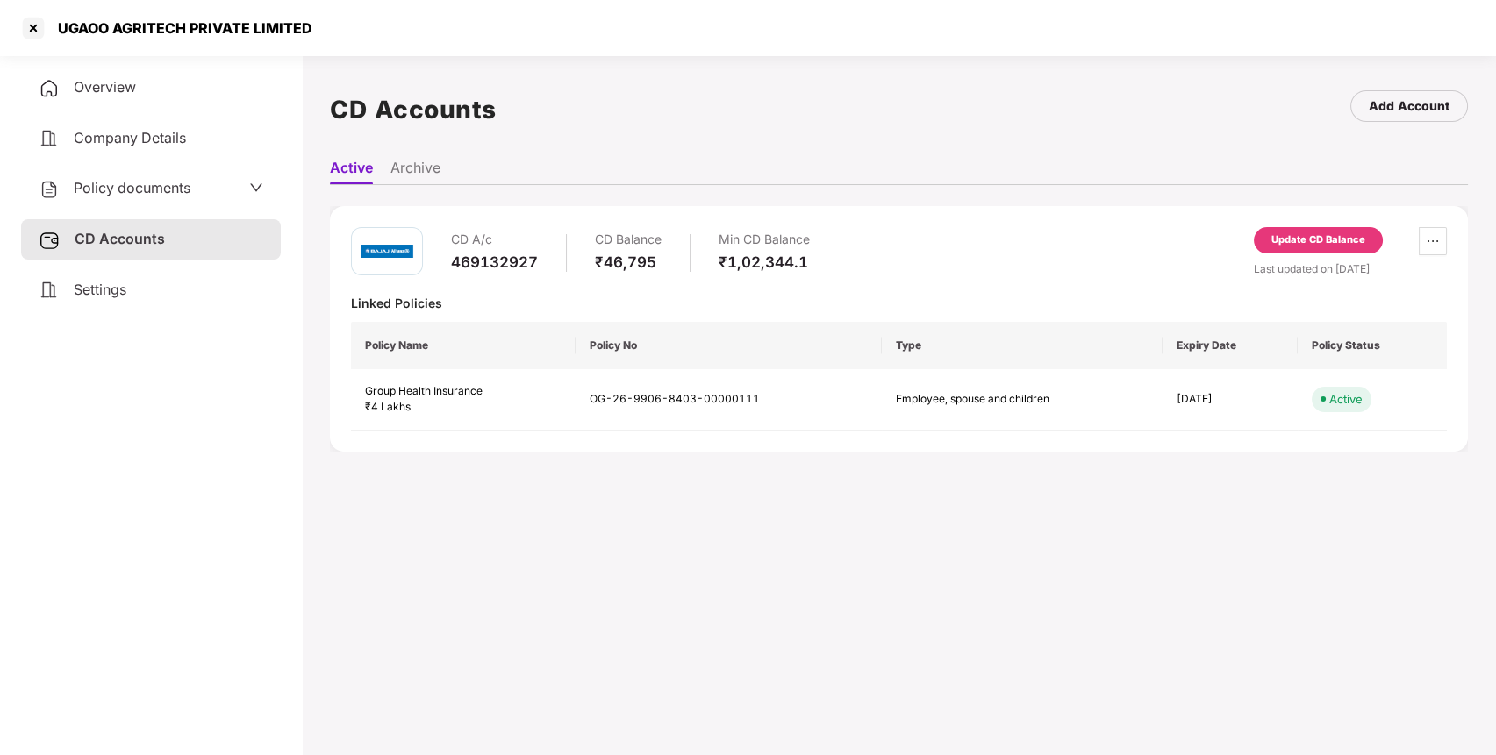
click at [172, 190] on span "Policy documents" at bounding box center [132, 188] width 117 height 18
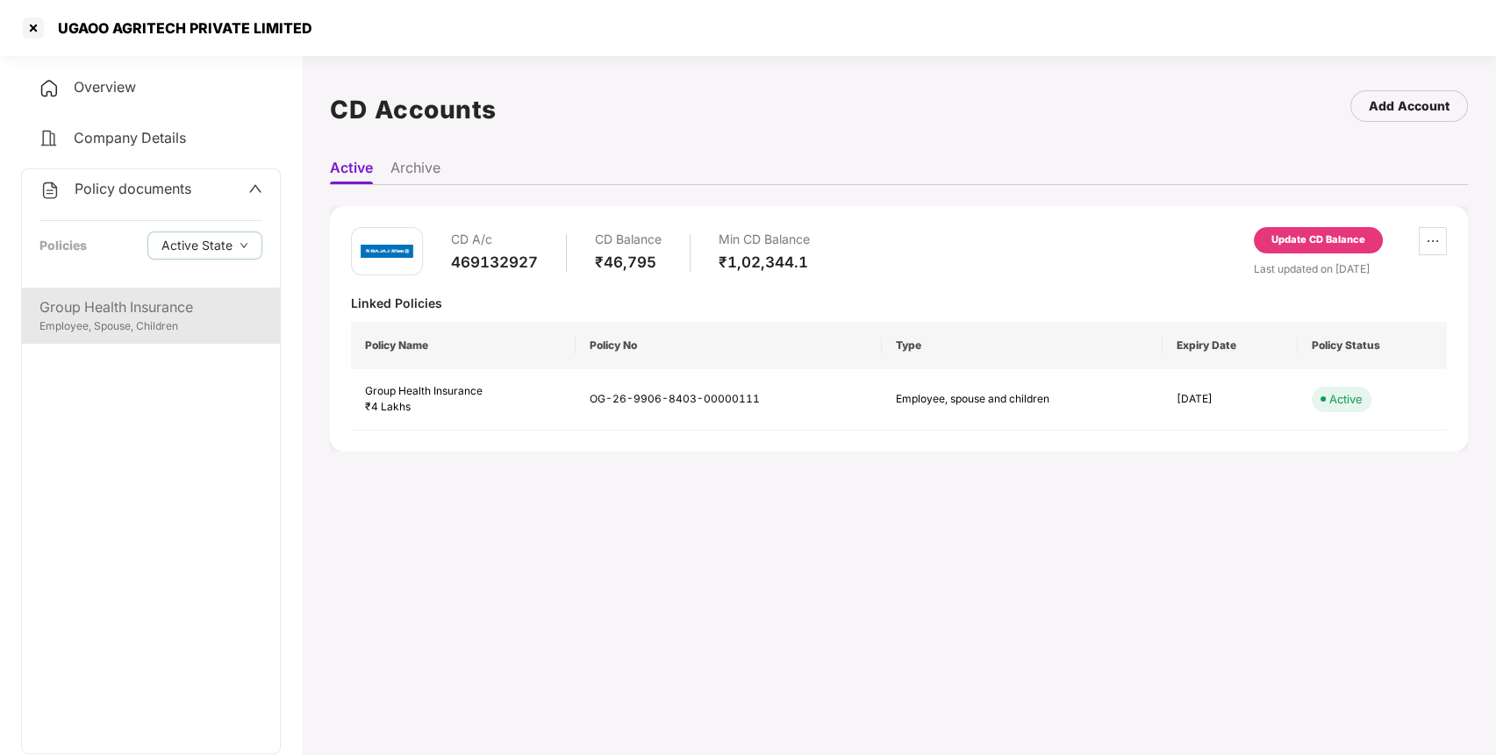
click at [127, 323] on div "Employee, Spouse, Children" at bounding box center [150, 326] width 223 height 17
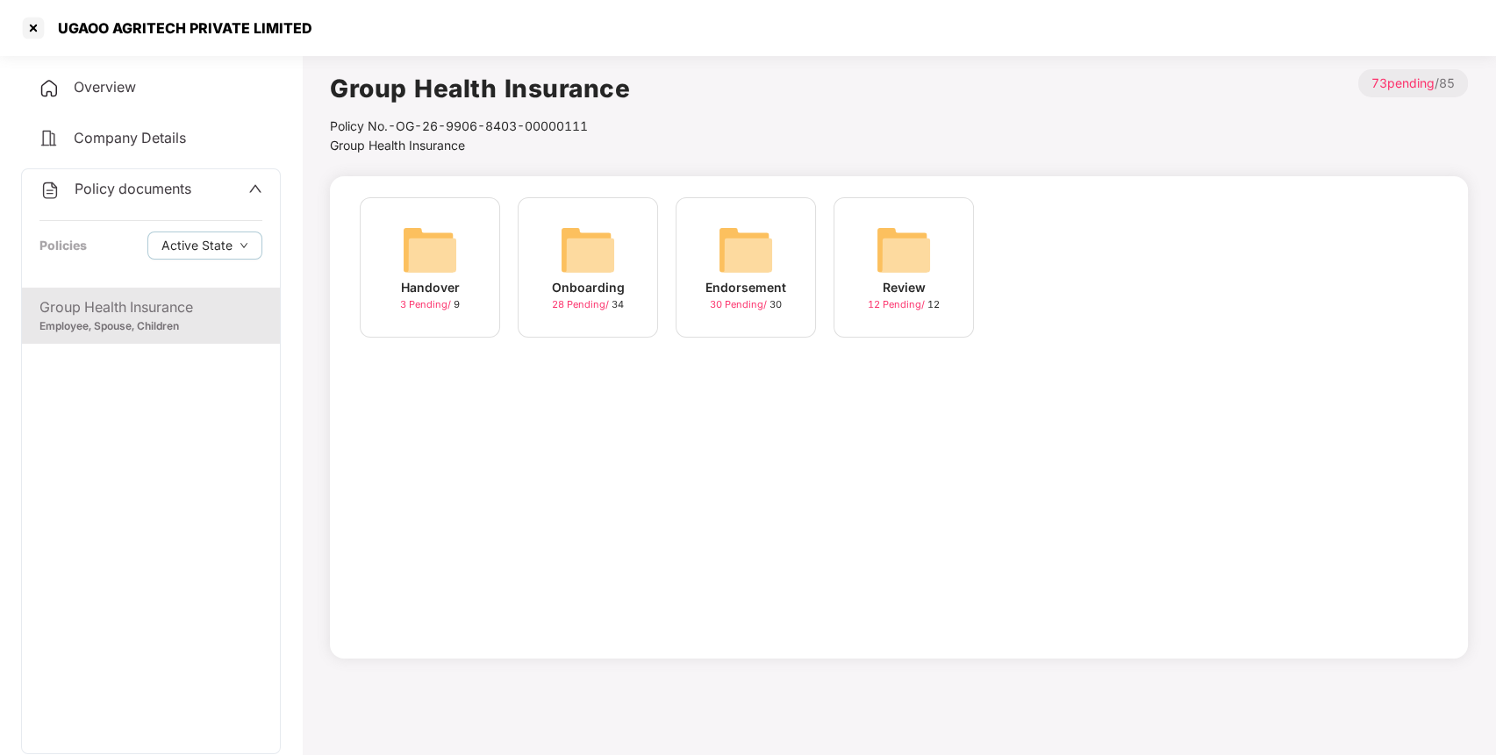
click at [109, 138] on span "Company Details" at bounding box center [130, 138] width 112 height 18
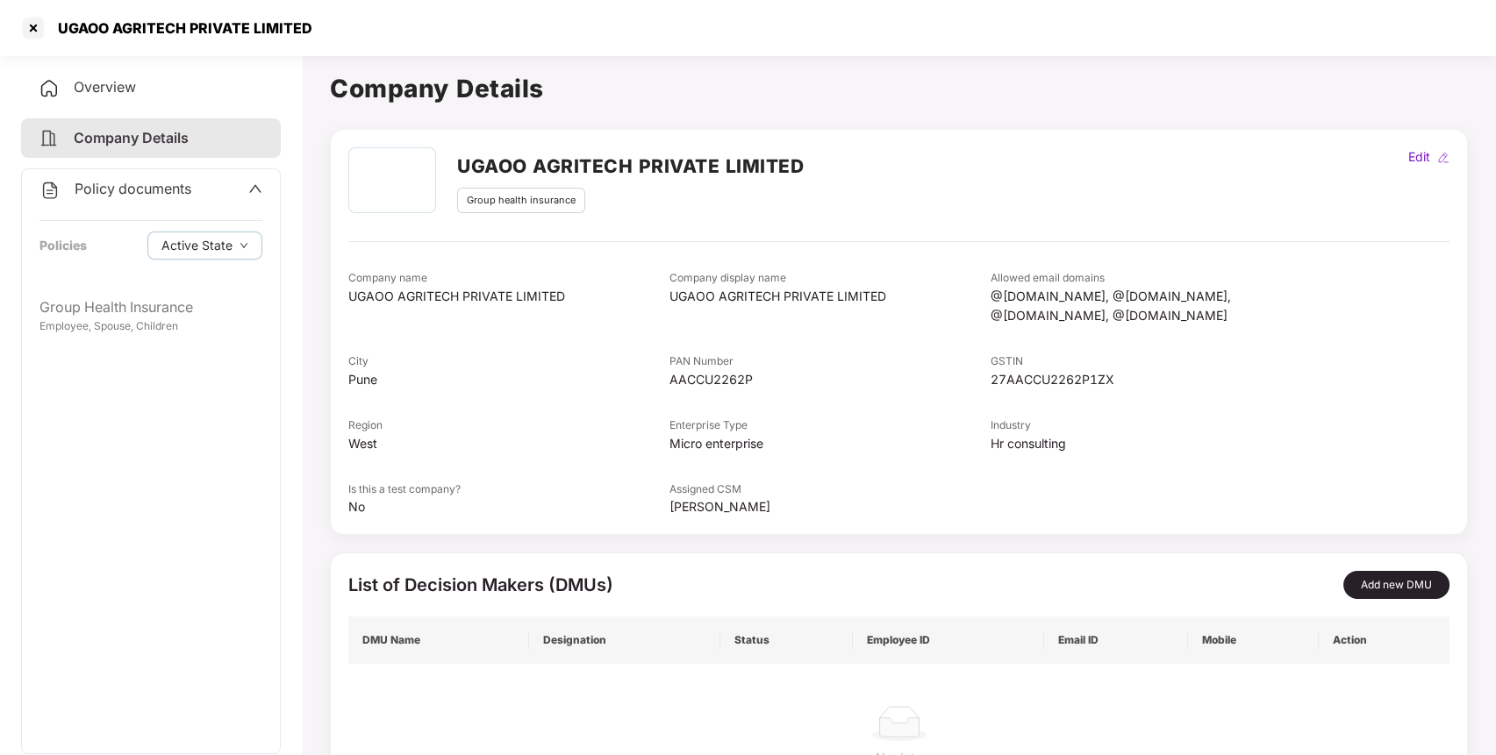
click at [109, 85] on span "Overview" at bounding box center [105, 87] width 62 height 18
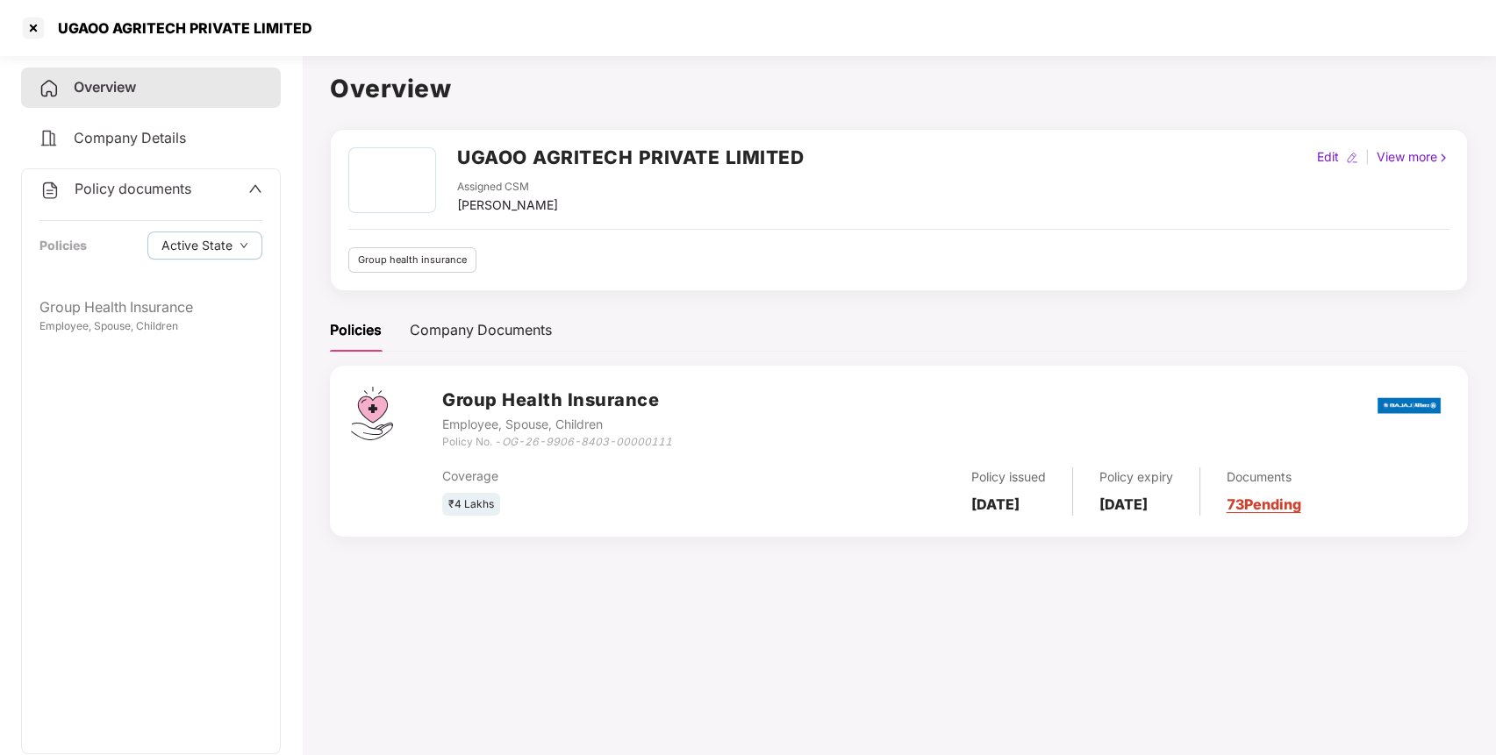
click at [161, 185] on span "Policy documents" at bounding box center [133, 189] width 117 height 18
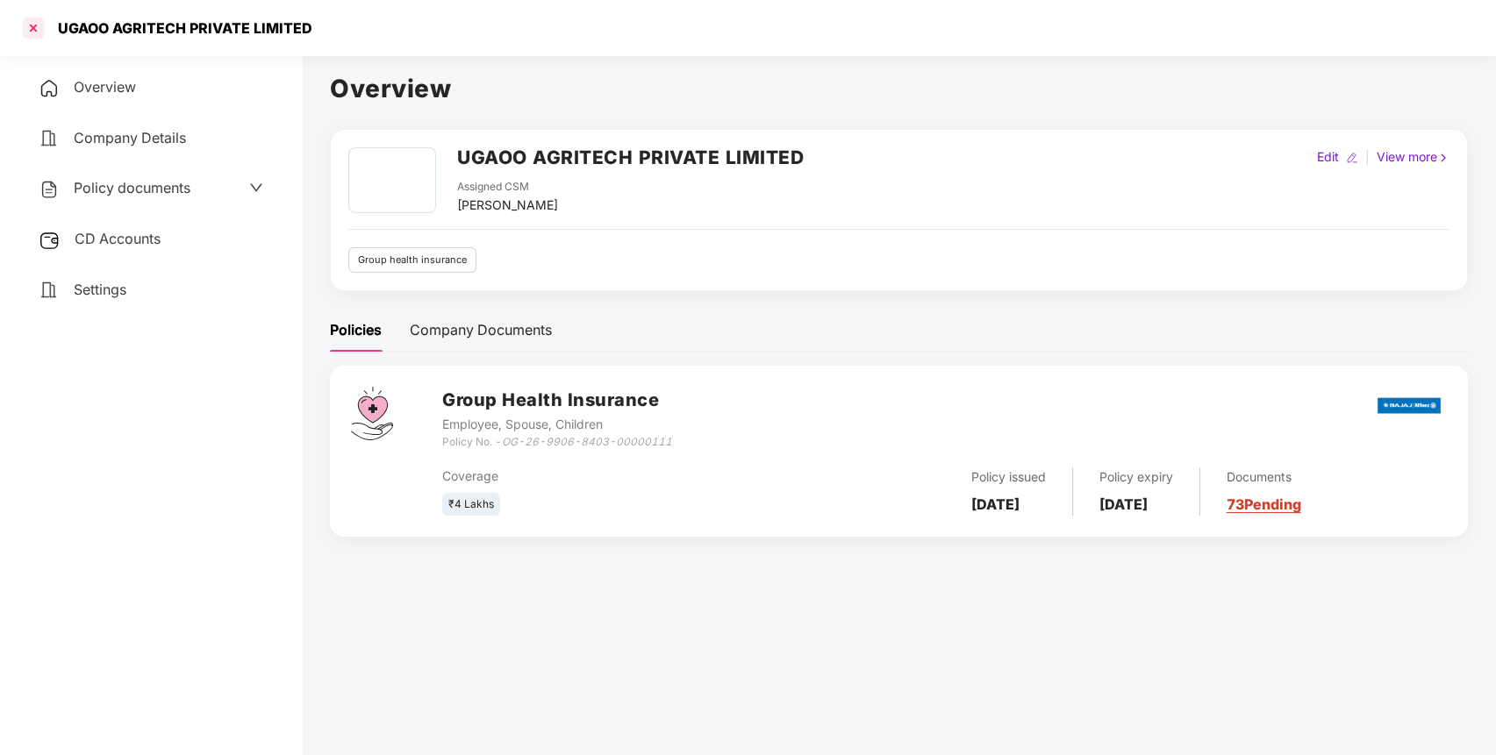
click at [27, 25] on div at bounding box center [33, 28] width 28 height 28
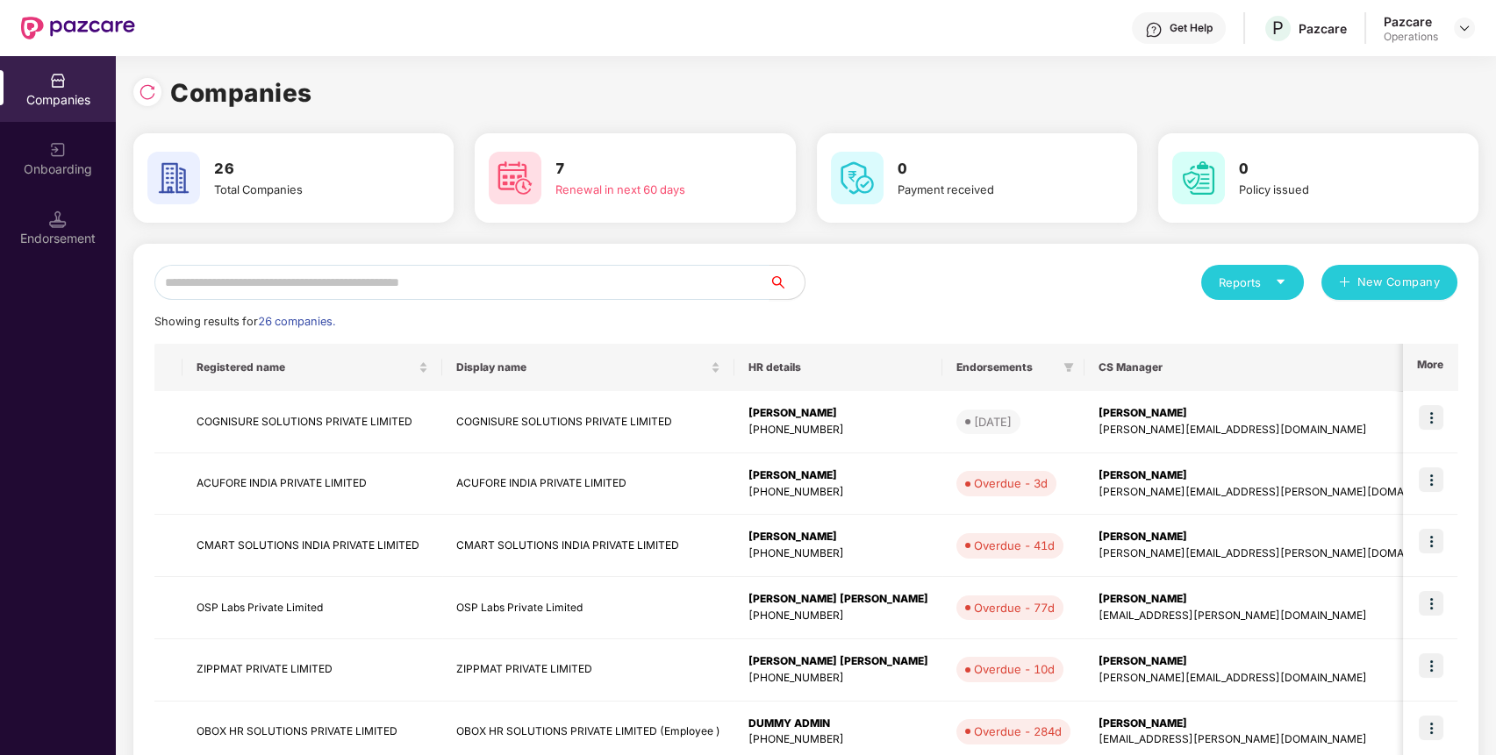
click at [354, 281] on input "text" at bounding box center [461, 282] width 615 height 35
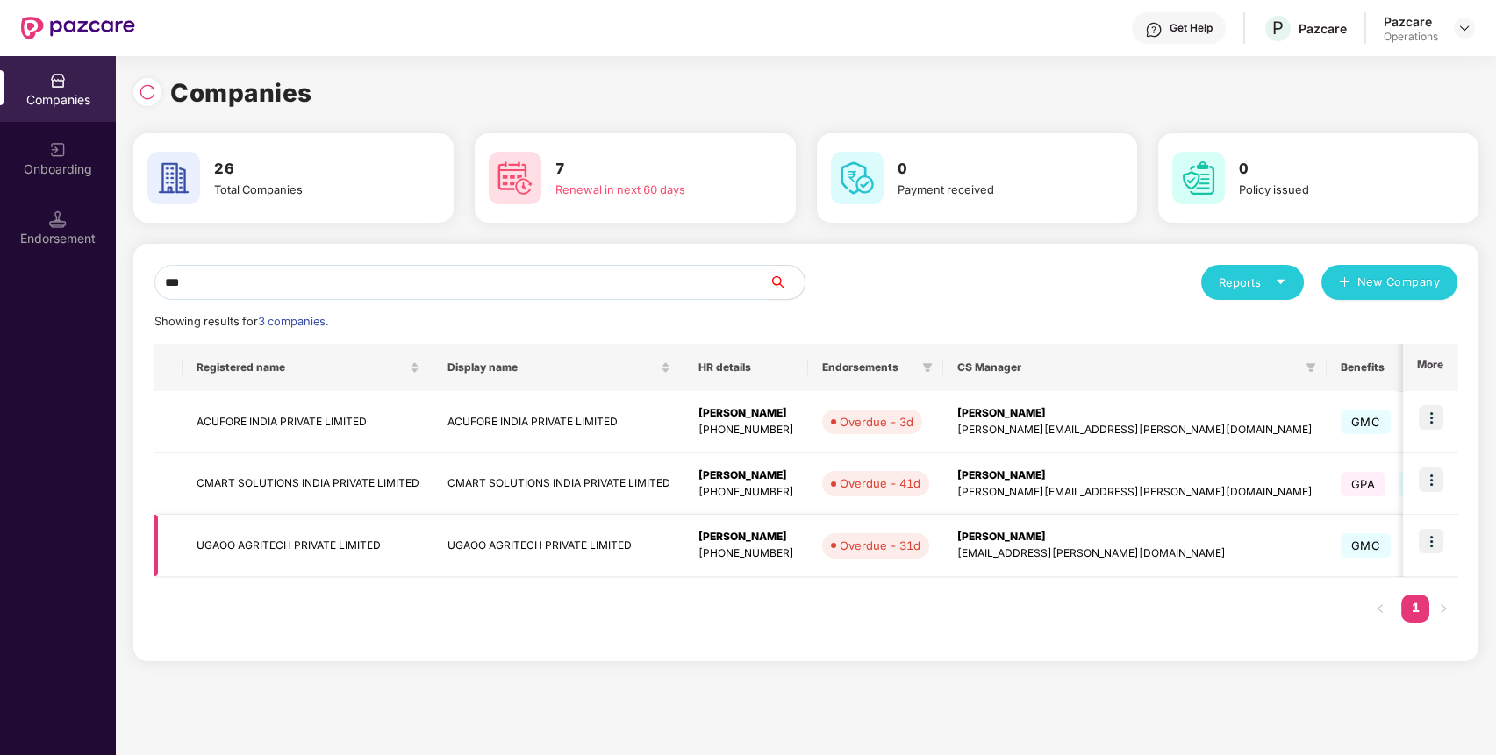
type input "***"
click at [1434, 544] on img at bounding box center [1431, 541] width 25 height 25
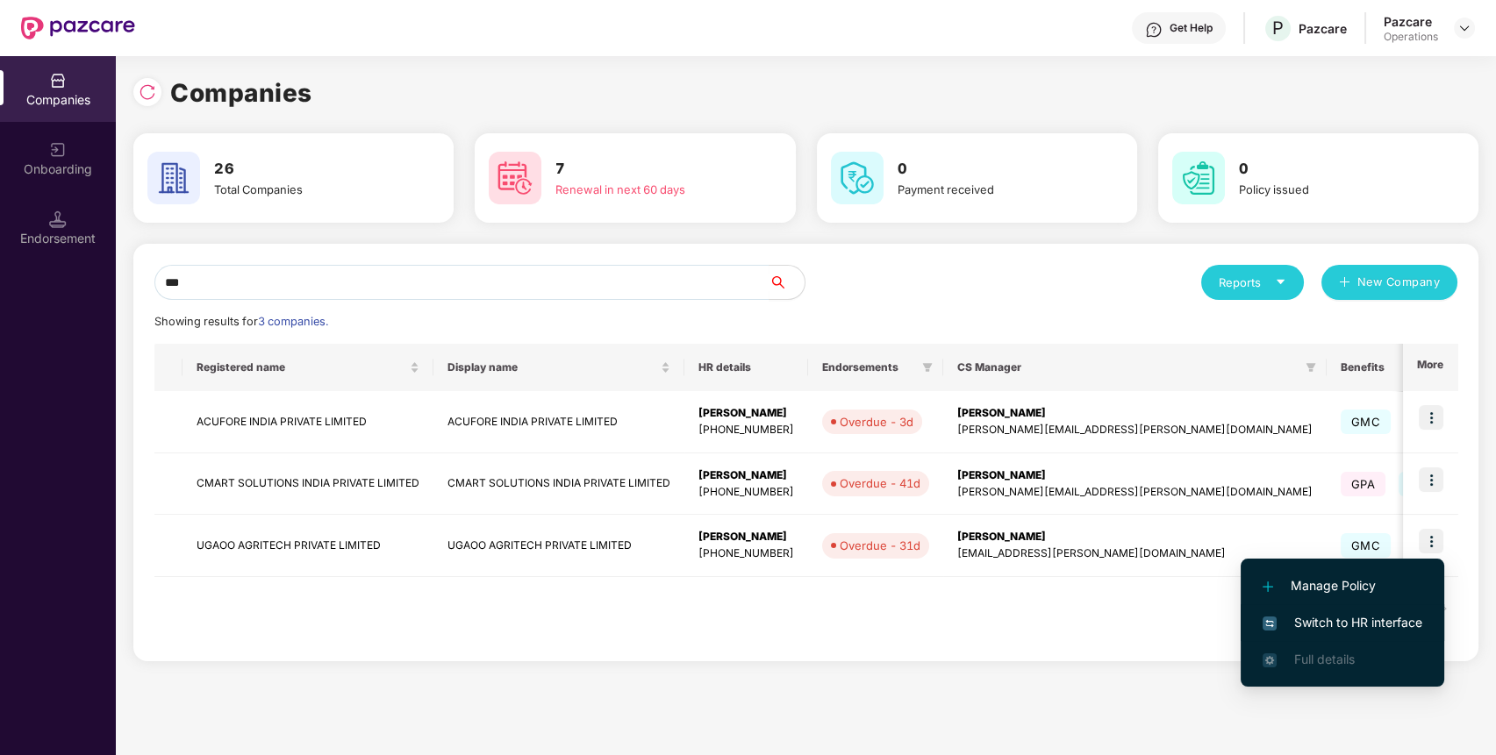
click at [1317, 623] on span "Switch to HR interface" at bounding box center [1343, 622] width 160 height 19
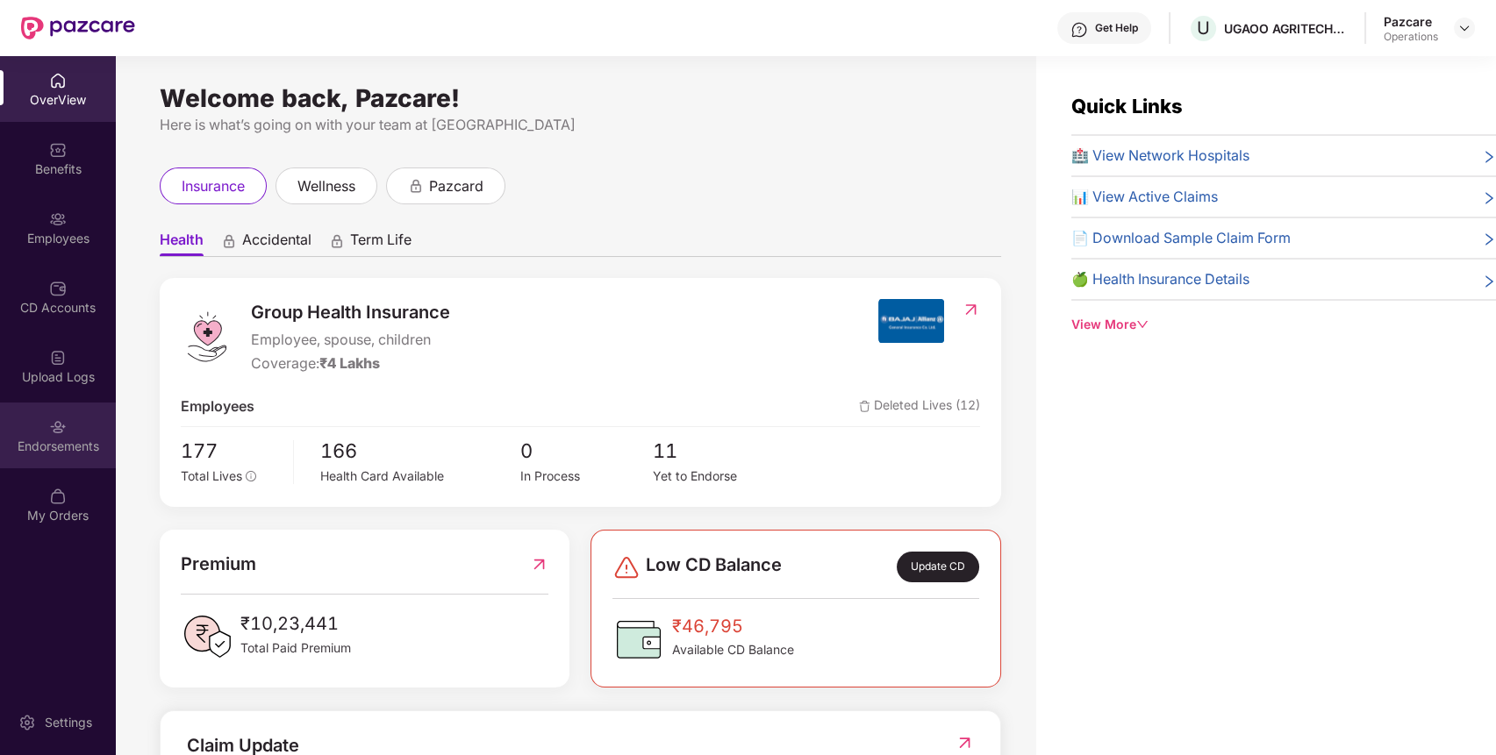
click at [29, 431] on div "Endorsements" at bounding box center [58, 436] width 116 height 66
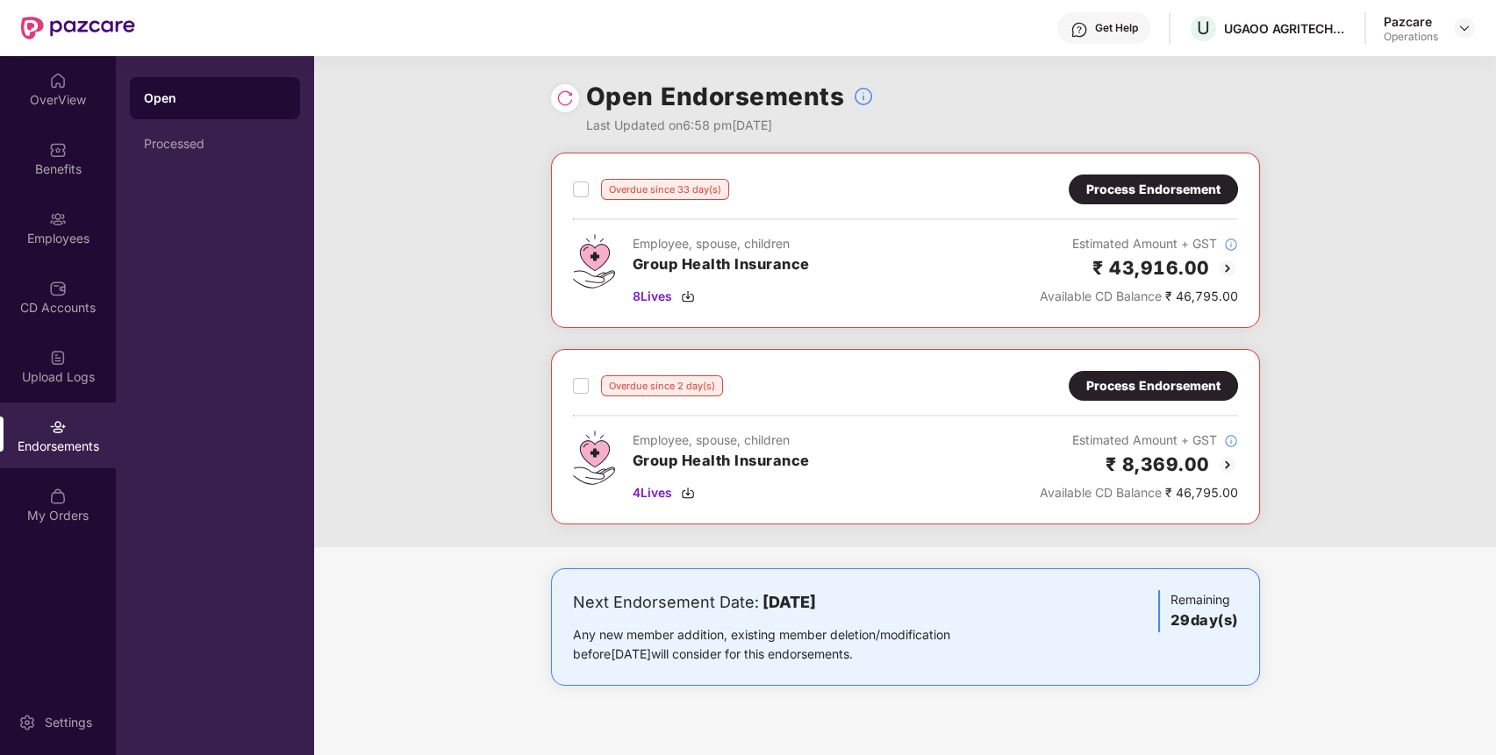
click at [1199, 182] on div "Process Endorsement" at bounding box center [1153, 189] width 134 height 19
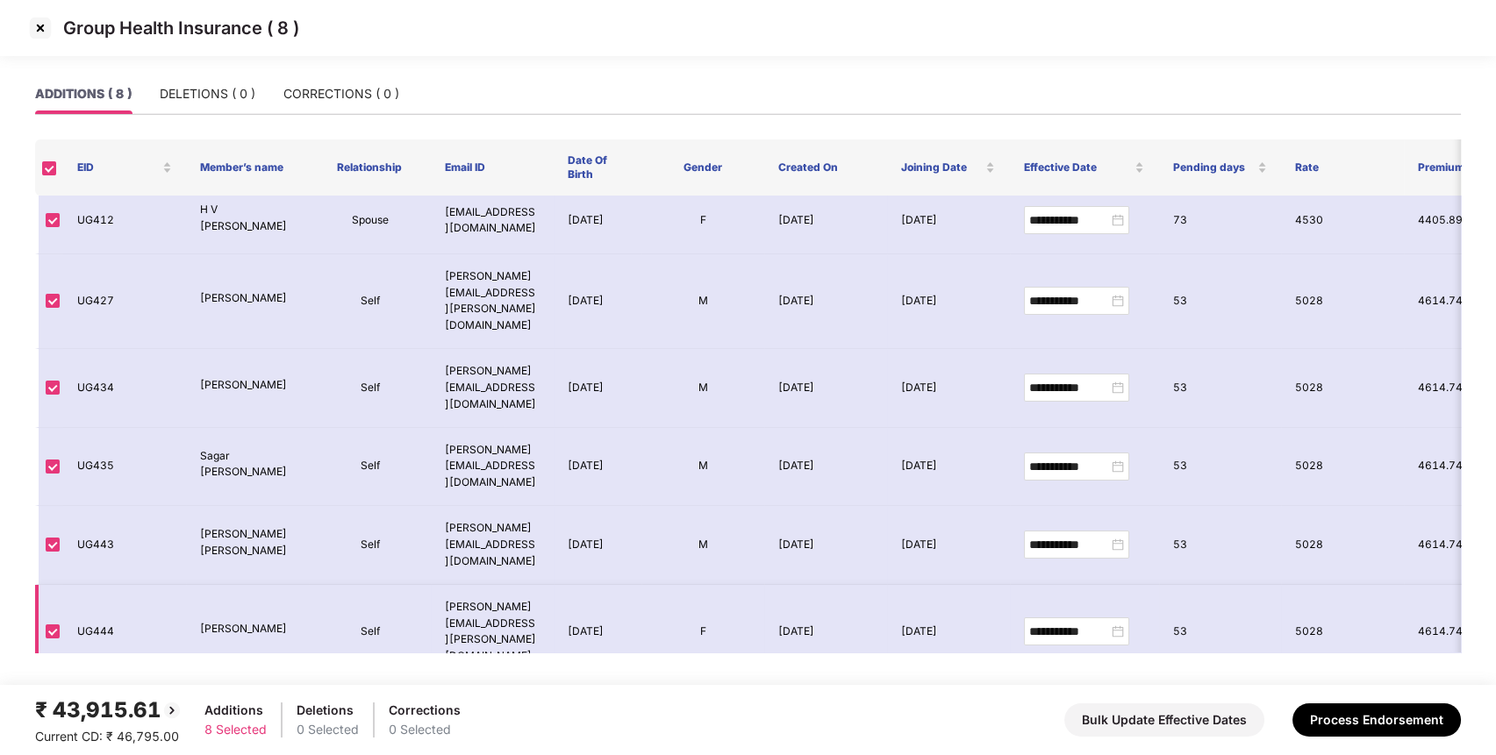
scroll to position [0, 0]
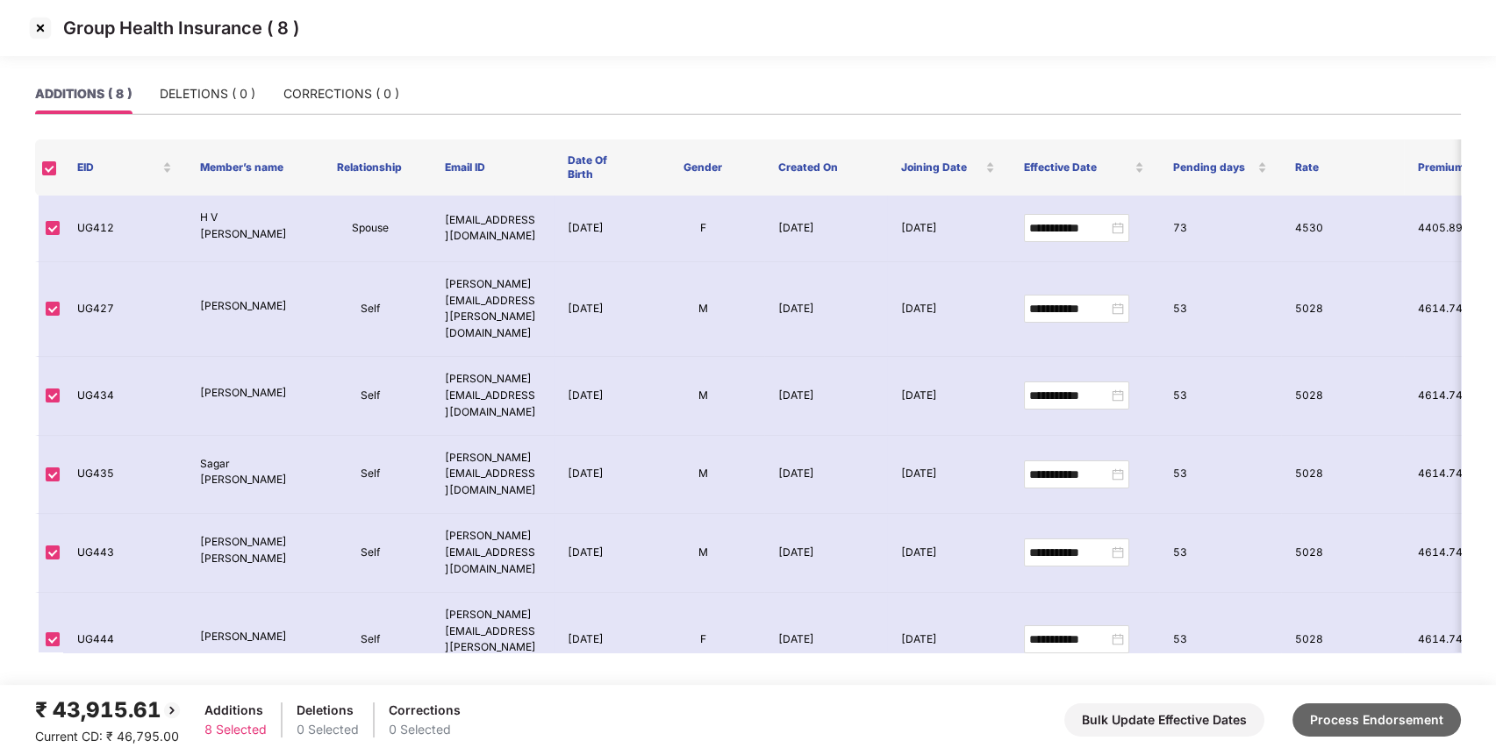
click at [1343, 719] on button "Process Endorsement" at bounding box center [1376, 720] width 168 height 33
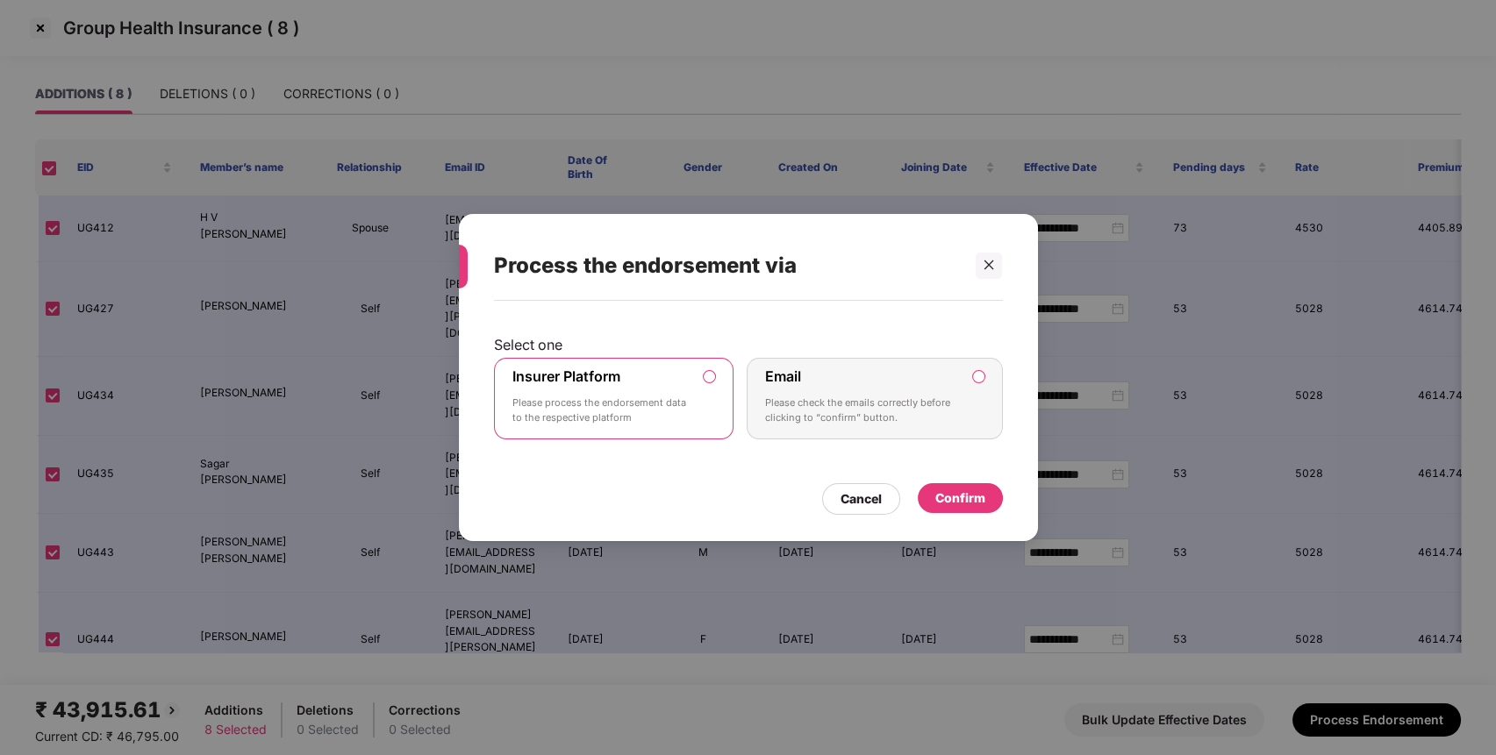
click at [978, 490] on div "Confirm" at bounding box center [960, 498] width 50 height 19
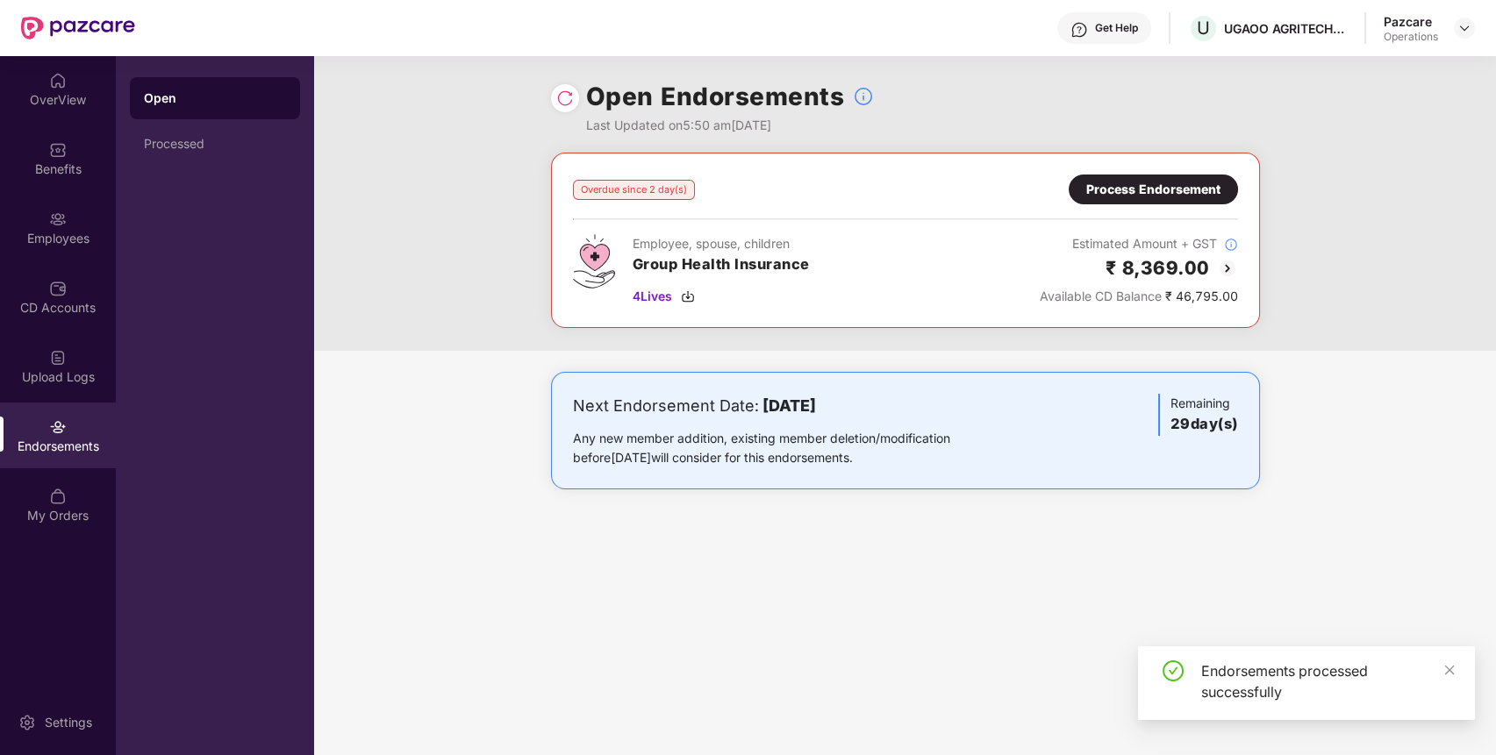
click at [1406, 262] on div "Overdue since 2 day(s) Process Endorsement Employee, spouse, children Group Hea…" at bounding box center [905, 252] width 1182 height 198
click at [1467, 27] on img at bounding box center [1464, 28] width 14 height 14
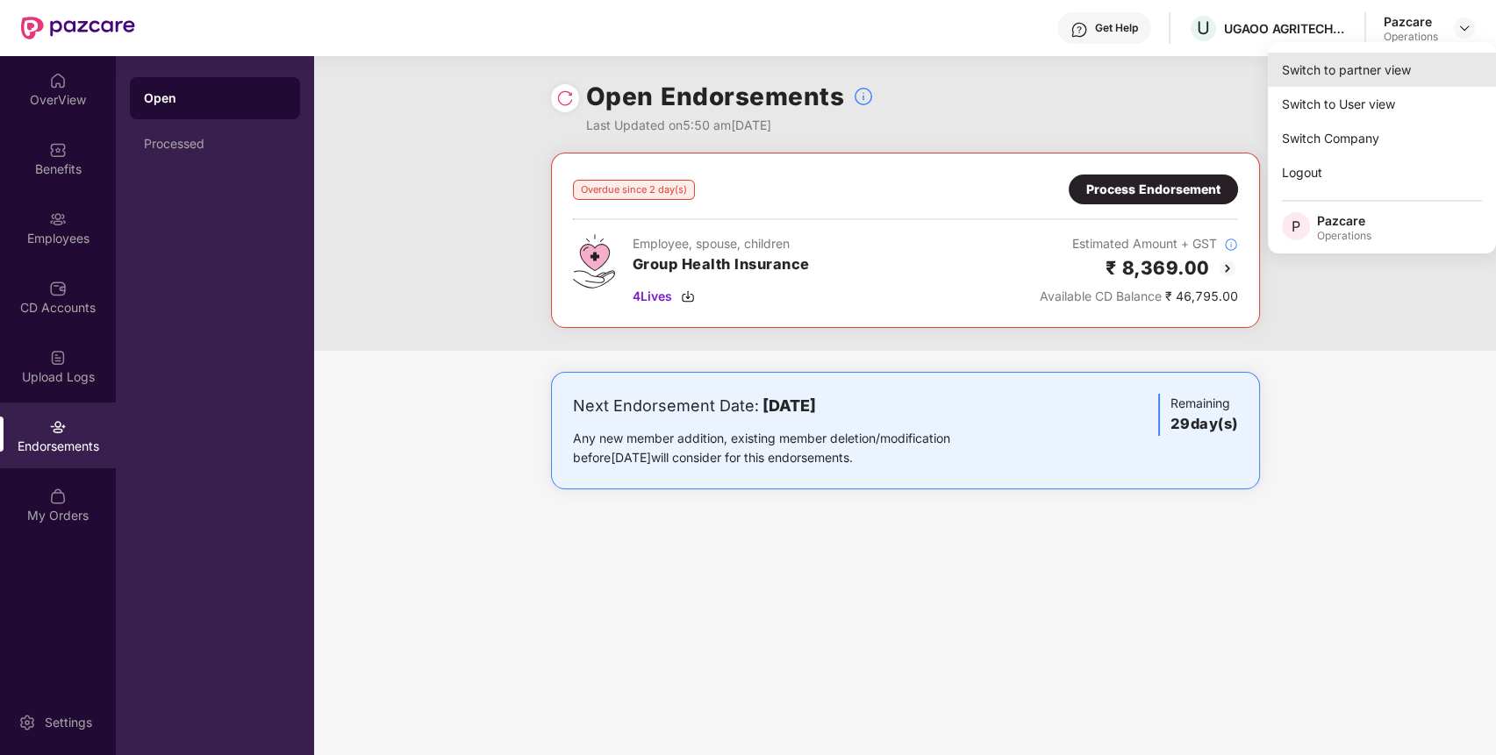
click at [1403, 66] on div "Switch to partner view" at bounding box center [1382, 70] width 228 height 34
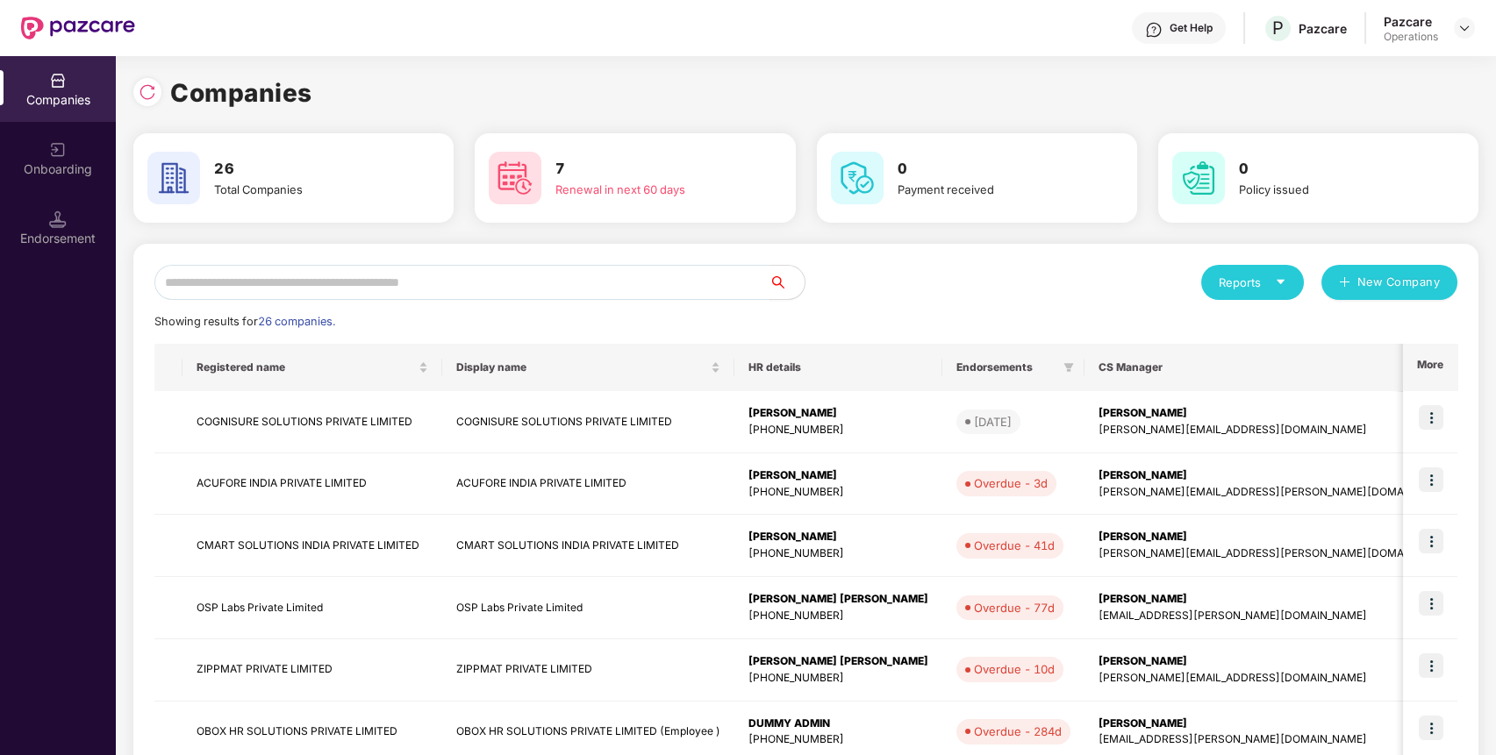
click at [626, 273] on input "text" at bounding box center [461, 282] width 615 height 35
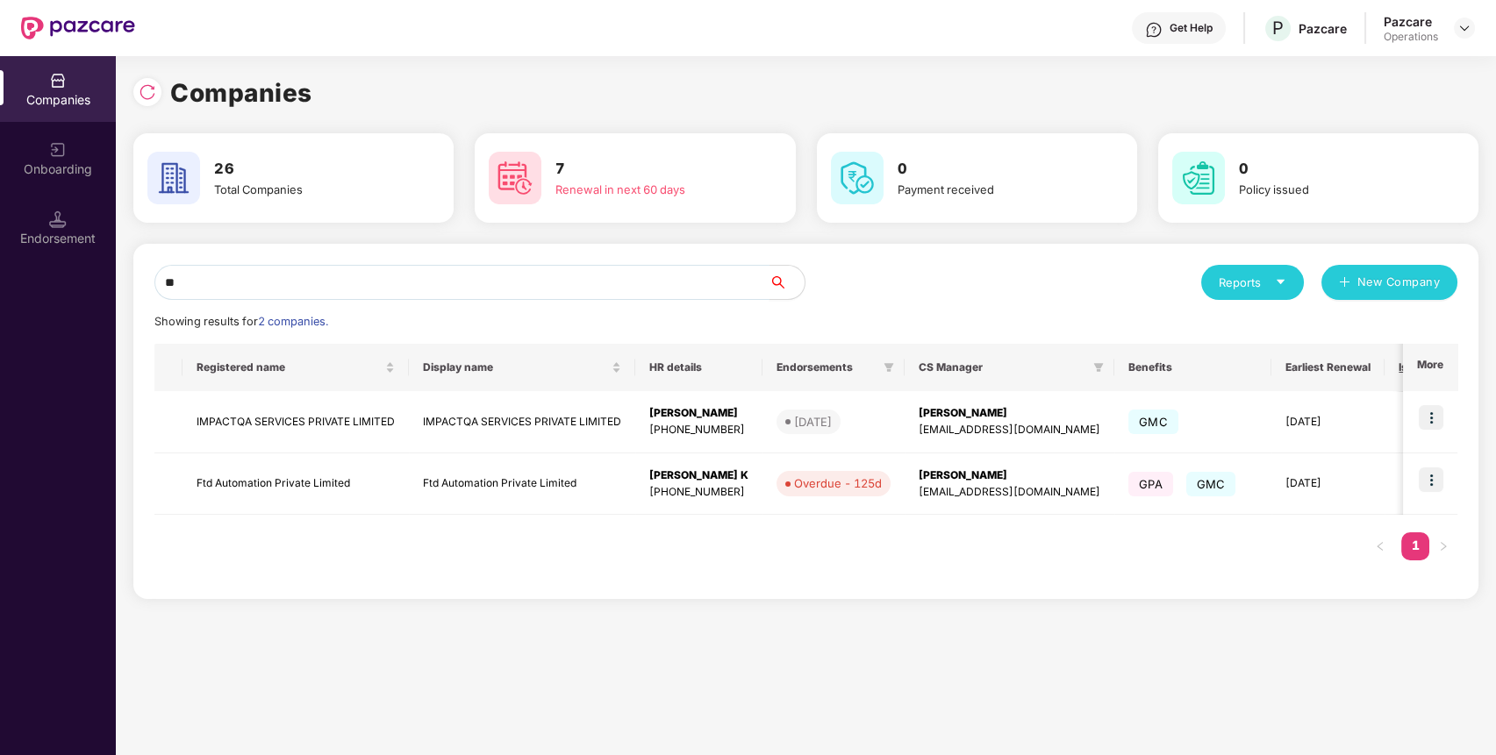
type input "*"
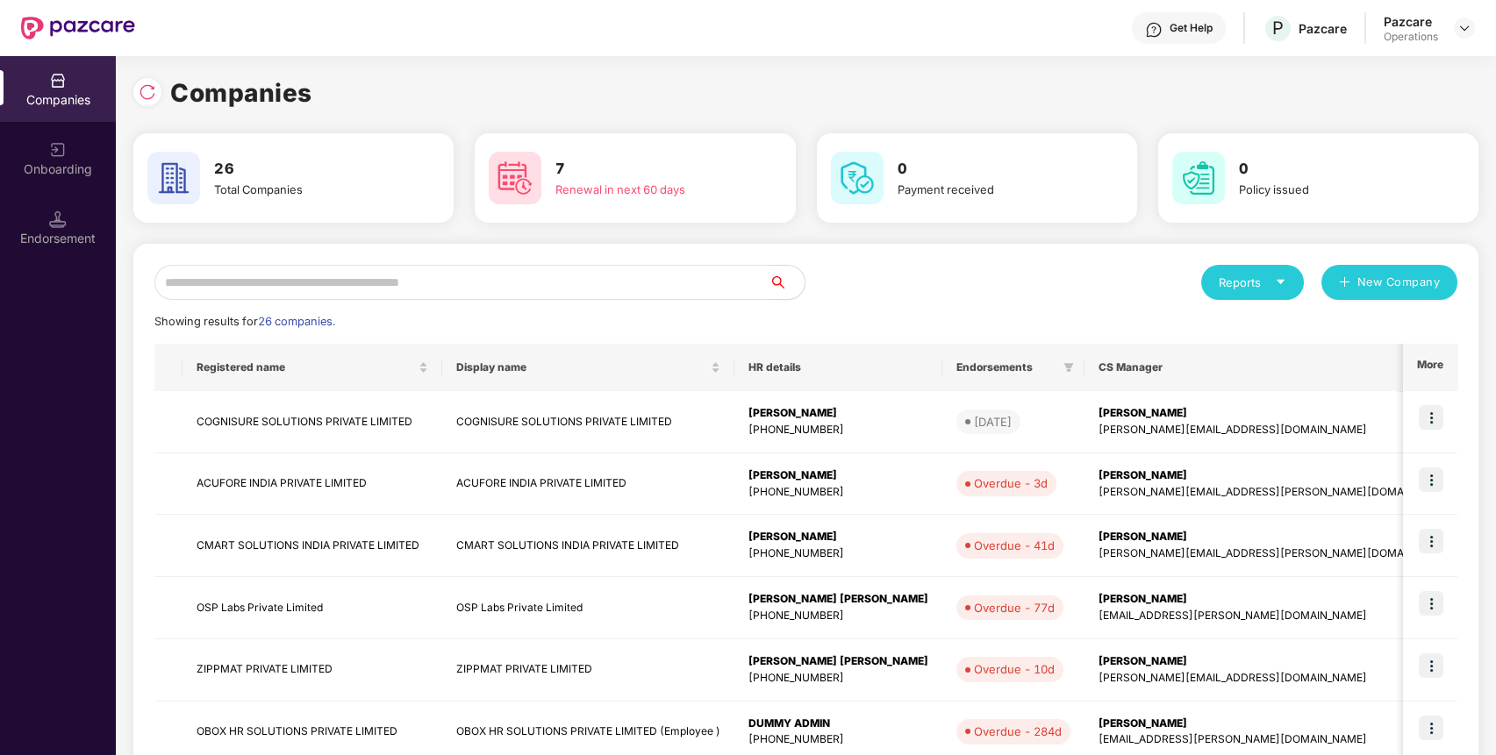
click at [320, 269] on input "text" at bounding box center [461, 282] width 615 height 35
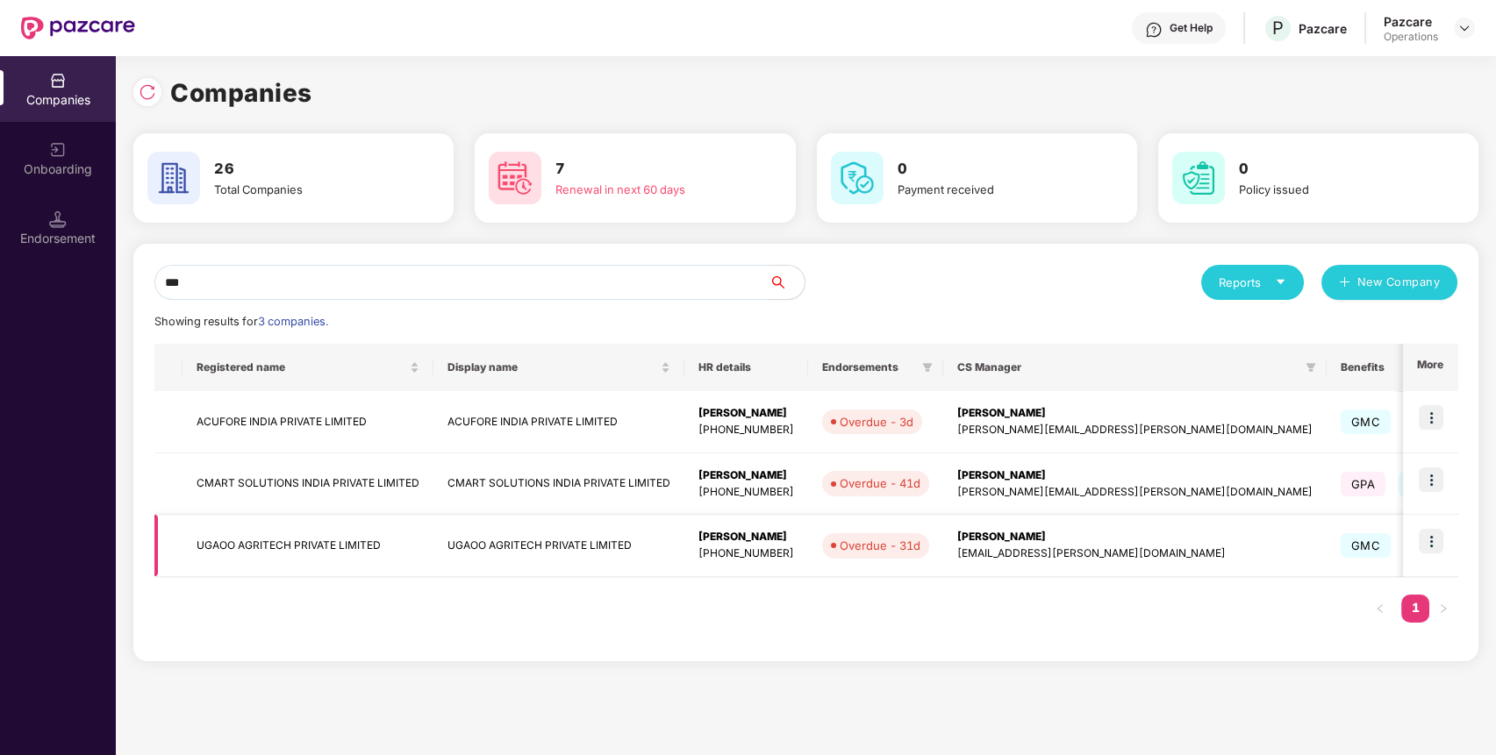
type input "***"
click at [274, 547] on td "UGAOO AGRITECH PRIVATE LIMITED" at bounding box center [307, 546] width 251 height 62
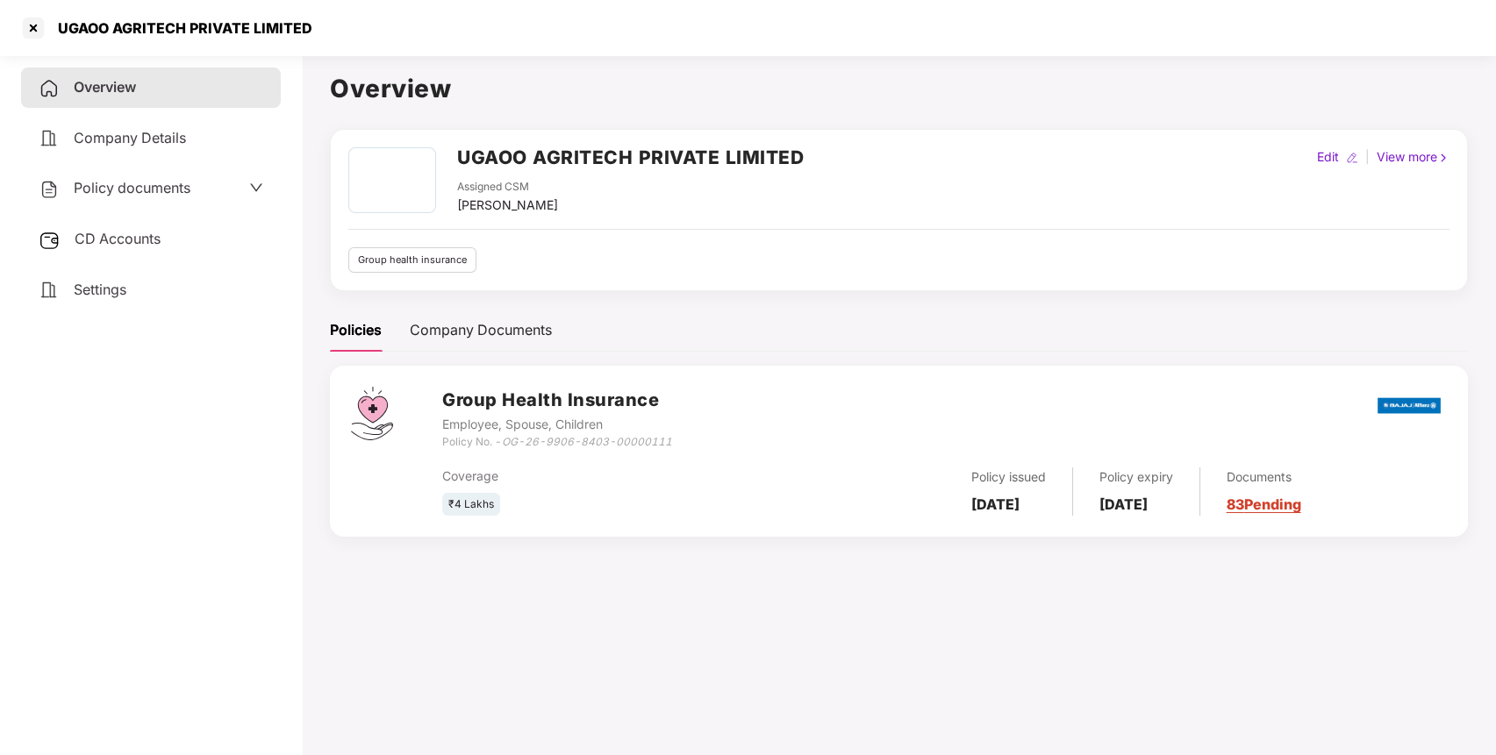
click at [598, 152] on h2 "UGAOO AGRITECH PRIVATE LIMITED" at bounding box center [630, 157] width 347 height 29
drag, startPoint x: 675, startPoint y: 440, endPoint x: 504, endPoint y: 440, distance: 170.2
click at [504, 440] on div "Group Health Insurance Employee, Spouse, Children Policy No. - OG-26-9906-8403-…" at bounding box center [944, 418] width 1005 height 63
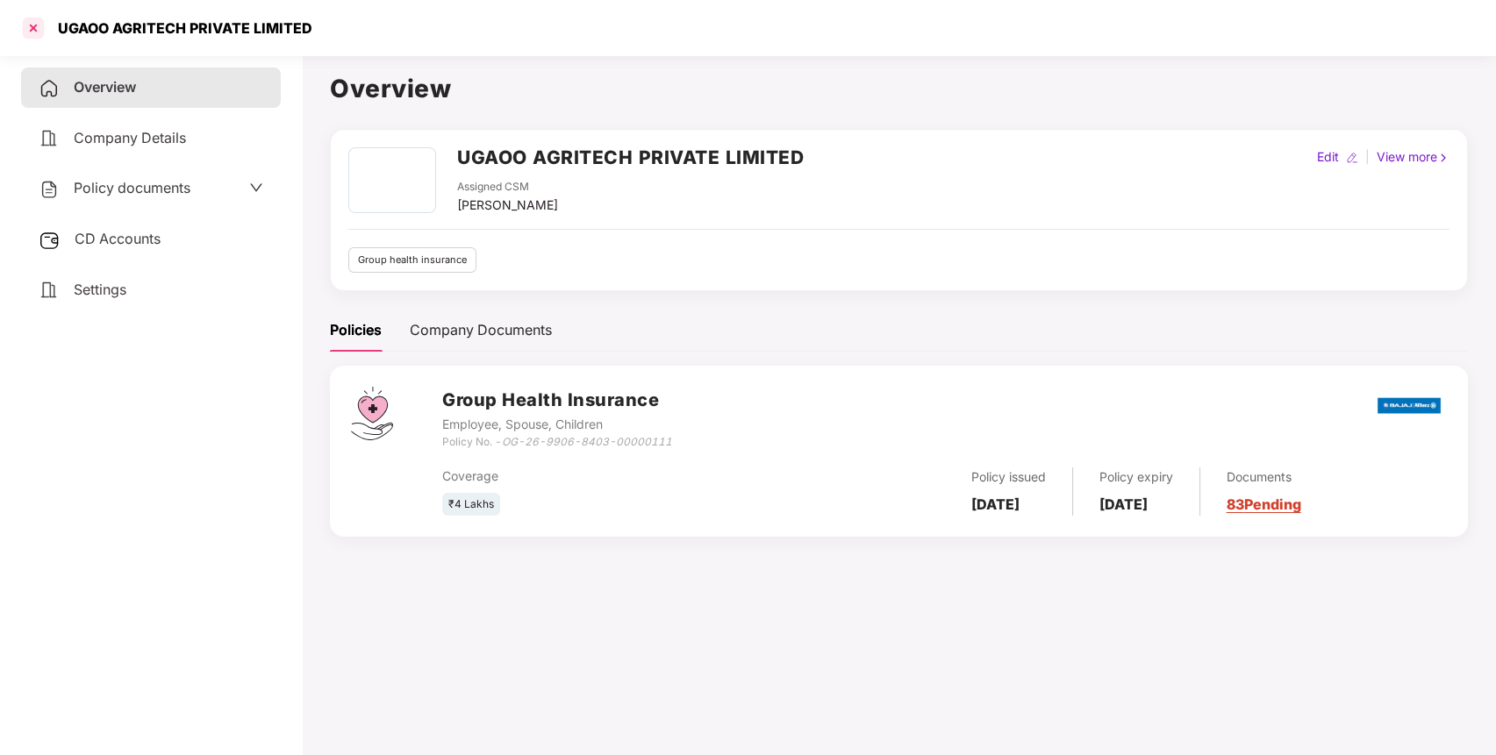
click at [39, 26] on div at bounding box center [33, 28] width 28 height 28
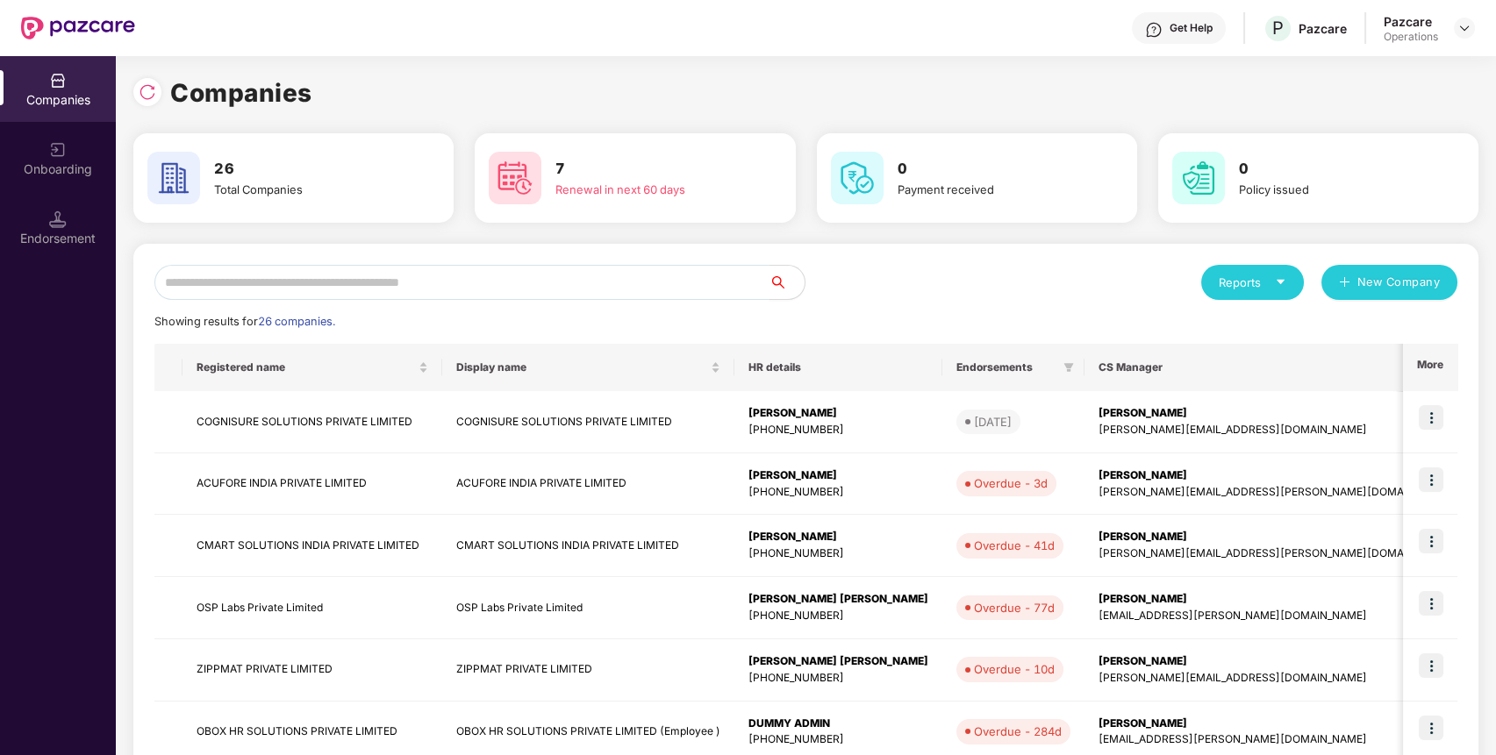
click at [481, 269] on input "text" at bounding box center [461, 282] width 615 height 35
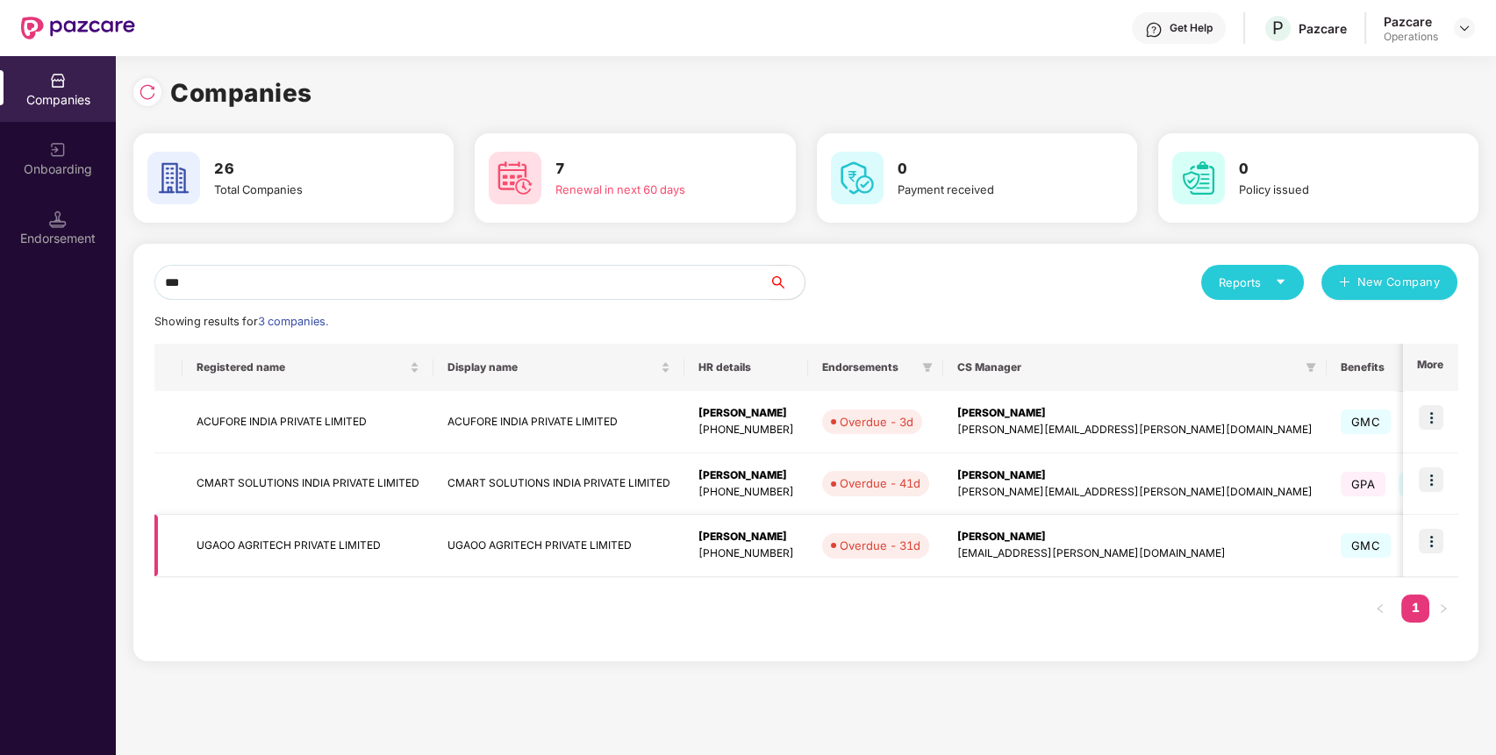
type input "***"
click at [1431, 537] on img at bounding box center [1431, 541] width 25 height 25
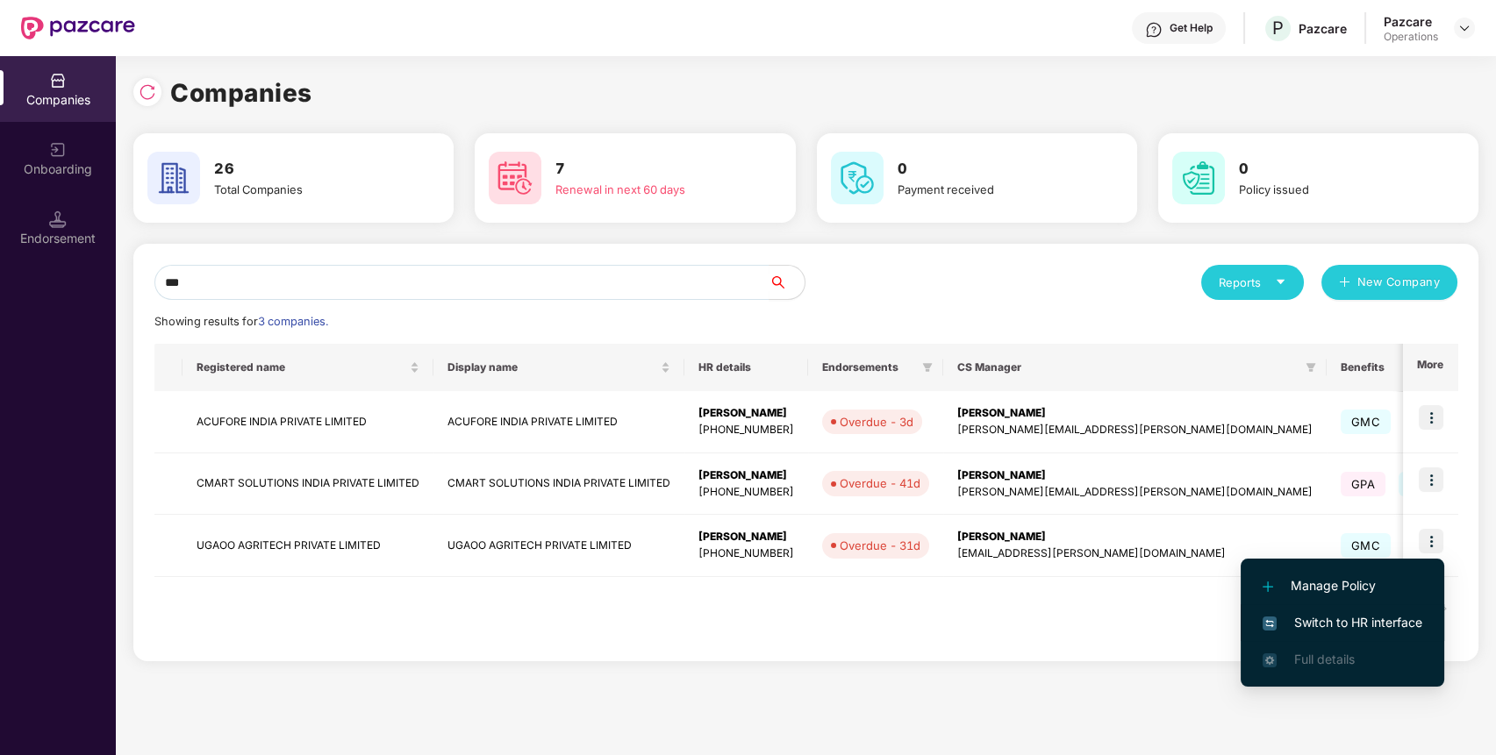
click at [1369, 619] on span "Switch to HR interface" at bounding box center [1343, 622] width 160 height 19
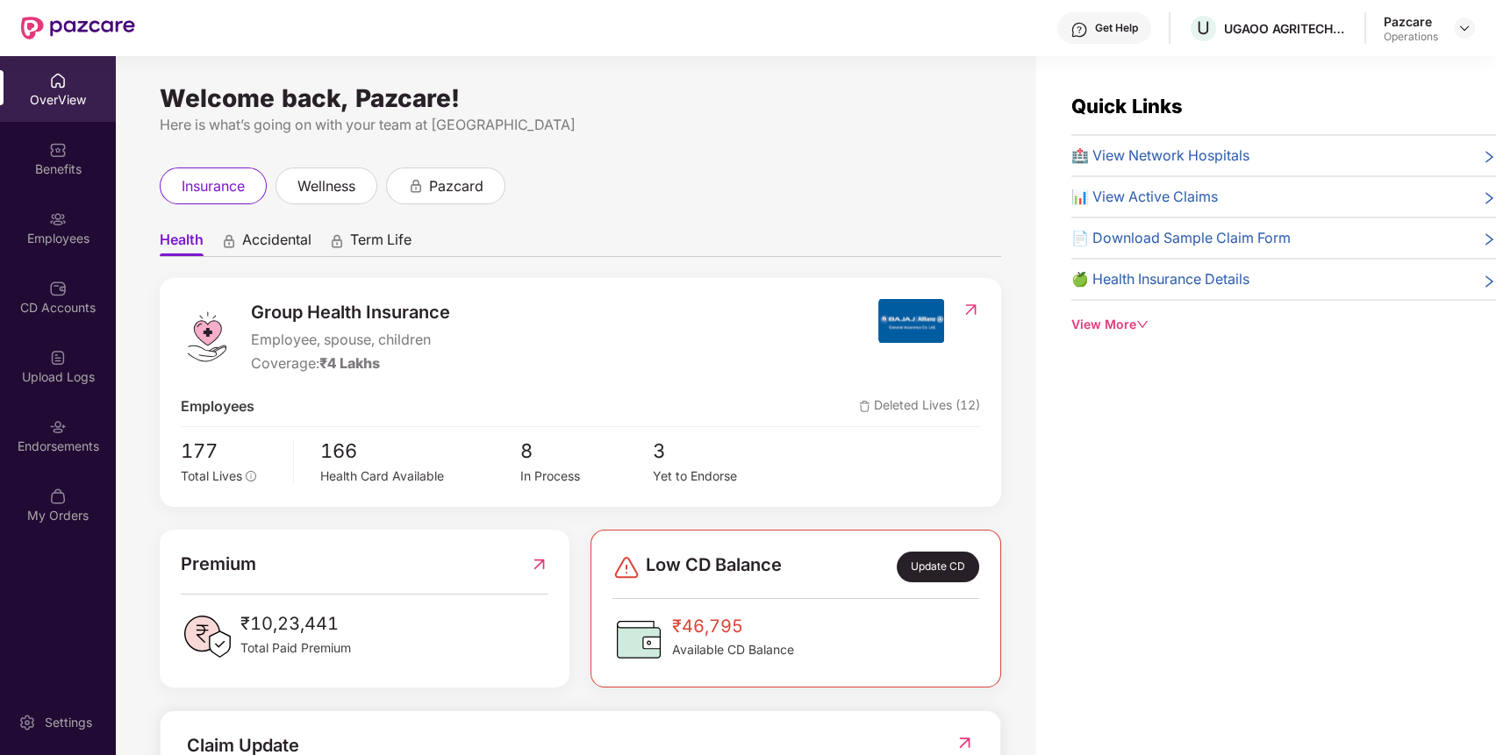
click at [68, 438] on div "Endorsements" at bounding box center [58, 447] width 116 height 18
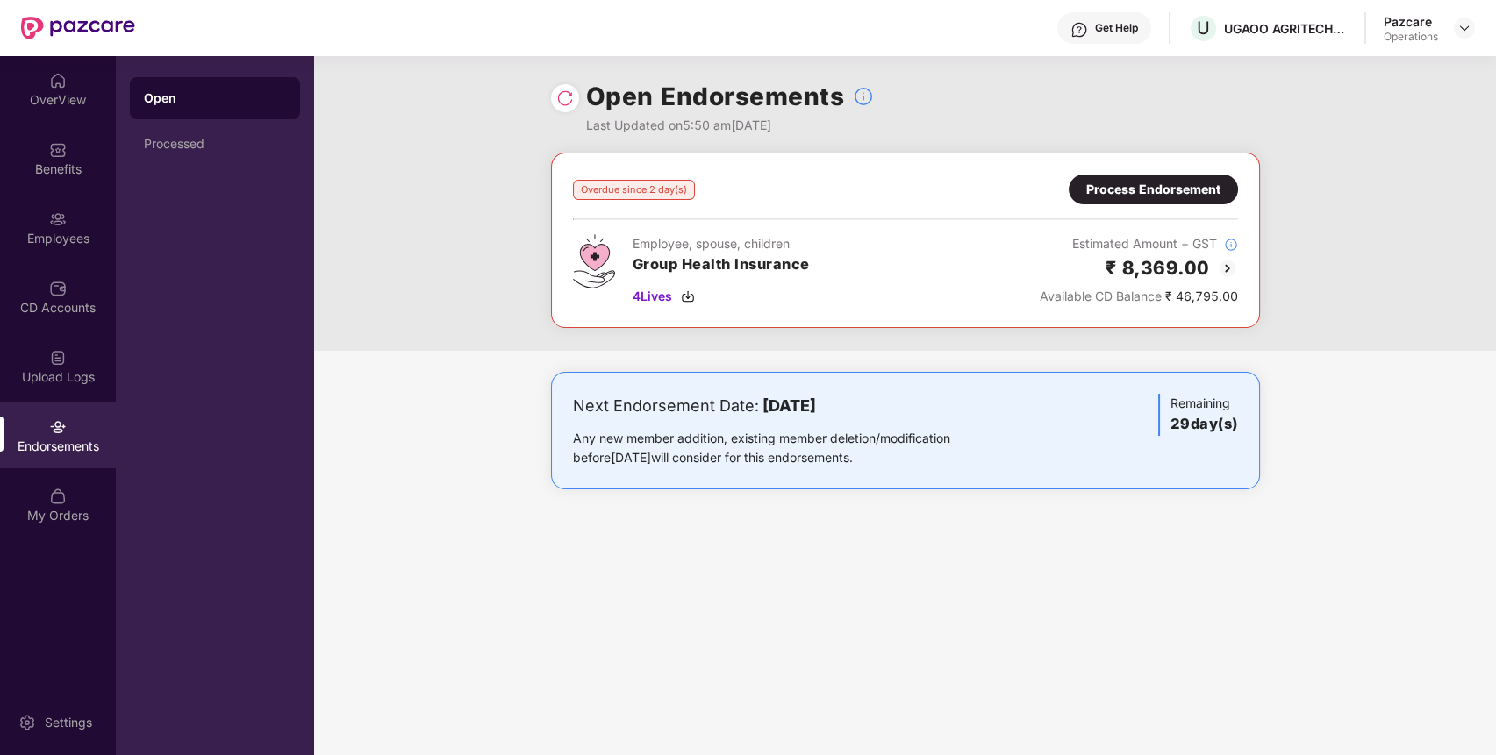
click at [1228, 263] on img at bounding box center [1227, 268] width 21 height 21
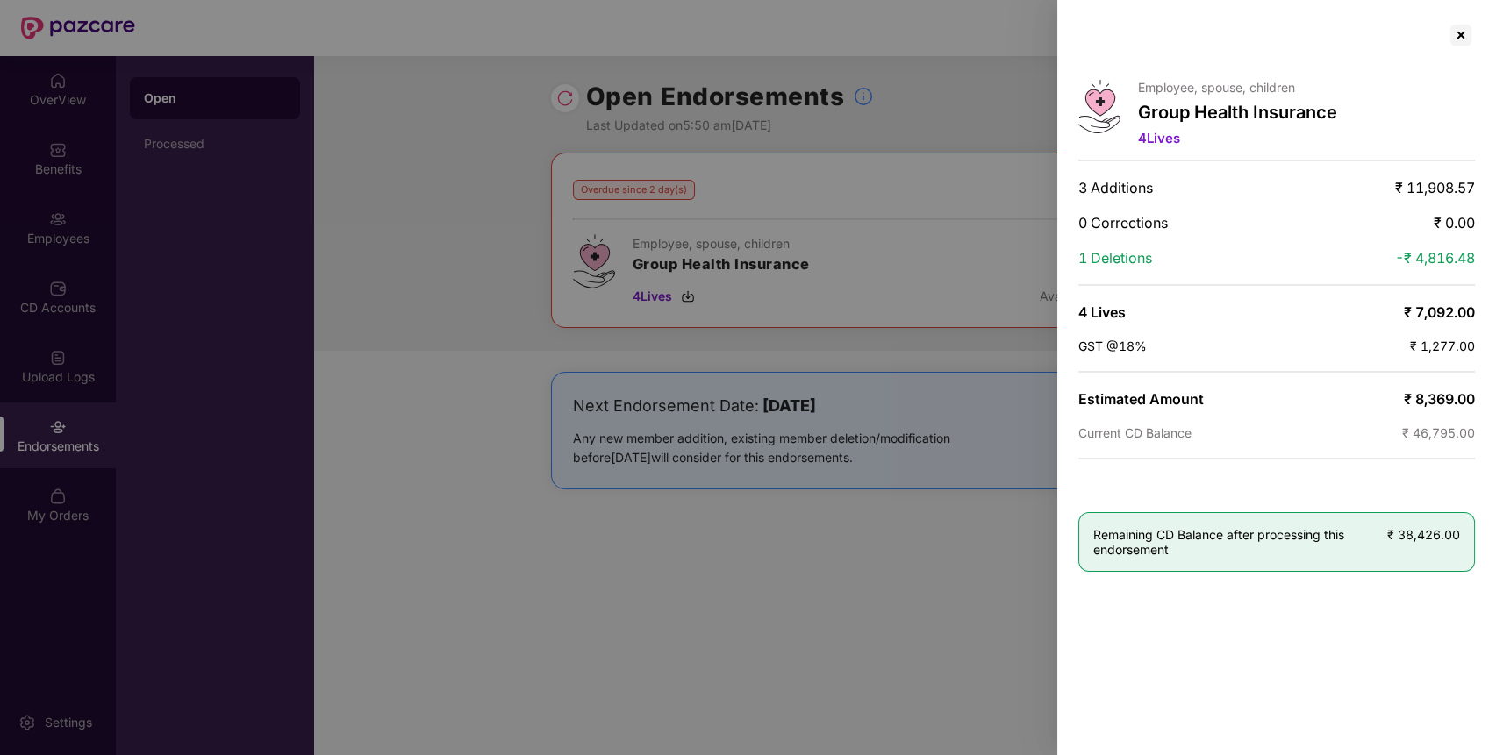
click at [1445, 179] on span "₹ 11,908.57" at bounding box center [1435, 188] width 80 height 18
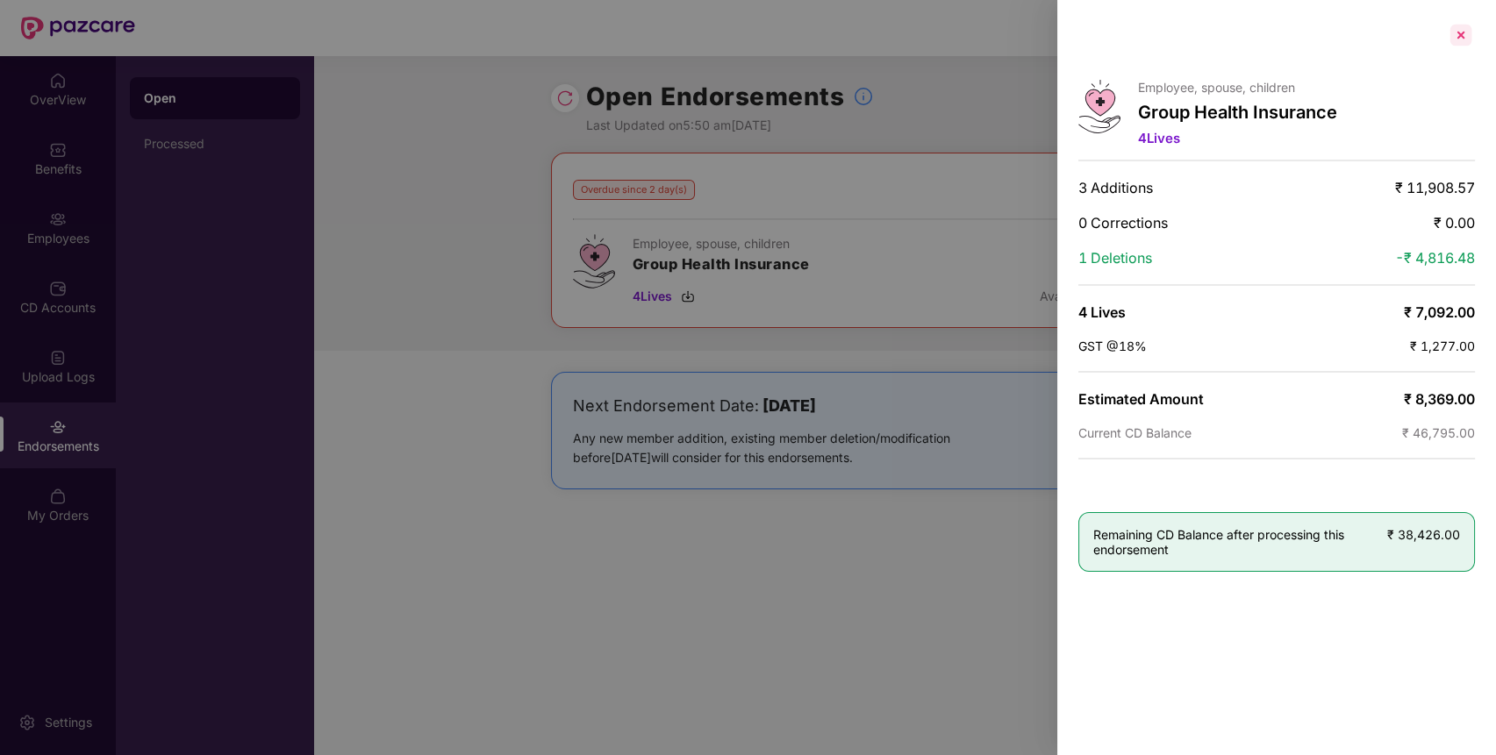
click at [1466, 27] on div at bounding box center [1461, 35] width 28 height 28
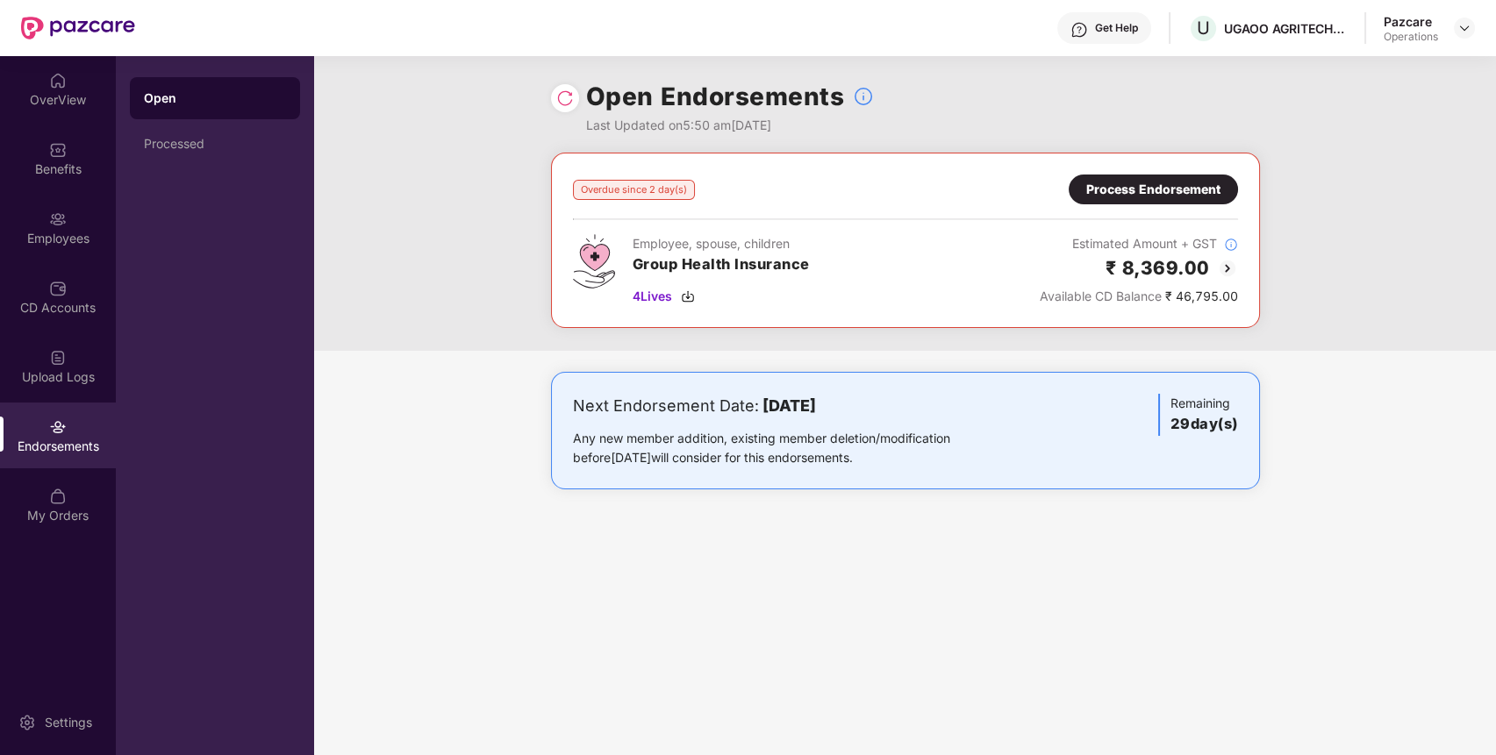
click at [1194, 188] on div "Process Endorsement" at bounding box center [1153, 189] width 134 height 19
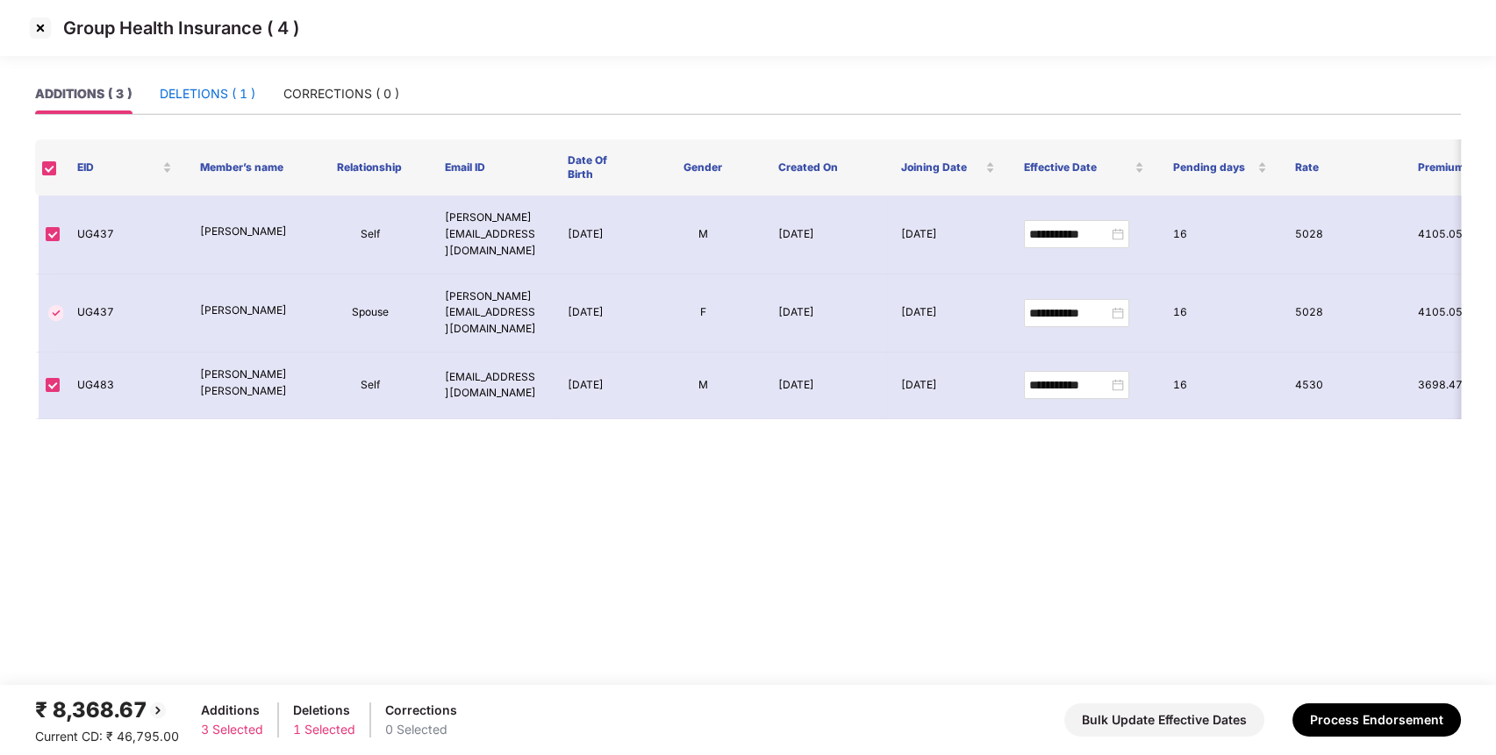
click at [205, 94] on div "DELETIONS ( 1 )" at bounding box center [208, 93] width 96 height 19
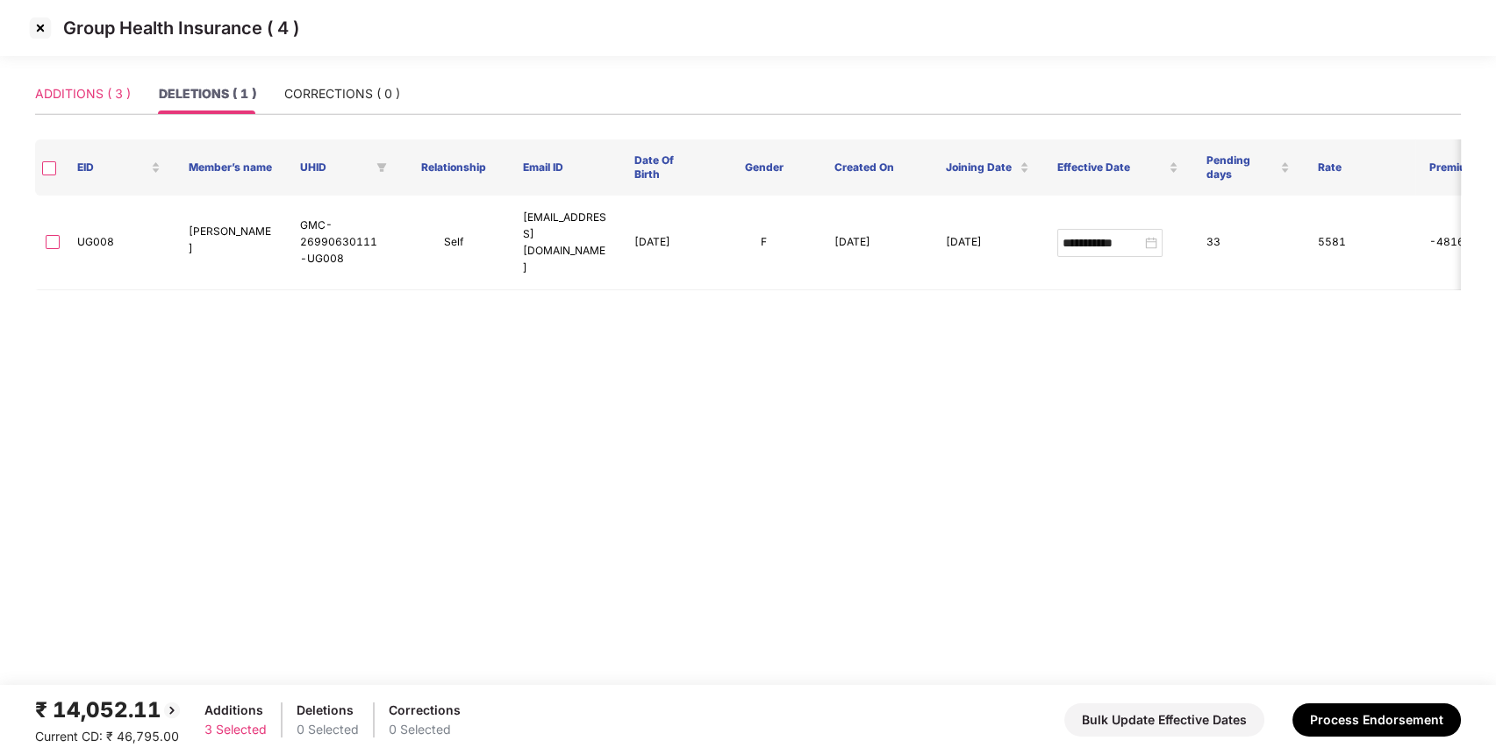
click at [90, 108] on div "ADDITIONS ( 3 )" at bounding box center [83, 94] width 96 height 40
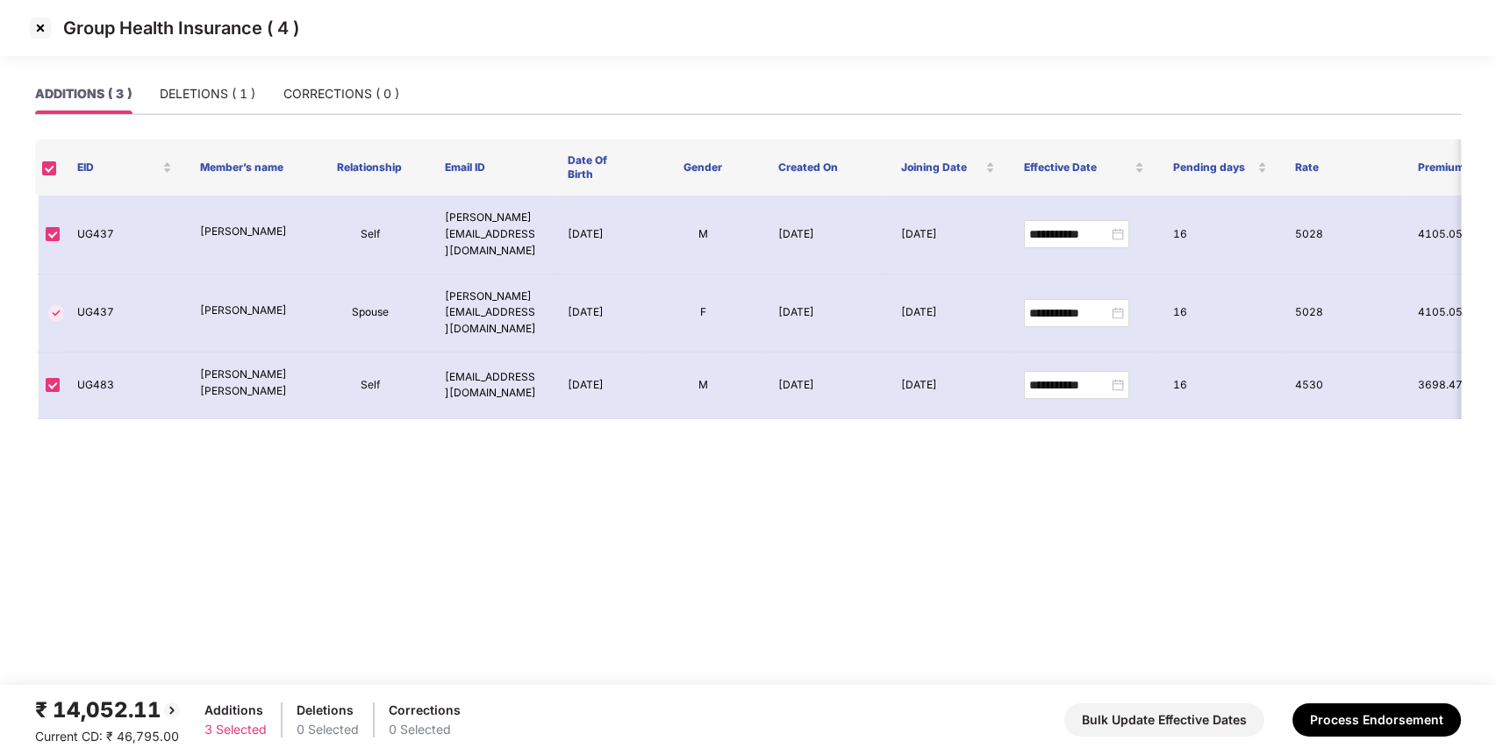
click at [139, 704] on div "₹ 14,052.11" at bounding box center [108, 710] width 147 height 33
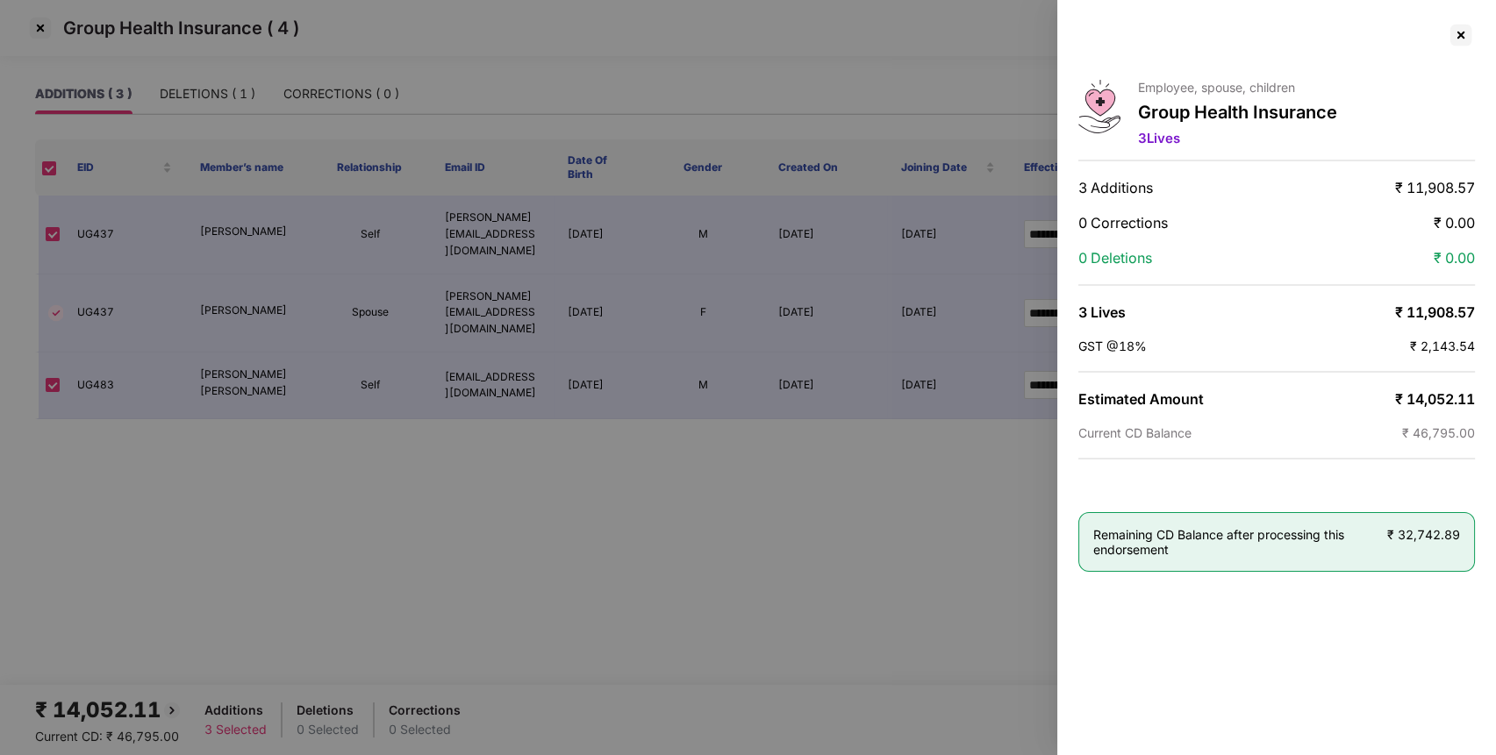
click at [139, 704] on div at bounding box center [748, 377] width 1496 height 755
click at [1442, 393] on span "₹ 14,052.11" at bounding box center [1435, 399] width 80 height 18
click at [1462, 40] on div at bounding box center [1461, 35] width 28 height 28
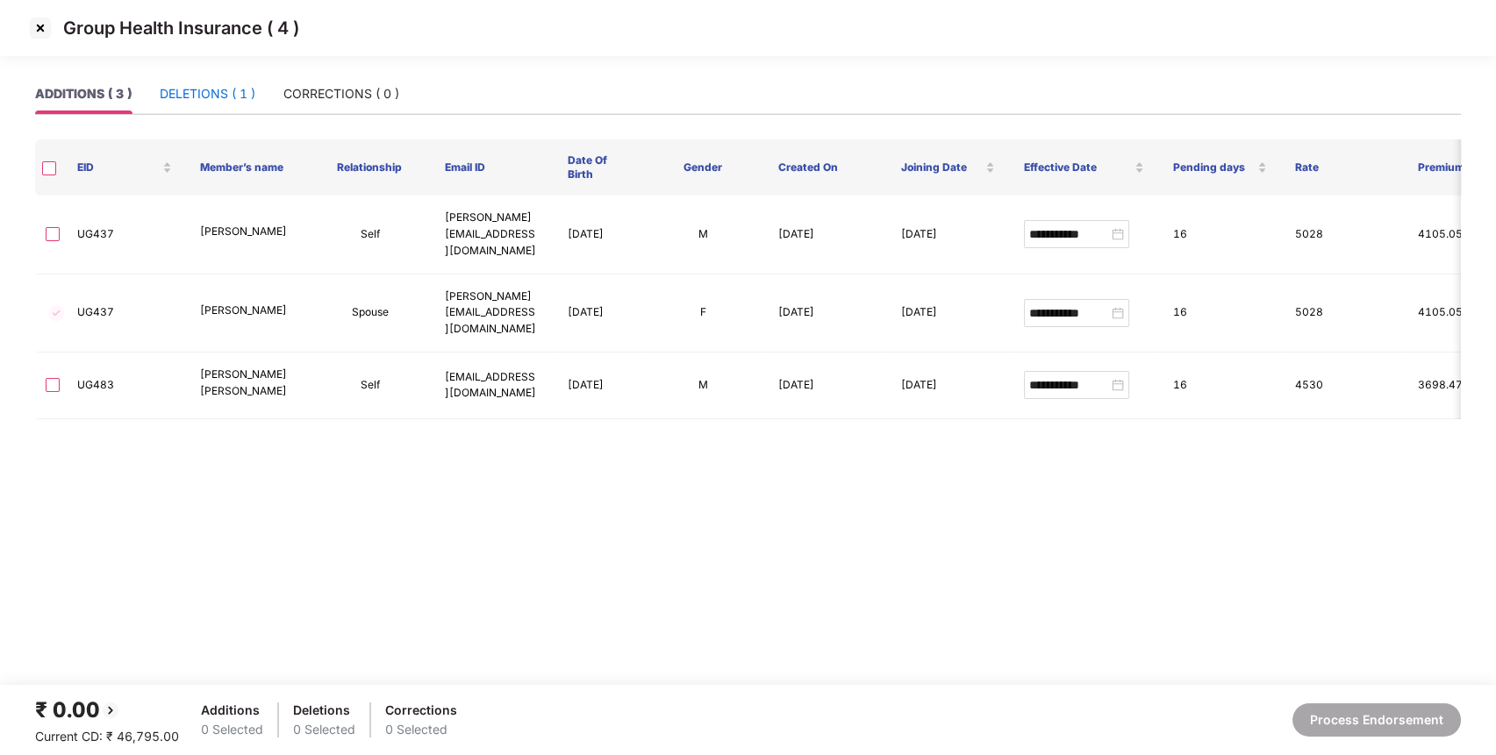
click at [187, 97] on div "DELETIONS ( 1 )" at bounding box center [208, 93] width 96 height 19
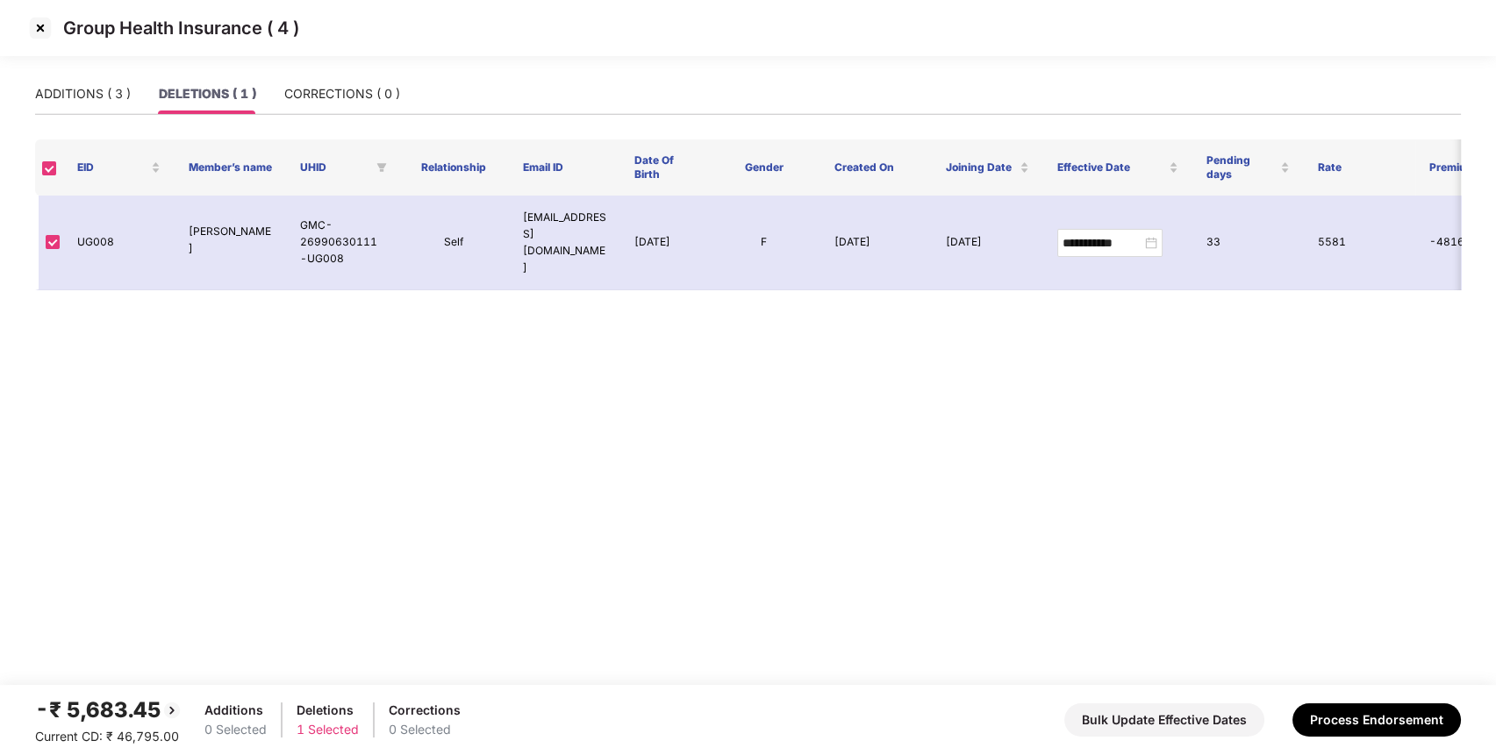
click at [147, 716] on div "-₹ 5,683.45" at bounding box center [108, 710] width 147 height 33
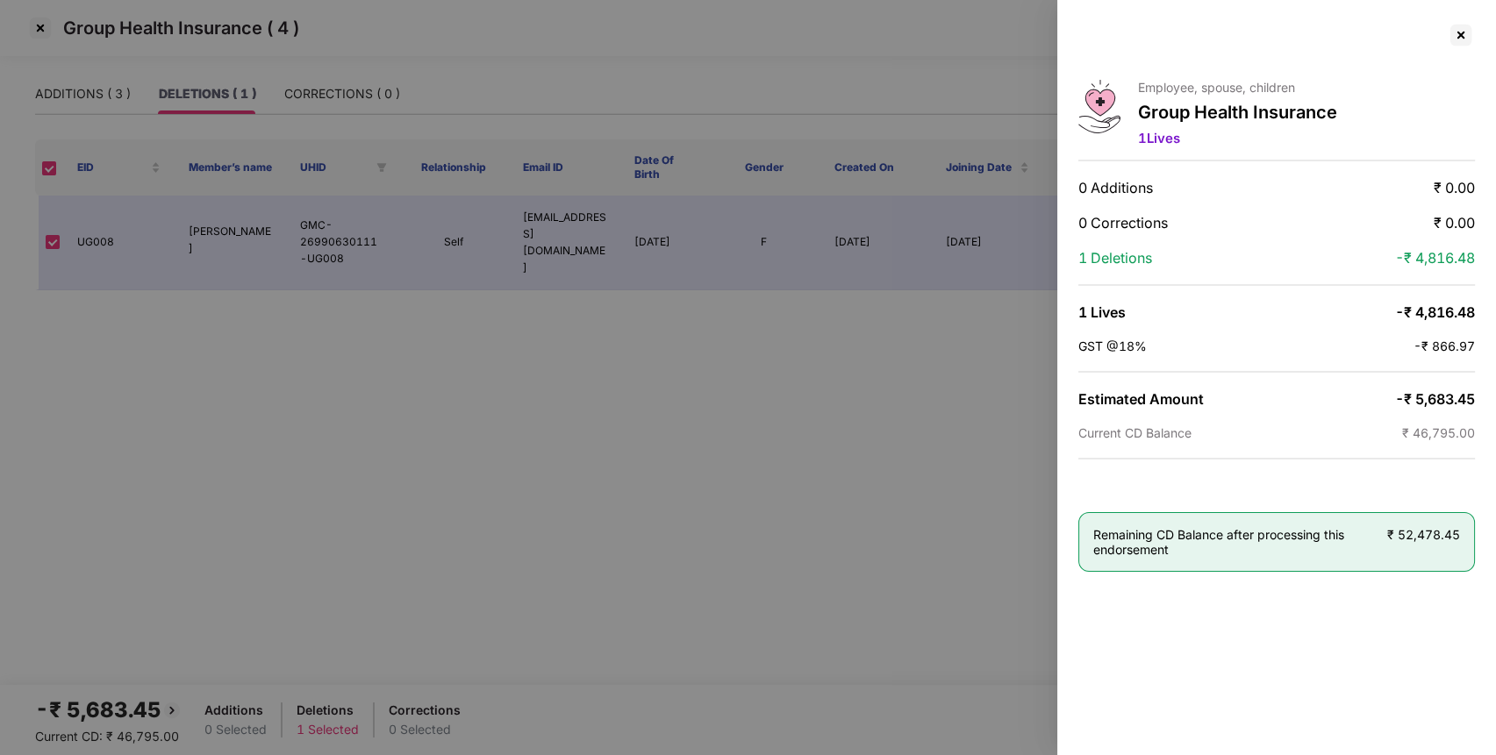
click at [1439, 390] on span "-₹ 5,683.45" at bounding box center [1435, 399] width 80 height 18
click at [1460, 37] on div at bounding box center [1461, 35] width 28 height 28
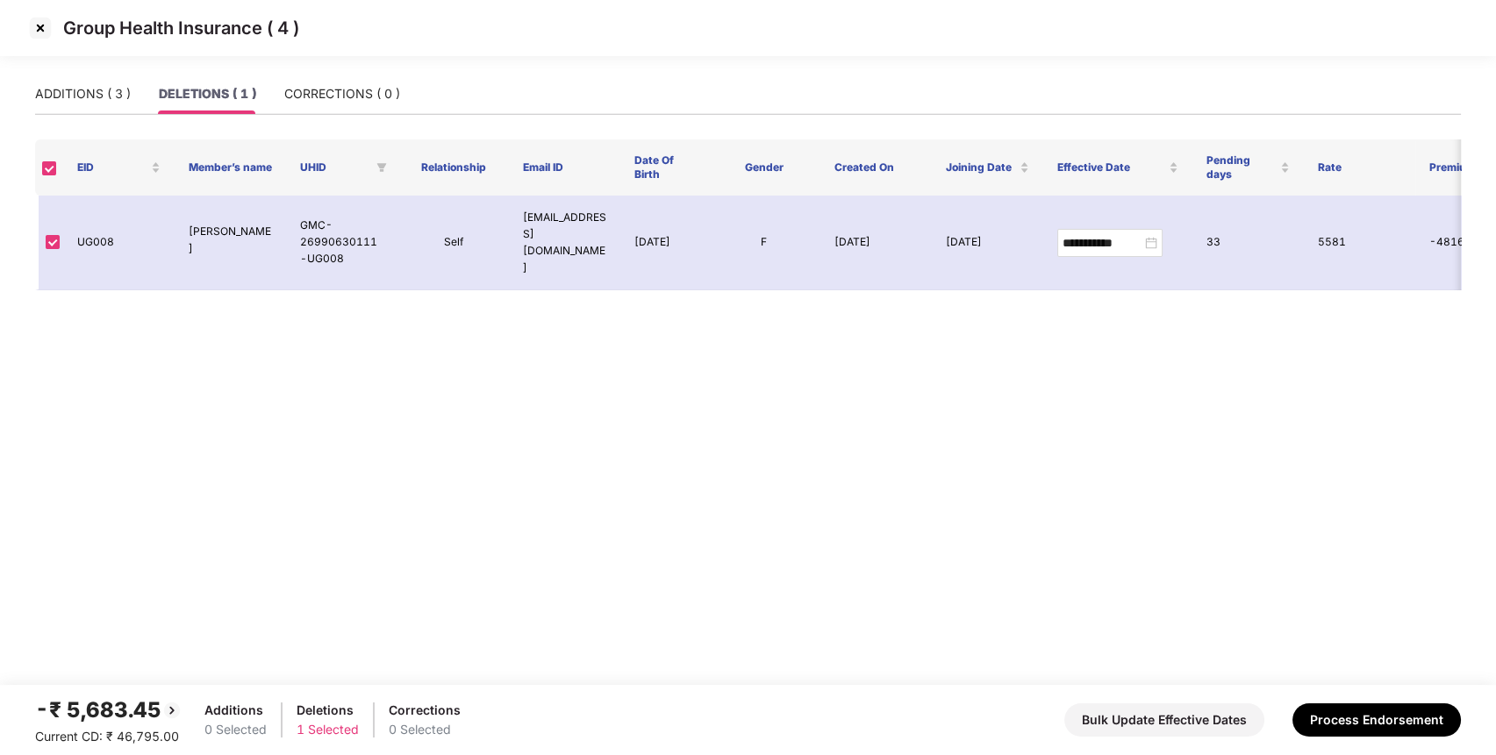
click at [40, 24] on img at bounding box center [40, 28] width 28 height 28
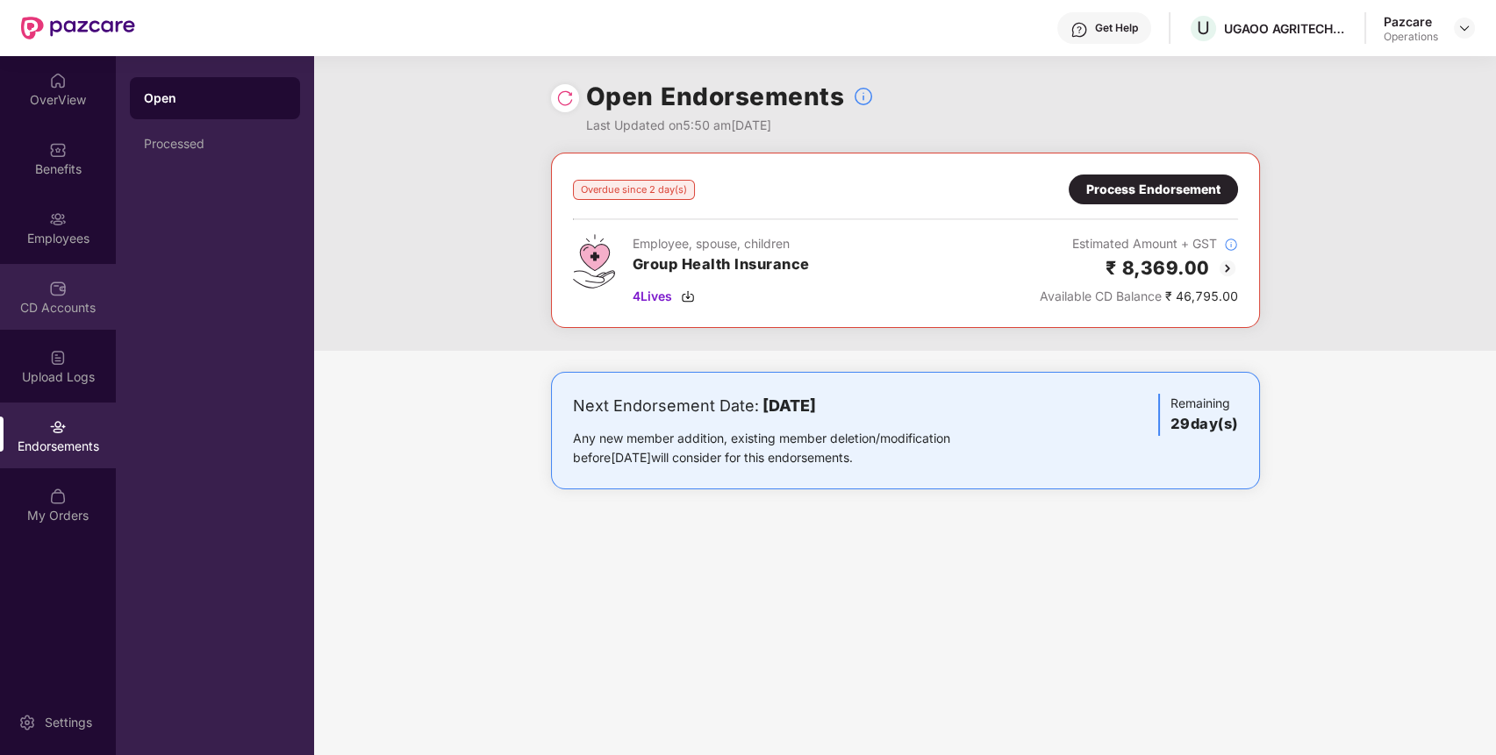
click at [77, 318] on div "CD Accounts" at bounding box center [58, 297] width 116 height 66
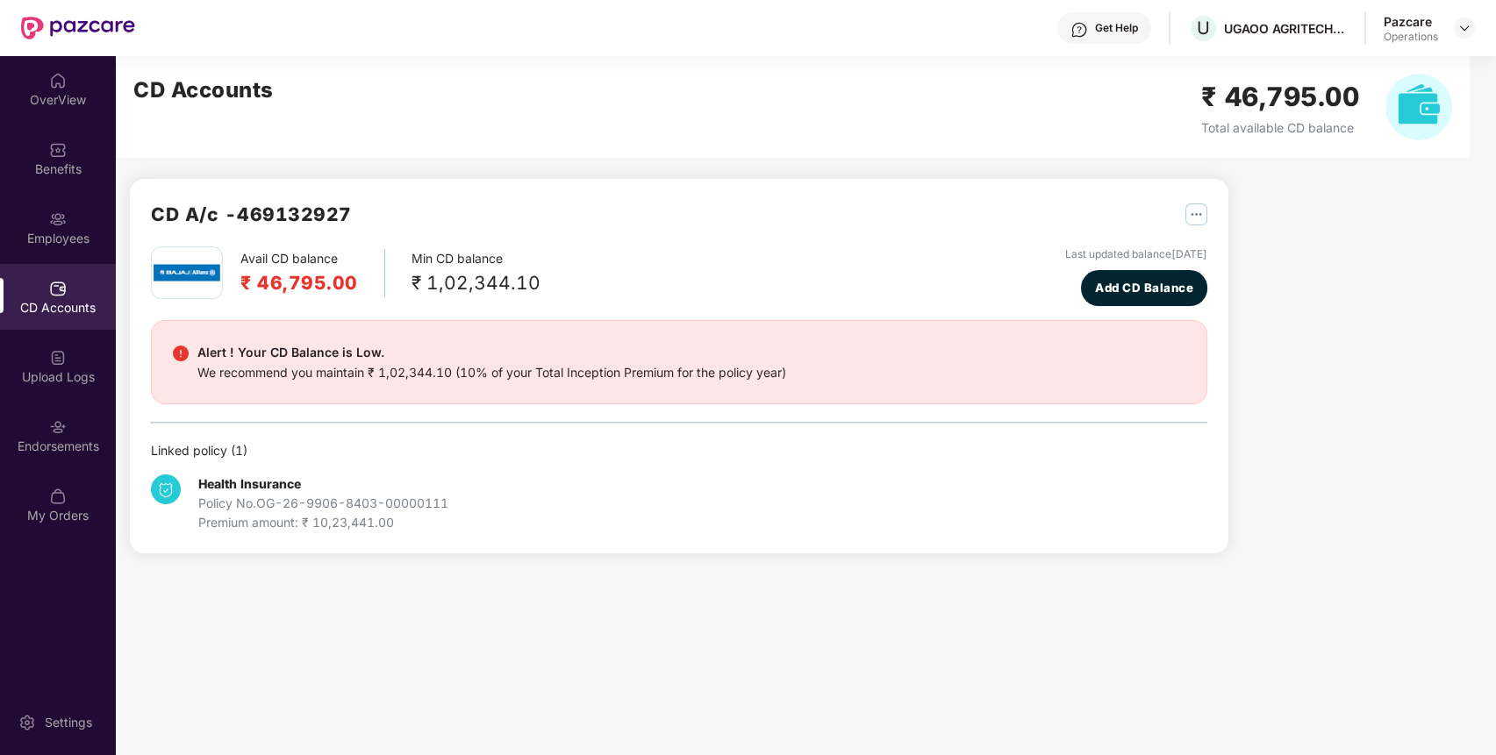
click at [344, 526] on div "Premium amount: ₹ 10,23,441.00" at bounding box center [323, 522] width 250 height 19
click at [49, 432] on img at bounding box center [58, 428] width 18 height 18
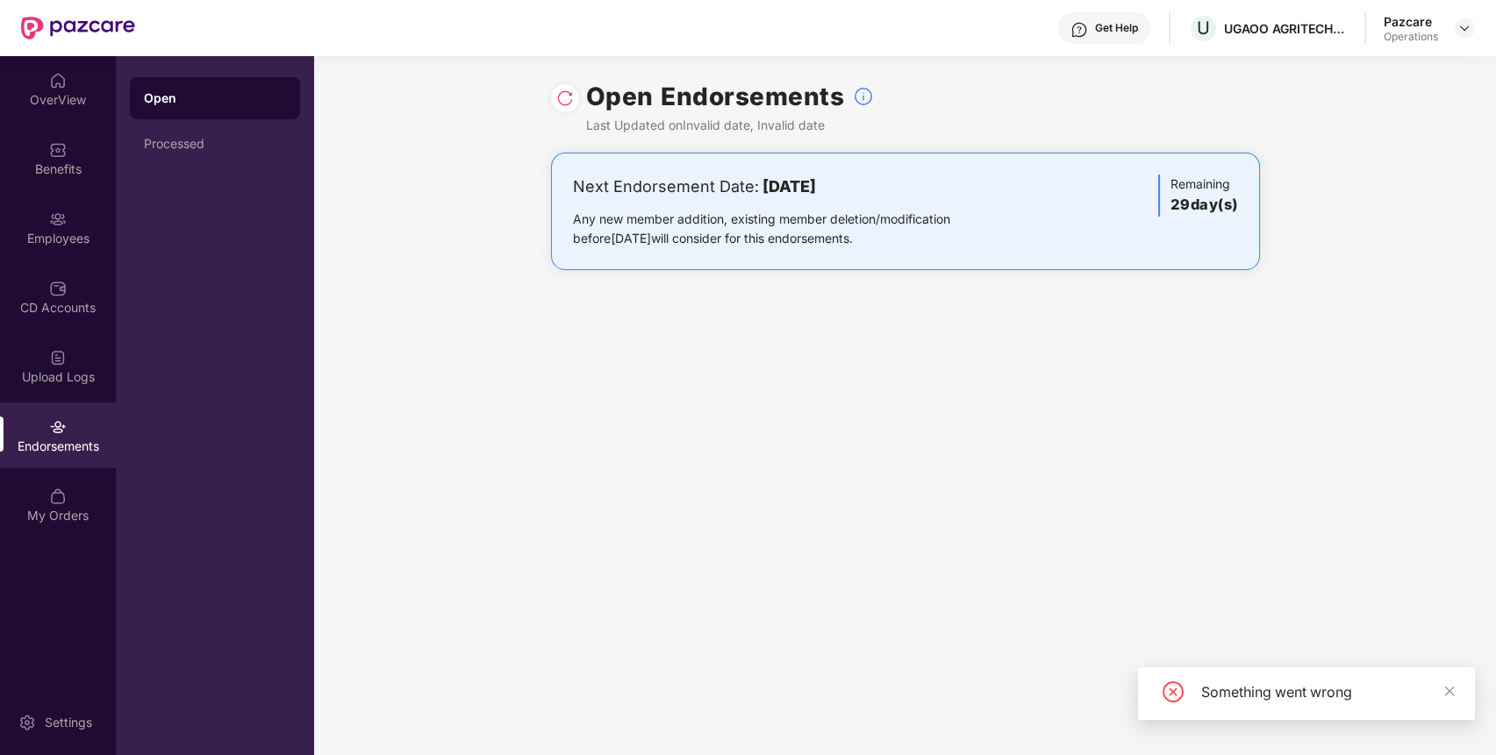
click at [563, 100] on img at bounding box center [565, 98] width 18 height 18
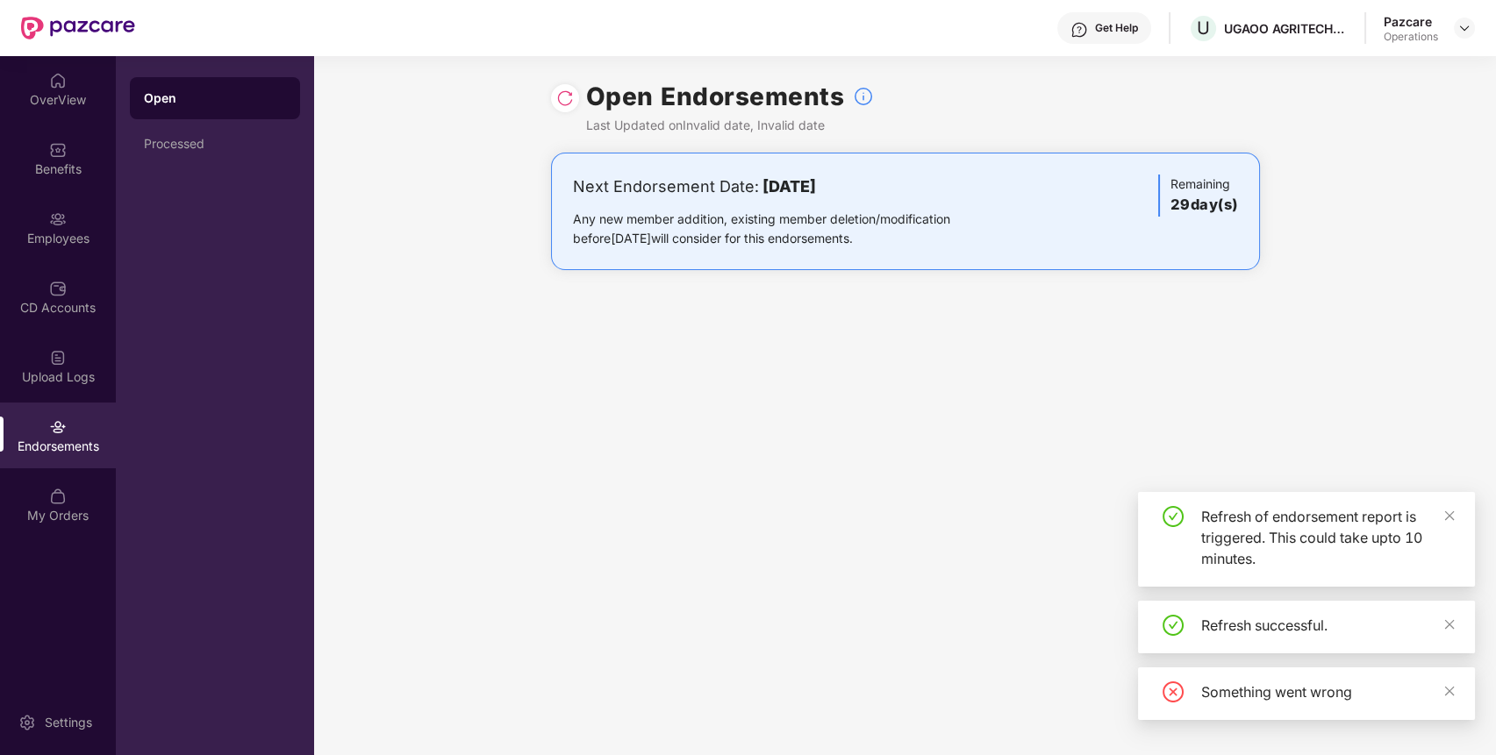
click at [1469, 318] on div "Open Endorsements Last Updated on Invalid date, Invalid date Next Endorsement D…" at bounding box center [905, 405] width 1182 height 699
click at [1470, 28] on img at bounding box center [1464, 28] width 14 height 14
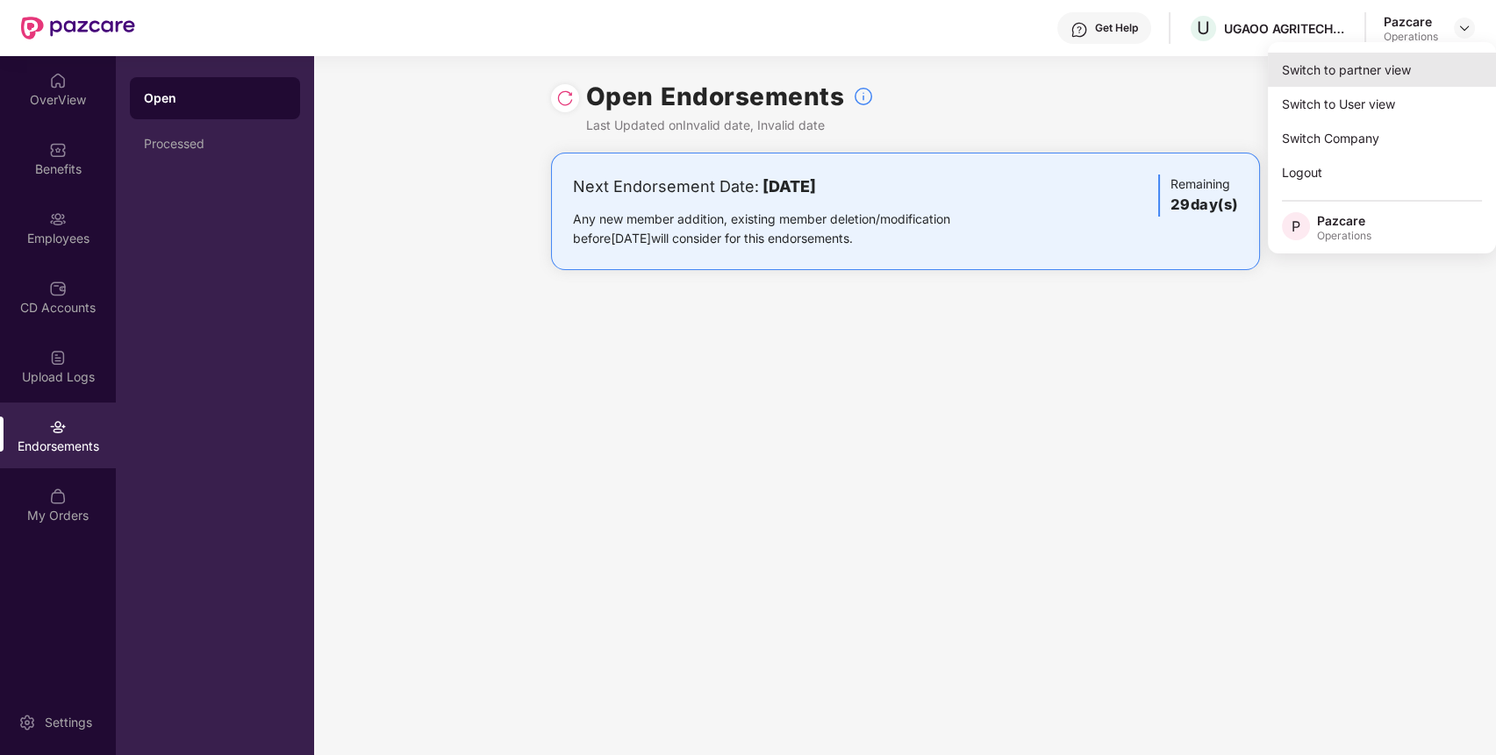
click at [1384, 63] on div "Switch to partner view" at bounding box center [1382, 70] width 228 height 34
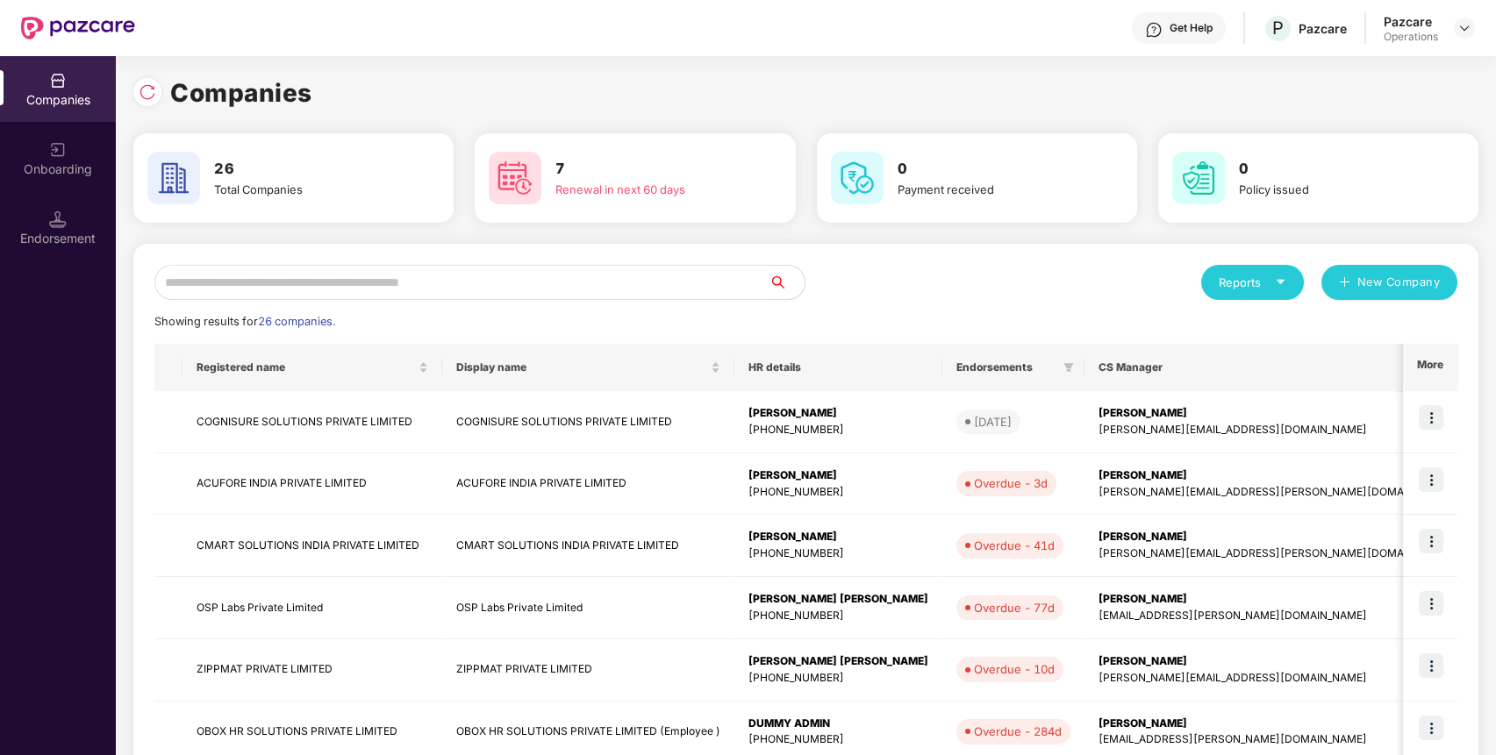
click at [735, 293] on input "text" at bounding box center [461, 282] width 615 height 35
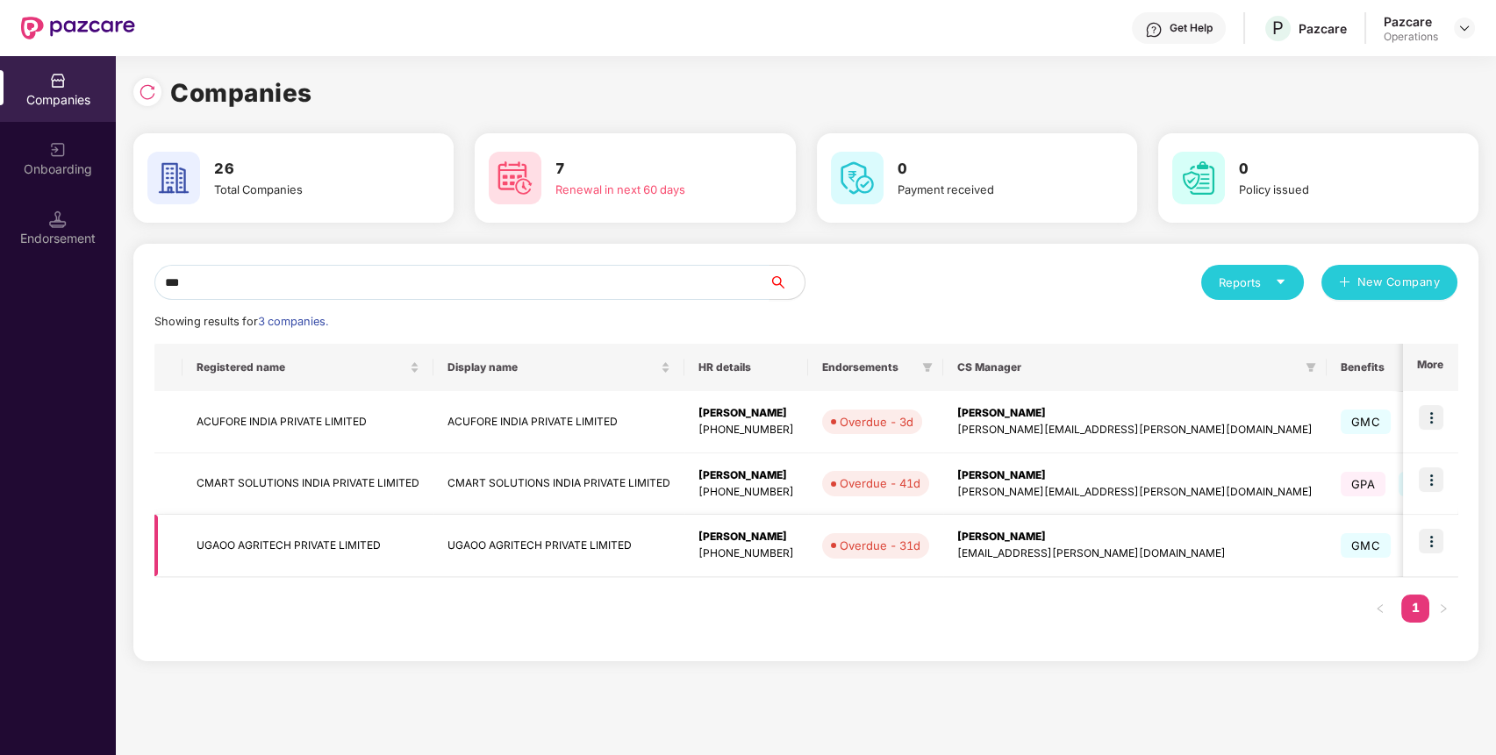
type input "***"
click at [1435, 553] on img at bounding box center [1431, 541] width 25 height 25
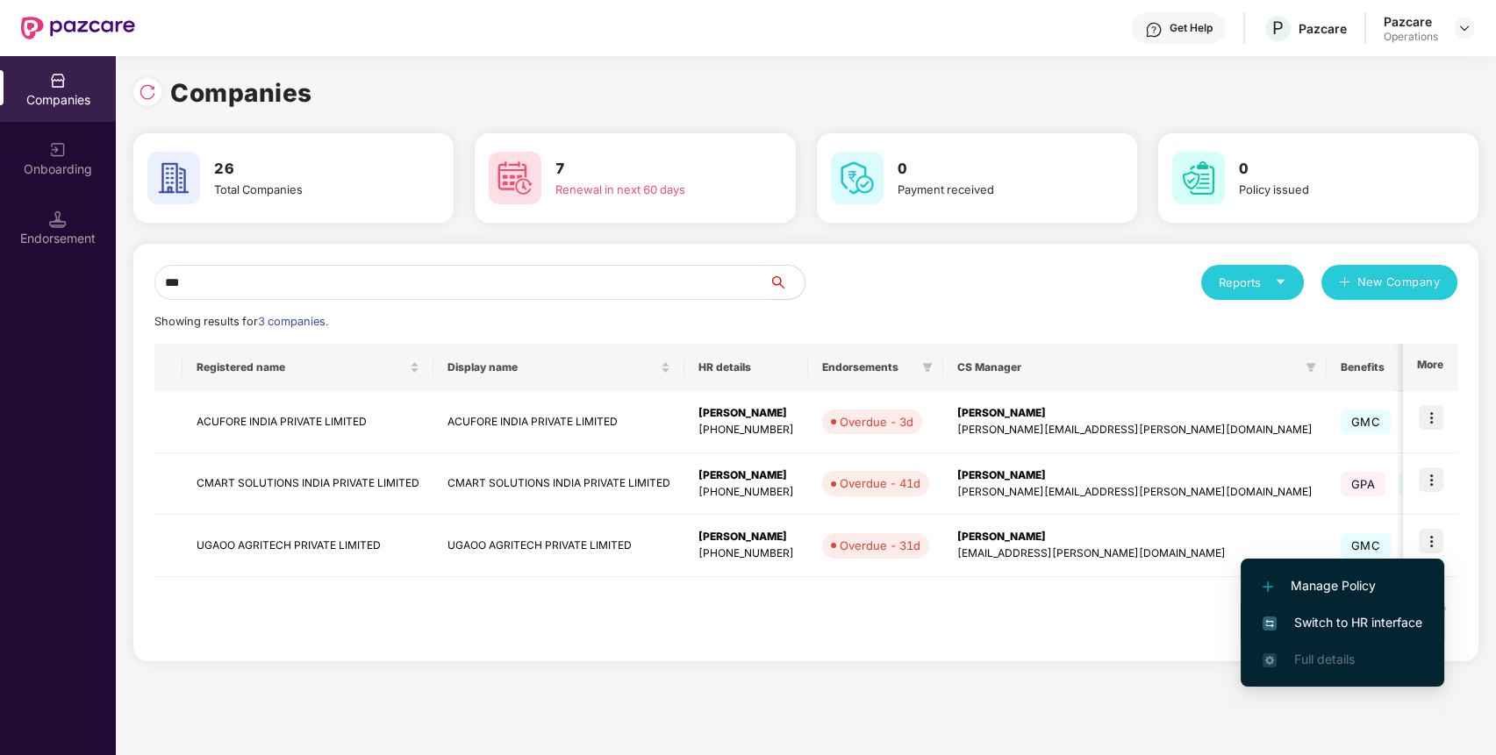
click at [1330, 619] on span "Switch to HR interface" at bounding box center [1343, 622] width 160 height 19
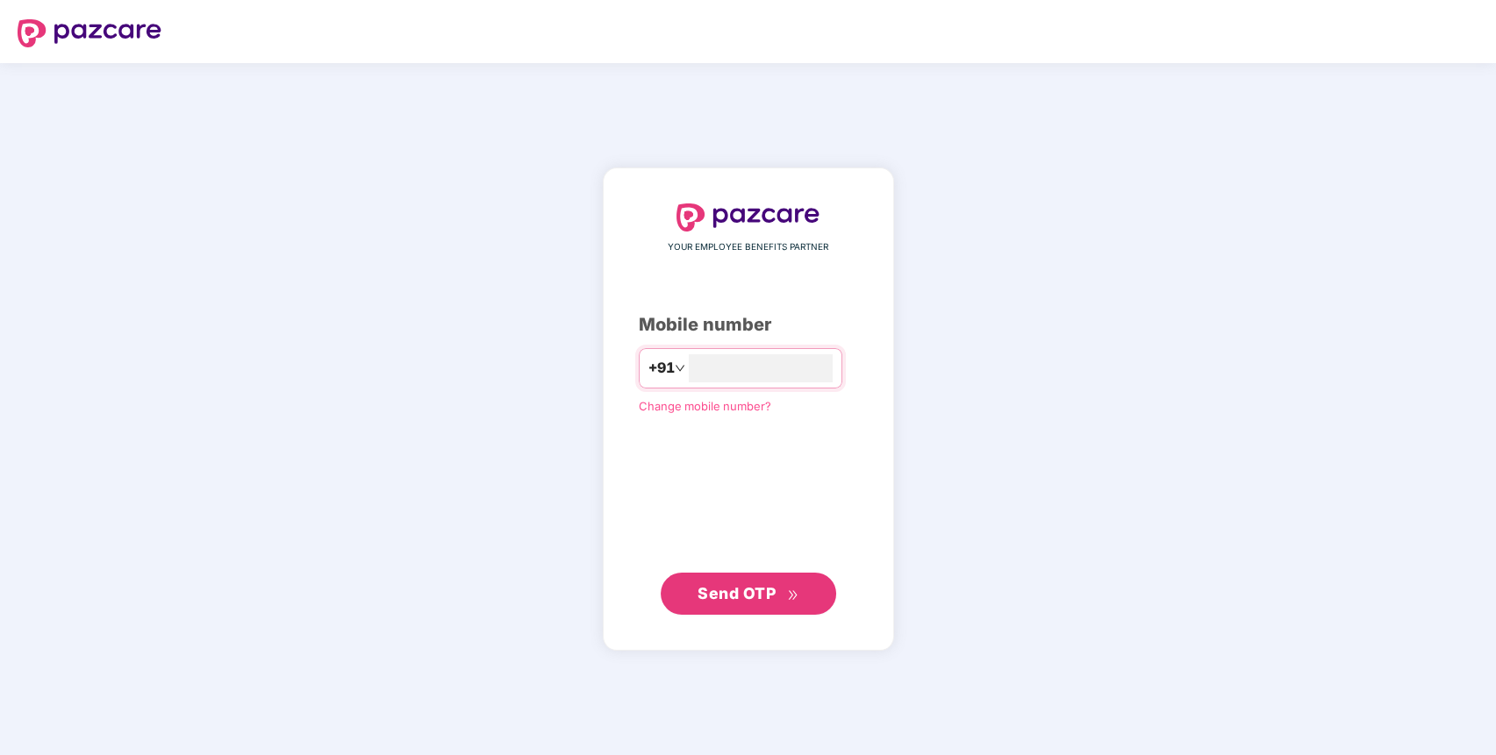
type input "**********"
click at [1140, 247] on div "**********" at bounding box center [748, 409] width 1496 height 692
click at [784, 585] on span "Send OTP" at bounding box center [748, 593] width 101 height 25
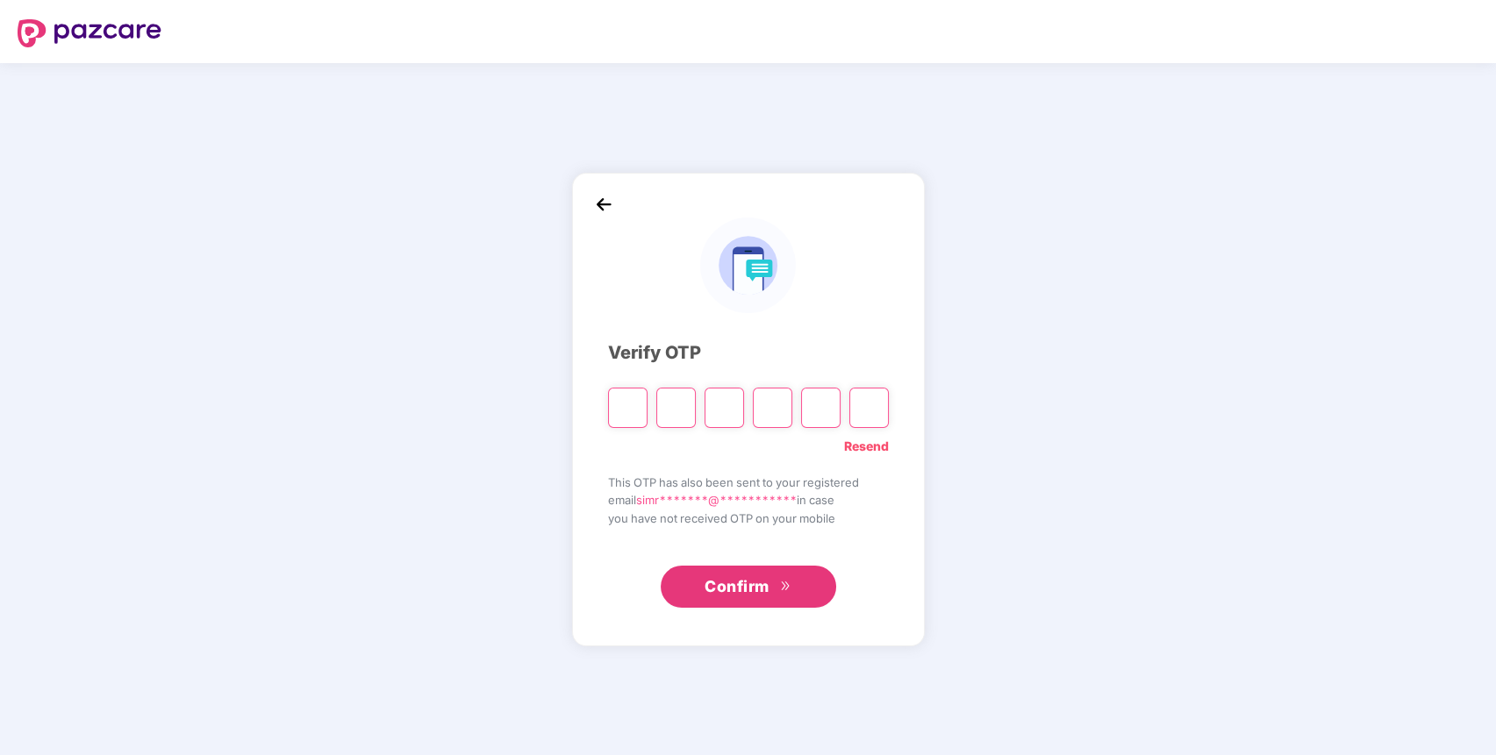
paste input "*"
type input "*"
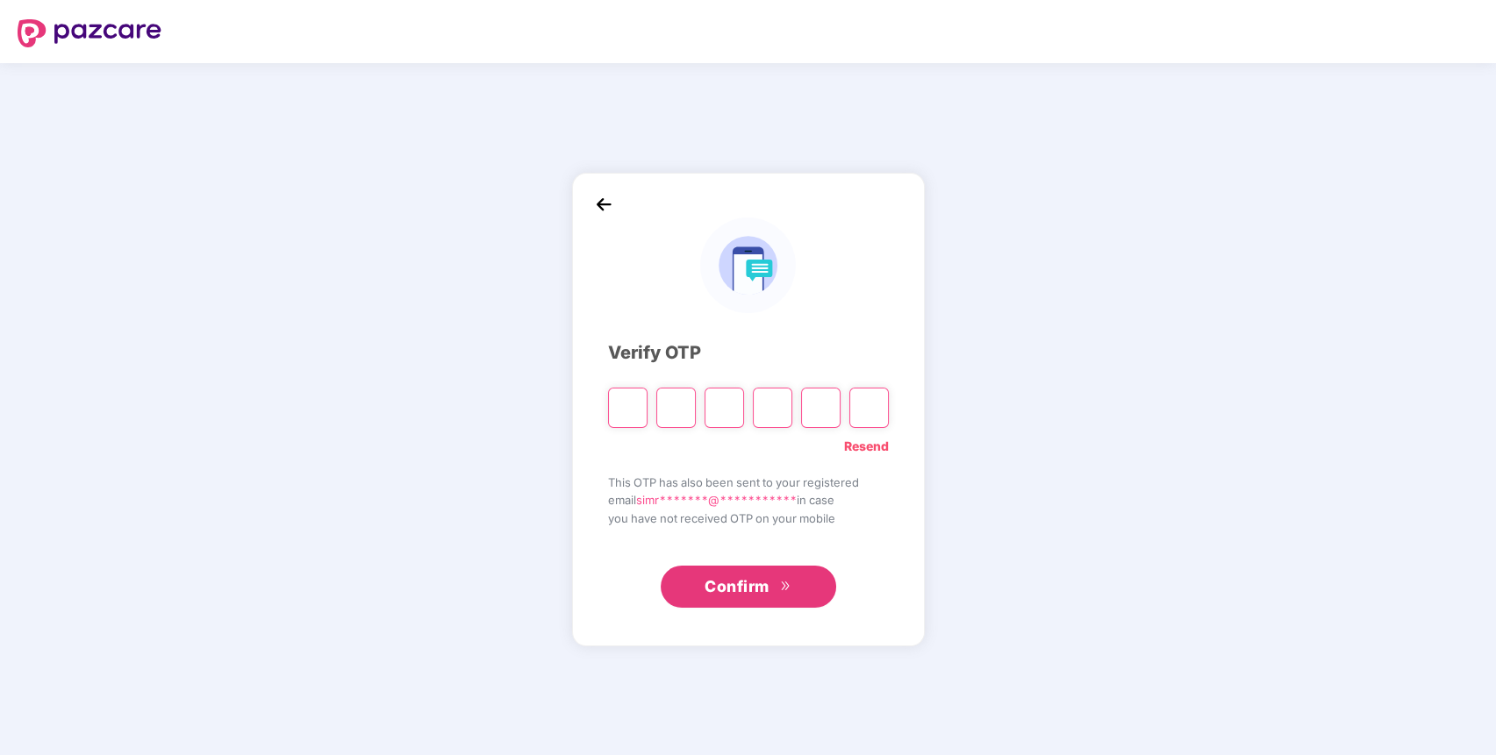
type input "*"
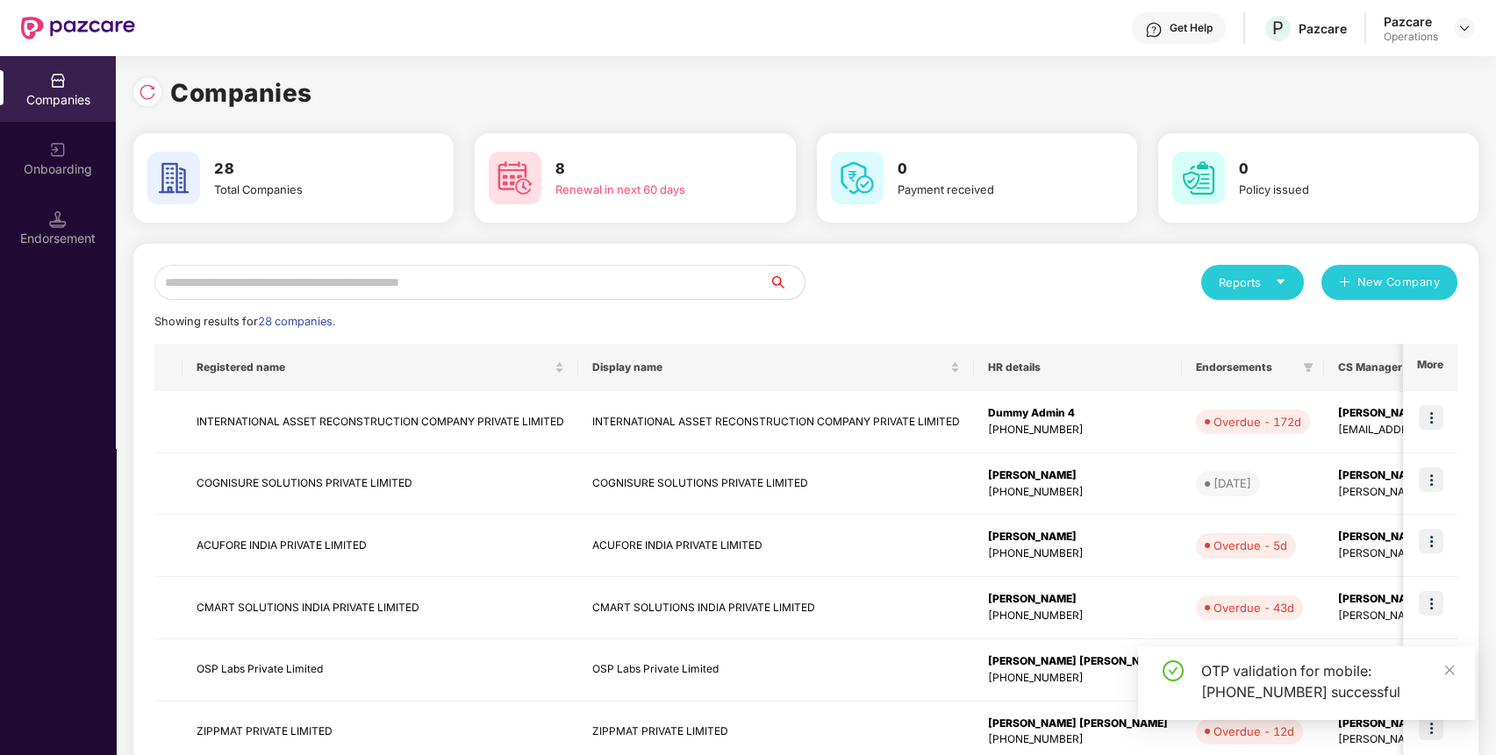
click at [618, 291] on input "text" at bounding box center [461, 282] width 615 height 35
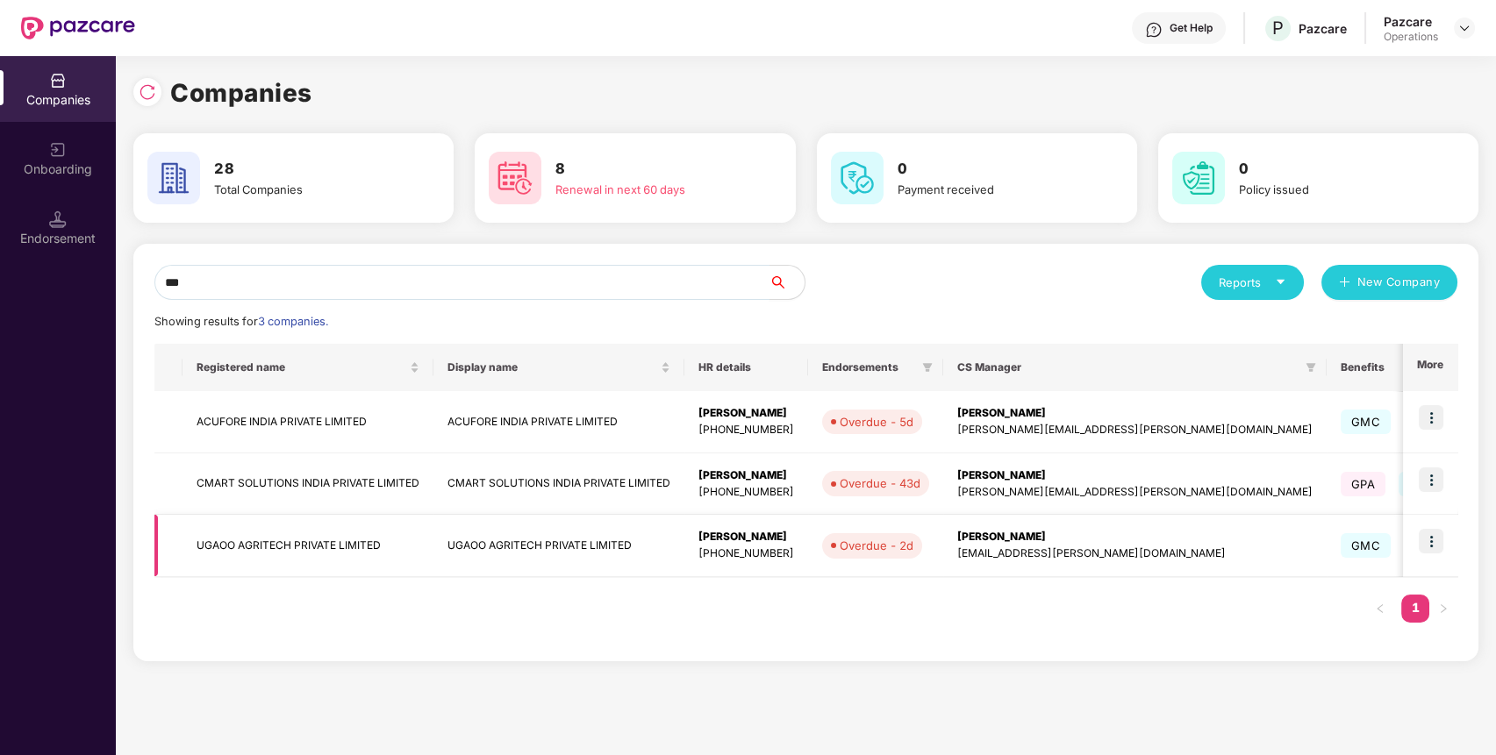
type input "***"
click at [1433, 535] on img at bounding box center [1431, 541] width 25 height 25
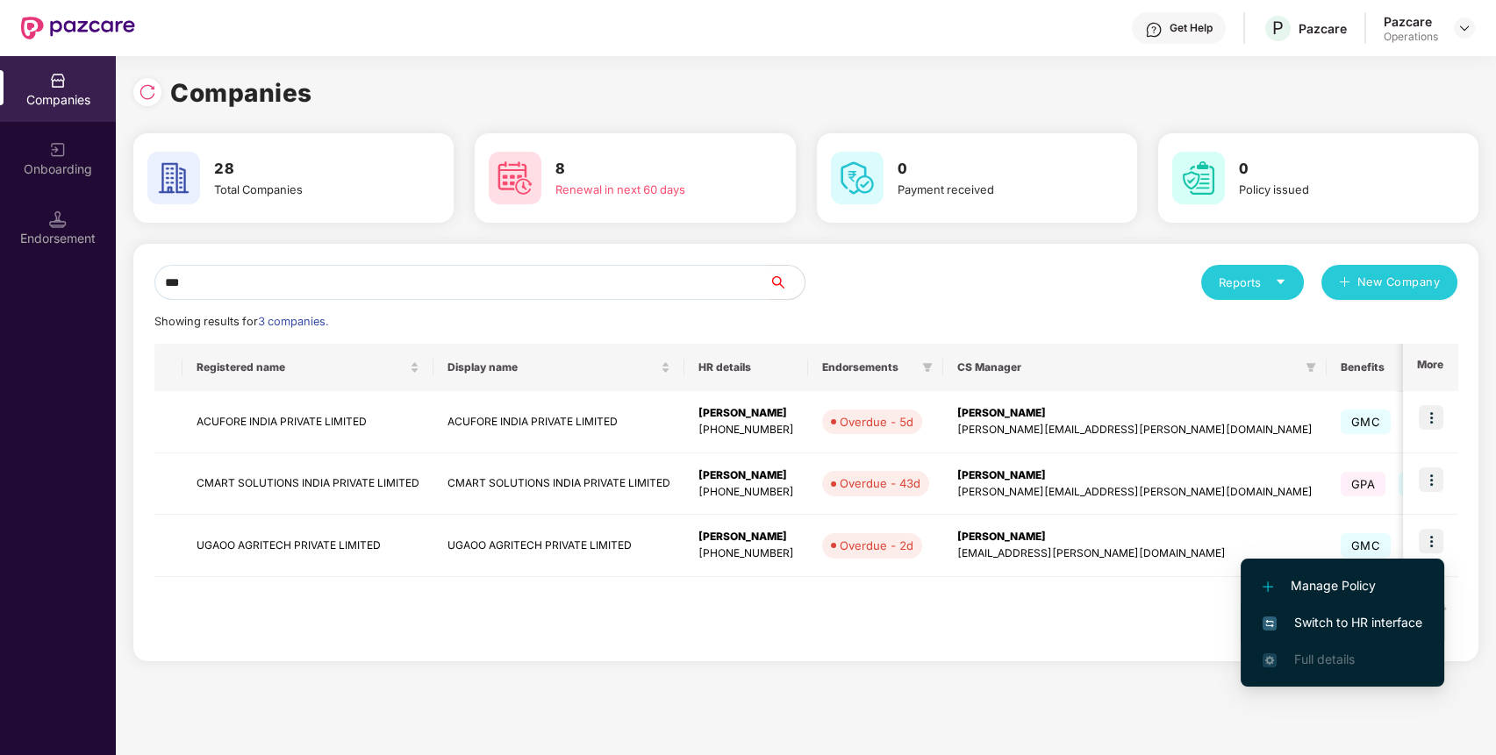
click at [1377, 618] on span "Switch to HR interface" at bounding box center [1343, 622] width 160 height 19
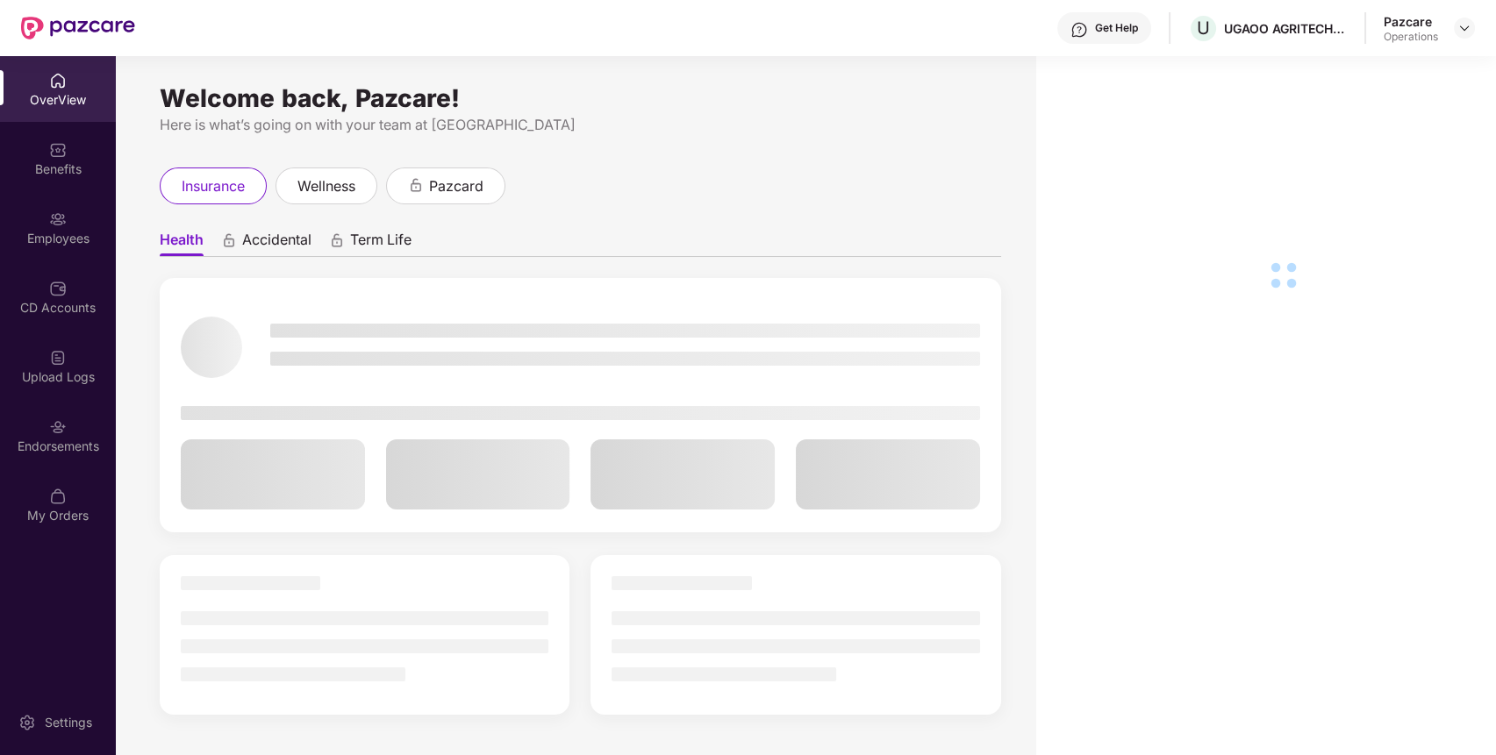
click at [63, 387] on div "Upload Logs" at bounding box center [58, 366] width 116 height 66
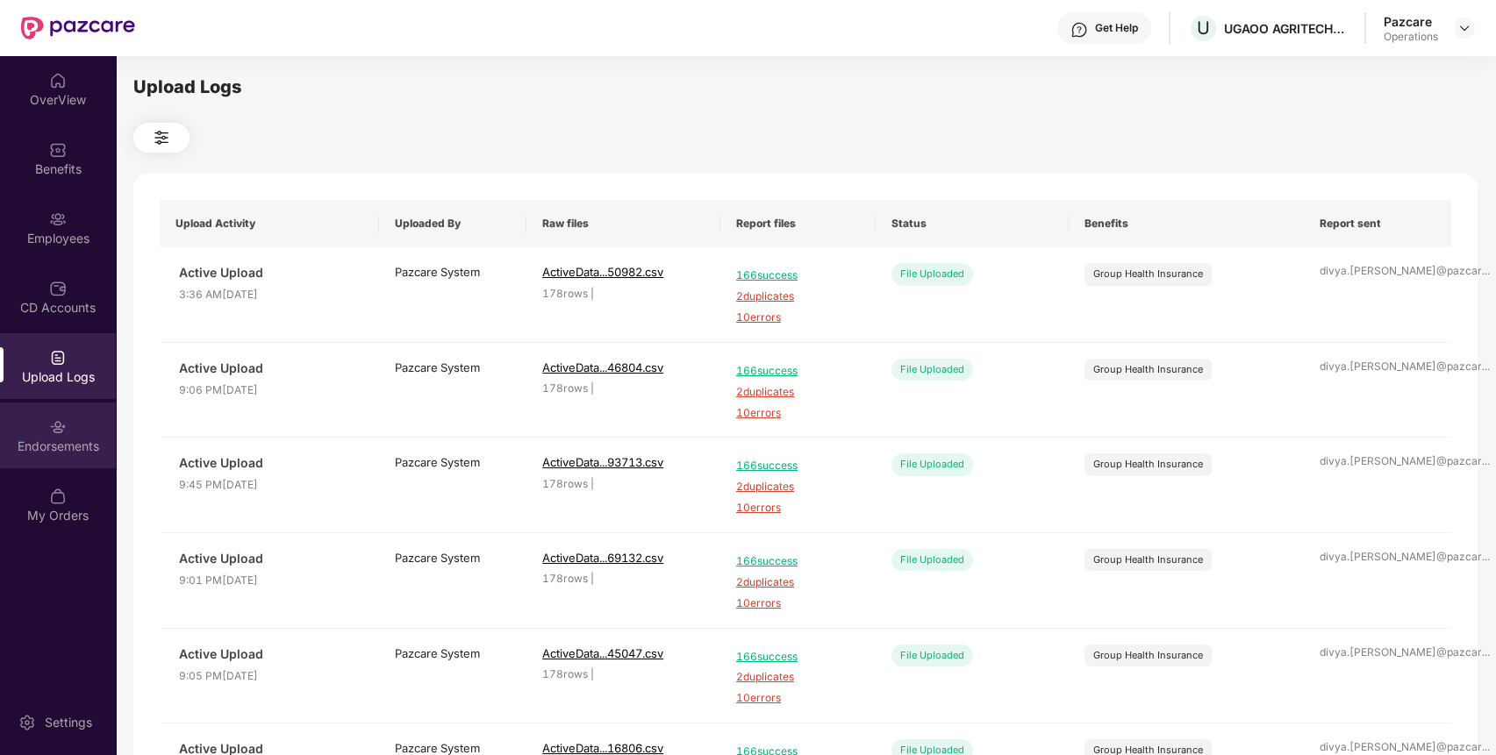
click at [82, 445] on div "Endorsements" at bounding box center [58, 447] width 116 height 18
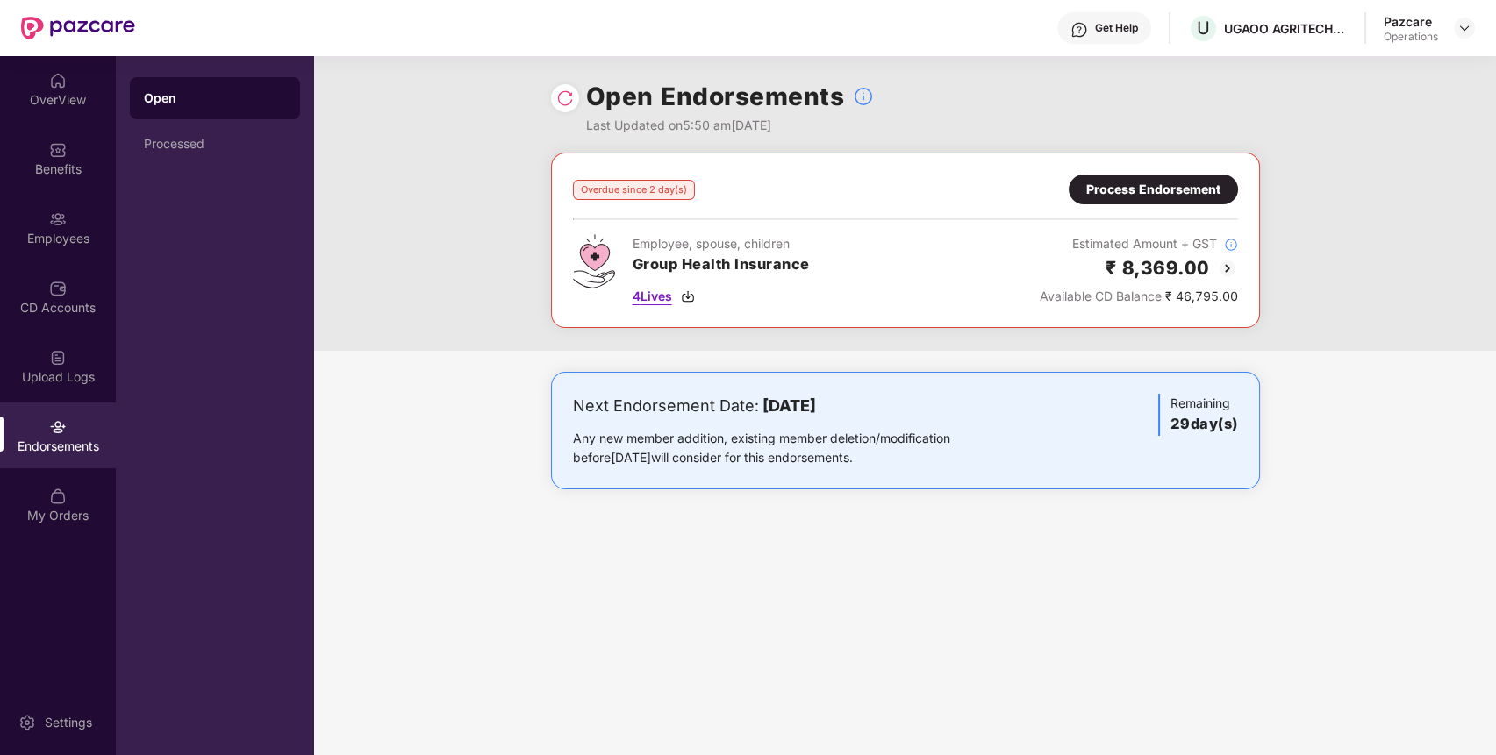
click at [660, 292] on span "4 Lives" at bounding box center [652, 296] width 39 height 19
click at [1465, 28] on img at bounding box center [1464, 28] width 14 height 14
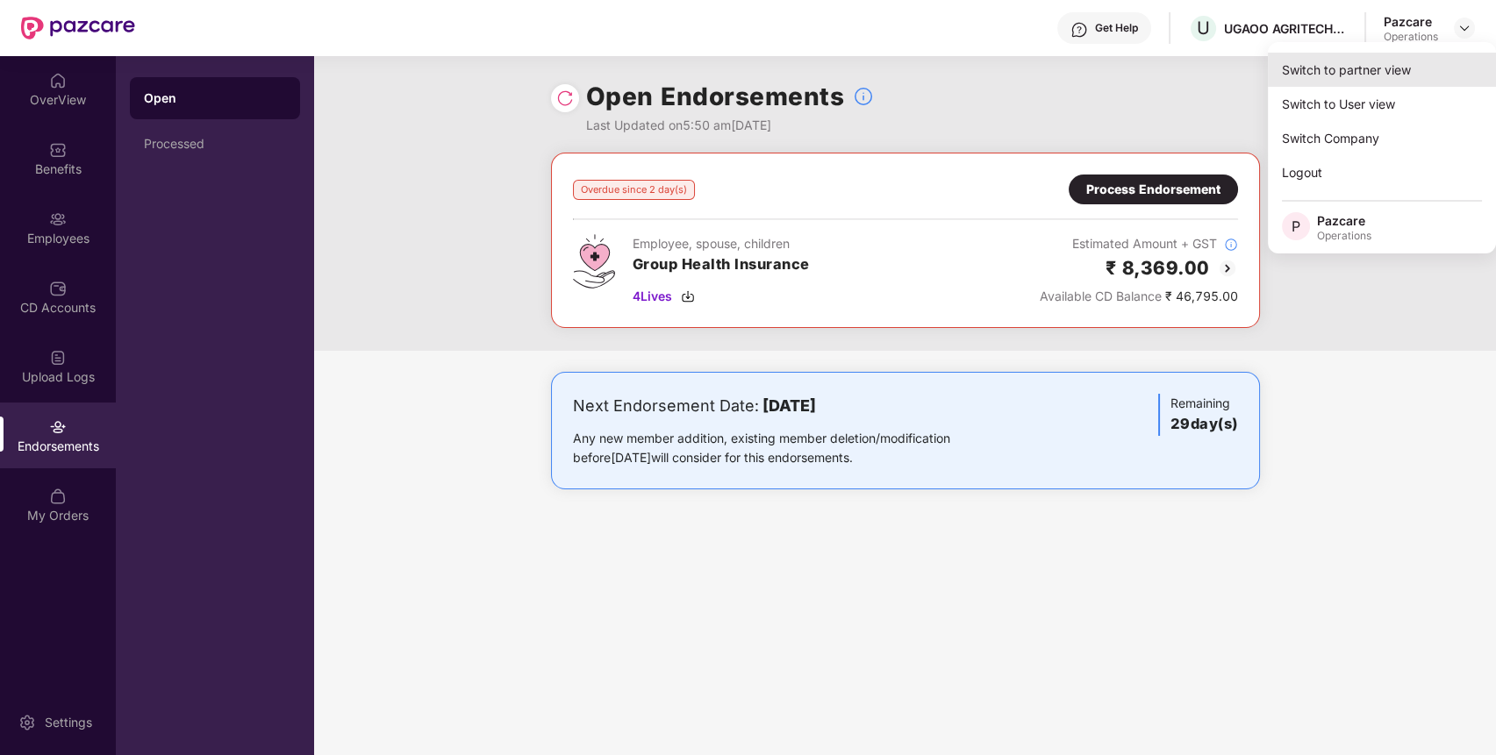
click at [1409, 59] on div "Switch to partner view" at bounding box center [1382, 70] width 228 height 34
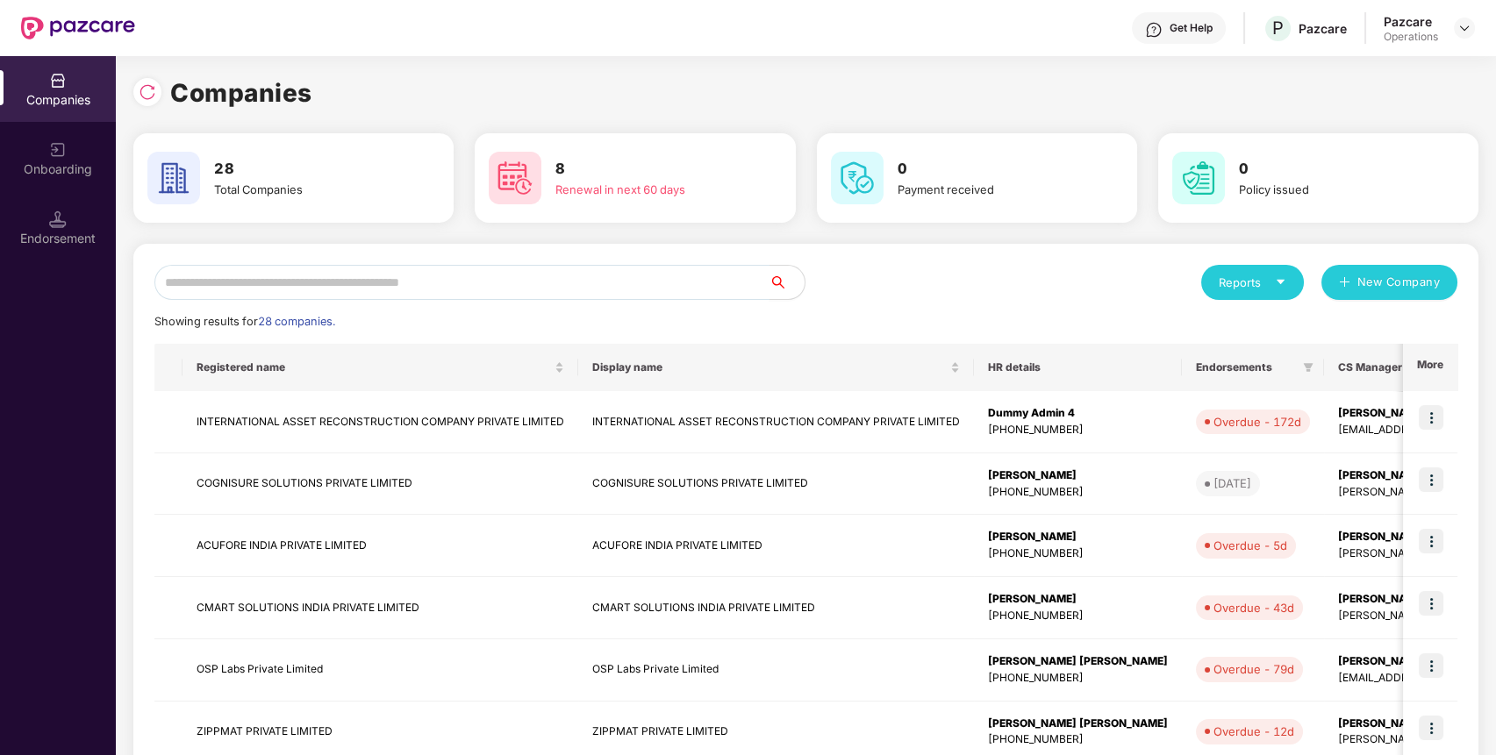
click at [597, 275] on input "text" at bounding box center [461, 282] width 615 height 35
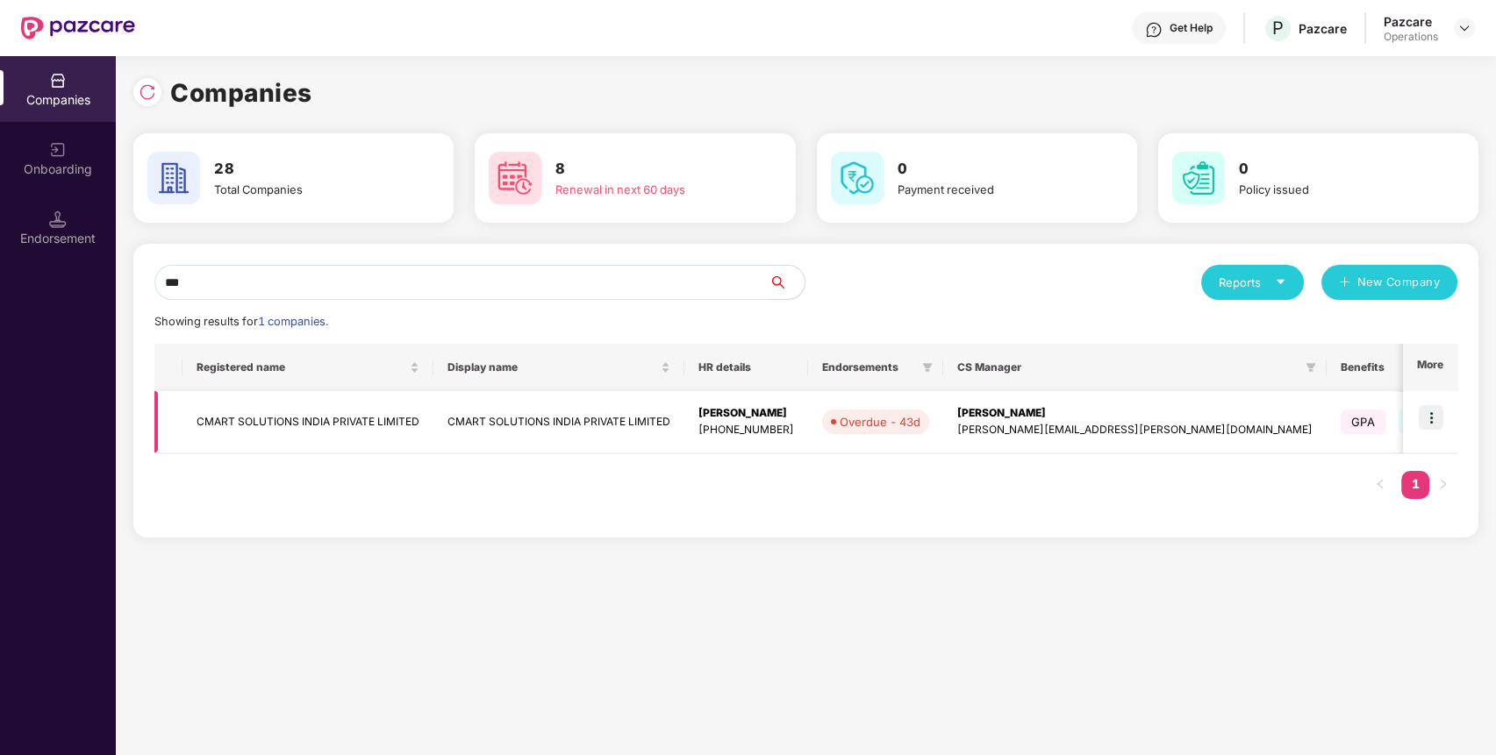
type input "***"
click at [1435, 411] on img at bounding box center [1431, 417] width 25 height 25
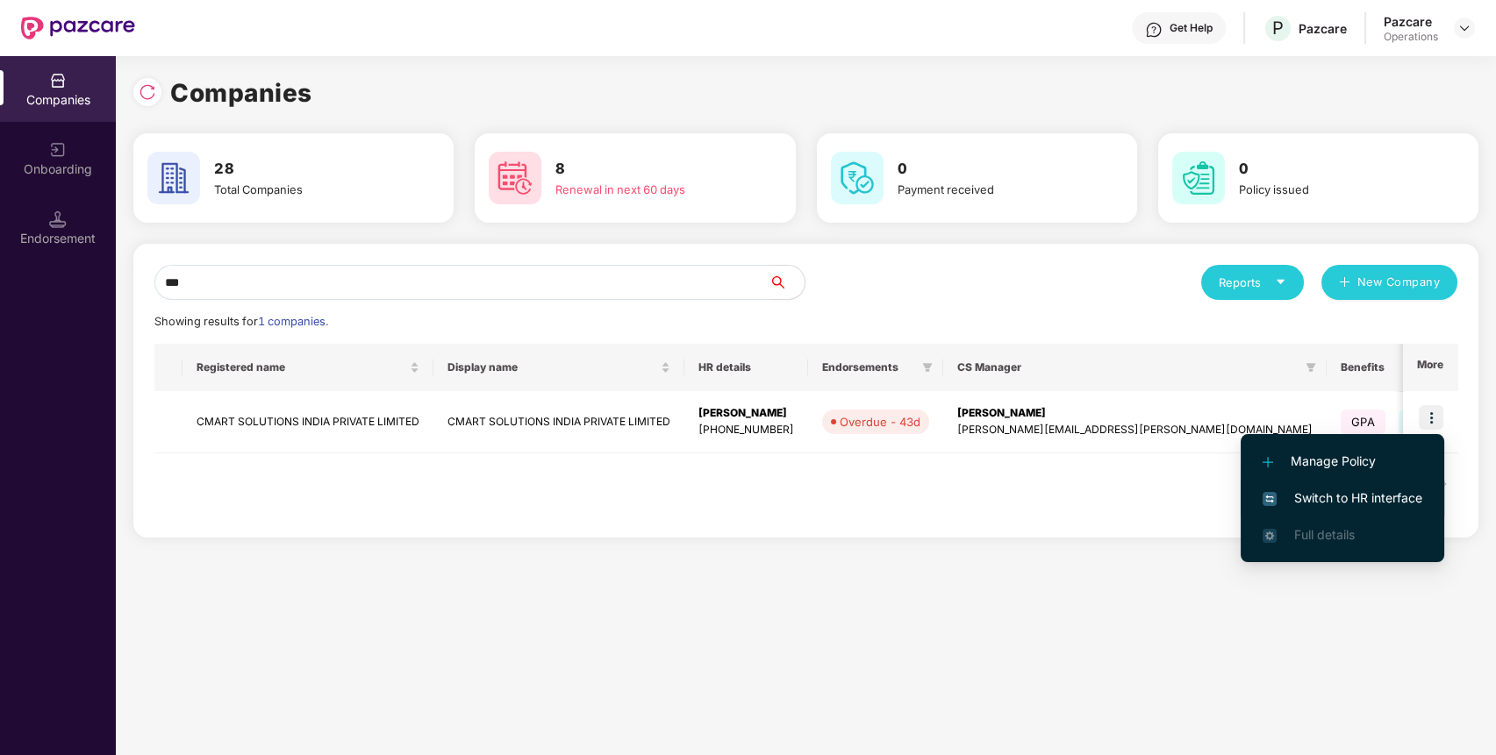
click at [1400, 490] on span "Switch to HR interface" at bounding box center [1343, 498] width 160 height 19
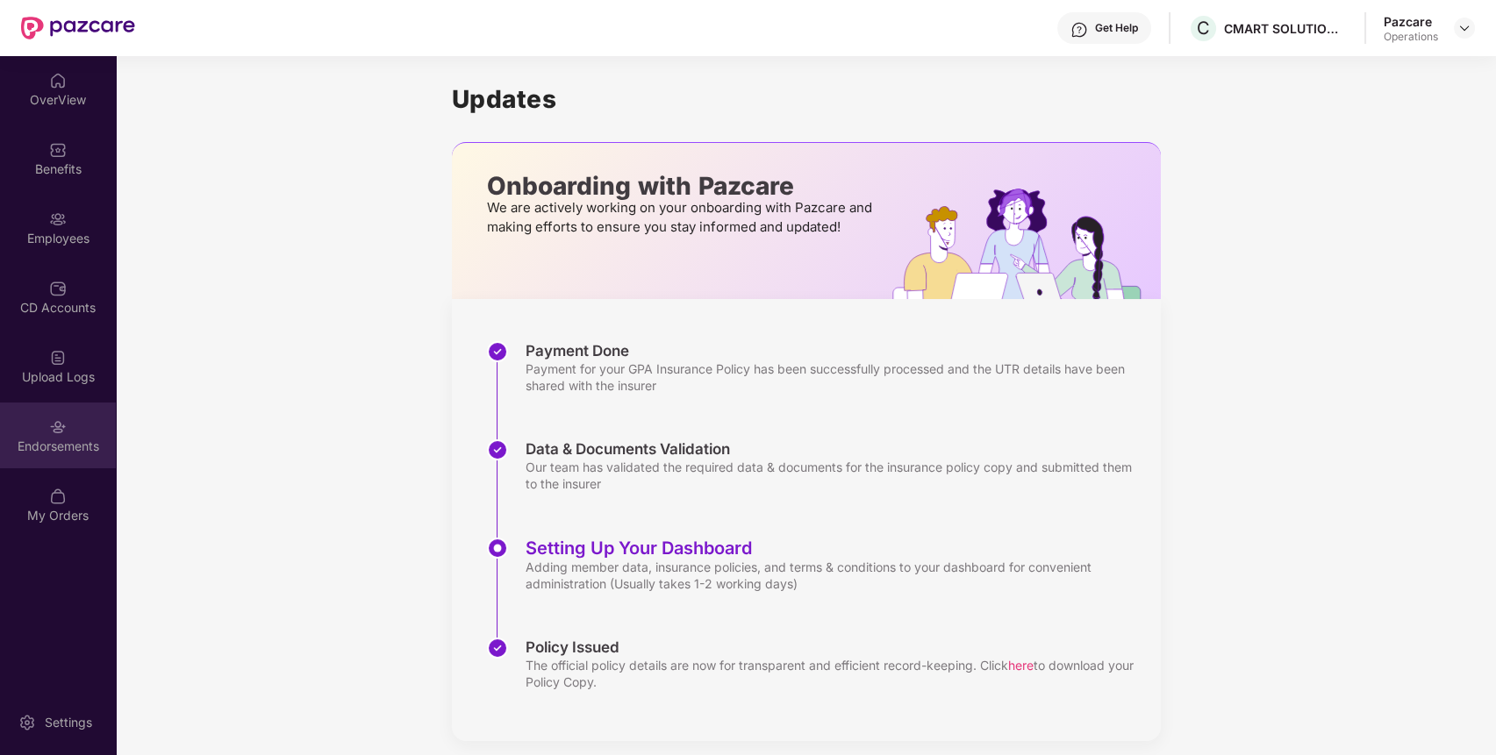
click at [8, 444] on div "Endorsements" at bounding box center [58, 447] width 116 height 18
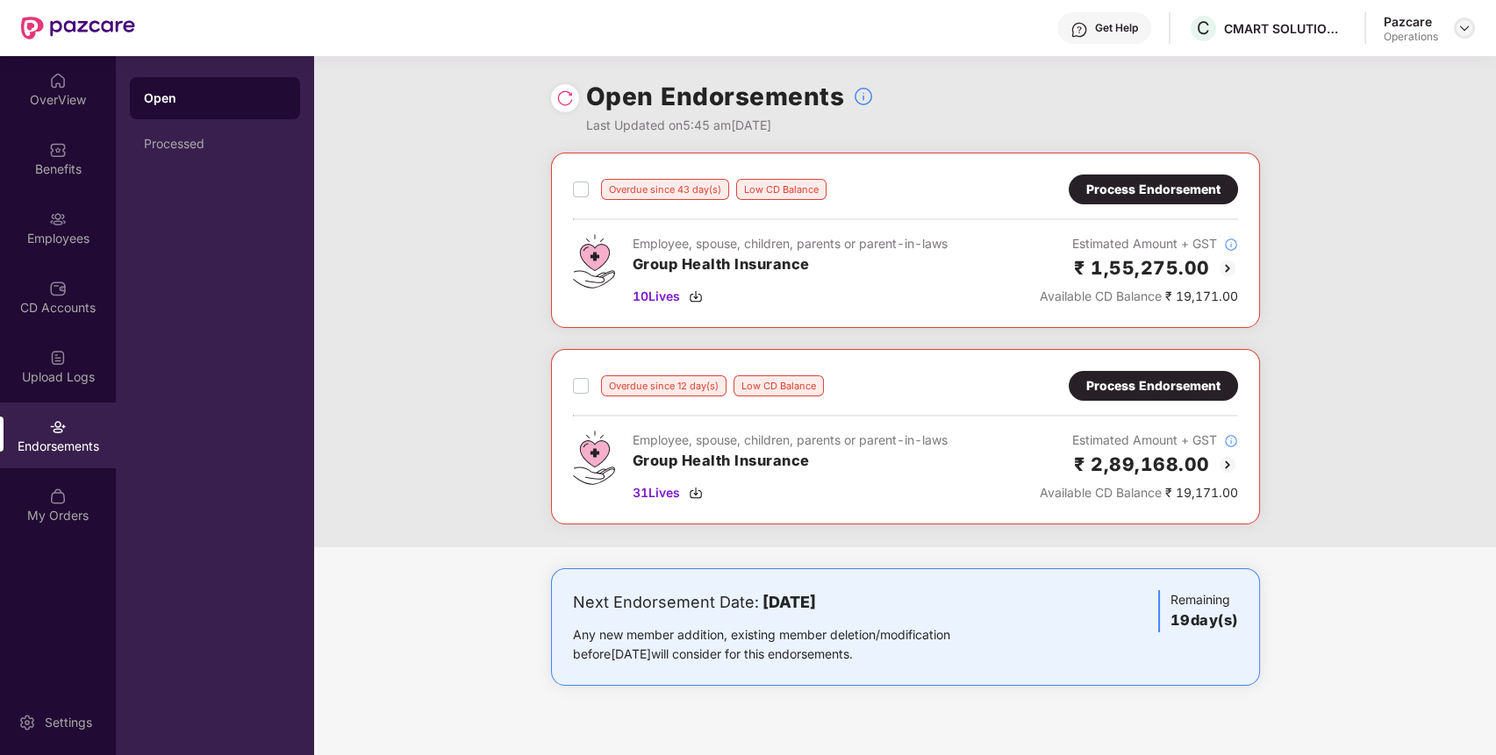
click at [1461, 28] on img at bounding box center [1464, 28] width 14 height 14
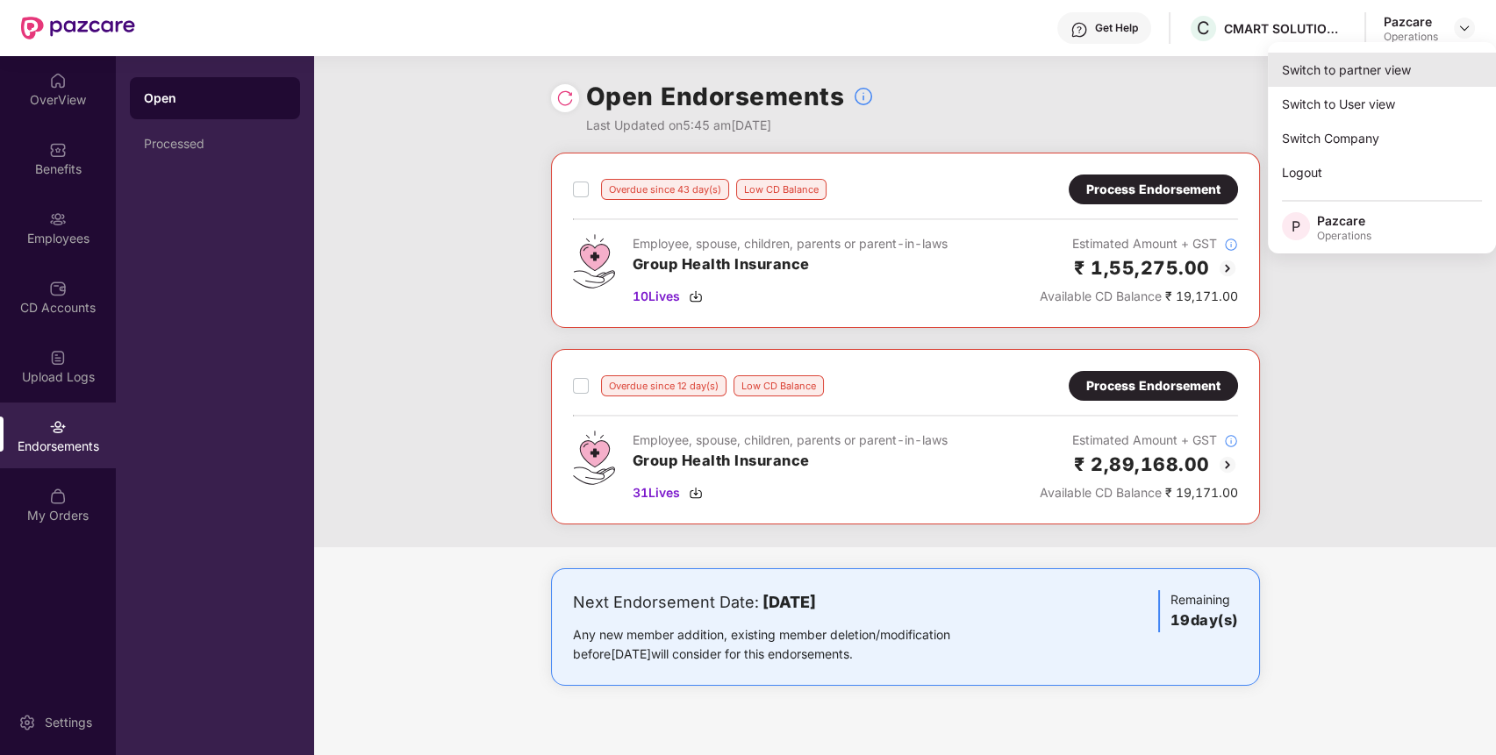
click at [1406, 75] on div "Switch to partner view" at bounding box center [1382, 70] width 228 height 34
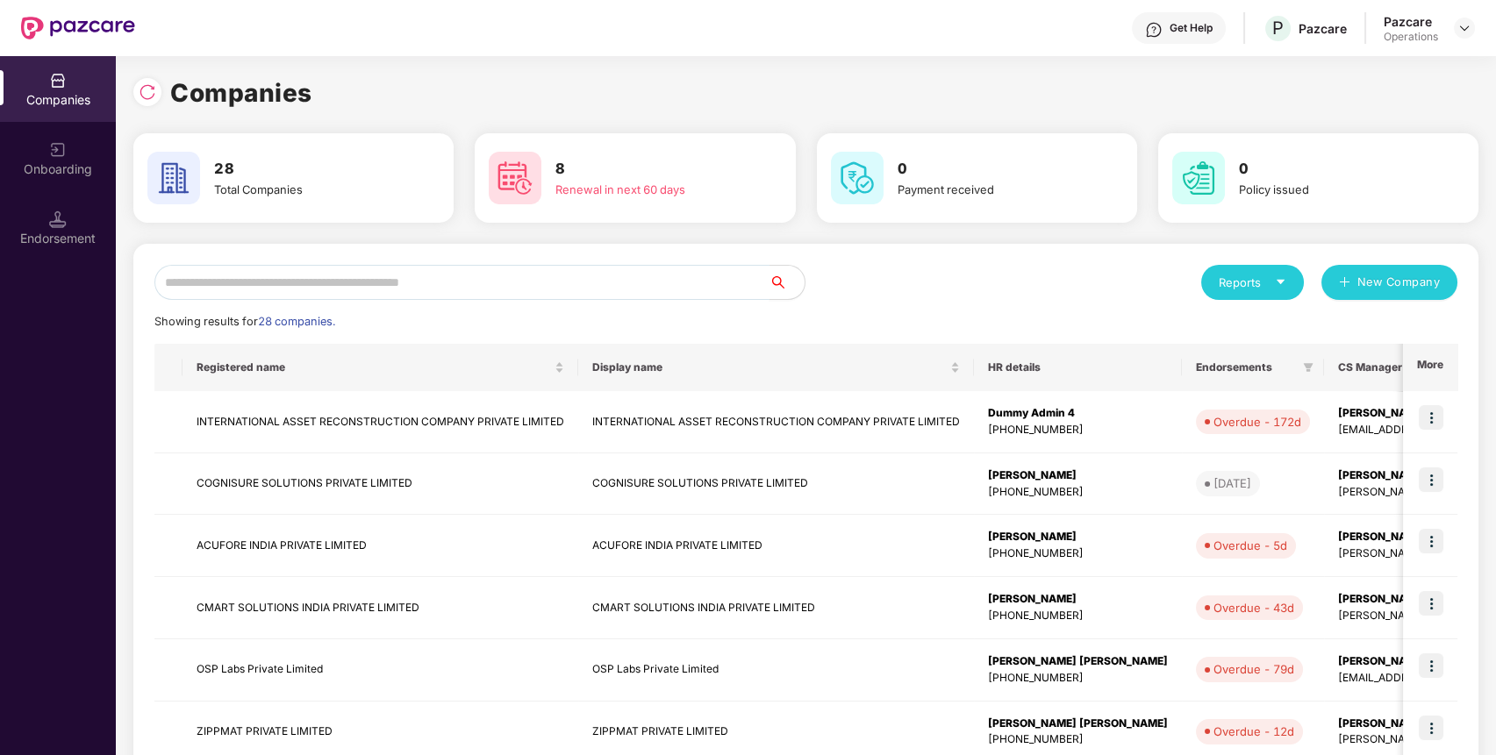
click at [618, 283] on input "text" at bounding box center [461, 282] width 615 height 35
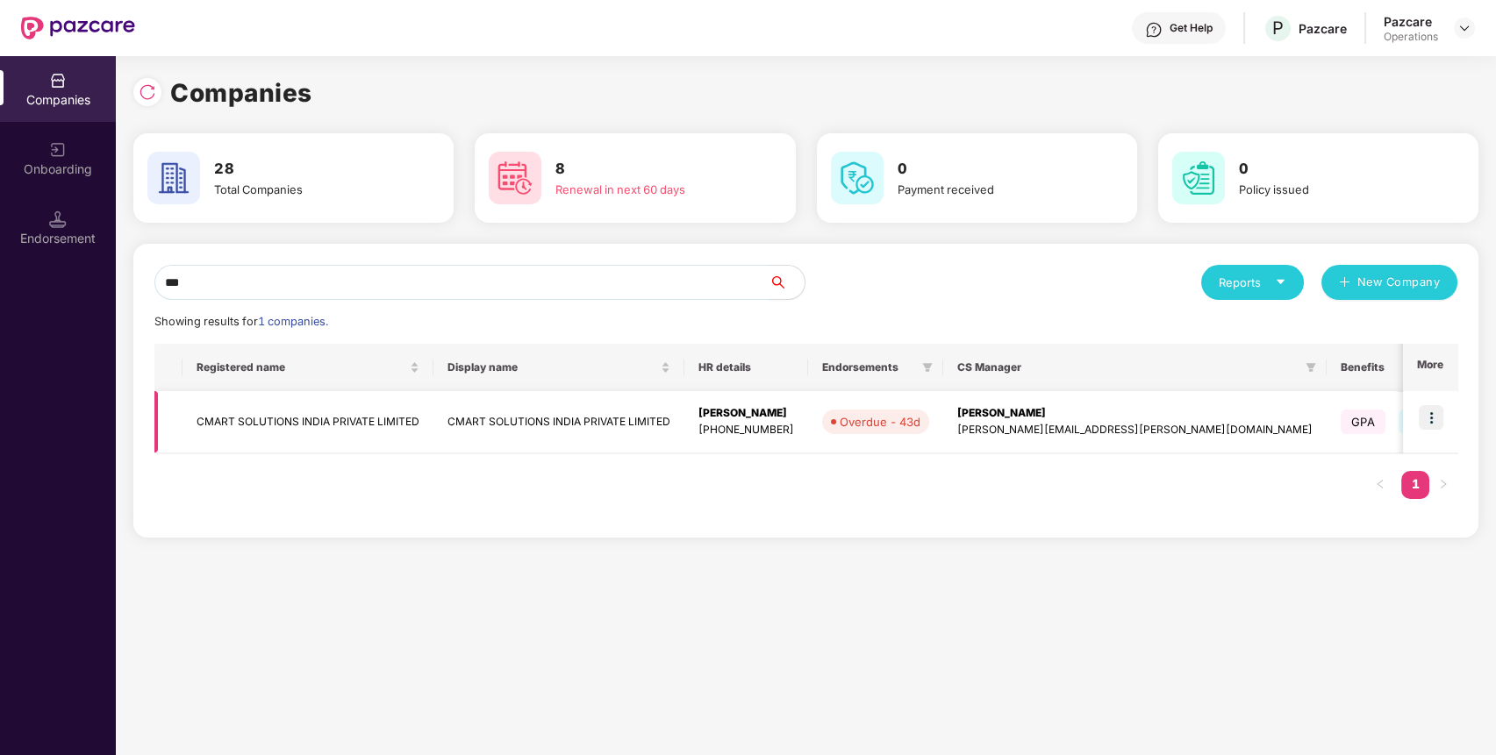
type input "***"
click at [382, 416] on td "CMART SOLUTIONS INDIA PRIVATE LIMITED" at bounding box center [307, 422] width 251 height 62
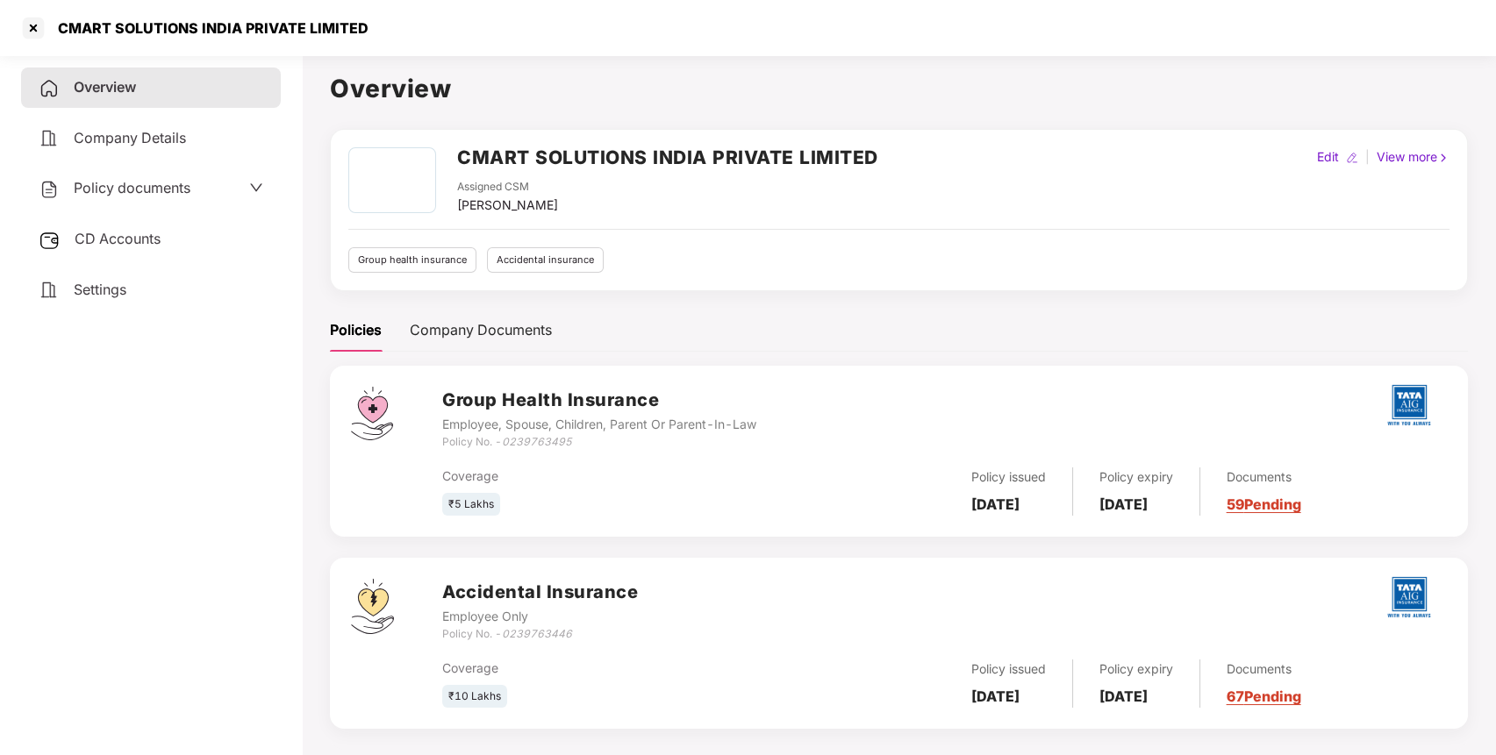
click at [134, 230] on span "CD Accounts" at bounding box center [118, 239] width 86 height 18
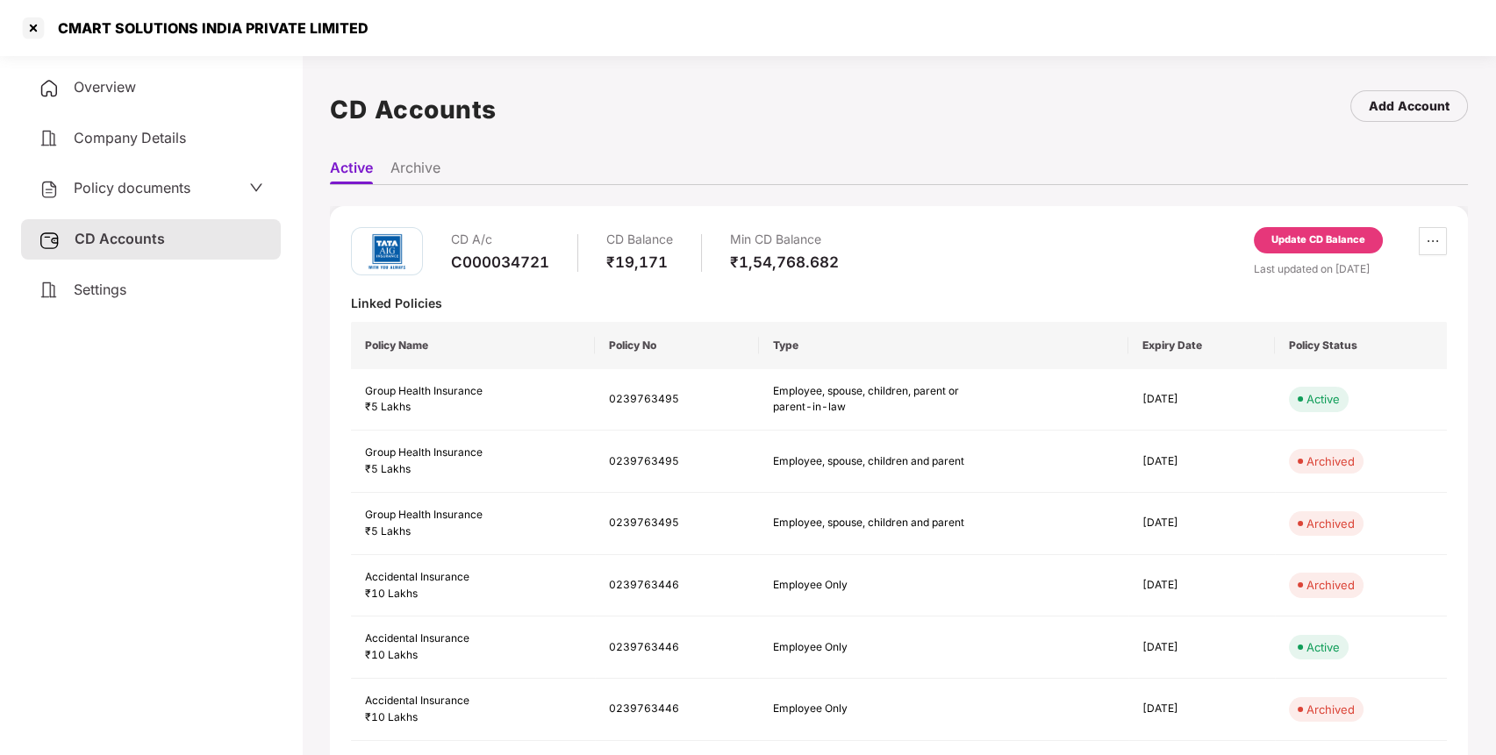
click at [1314, 235] on div "Update CD Balance" at bounding box center [1318, 241] width 94 height 16
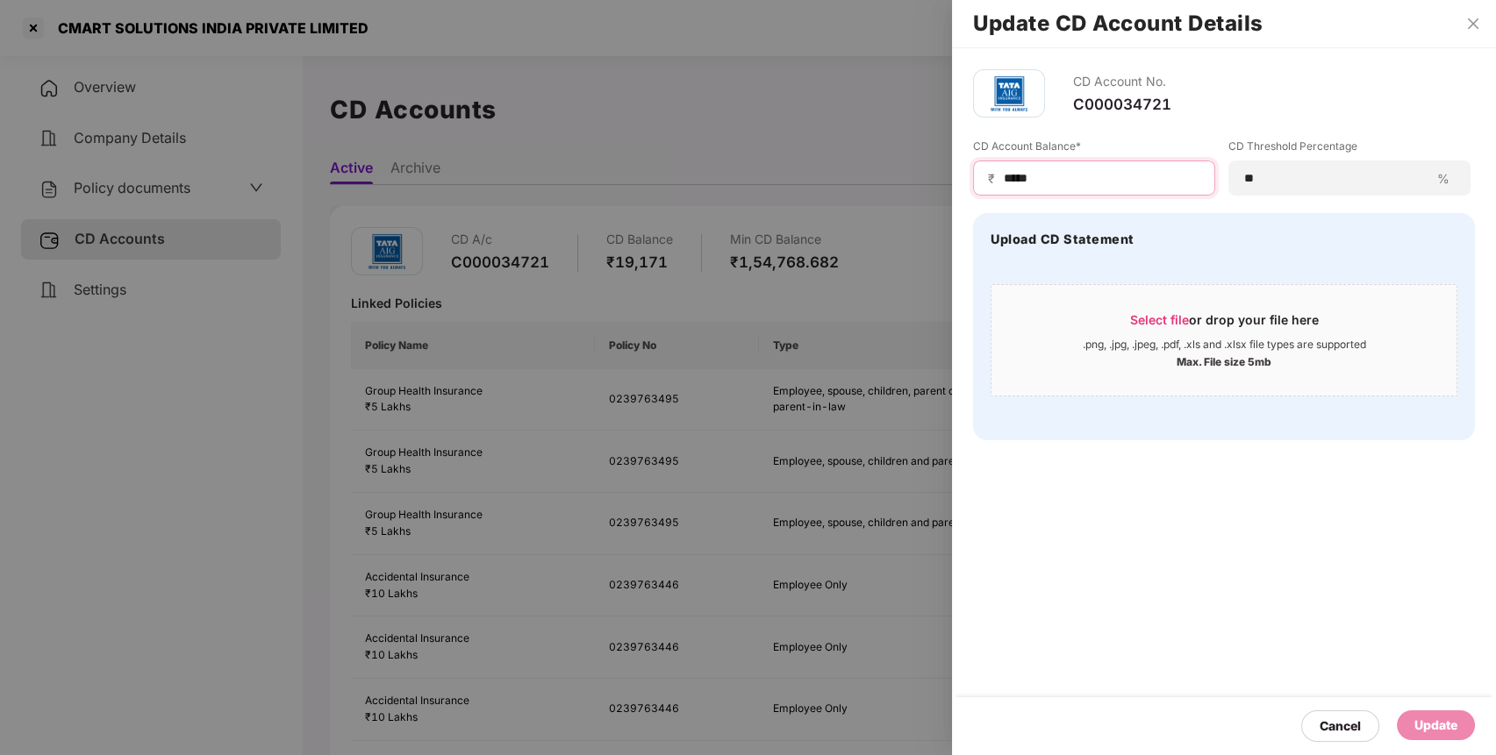
drag, startPoint x: 1163, startPoint y: 170, endPoint x: 889, endPoint y: 174, distance: 274.6
click at [889, 174] on div "Update CD Account Details CD Account No. C000034721 CD Account Balance* ₹ *****…" at bounding box center [748, 377] width 1496 height 755
type input "******"
click at [1417, 731] on div "Update" at bounding box center [1435, 725] width 43 height 19
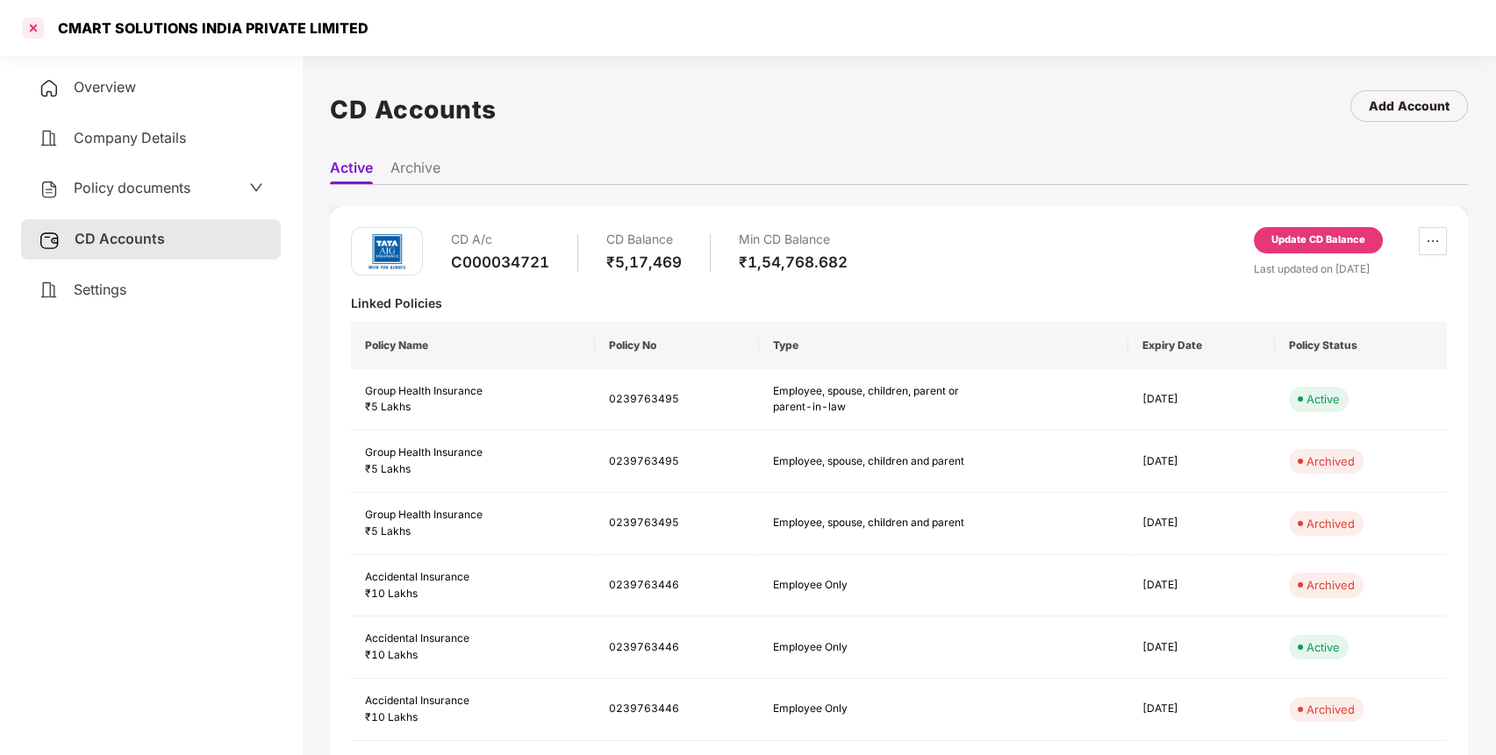
click at [42, 22] on div at bounding box center [33, 28] width 28 height 28
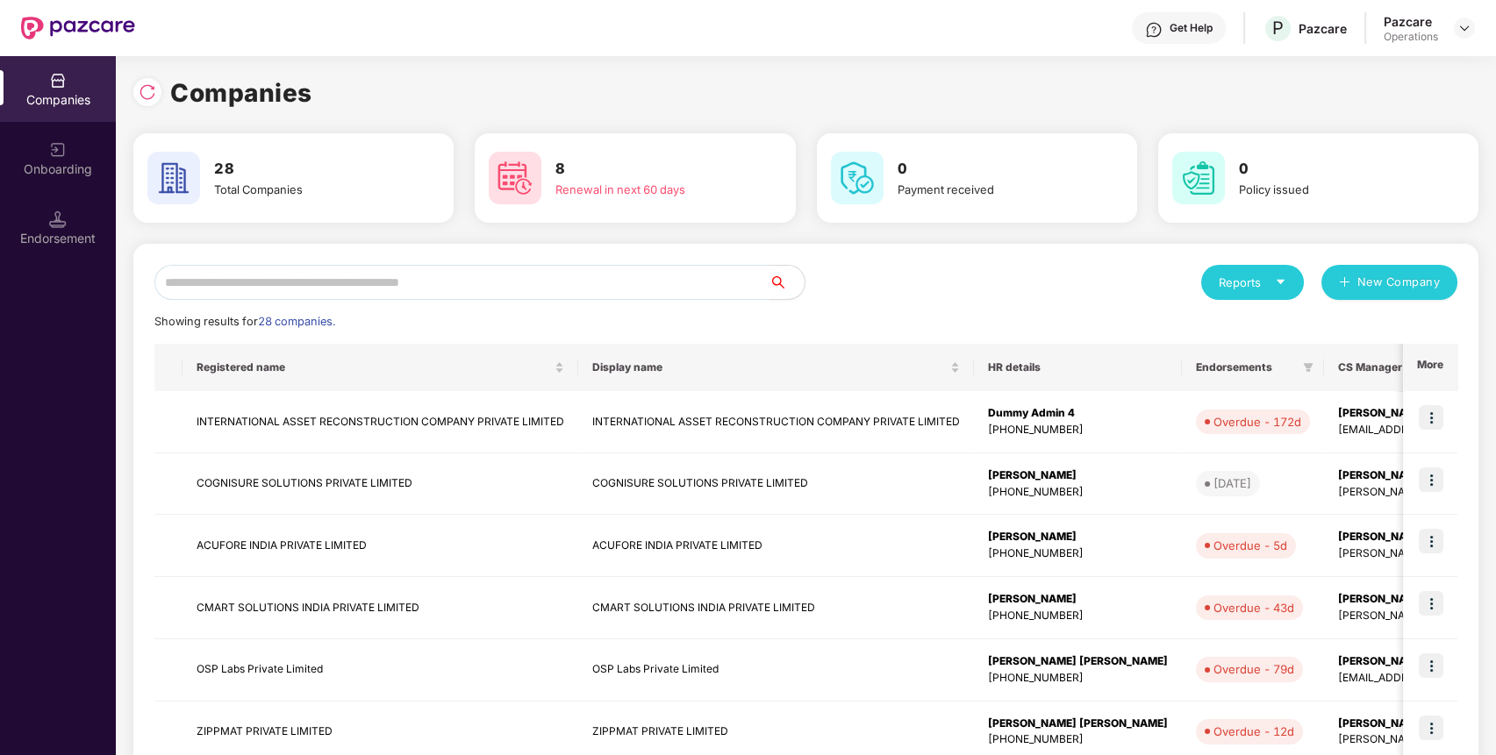
click at [291, 268] on input "text" at bounding box center [461, 282] width 615 height 35
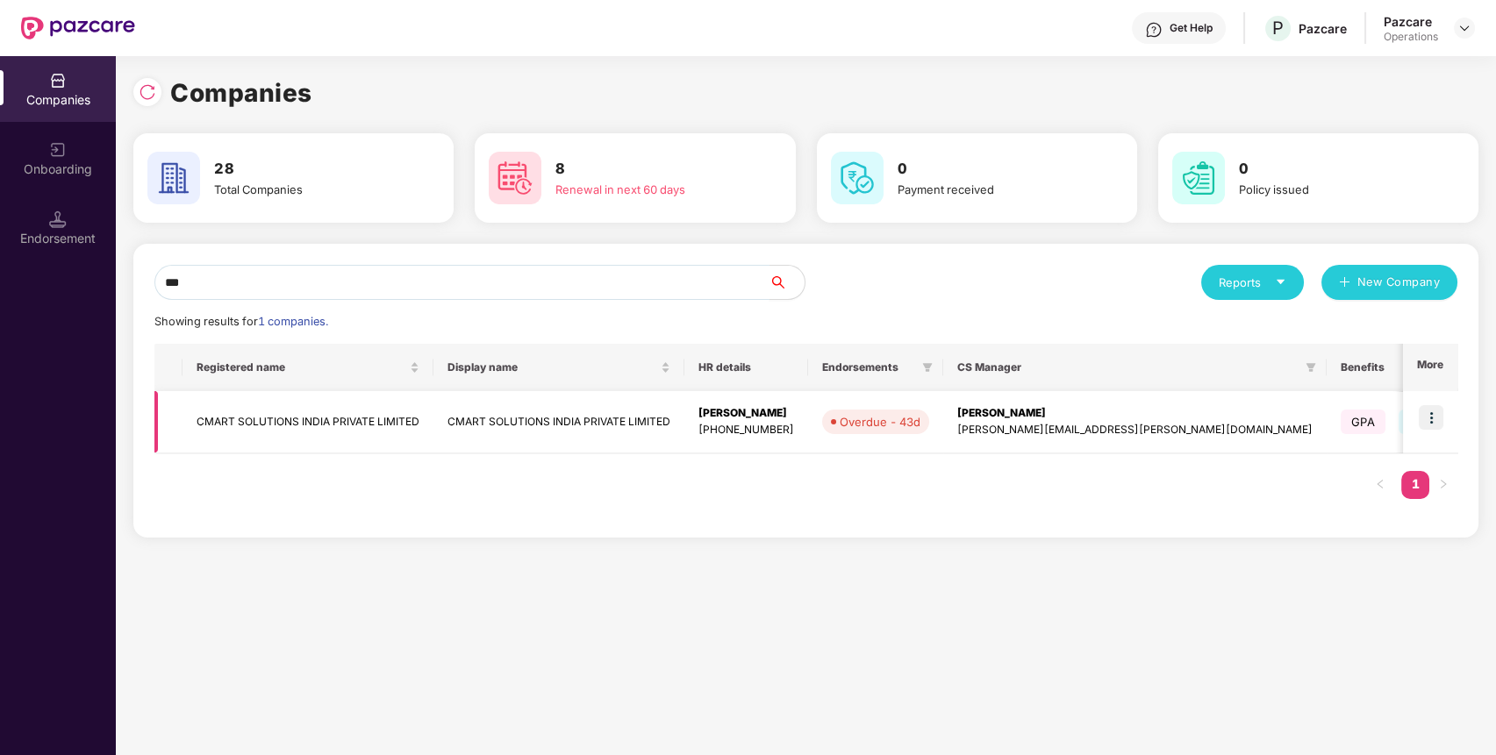
type input "***"
click at [1435, 414] on img at bounding box center [1431, 417] width 25 height 25
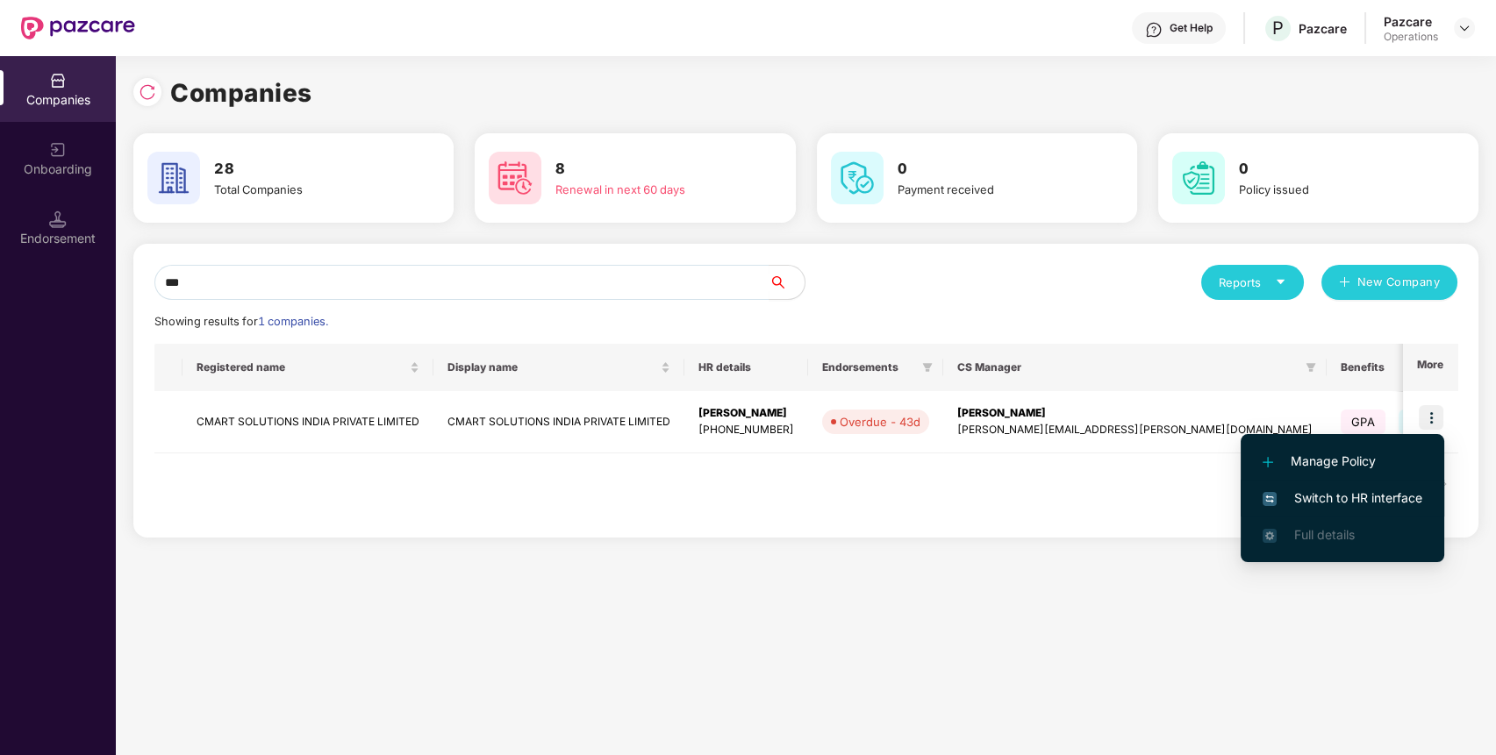
click at [1395, 490] on span "Switch to HR interface" at bounding box center [1343, 498] width 160 height 19
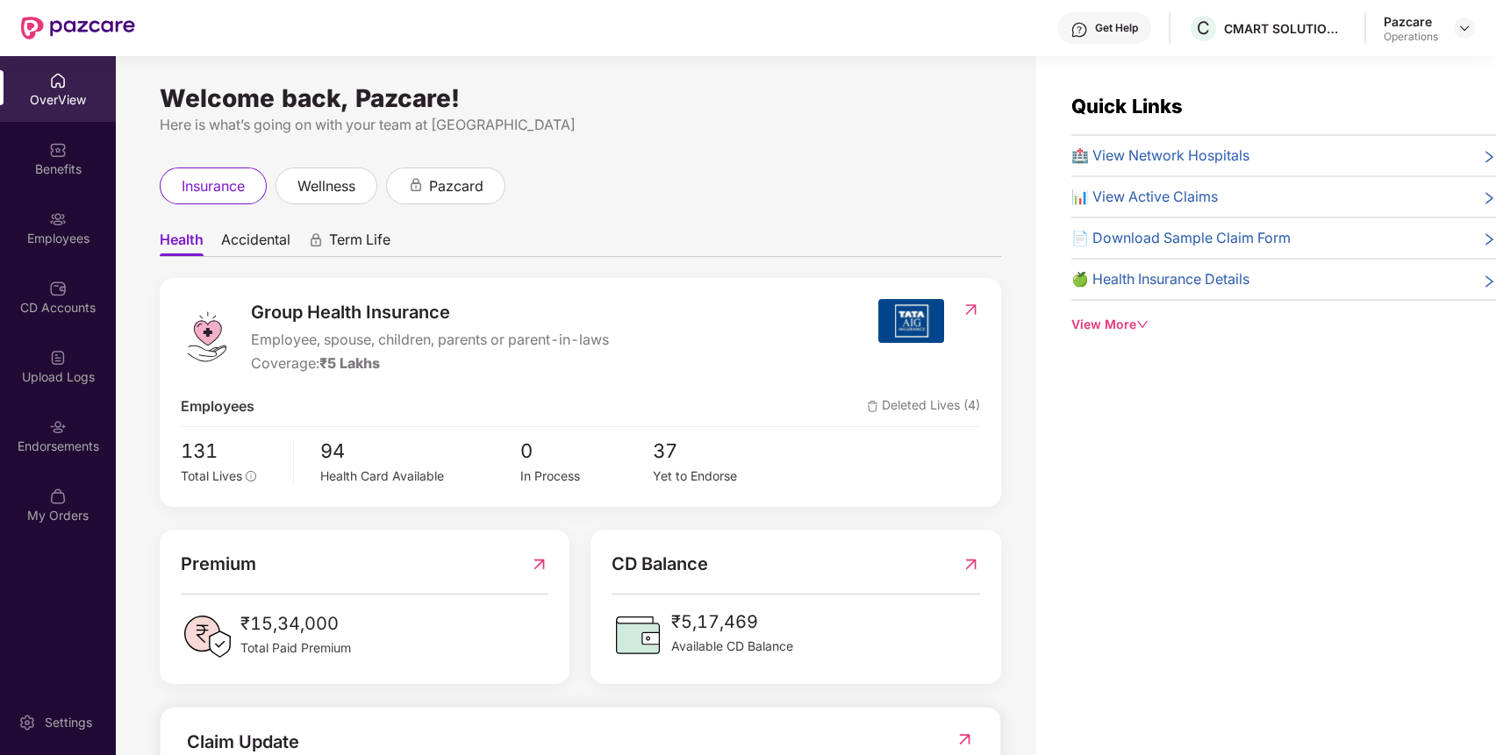
click at [67, 413] on div "Endorsements" at bounding box center [58, 436] width 116 height 66
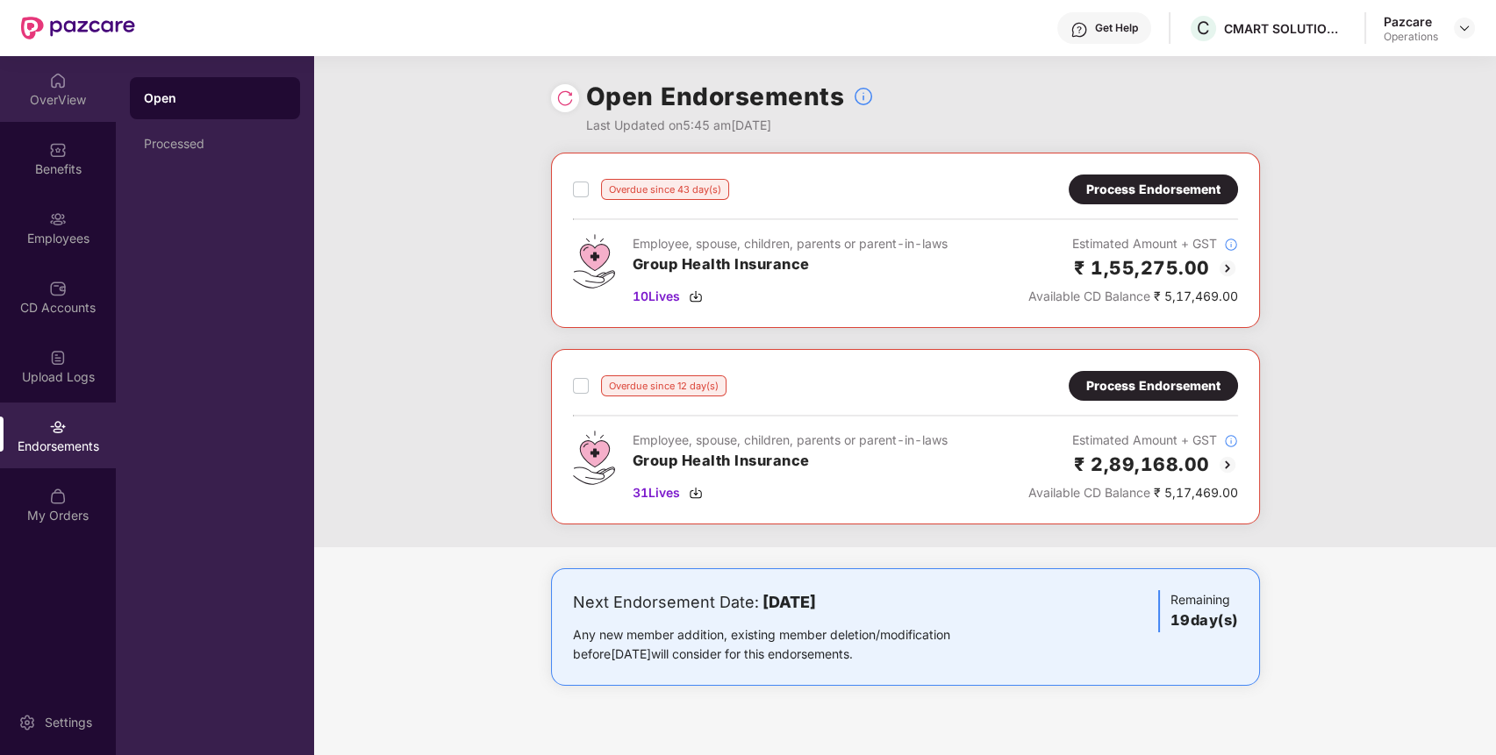
click at [70, 98] on div "OverView" at bounding box center [58, 100] width 116 height 18
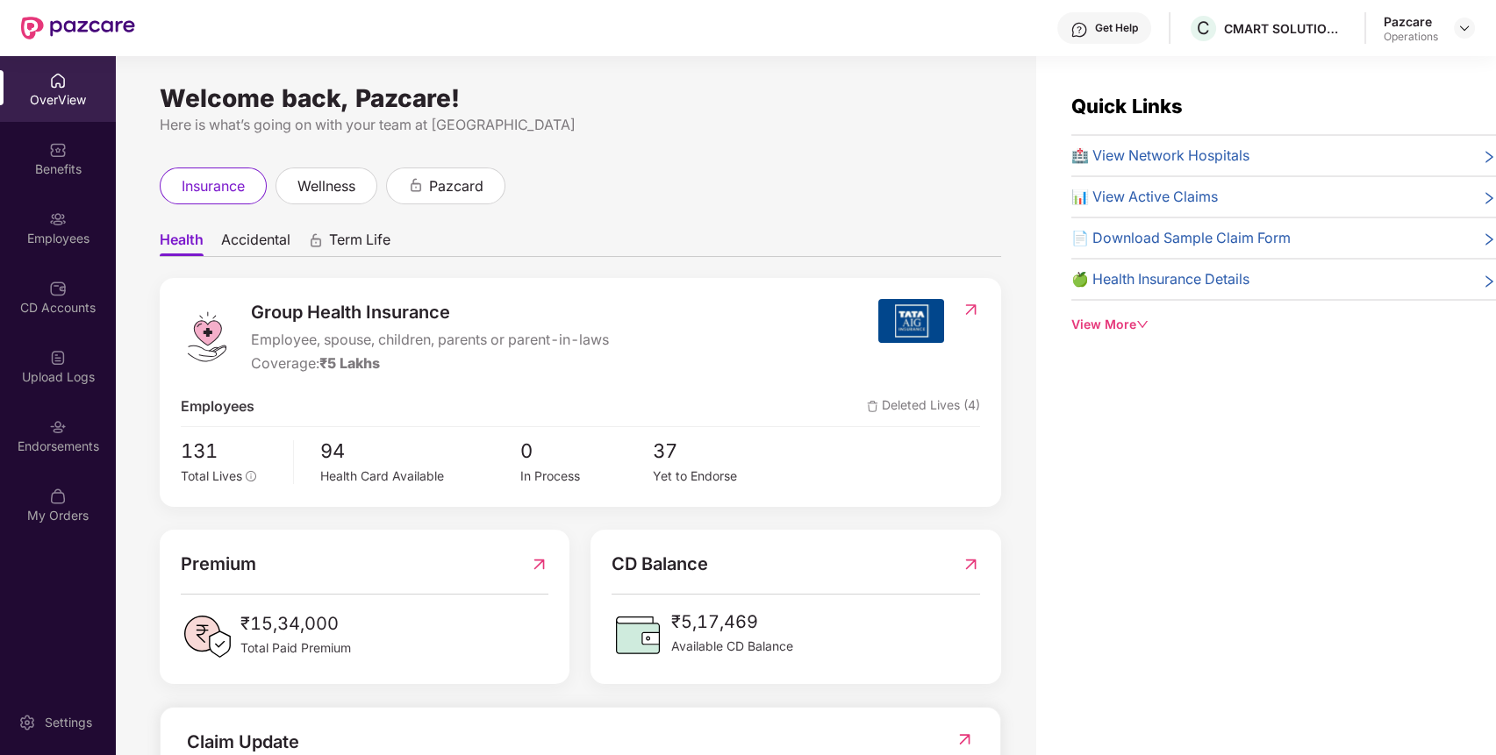
click at [1328, 576] on div "Quick Links 🏥 View Network Hospitals 📊 View Active Claims 📄 Download Sample Cla…" at bounding box center [1266, 433] width 460 height 755
